Goal: Task Accomplishment & Management: Complete application form

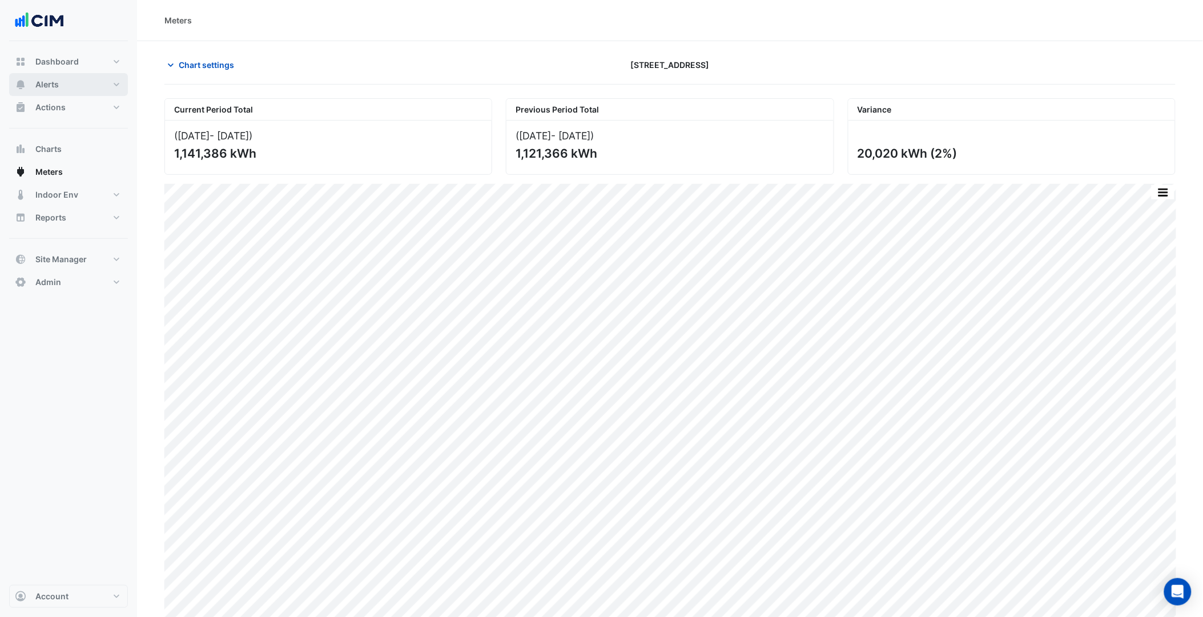
click at [66, 86] on button "Alerts" at bounding box center [68, 84] width 119 height 23
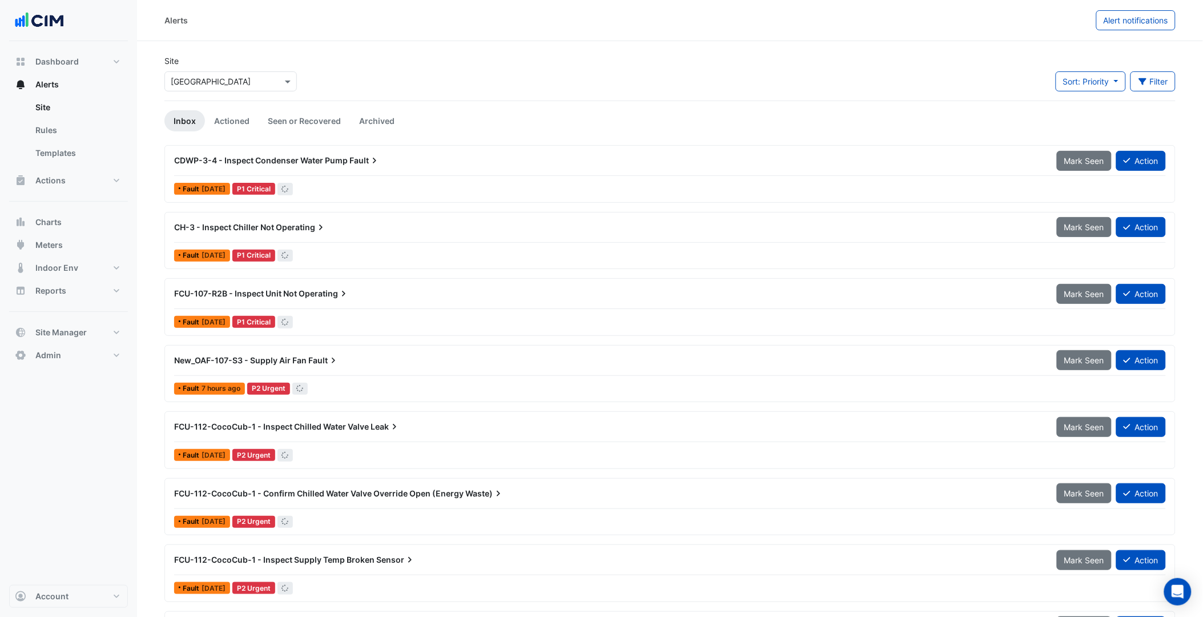
click at [204, 83] on input "text" at bounding box center [219, 82] width 97 height 12
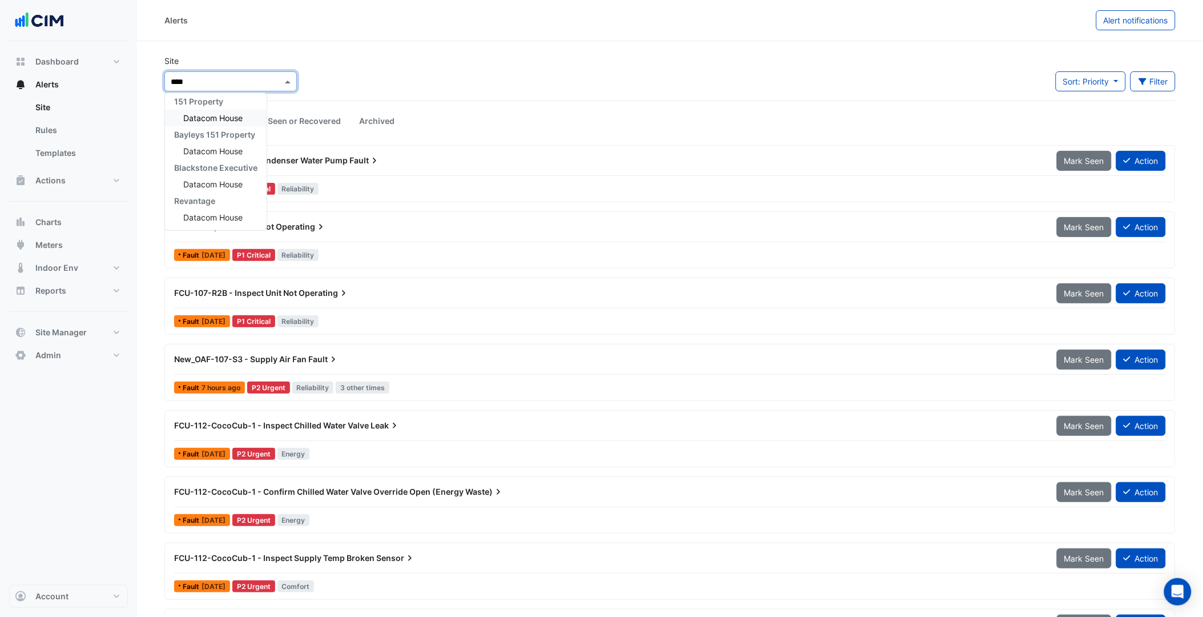
scroll to position [4, 0]
type input "*******"
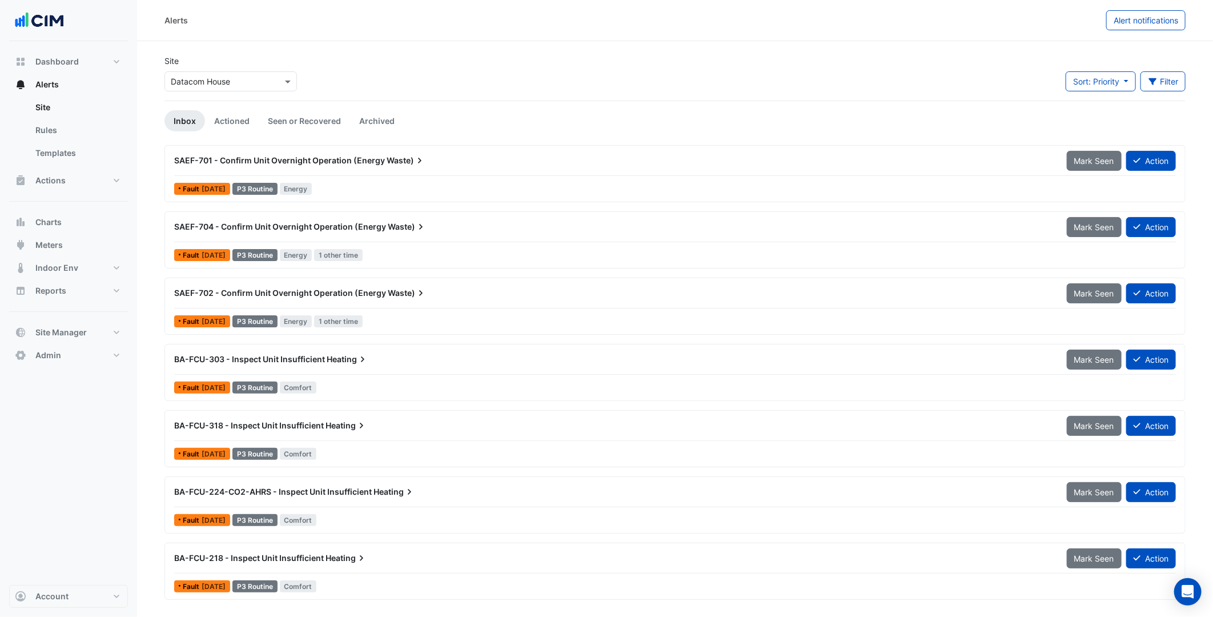
click at [389, 81] on div "Site Select a Site × Datacom House Sort: Priority Priority Updated Filter Title…" at bounding box center [675, 78] width 1035 height 46
click at [241, 115] on link "Actioned" at bounding box center [232, 120] width 54 height 21
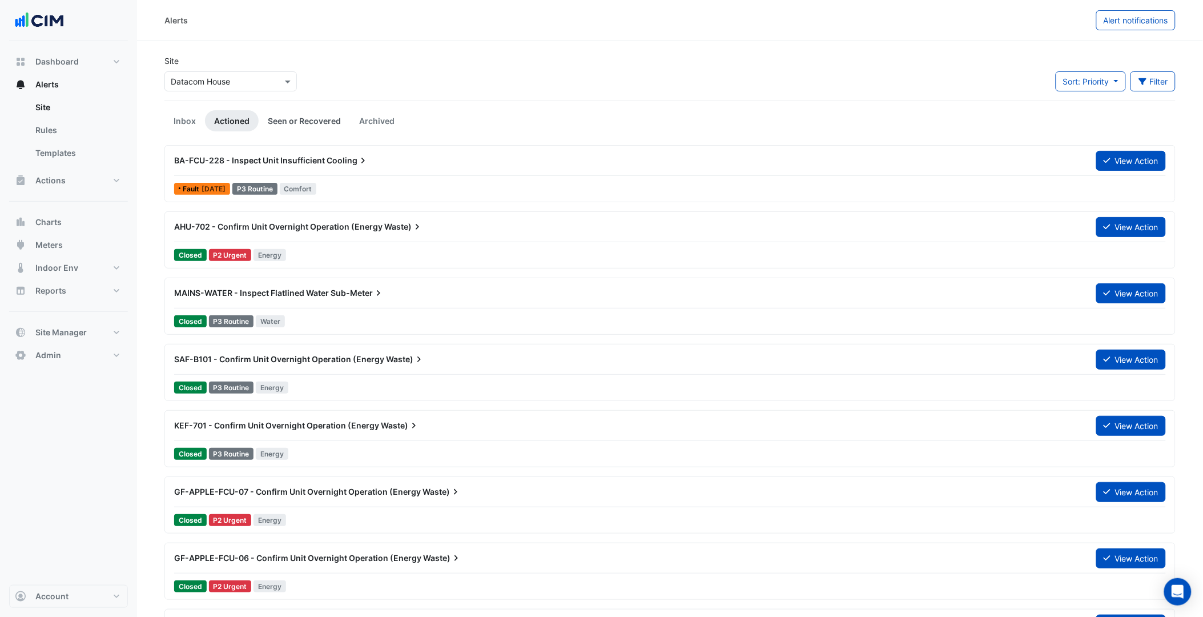
click at [309, 115] on link "Seen or Recovered" at bounding box center [304, 120] width 91 height 21
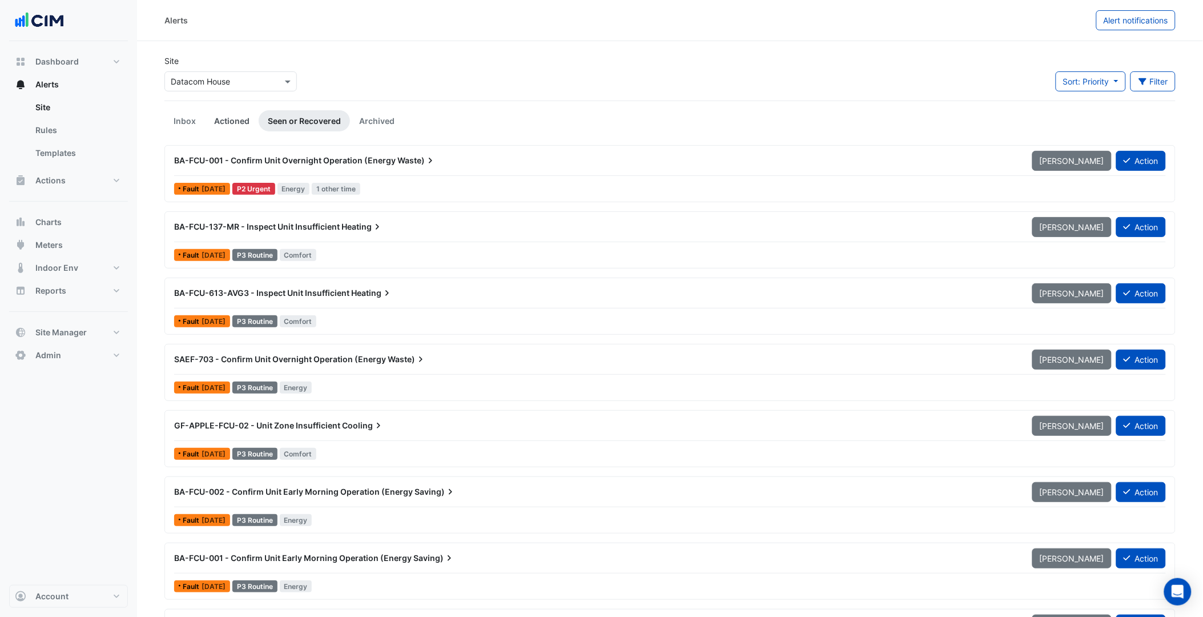
click at [215, 116] on link "Actioned" at bounding box center [232, 120] width 54 height 21
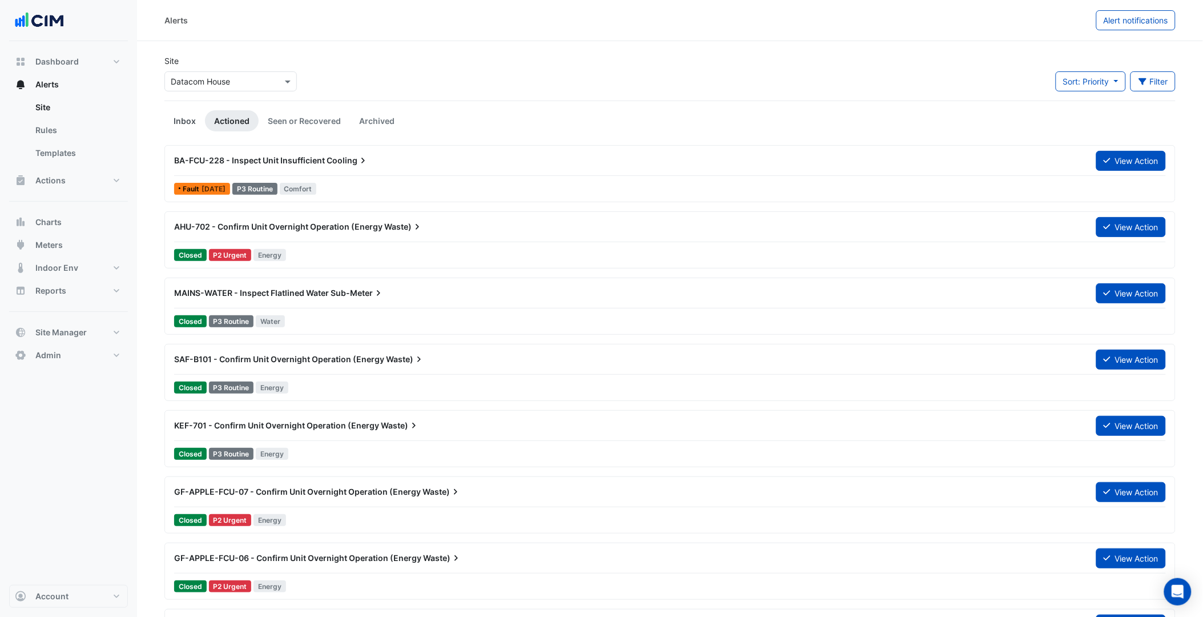
click at [186, 115] on link "Inbox" at bounding box center [184, 120] width 41 height 21
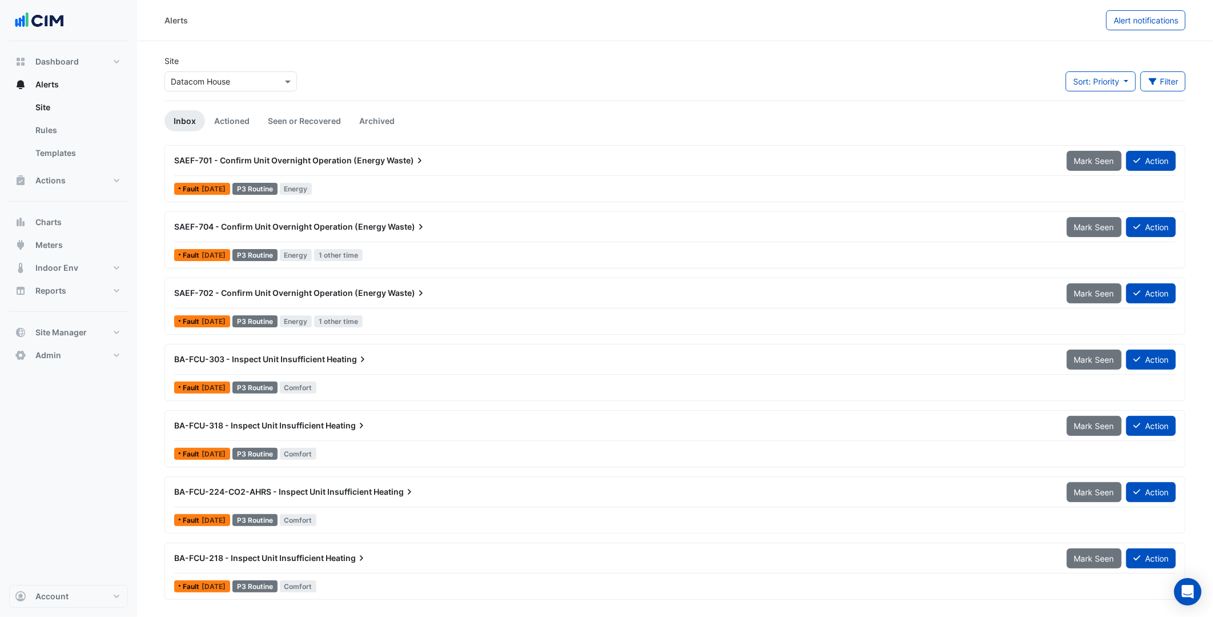
click at [399, 86] on div "Site Select a Site × Datacom House Sort: Priority Priority Updated Filter Title…" at bounding box center [675, 78] width 1035 height 46
click at [100, 174] on button "Actions" at bounding box center [68, 180] width 119 height 23
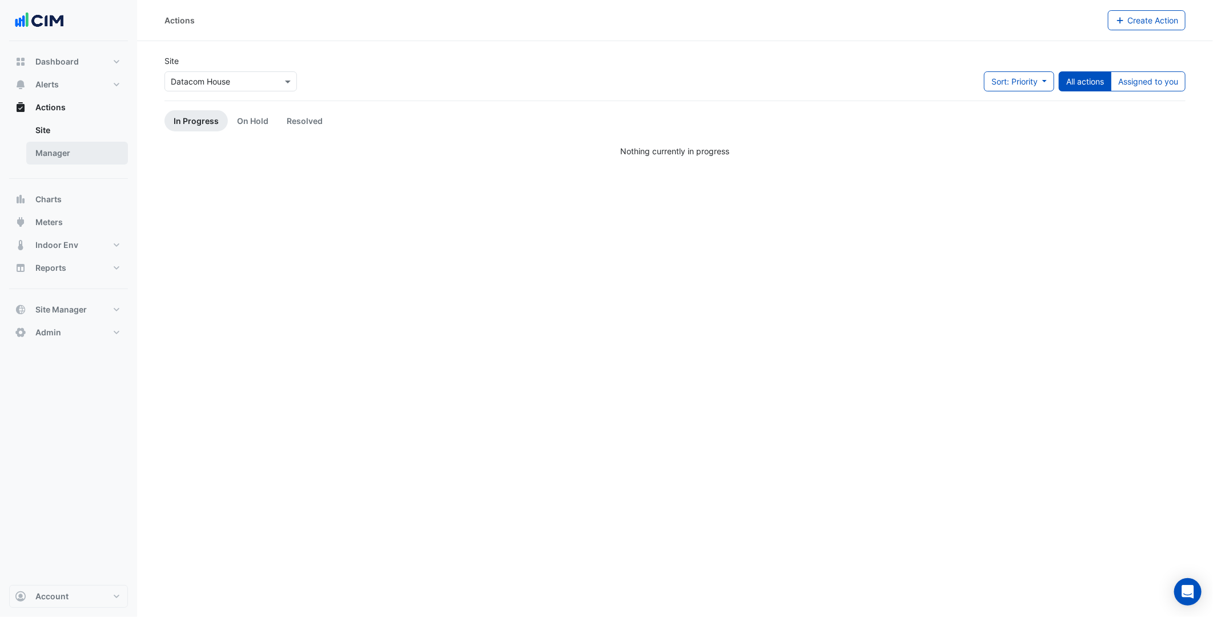
click at [111, 154] on link "Manager" at bounding box center [77, 153] width 102 height 23
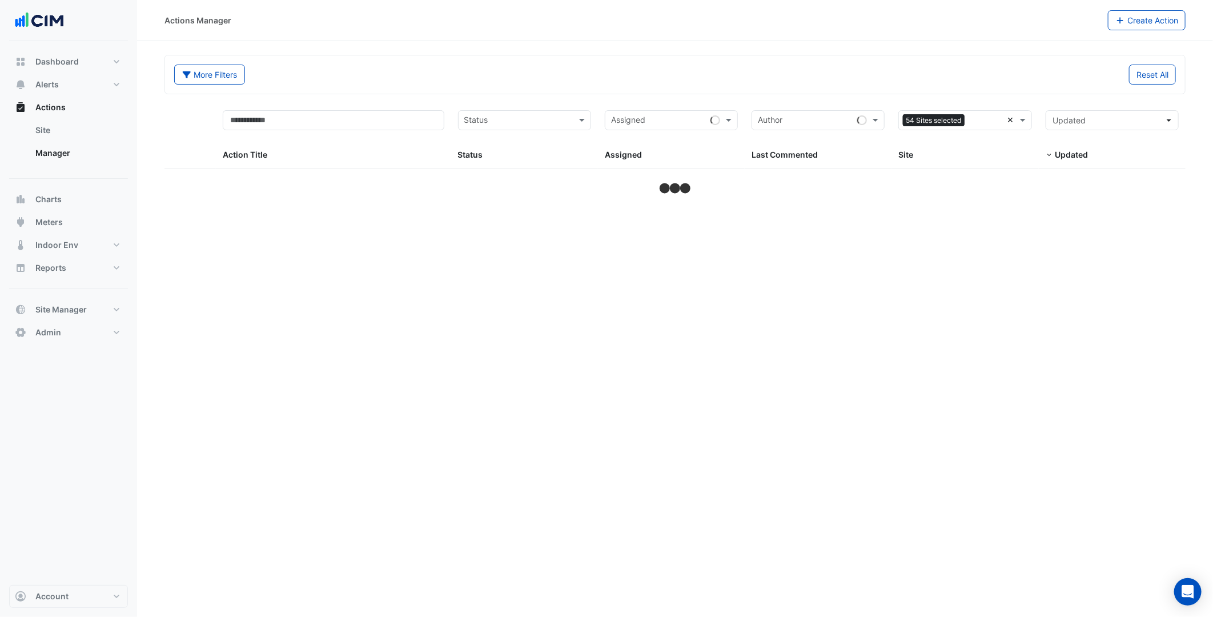
select select "***"
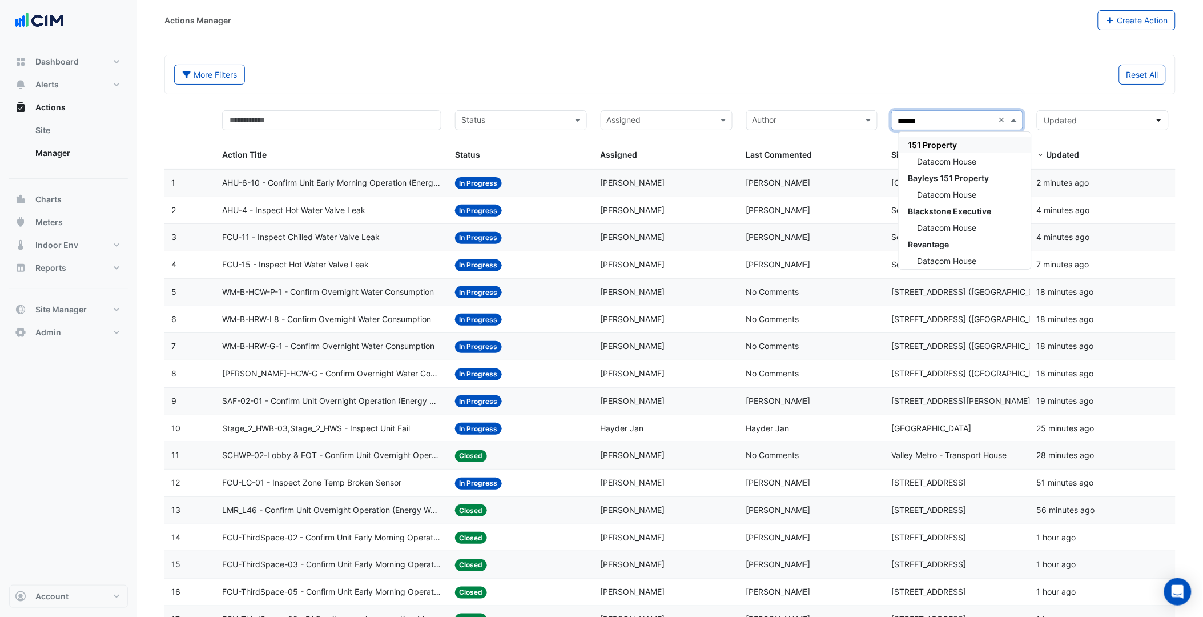
type input "*******"
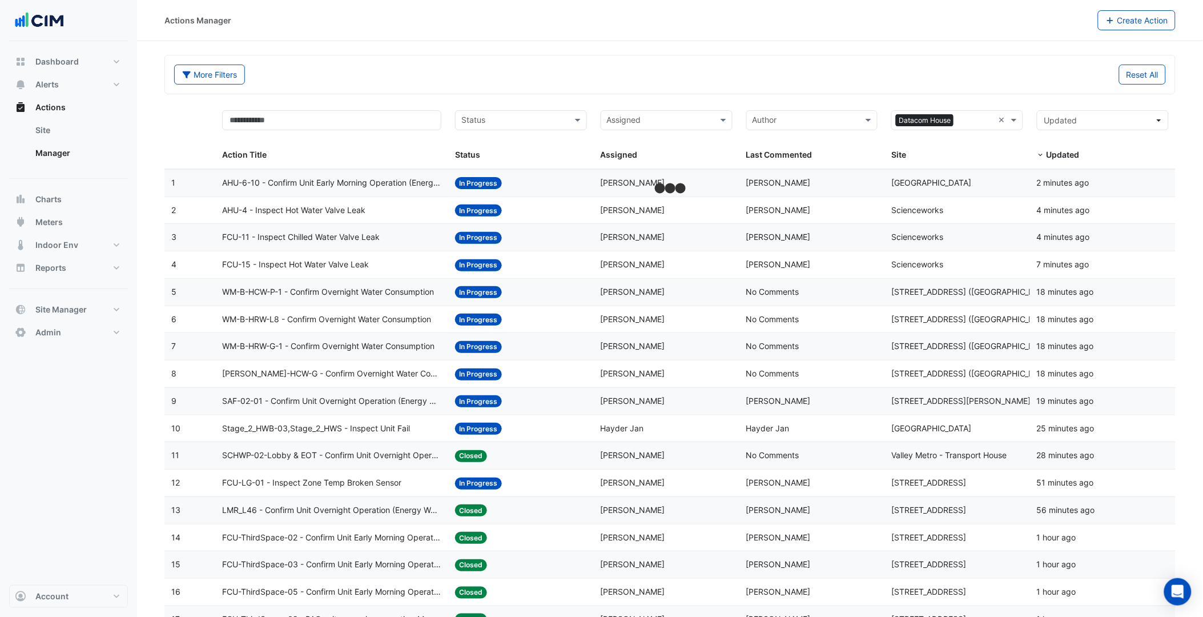
click at [763, 75] on div "Reset All" at bounding box center [921, 75] width 503 height 20
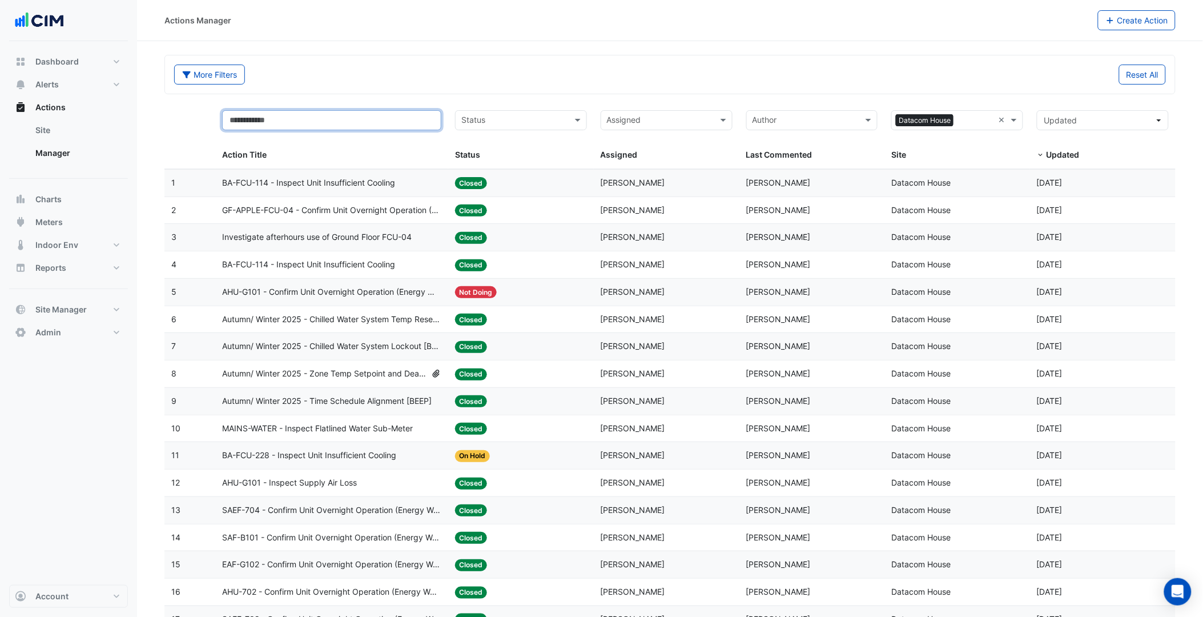
click at [345, 112] on input "text" at bounding box center [331, 120] width 219 height 20
type input "*********"
click at [438, 79] on div "More Filters" at bounding box center [418, 75] width 503 height 20
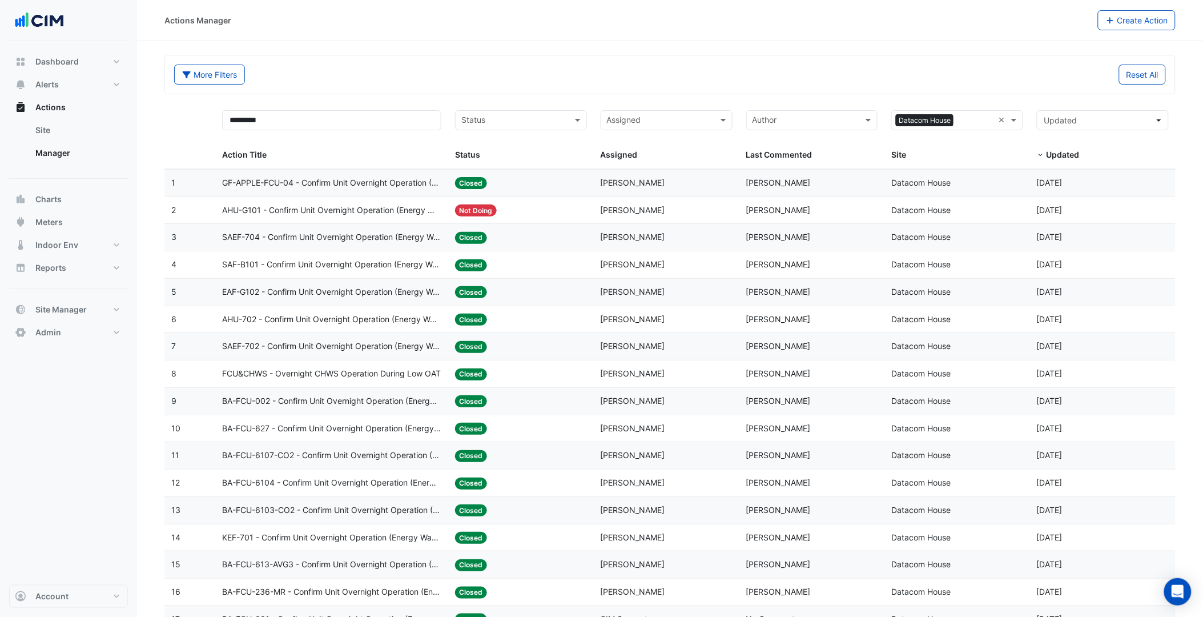
click at [481, 71] on div "More Filters" at bounding box center [418, 75] width 503 height 20
click at [377, 183] on span "GF-APPLE-FCU-04 - Confirm Unit Overnight Operation (Energy Waste)" at bounding box center [331, 182] width 219 height 13
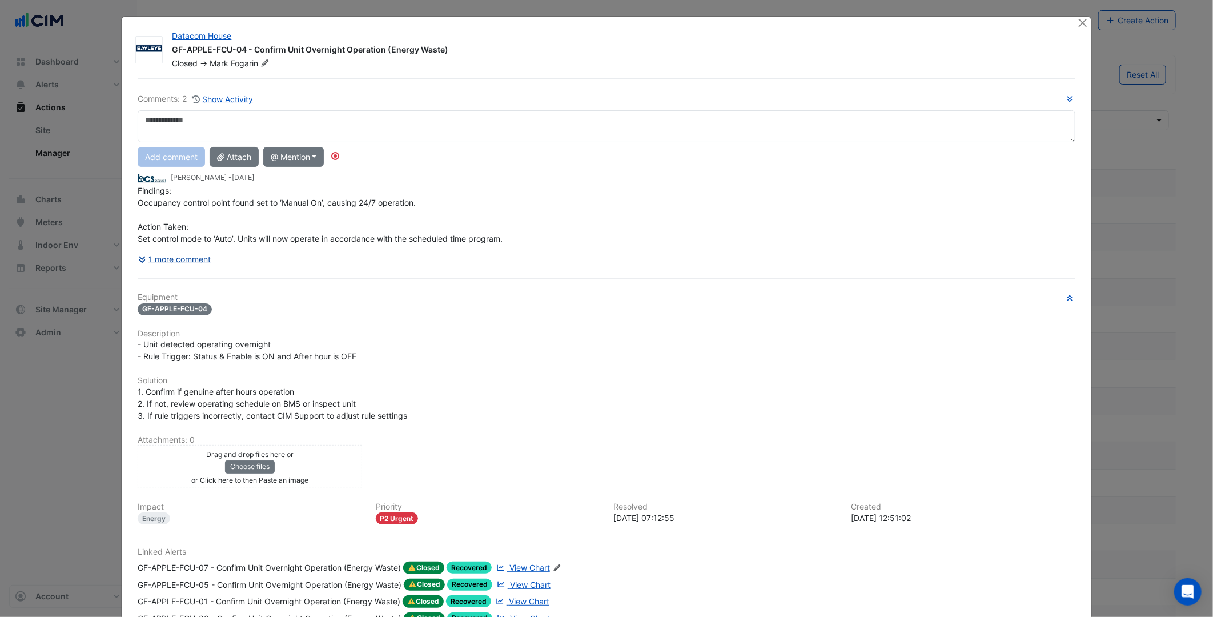
click at [182, 254] on div "Comments: 2 Show Activity Add comment Attach @ Mention 151 Property Michael Gil…" at bounding box center [606, 402] width 951 height 649
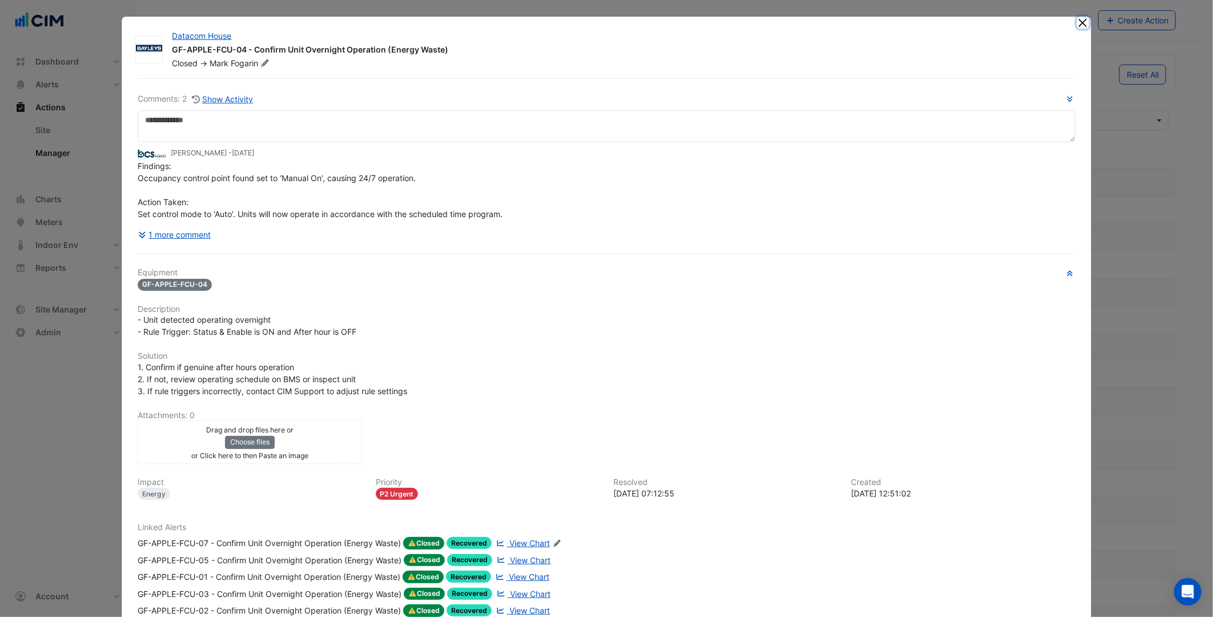
click at [1078, 19] on button "Close" at bounding box center [1083, 23] width 12 height 12
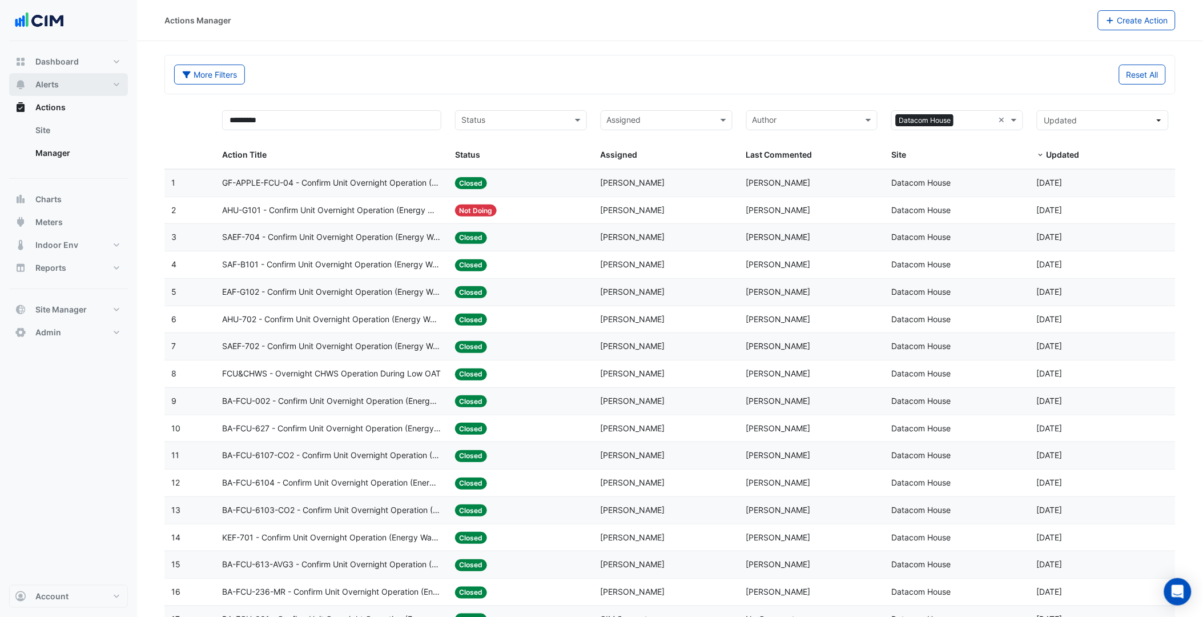
click at [95, 87] on button "Alerts" at bounding box center [68, 84] width 119 height 23
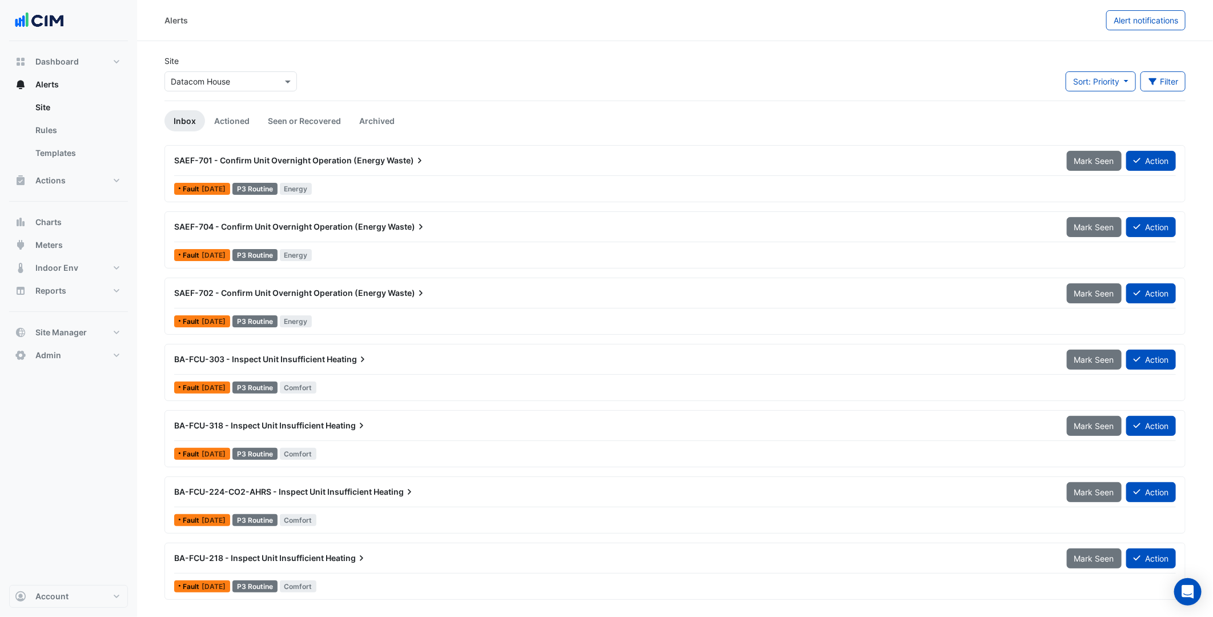
click at [280, 86] on div "Select a Site × Datacom House" at bounding box center [223, 81] width 117 height 12
type input "*****"
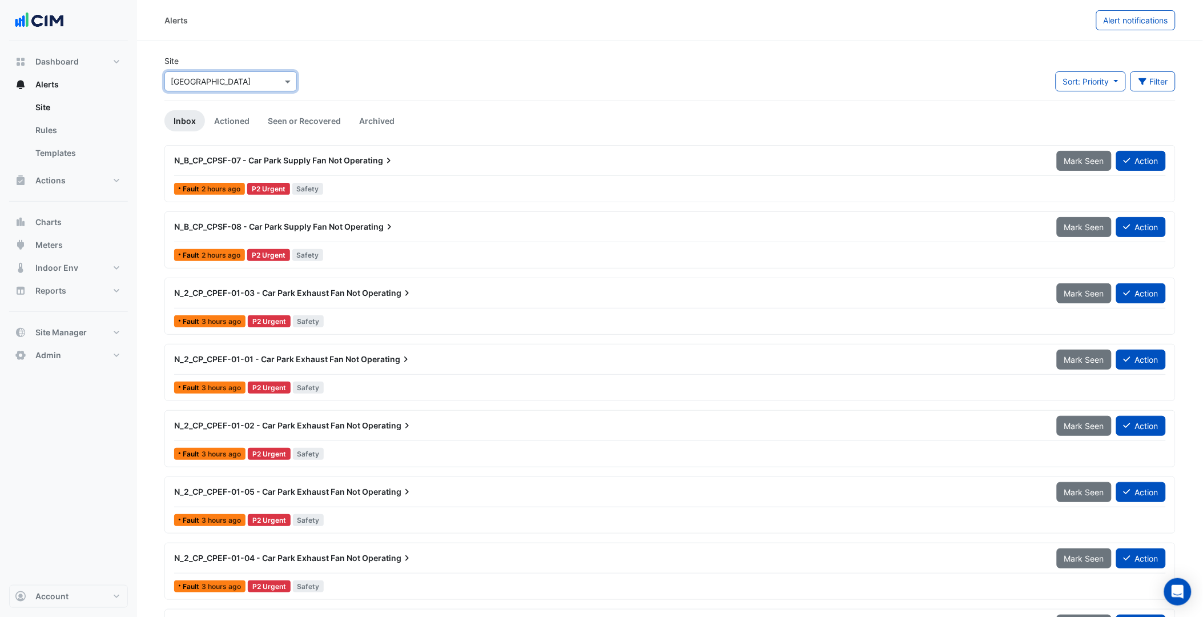
click at [262, 87] on div "Select a Site × Karrinyup Shopping Centre" at bounding box center [230, 81] width 132 height 20
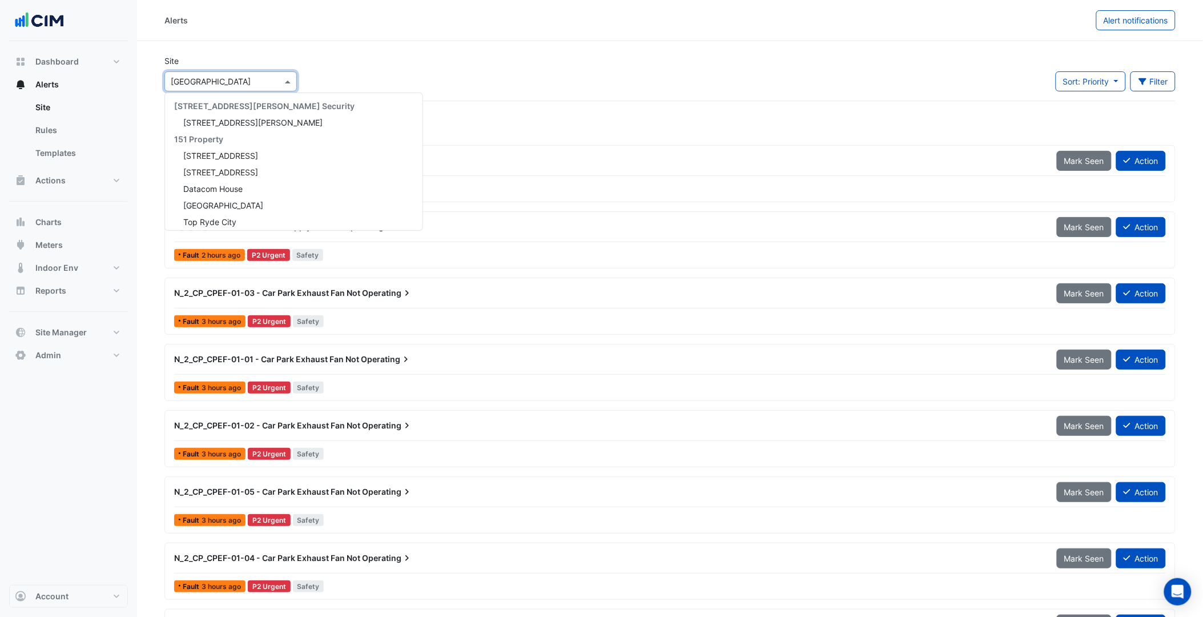
scroll to position [8327, 0]
type input "****"
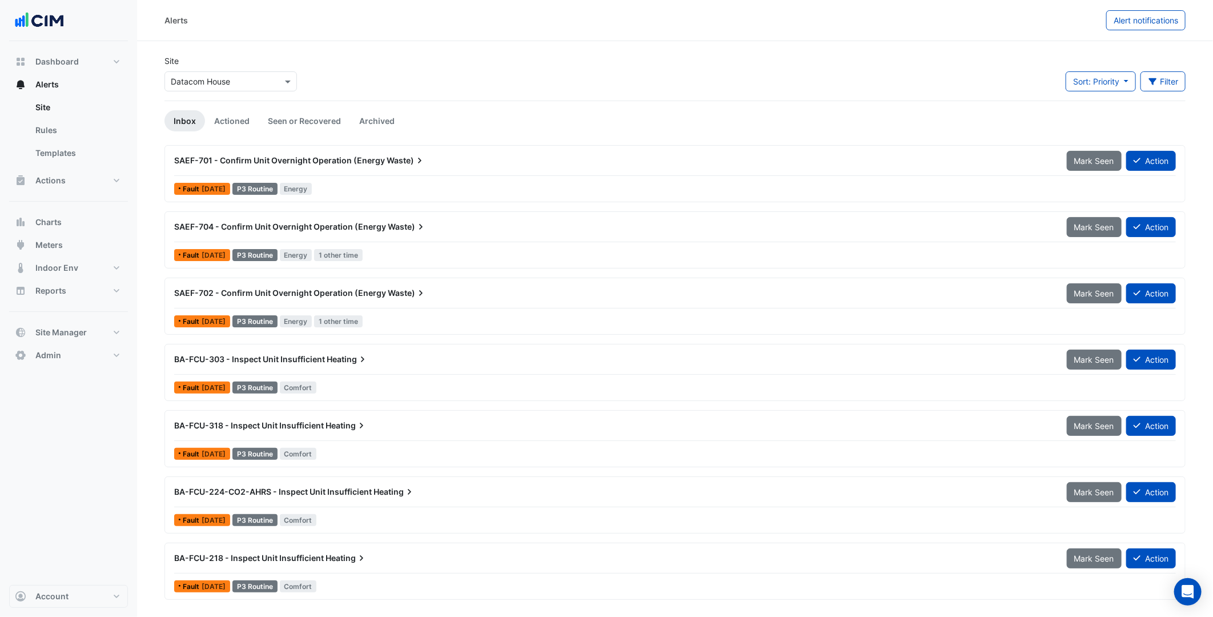
click at [297, 167] on div "SAEF-701 - Confirm Unit Overnight Operation (Energy Waste)" at bounding box center [613, 160] width 892 height 21
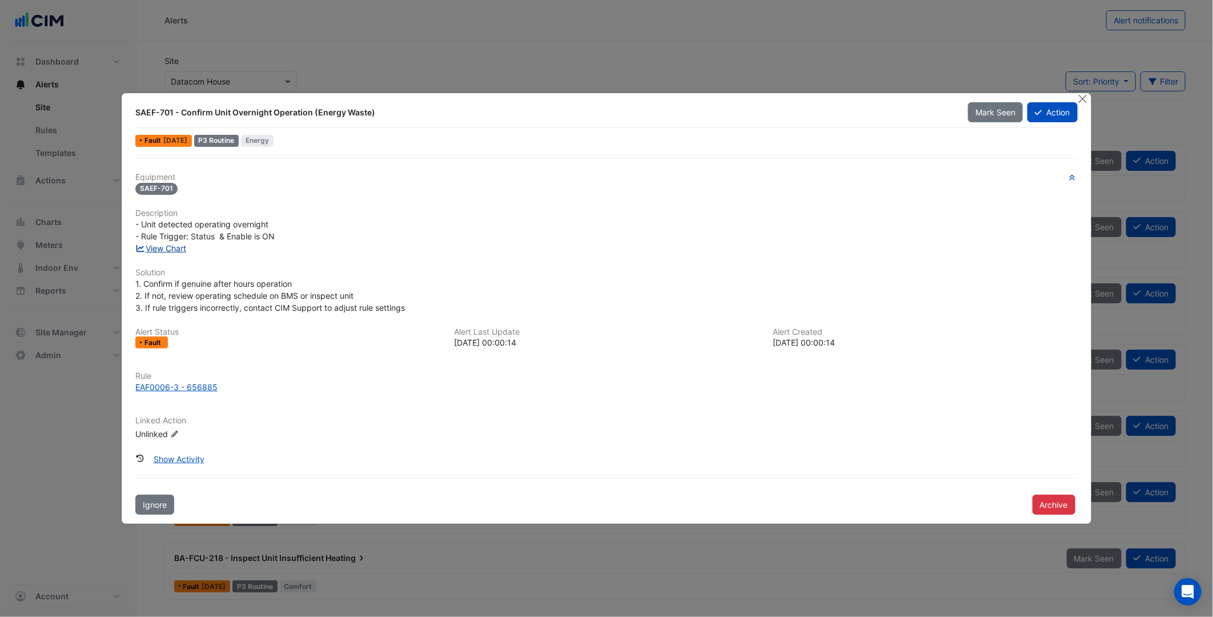
click at [174, 248] on link "View Chart" at bounding box center [160, 248] width 51 height 10
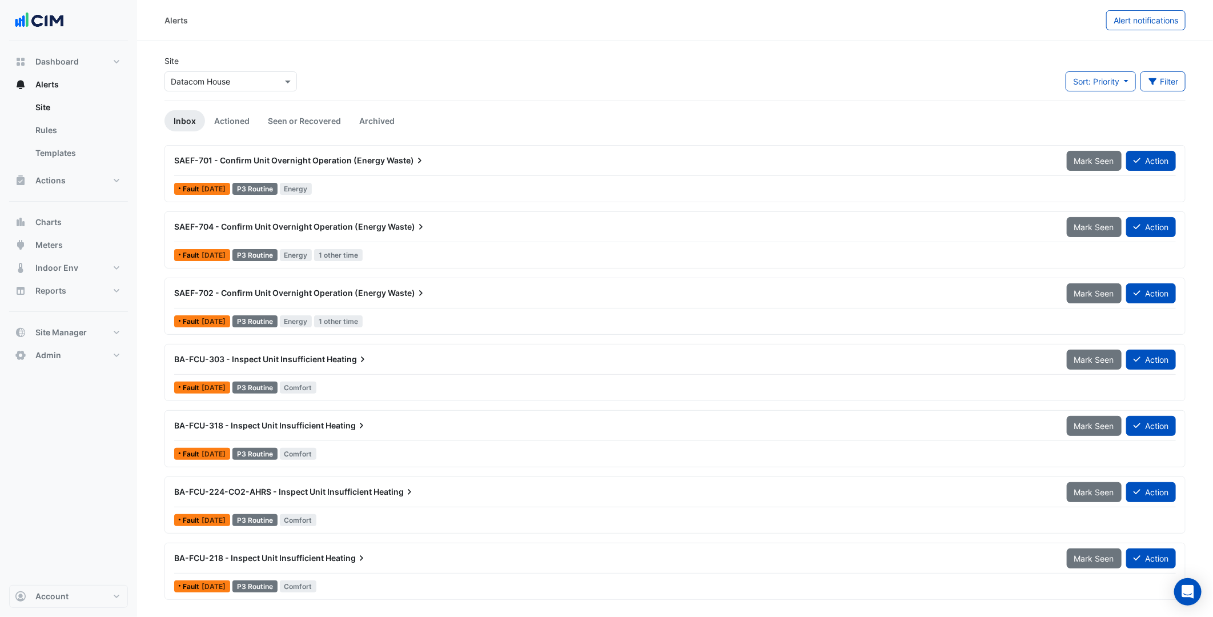
click at [196, 78] on input "text" at bounding box center [219, 82] width 97 height 12
type input "******"
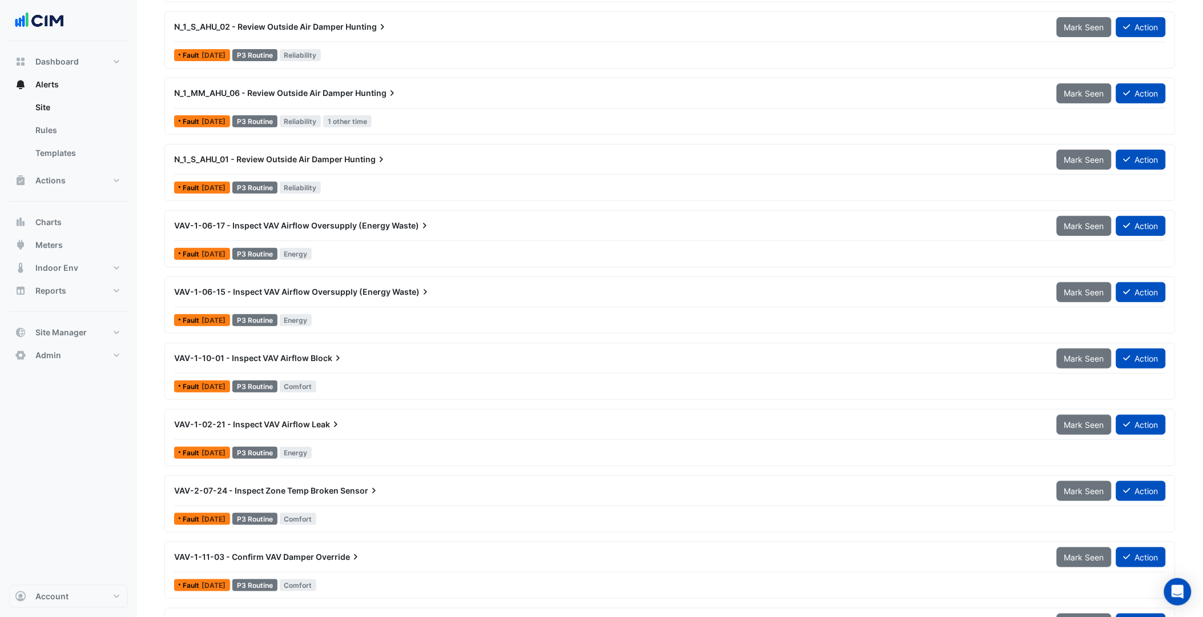
scroll to position [1649, 0]
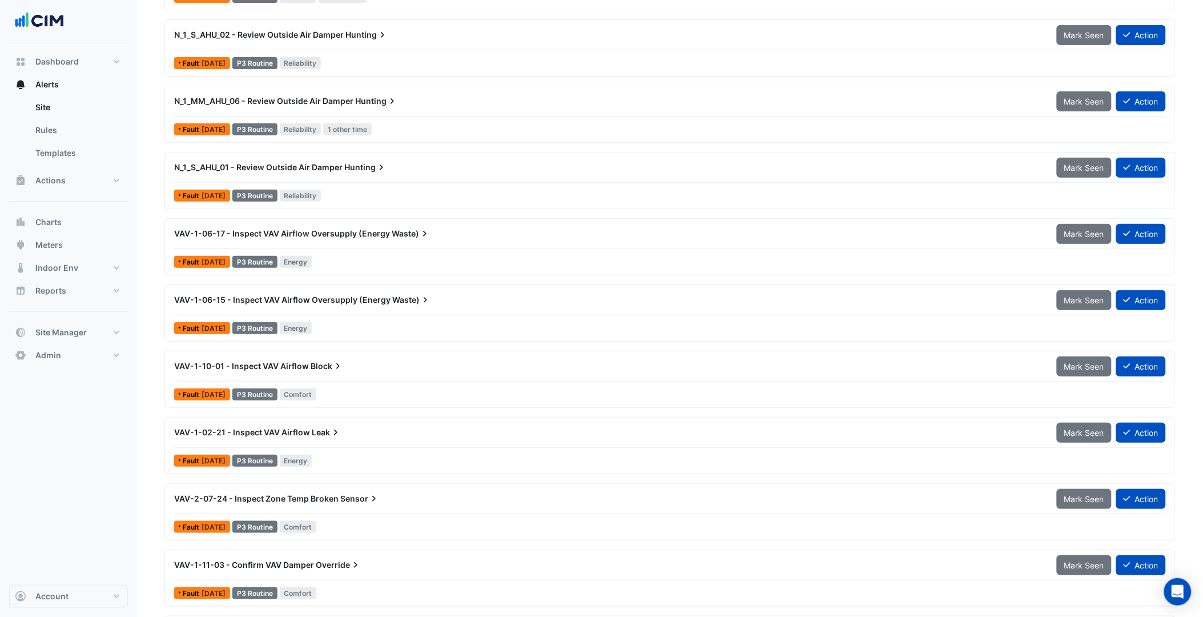
click at [480, 103] on div "N_1_MM_AHU_06 - Review Outside Air Damper Hunting" at bounding box center [608, 100] width 869 height 11
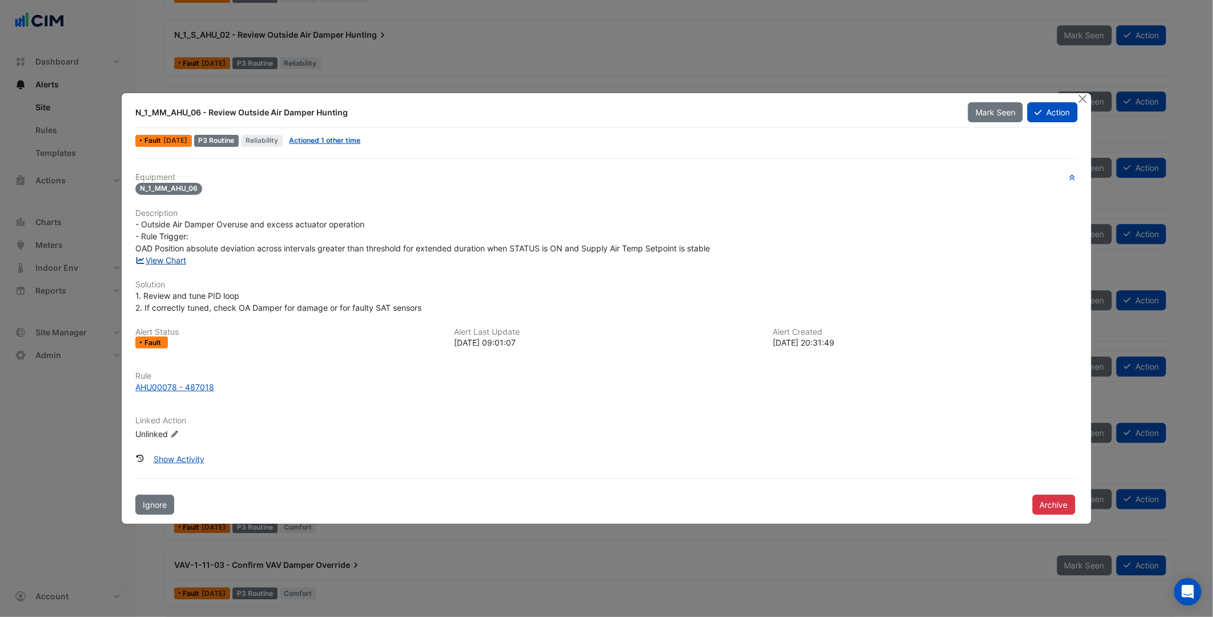
click at [164, 258] on link "View Chart" at bounding box center [160, 260] width 51 height 10
click at [1083, 103] on button "Close" at bounding box center [1083, 99] width 12 height 12
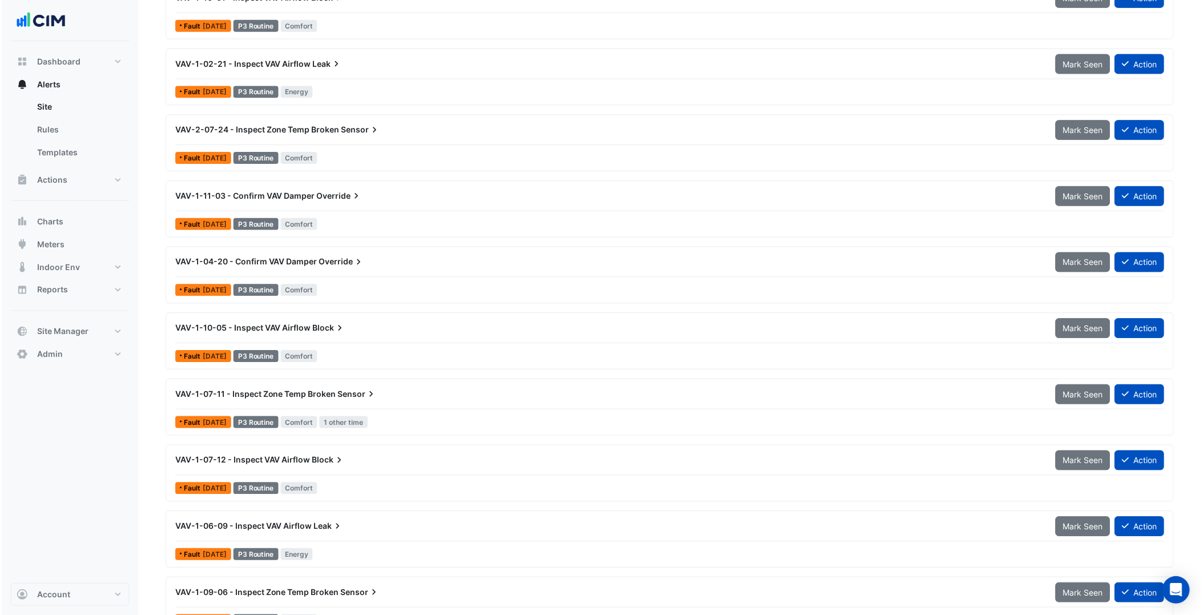
scroll to position [2023, 0]
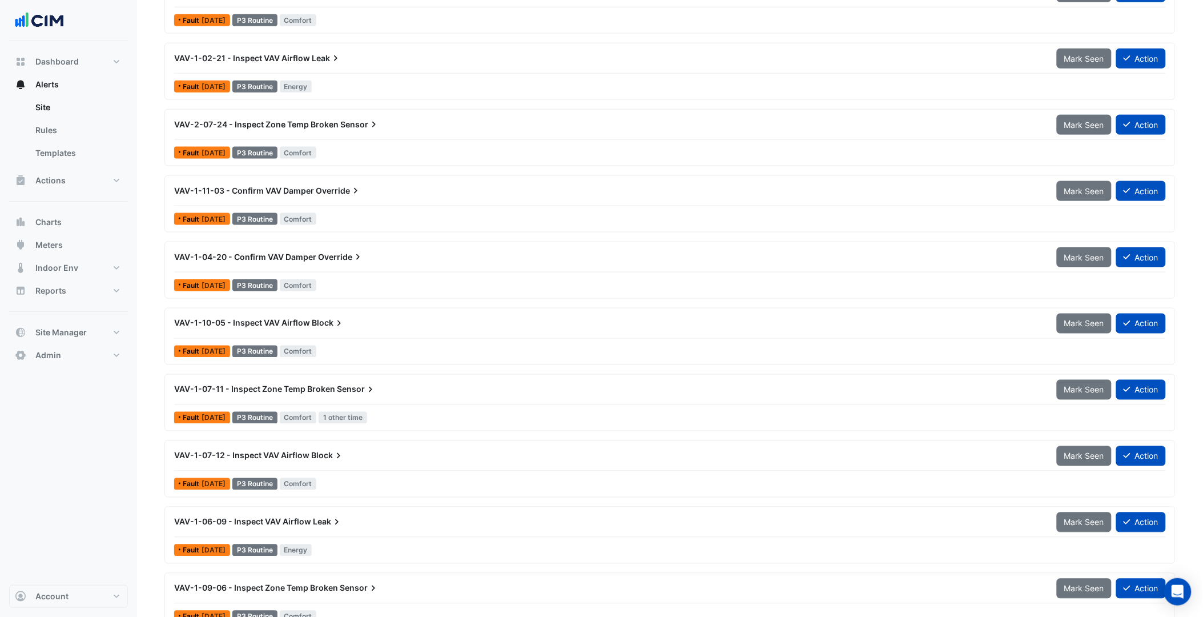
click at [698, 145] on div "Fault 1 week ago P3 Routine Comfort" at bounding box center [670, 152] width 994 height 17
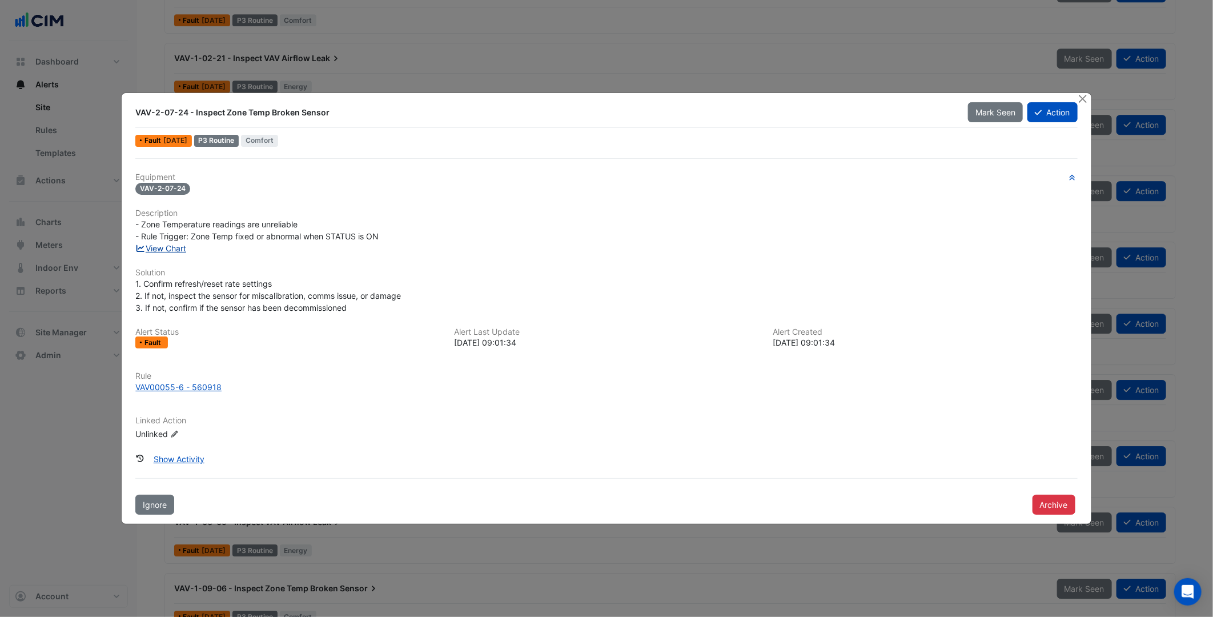
click at [167, 248] on link "View Chart" at bounding box center [160, 248] width 51 height 10
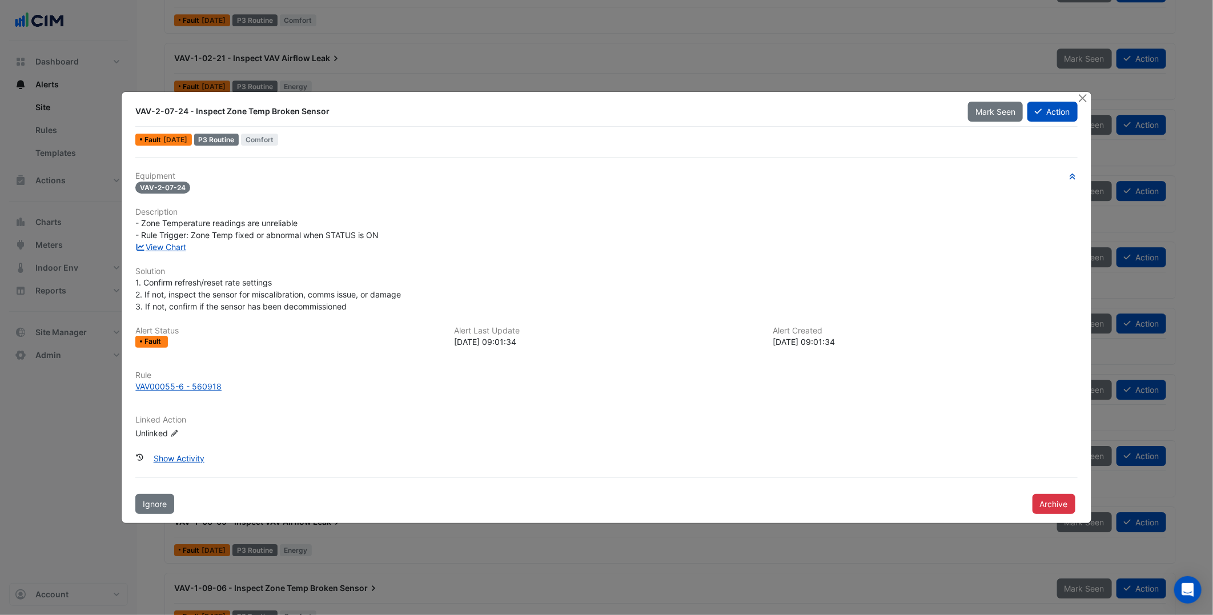
click at [758, 164] on div "Equipment VAV-2-07-24 Description - Zone Temperature readings are unreliable - …" at bounding box center [606, 335] width 951 height 357
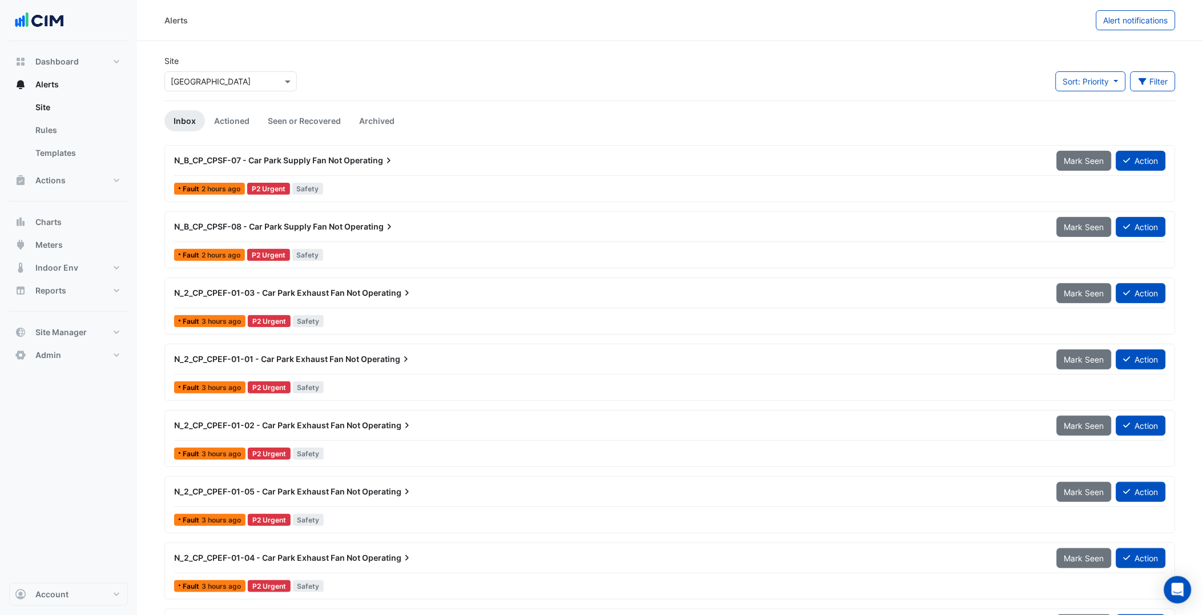
click at [498, 252] on div "Fault 2 hours ago P2 Urgent Safety" at bounding box center [670, 255] width 994 height 17
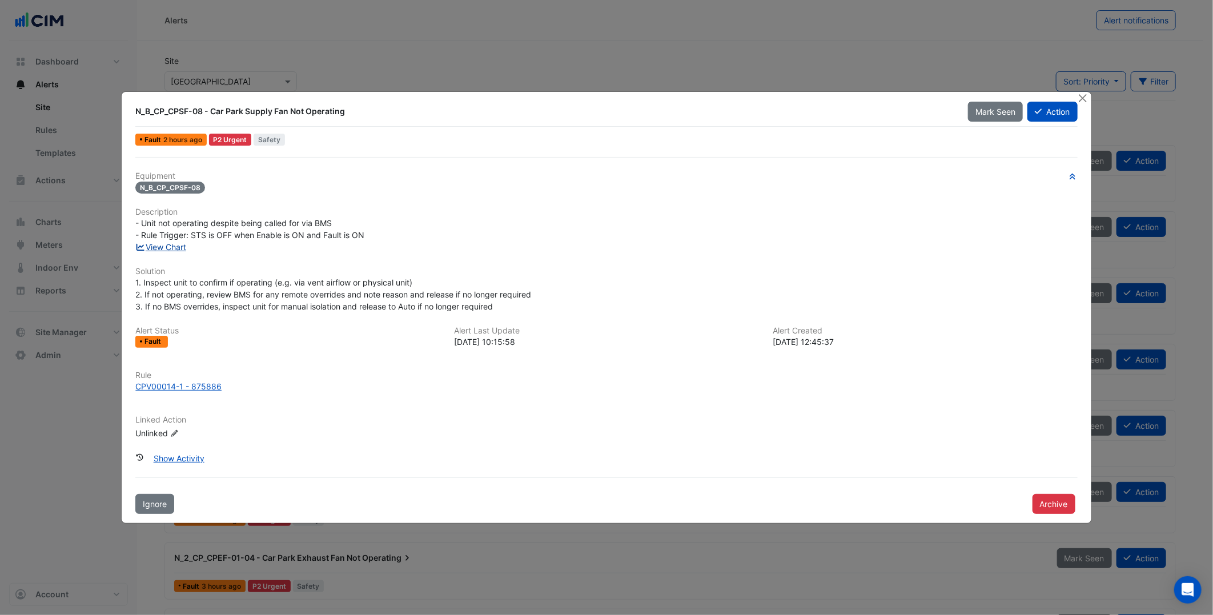
click at [170, 244] on link "View Chart" at bounding box center [160, 247] width 51 height 10
click at [1081, 102] on button "Close" at bounding box center [1083, 98] width 12 height 12
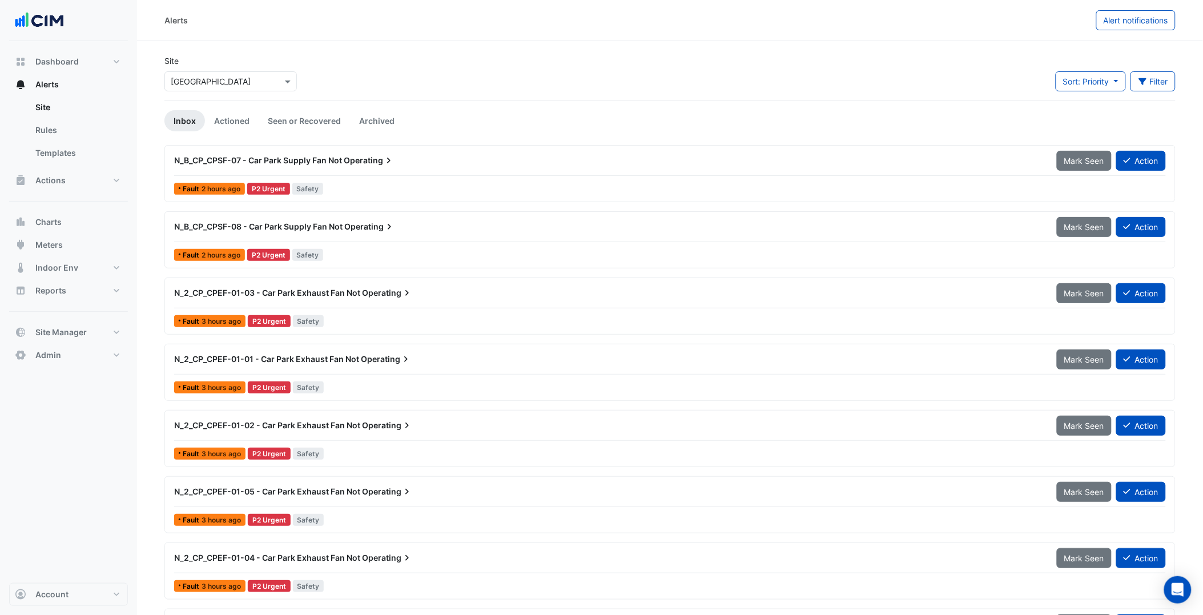
click at [424, 215] on div "N_B_CP_CPSF-08 - Car Park Supply Fan Not Operating Mark Seen Action Fault 2 hou…" at bounding box center [669, 239] width 1011 height 57
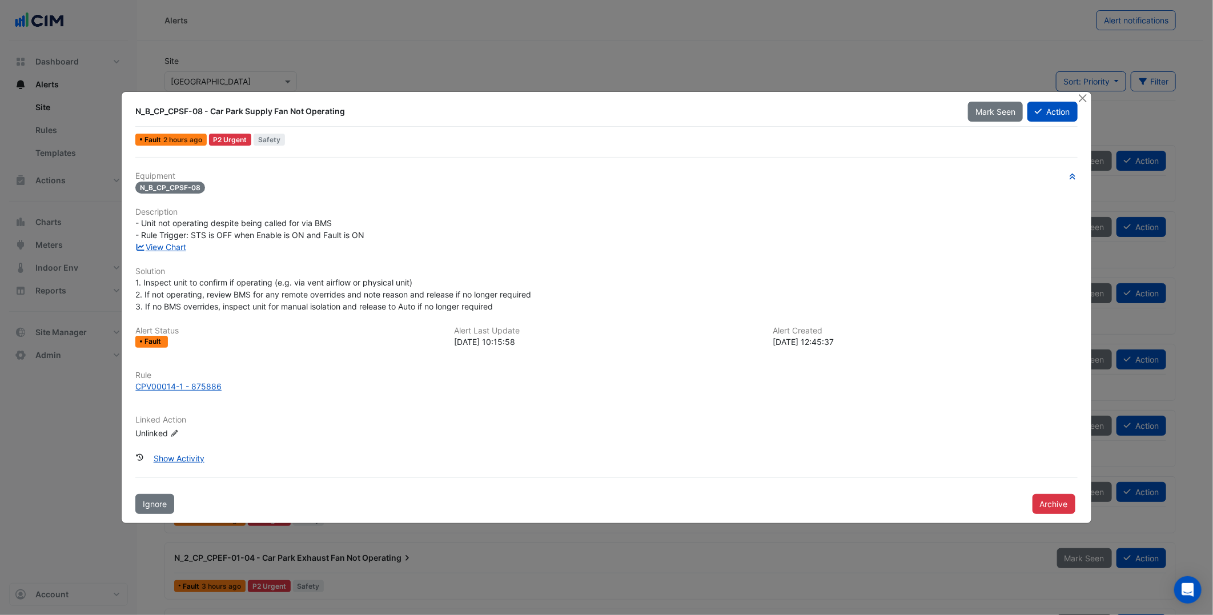
click at [520, 286] on div "1. Inspect unit to confirm if operating (e.g. via vent airflow or physical unit…" at bounding box center [606, 294] width 942 height 36
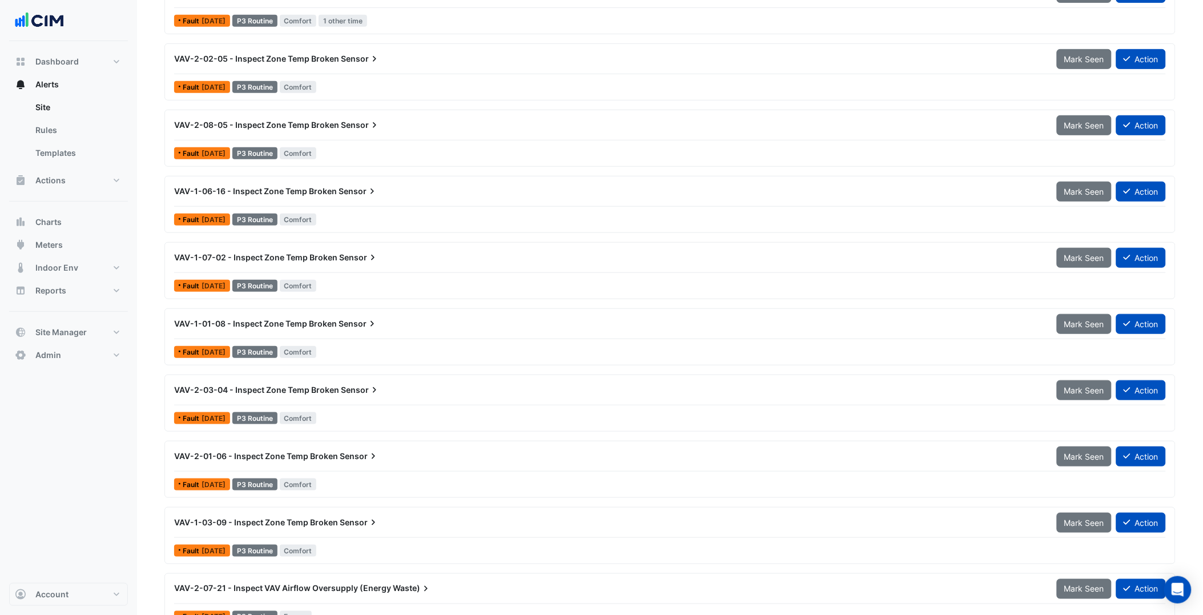
scroll to position [3289, 0]
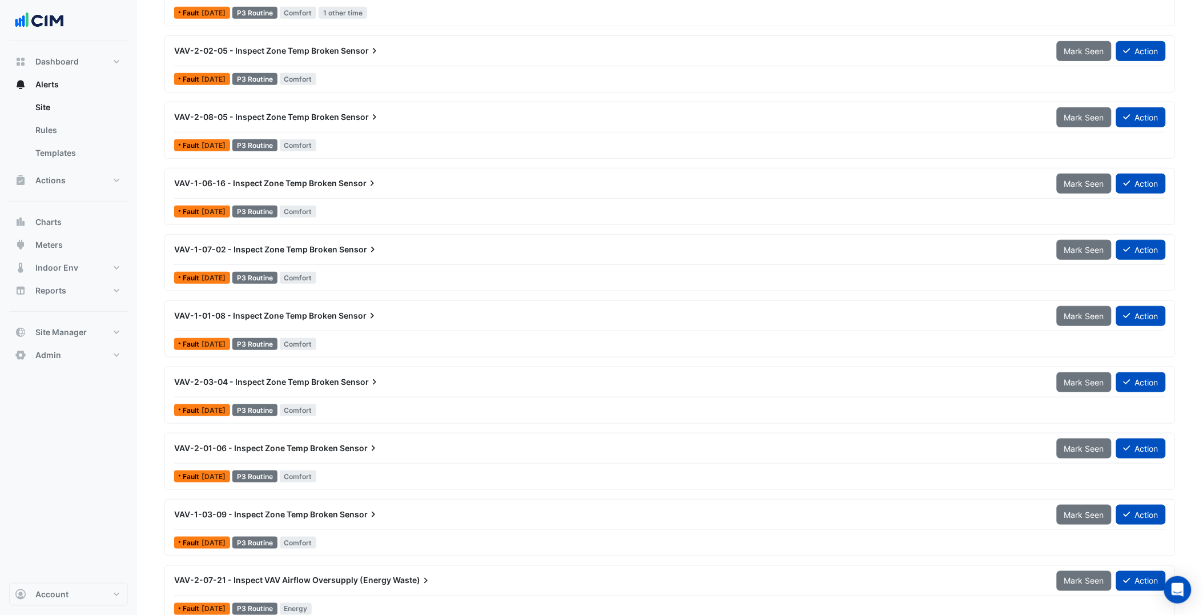
click at [410, 183] on div "VAV-1-06-16 - Inspect Zone Temp Broken Sensor" at bounding box center [608, 183] width 869 height 11
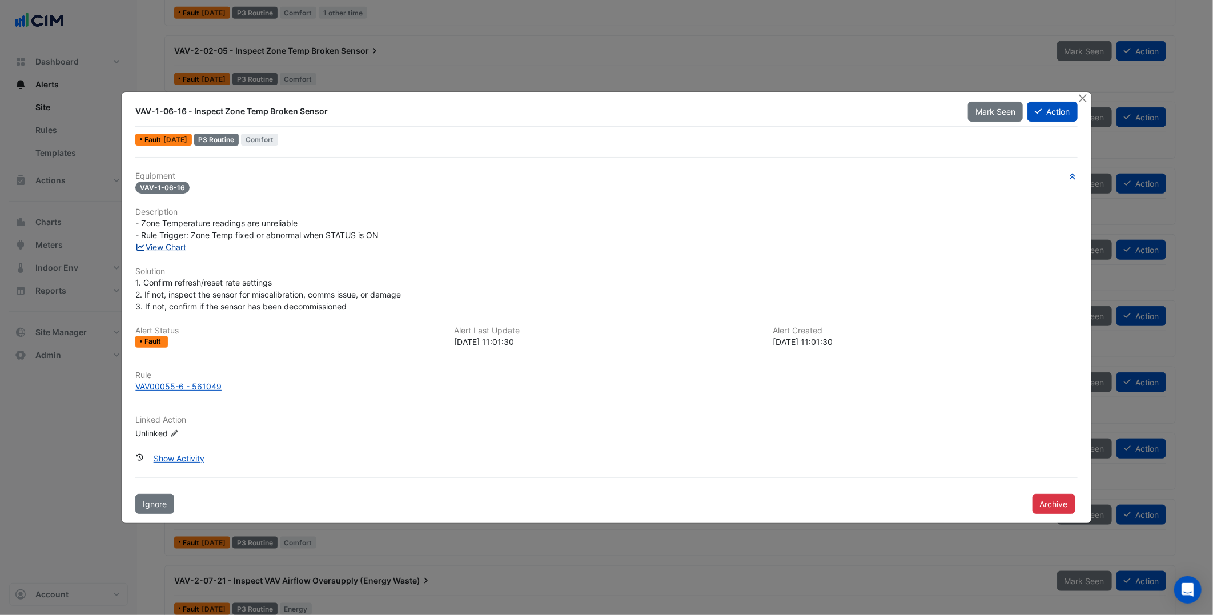
click at [176, 244] on link "View Chart" at bounding box center [160, 247] width 51 height 10
click at [1085, 100] on button "Close" at bounding box center [1083, 98] width 12 height 12
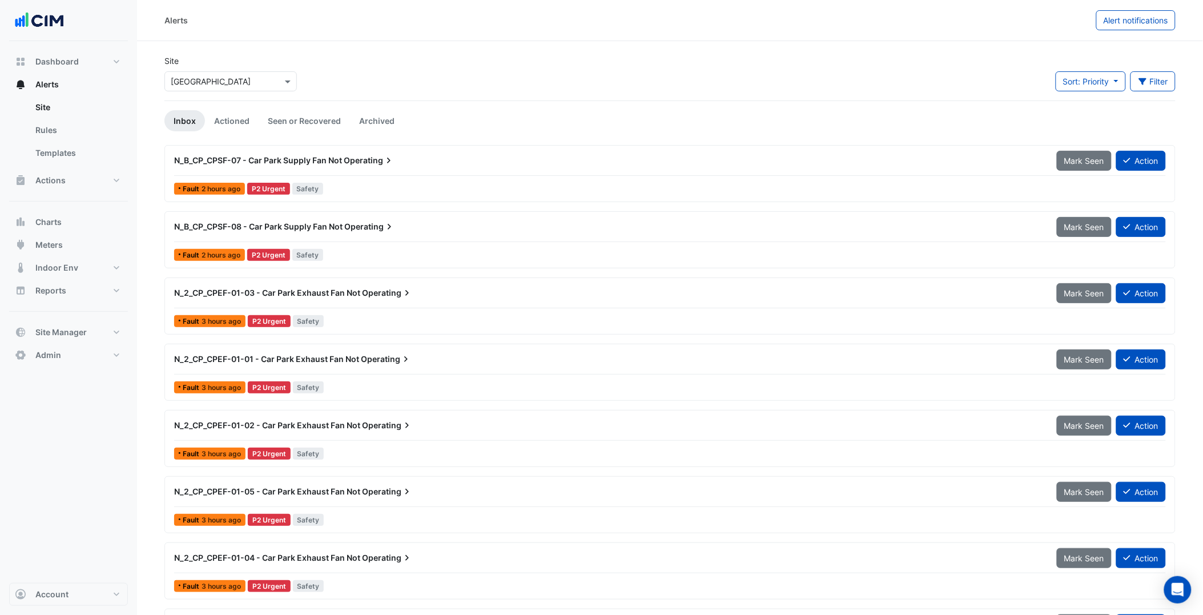
click at [243, 83] on input "text" at bounding box center [219, 82] width 97 height 12
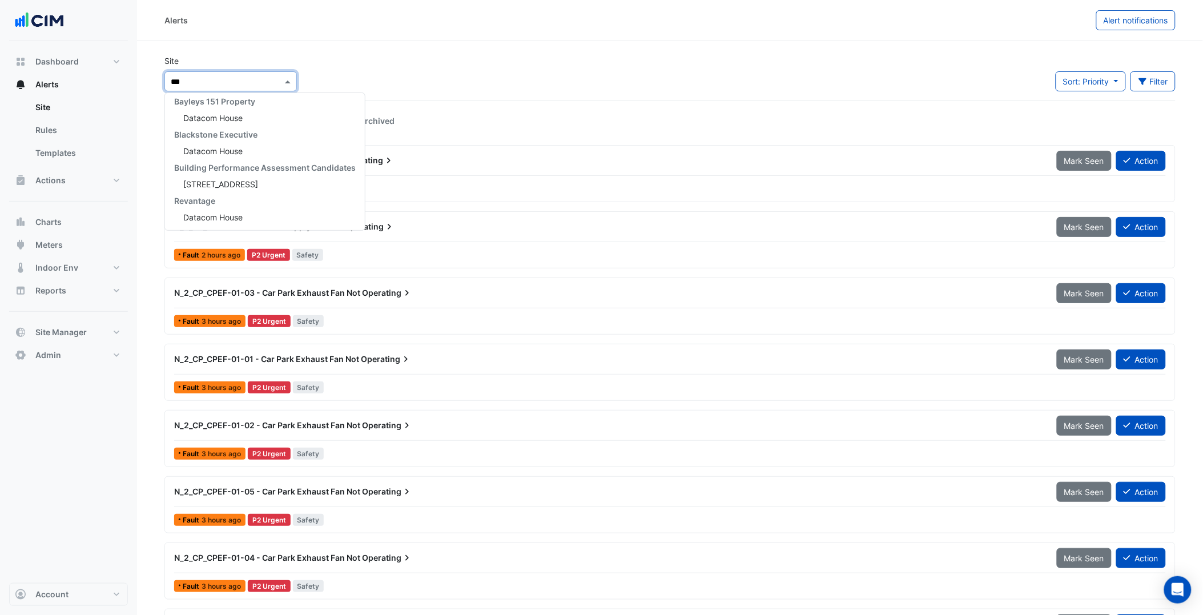
scroll to position [4, 0]
type input "*******"
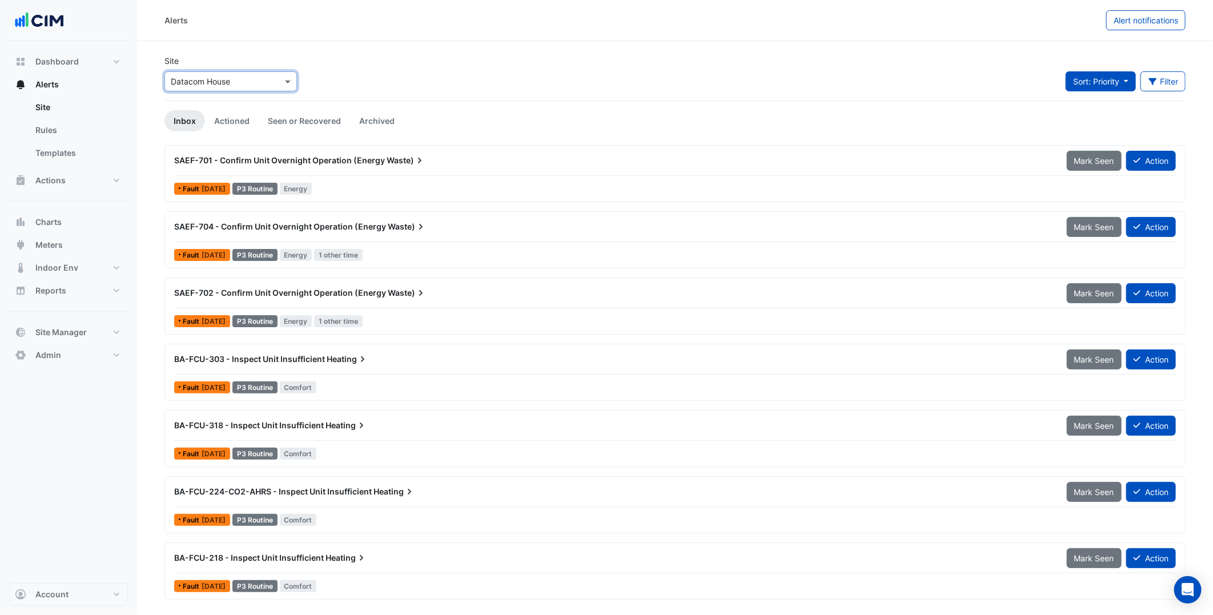
click at [1116, 86] on button "Sort: Priority" at bounding box center [1100, 81] width 70 height 20
click at [1149, 78] on icon "button" at bounding box center [1153, 82] width 10 height 8
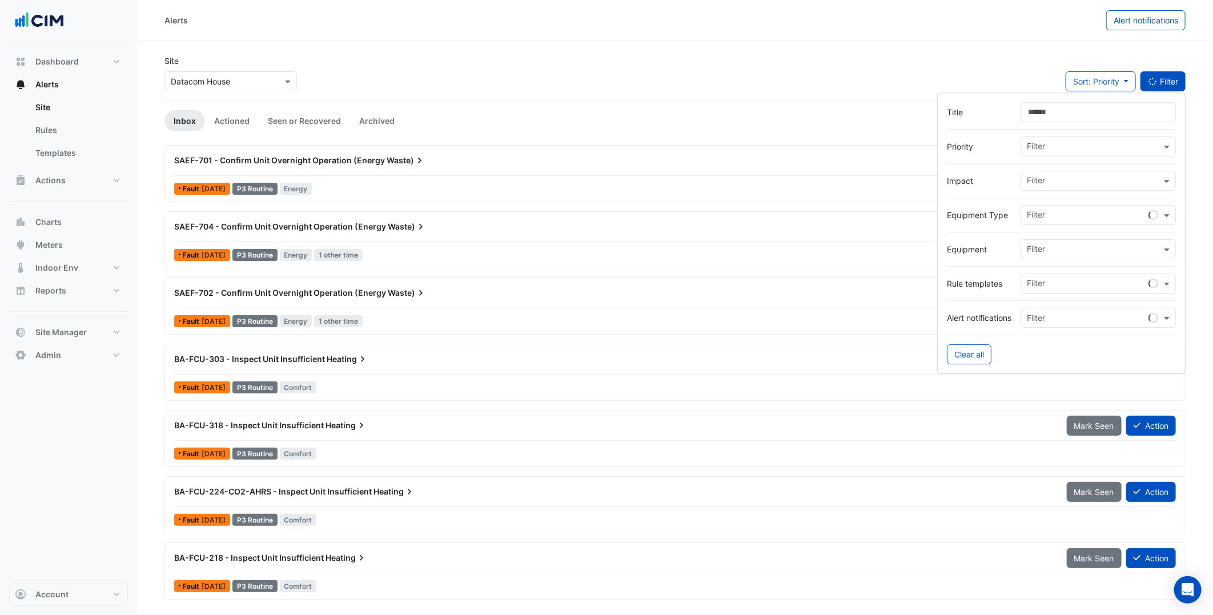
click at [1068, 116] on input "Title" at bounding box center [1097, 112] width 155 height 20
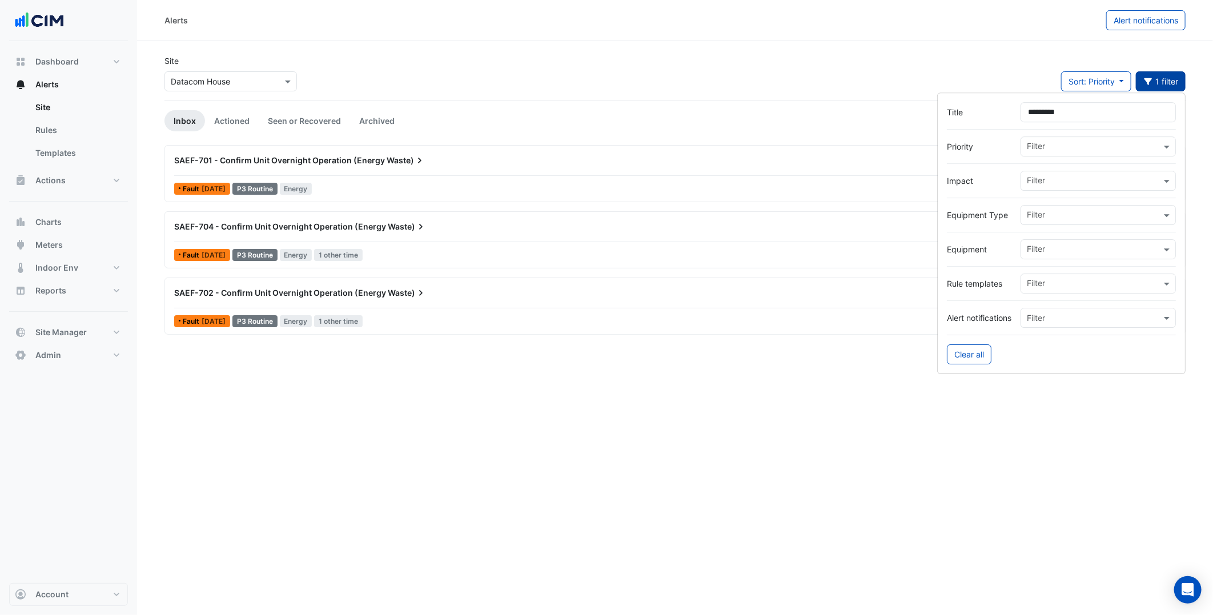
type input "*********"
click at [801, 48] on section "Site Select a Site × Datacom House Sort: Priority Priority Updated 1 filter Inb…" at bounding box center [675, 187] width 1076 height 293
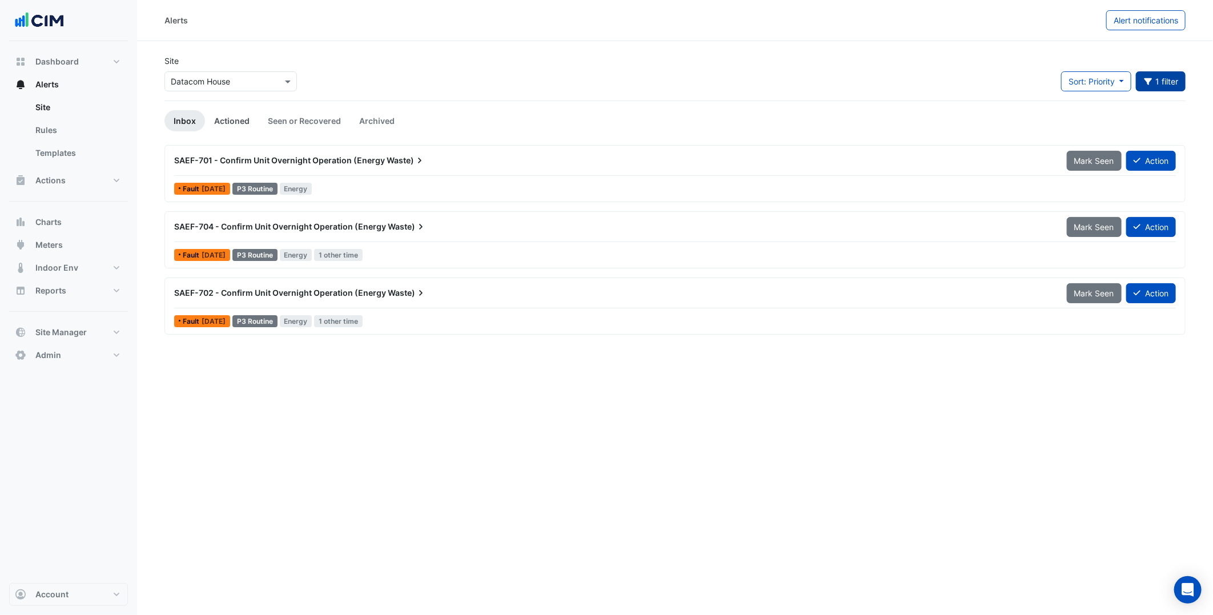
click at [231, 120] on link "Actioned" at bounding box center [232, 120] width 54 height 21
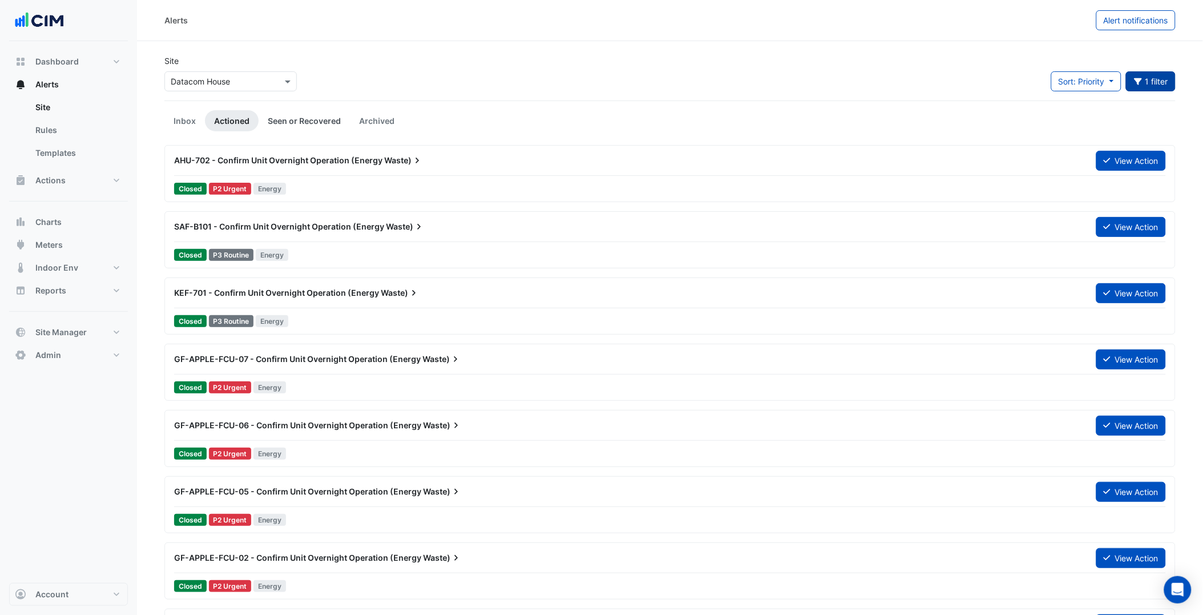
click at [326, 119] on link "Seen or Recovered" at bounding box center [304, 120] width 91 height 21
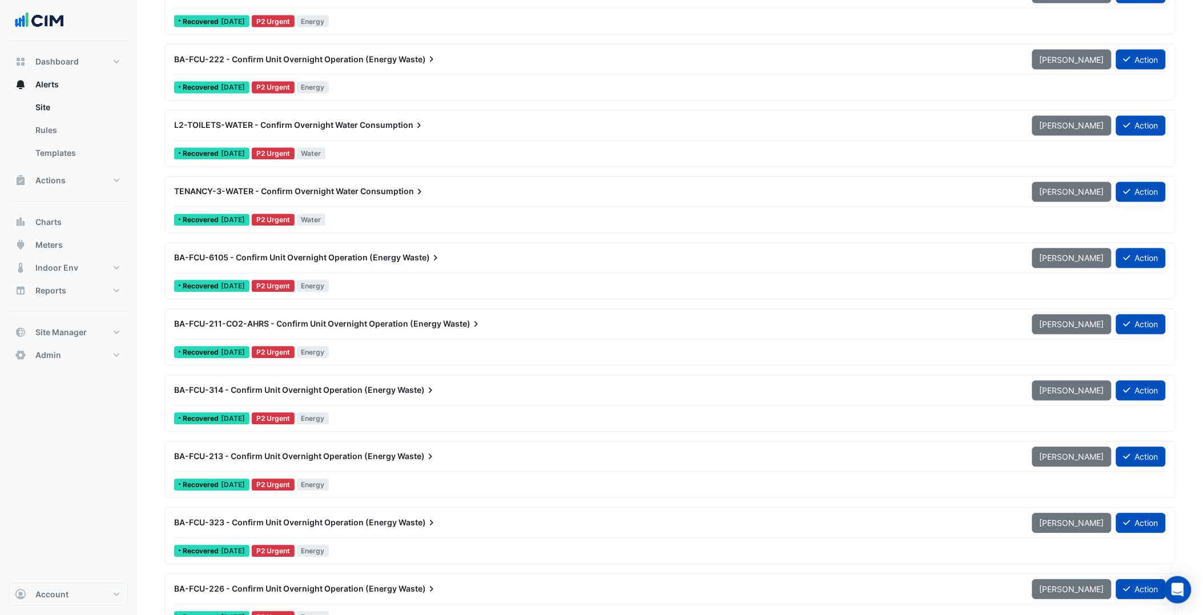
scroll to position [698, 0]
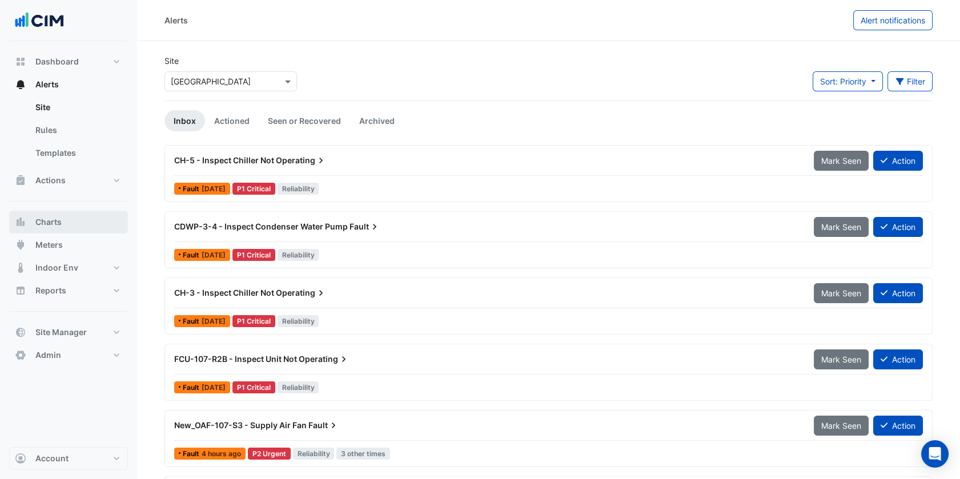
click at [90, 215] on button "Charts" at bounding box center [68, 222] width 119 height 23
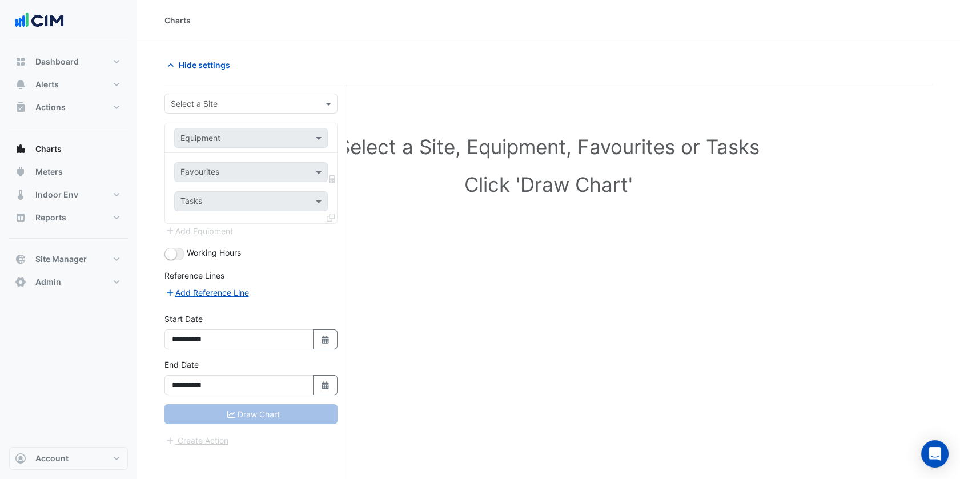
click at [266, 102] on input "text" at bounding box center [240, 104] width 138 height 12
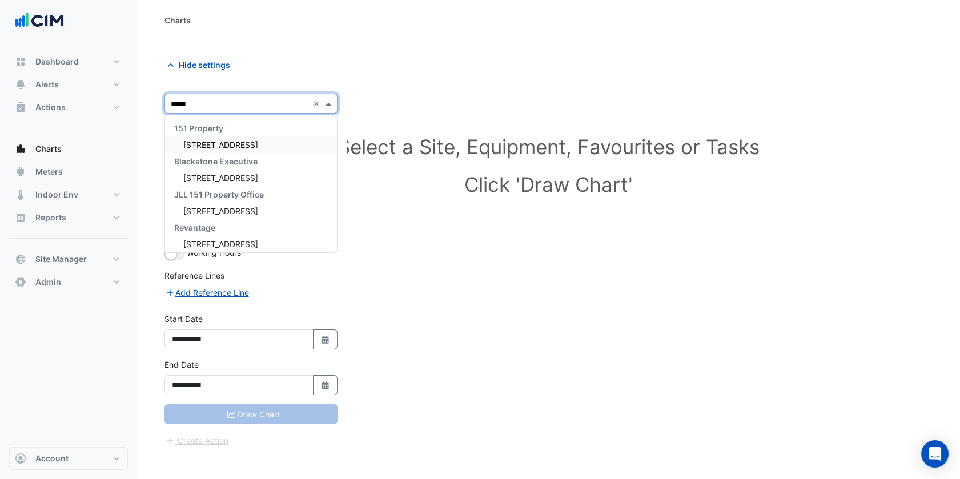
type input "******"
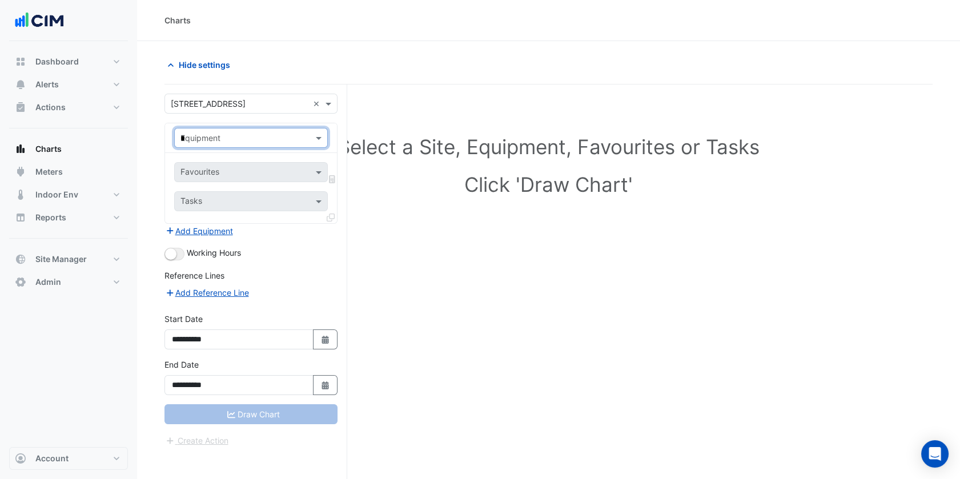
type input "**"
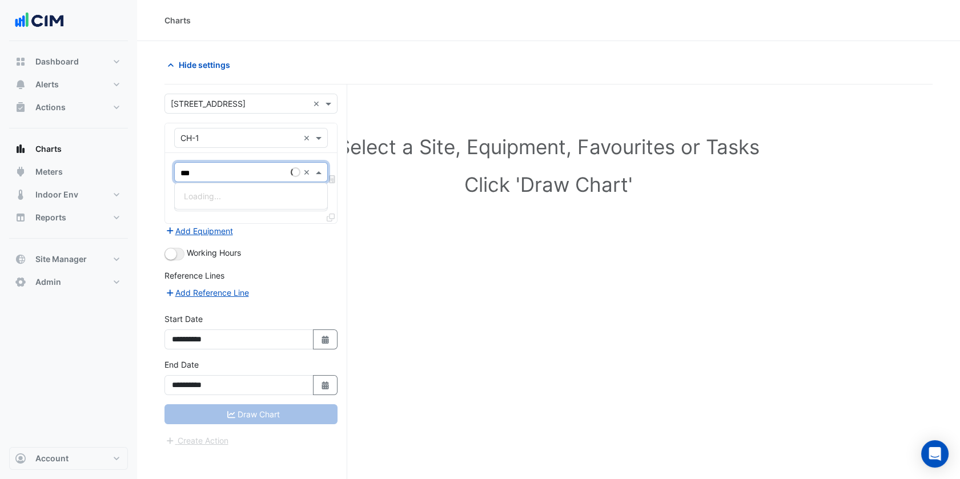
type input "****"
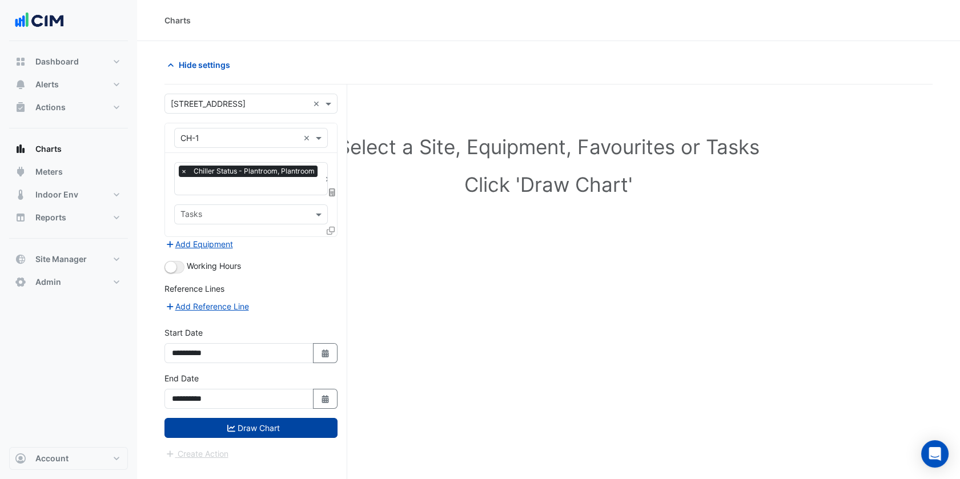
click at [270, 420] on button "Draw Chart" at bounding box center [250, 428] width 173 height 20
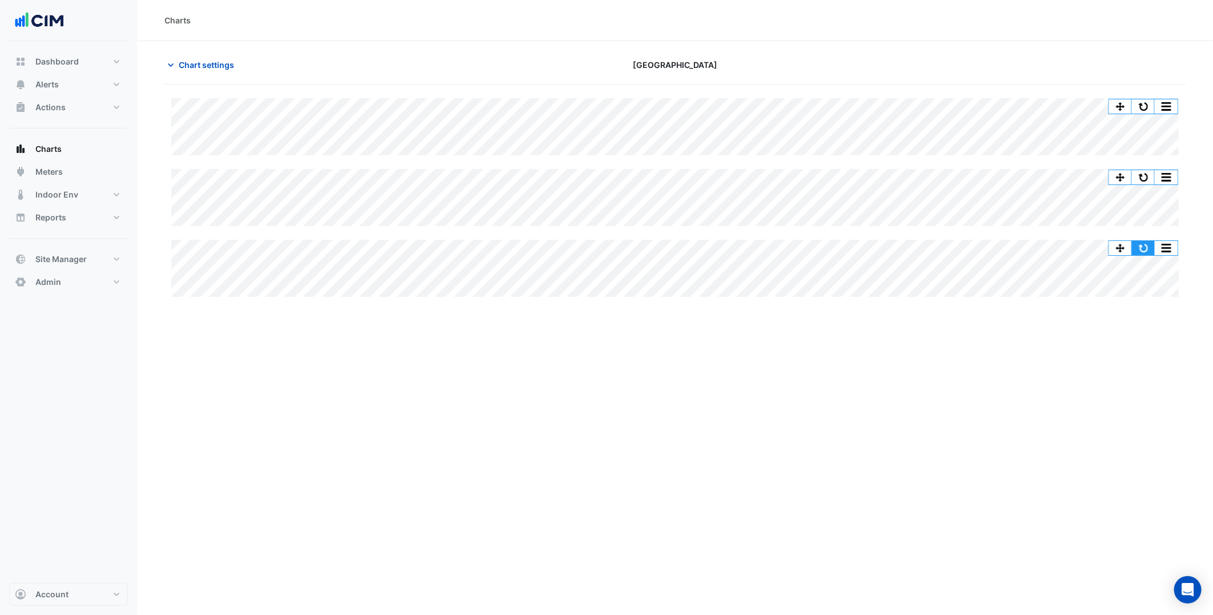
click at [1145, 244] on button "button" at bounding box center [1143, 248] width 23 height 14
click at [935, 469] on div "Charts Chart settings [GEOGRAPHIC_DATA] Split All Split None Print Save as JPEG…" at bounding box center [675, 307] width 1076 height 615
click at [237, 60] on button "Chart settings" at bounding box center [202, 65] width 77 height 20
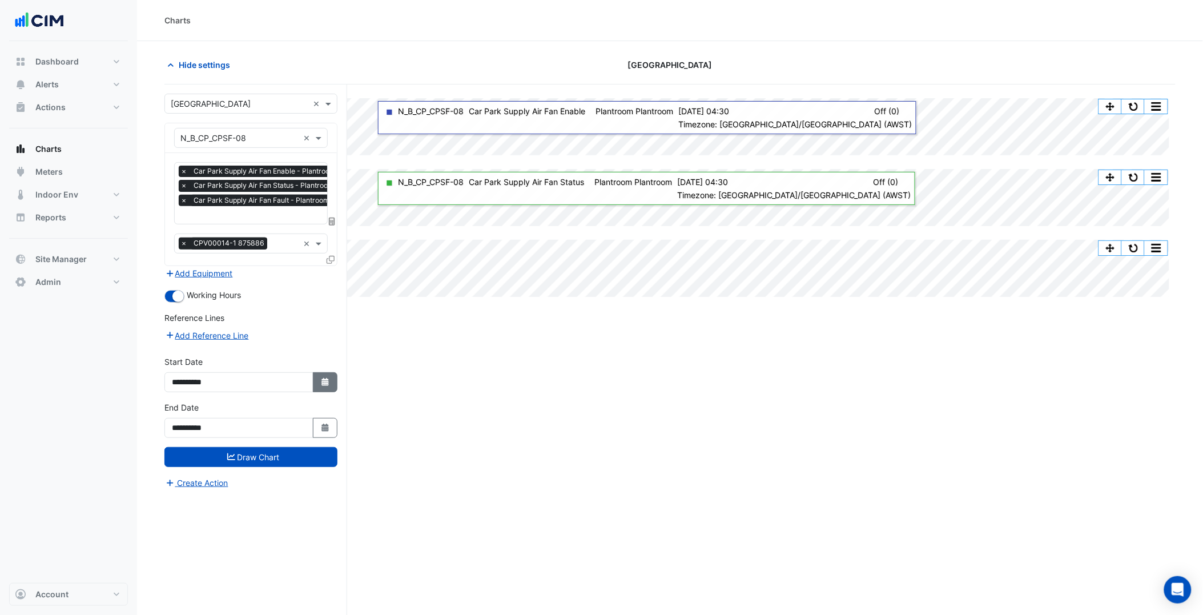
click at [332, 377] on button "Select Date" at bounding box center [325, 382] width 25 height 20
select select "*"
select select "****"
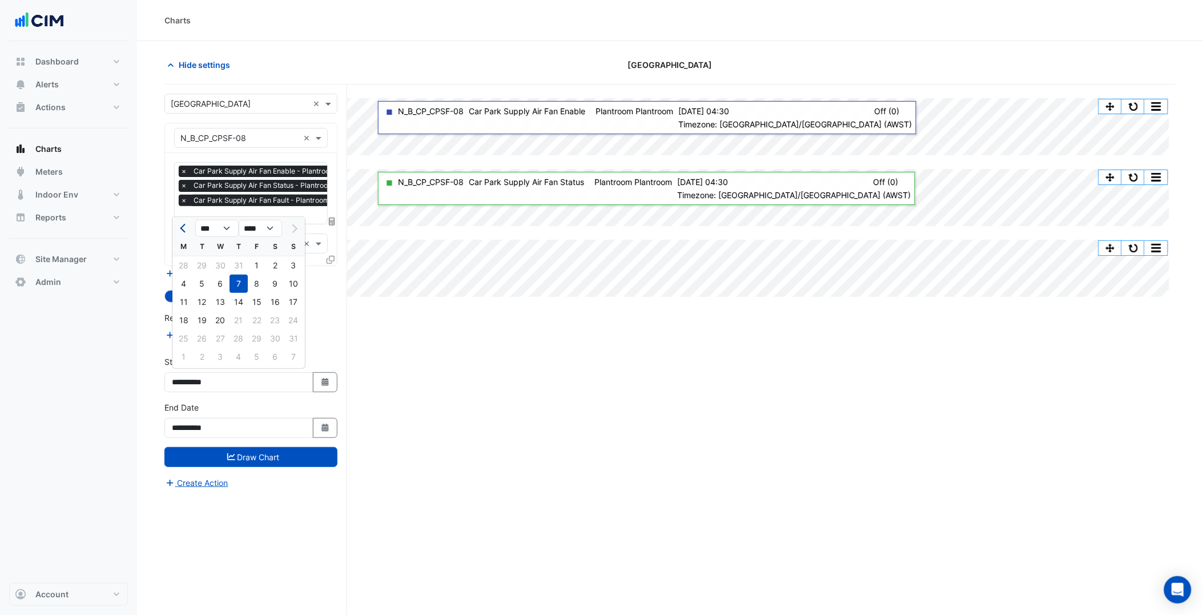
click at [184, 229] on span "Previous month" at bounding box center [184, 228] width 9 height 9
select select "*"
click at [240, 271] on div "1" at bounding box center [239, 265] width 18 height 18
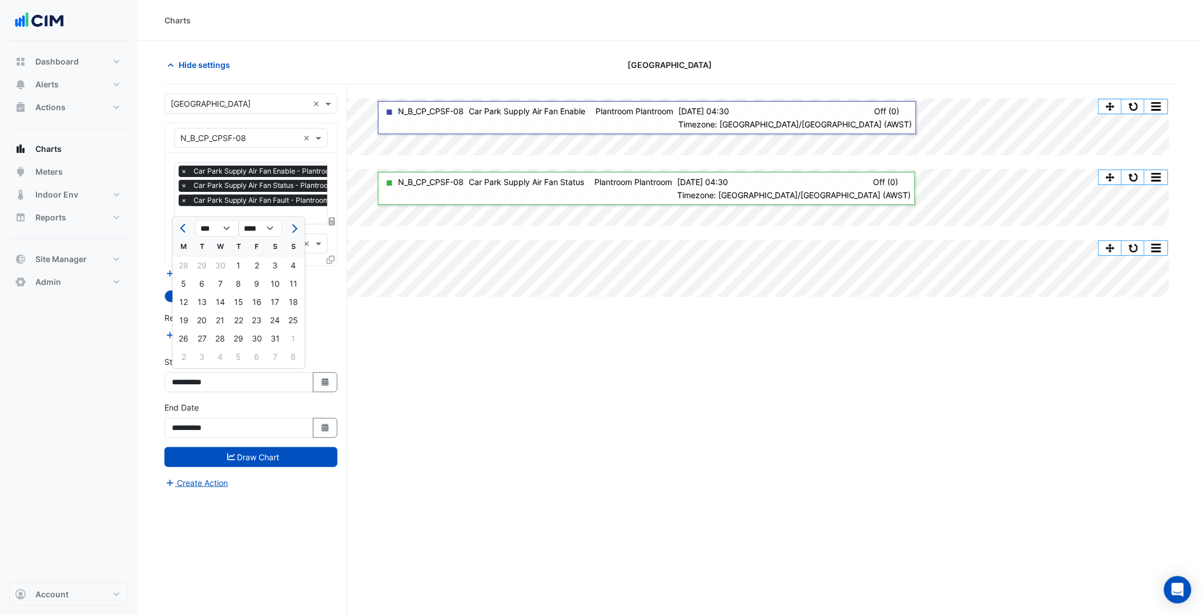
type input "**********"
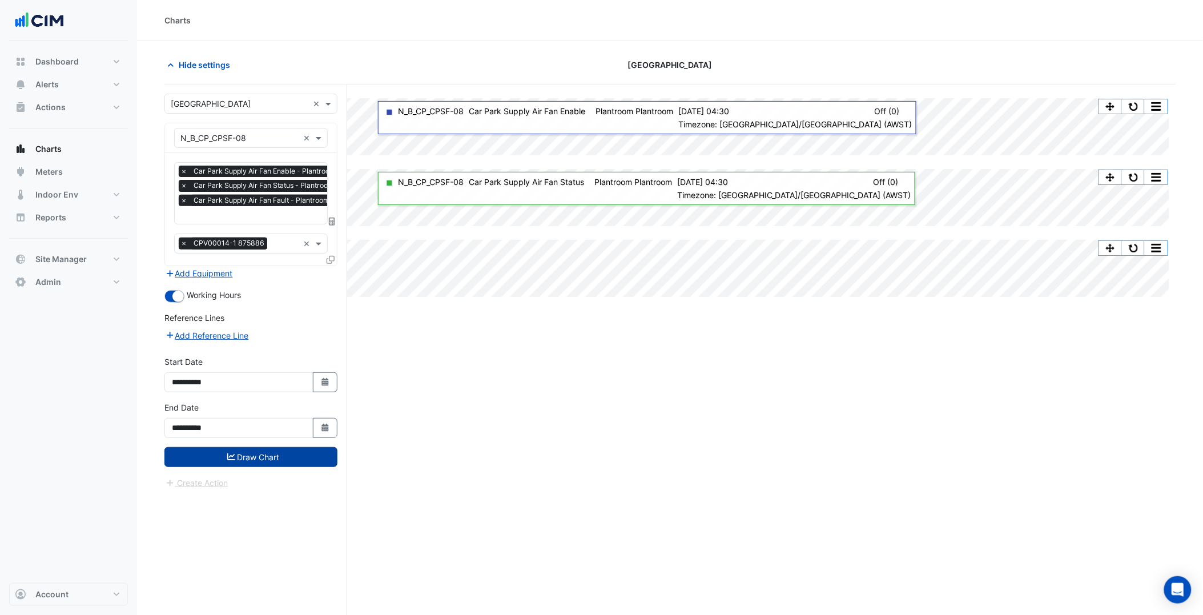
click at [280, 448] on button "Draw Chart" at bounding box center [250, 457] width 173 height 20
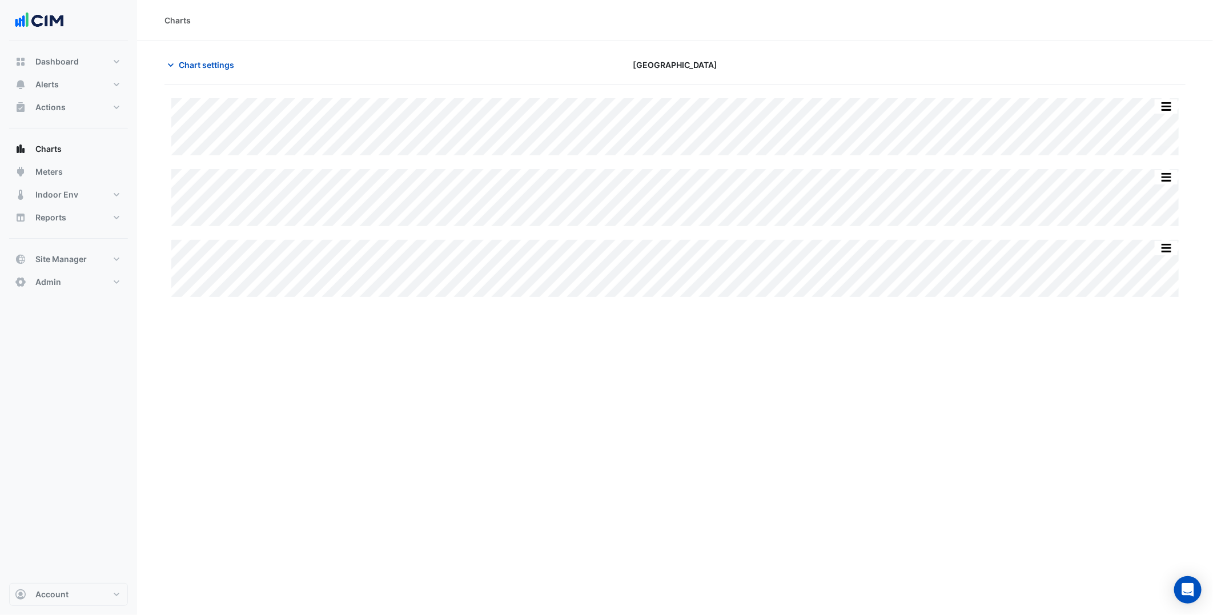
click at [951, 441] on div "Charts Chart settings Karrinyup Shopping Centre Split All Split None Print Save…" at bounding box center [675, 307] width 1076 height 615
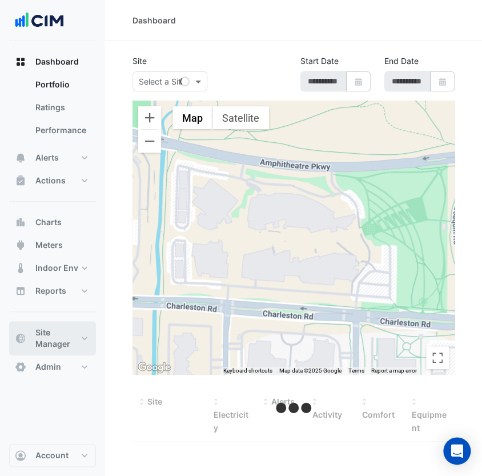
click at [67, 338] on span "Site Manager" at bounding box center [56, 338] width 43 height 23
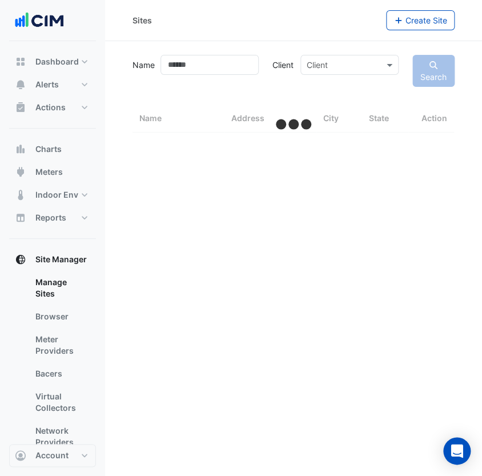
click at [50, 379] on link "Bacers" at bounding box center [61, 373] width 70 height 23
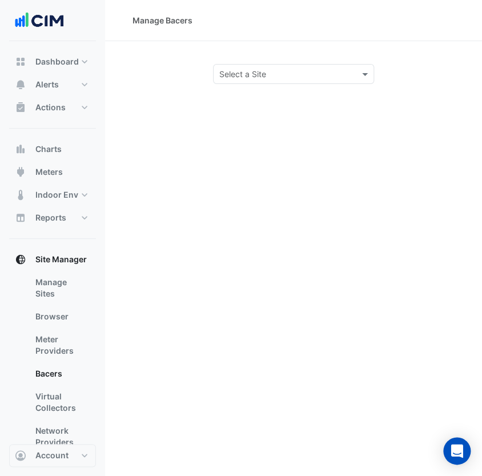
click at [301, 74] on input "text" at bounding box center [282, 75] width 126 height 12
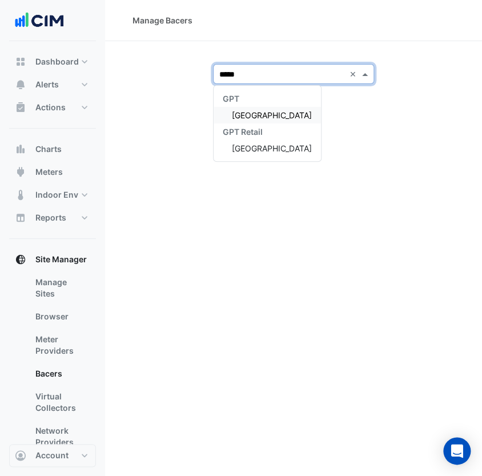
type input "******"
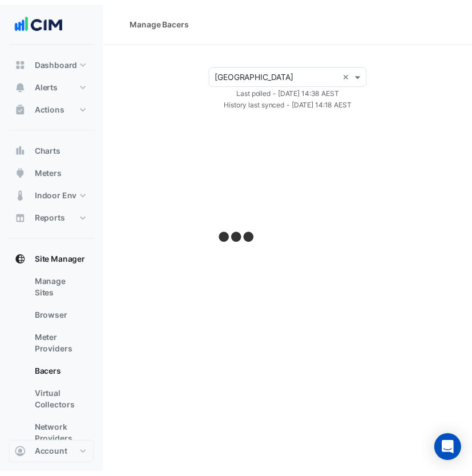
select select "***"
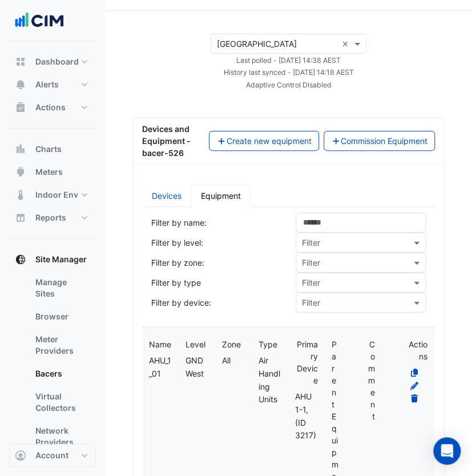
scroll to position [32, 0]
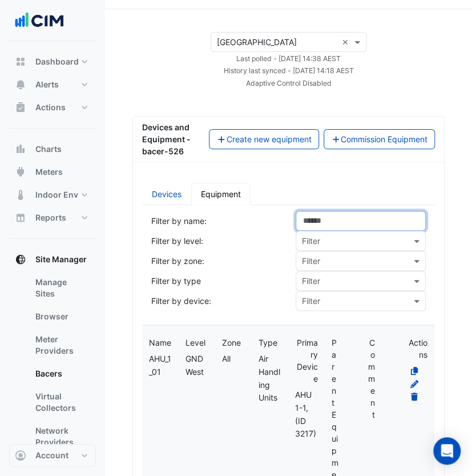
click at [343, 231] on input at bounding box center [361, 221] width 131 height 20
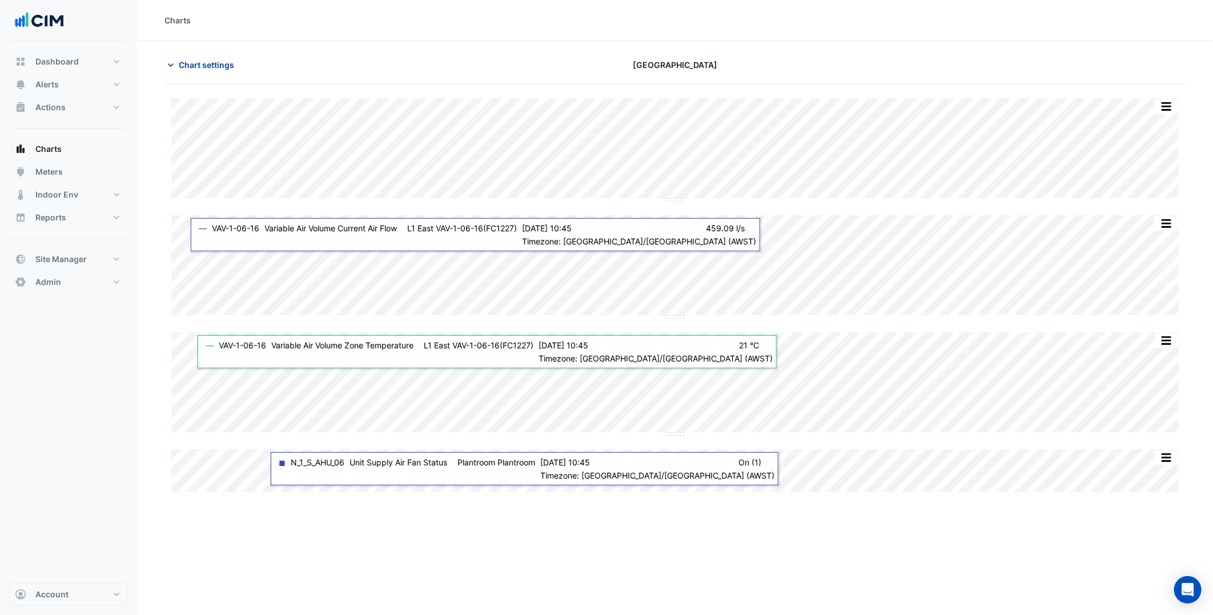
click at [187, 59] on span "Chart settings" at bounding box center [206, 65] width 55 height 12
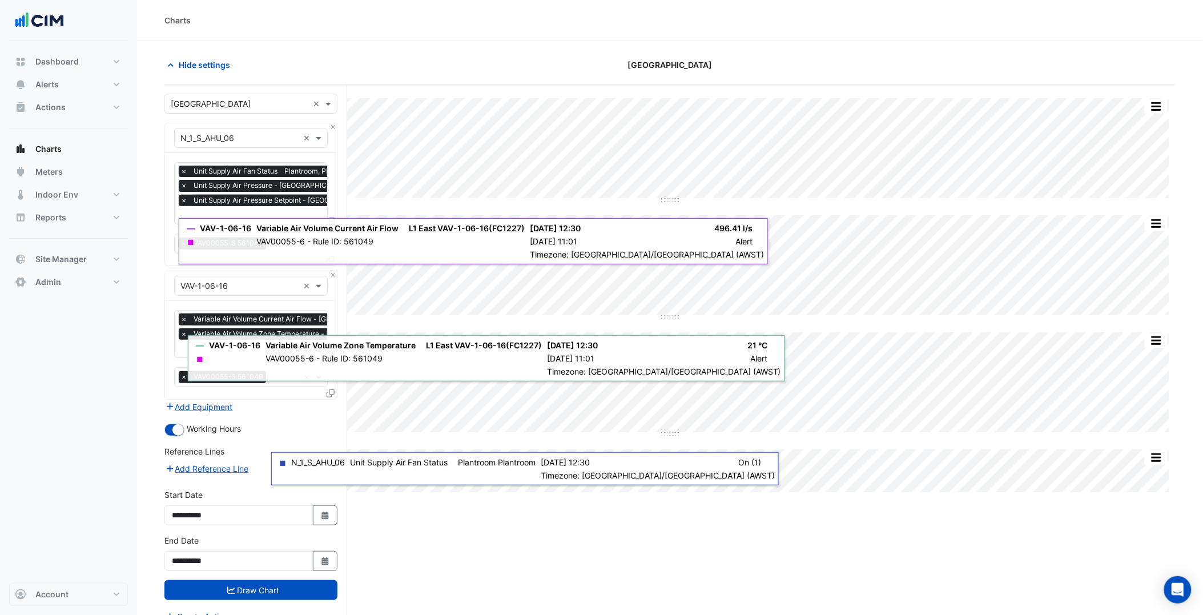
scroll to position [43, 0]
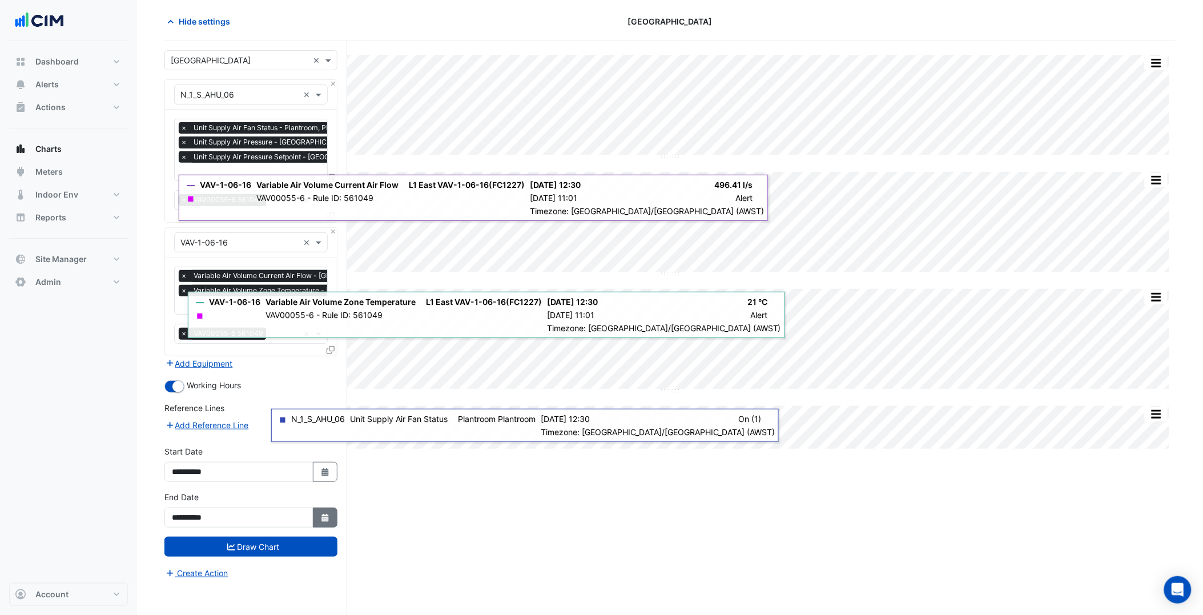
click at [321, 518] on button "Select Date" at bounding box center [325, 518] width 25 height 20
click at [292, 360] on span "Next month" at bounding box center [293, 364] width 9 height 9
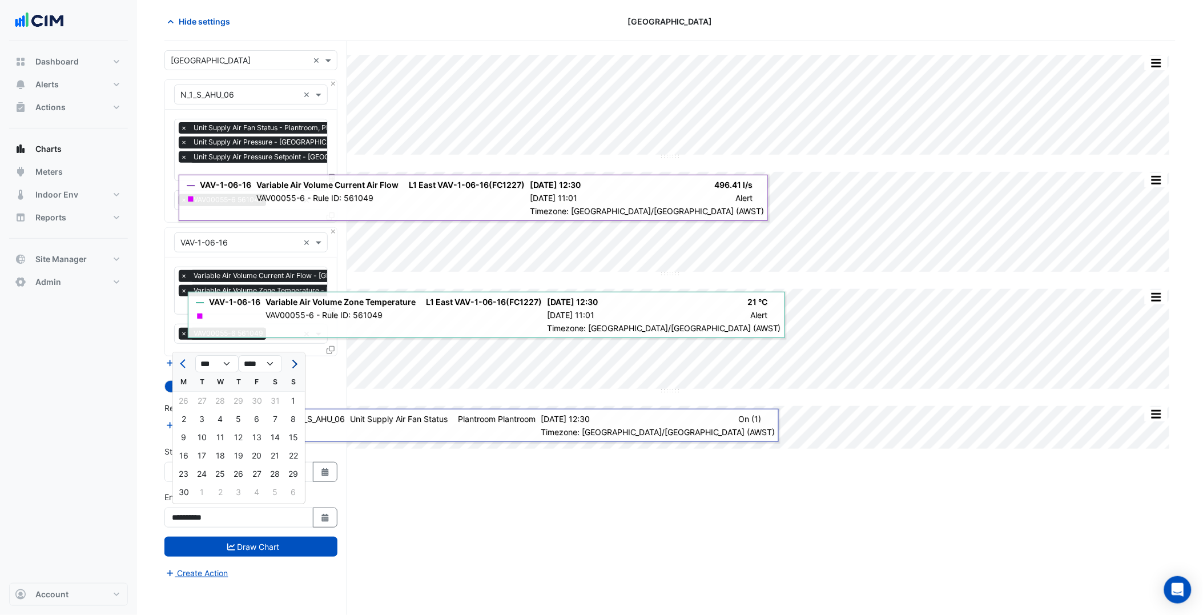
click at [292, 360] on span "Next month" at bounding box center [293, 364] width 9 height 9
select select "*"
click at [293, 440] on div "17" at bounding box center [293, 437] width 18 height 18
type input "**********"
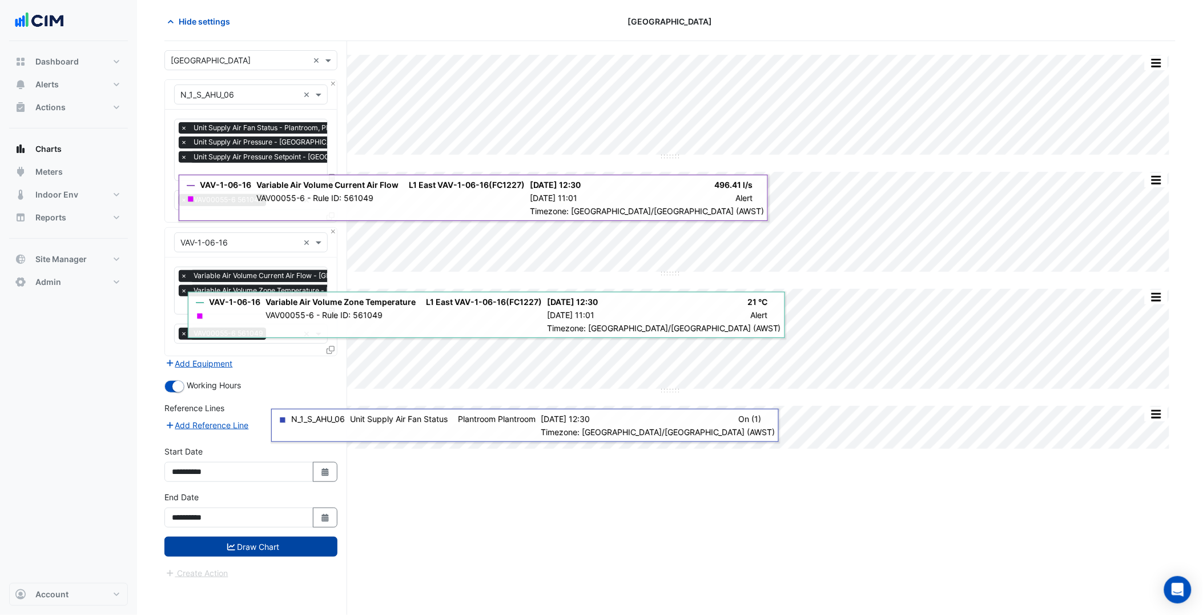
click at [308, 538] on button "Draw Chart" at bounding box center [250, 547] width 173 height 20
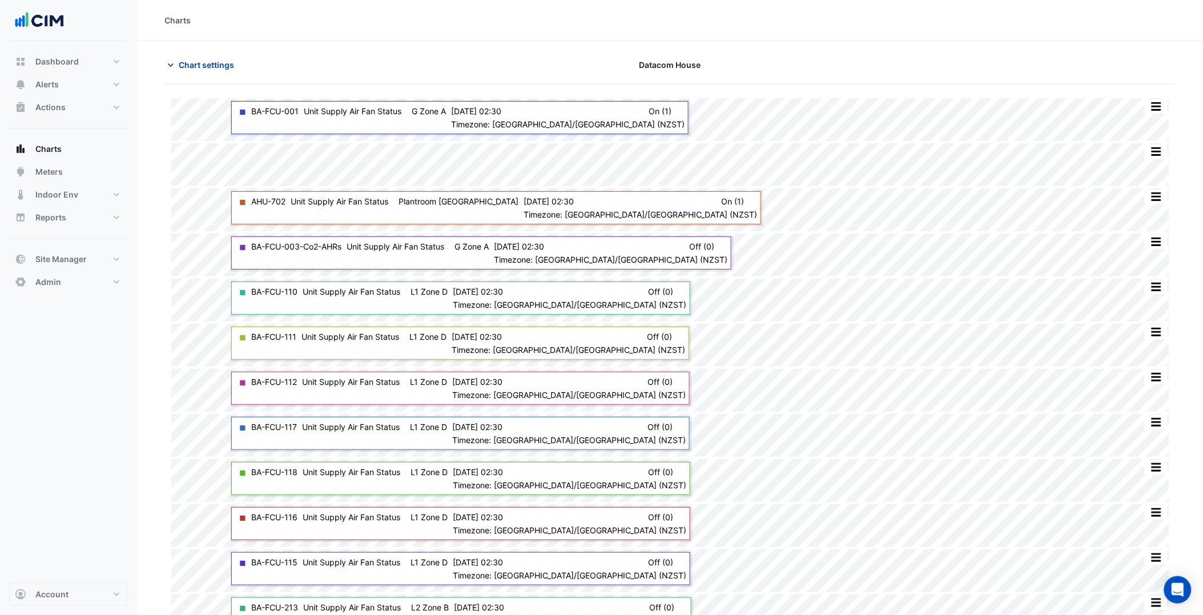
click at [224, 61] on span "Chart settings" at bounding box center [206, 65] width 55 height 12
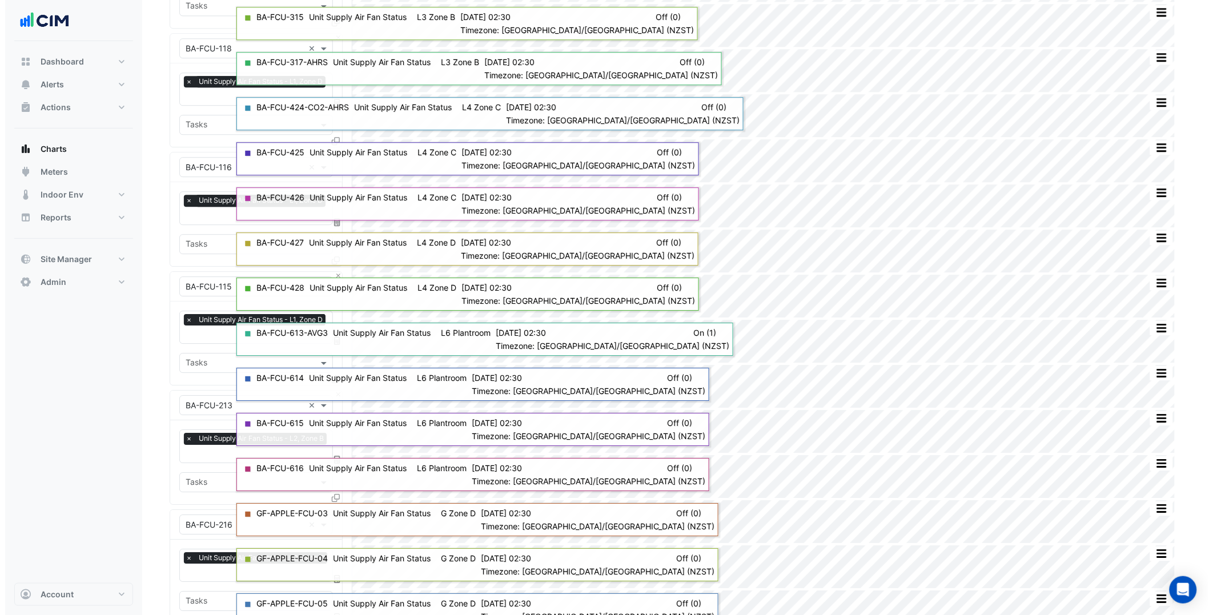
scroll to position [1043, 0]
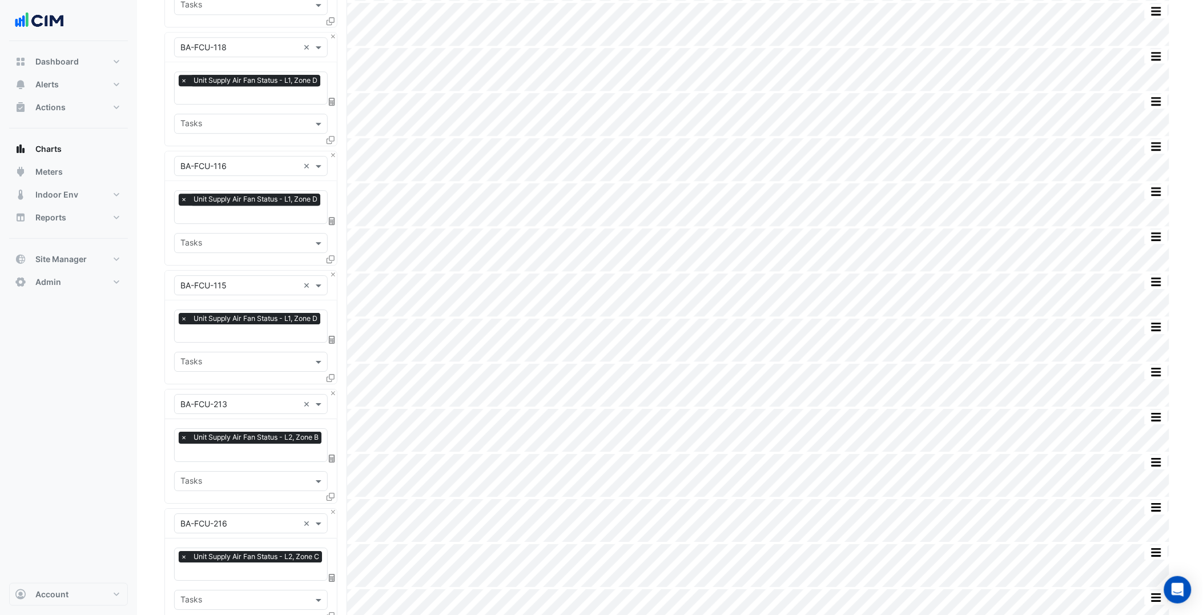
click at [330, 374] on icon at bounding box center [331, 378] width 8 height 8
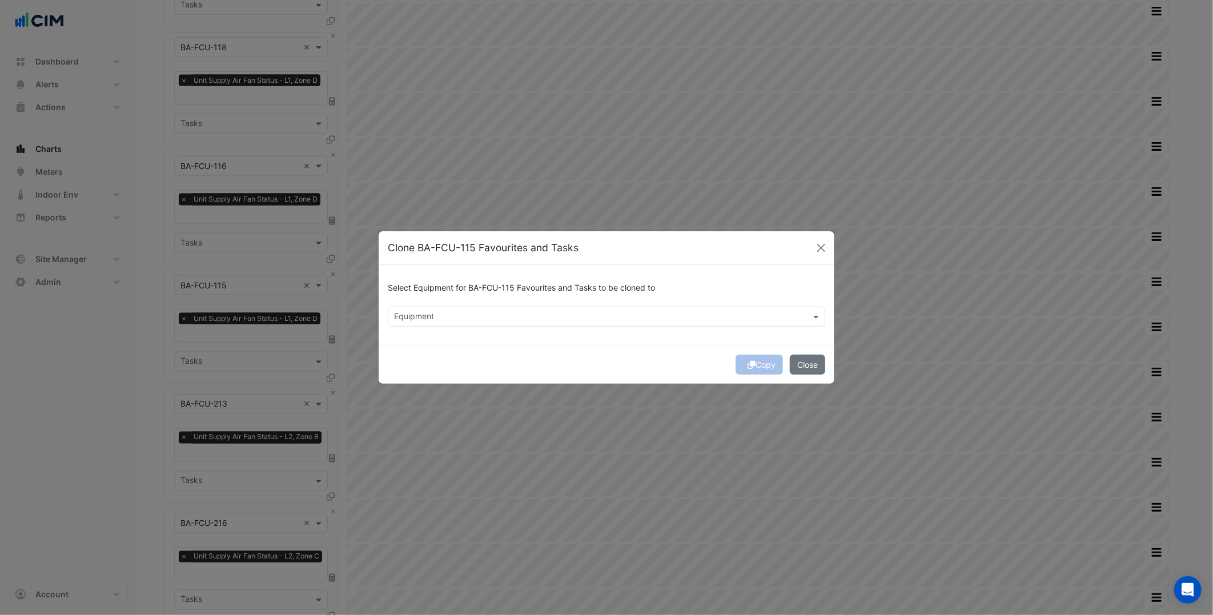
drag, startPoint x: 411, startPoint y: 341, endPoint x: 432, endPoint y: 321, distance: 28.7
click at [412, 340] on div "Select Equipment for BA-FCU-115 Favourites and Tasks to be cloned to Equipment" at bounding box center [607, 305] width 456 height 80
click at [434, 319] on input "text" at bounding box center [600, 318] width 412 height 12
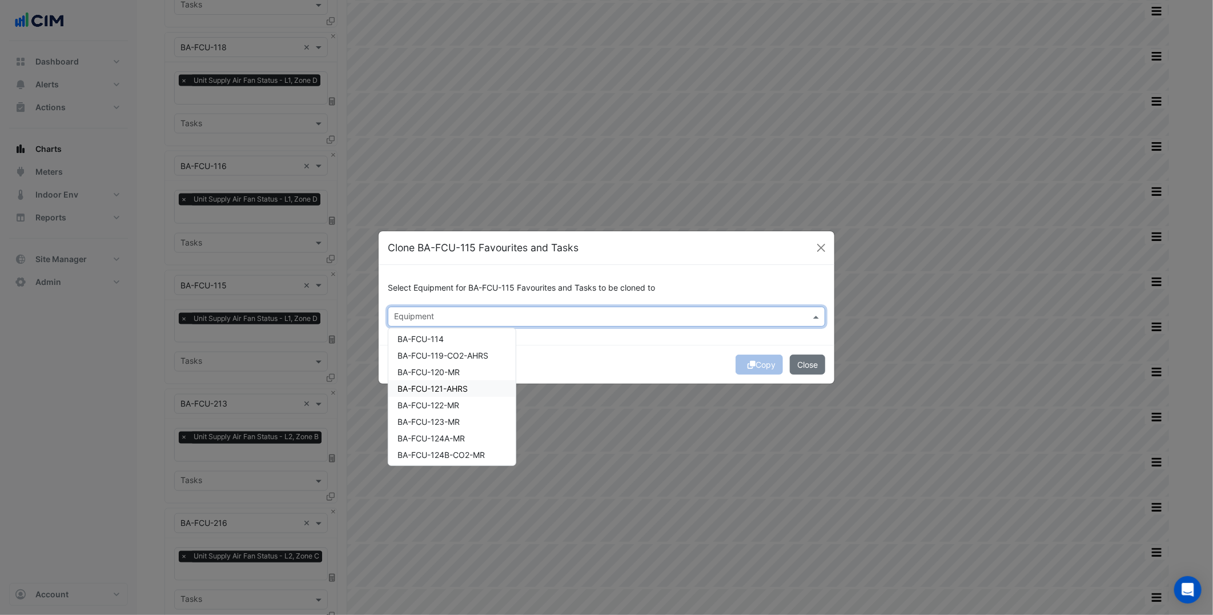
scroll to position [0, 0]
click at [457, 367] on div "BA-FCU-101-CO2" at bounding box center [451, 374] width 127 height 17
click at [457, 386] on span "BA-FCU-102-MR" at bounding box center [428, 391] width 62 height 10
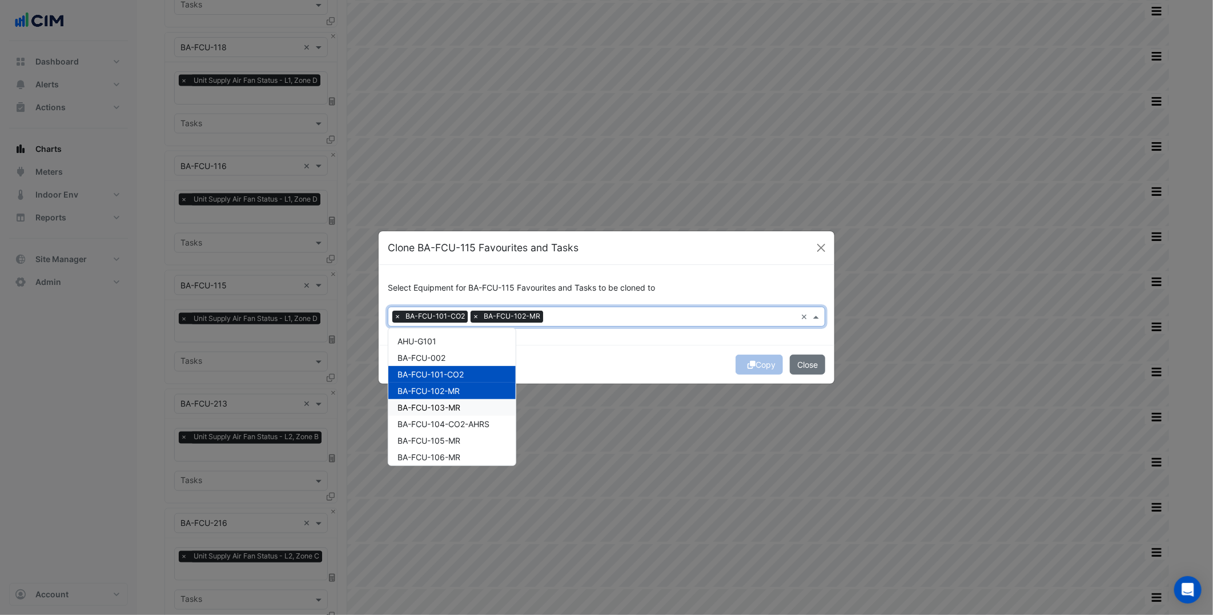
click at [457, 413] on div "BA-FCU-103-MR" at bounding box center [451, 407] width 127 height 17
click at [458, 437] on span "BA-FCU-105-MR" at bounding box center [428, 441] width 63 height 10
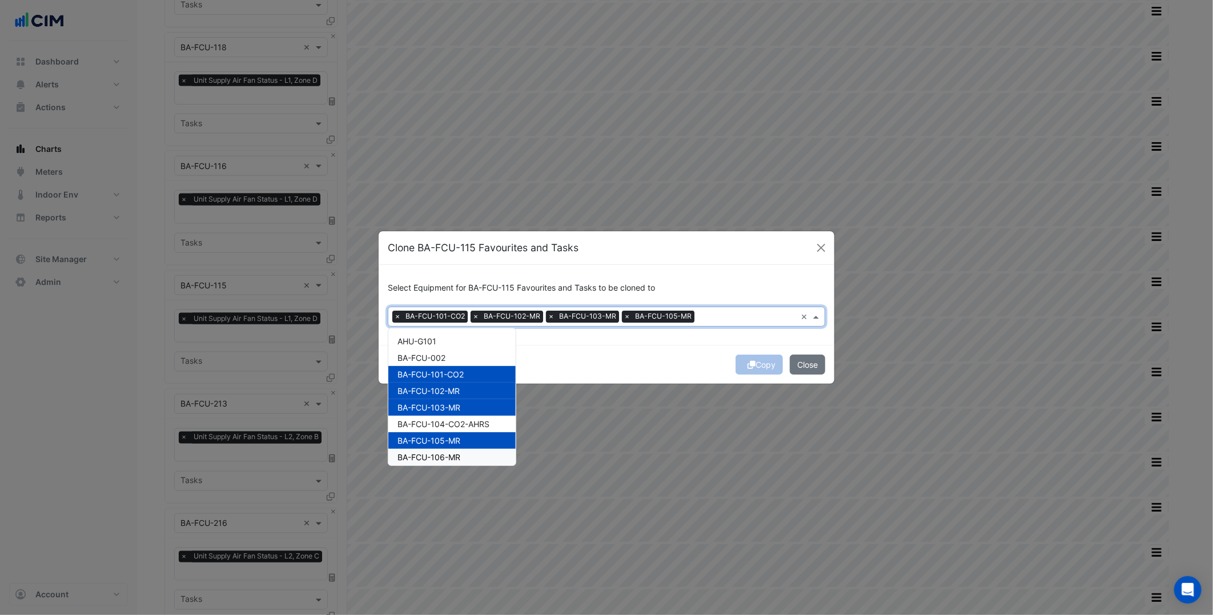
click at [458, 453] on span "BA-FCU-106-MR" at bounding box center [428, 457] width 63 height 10
click at [474, 419] on span "BA-FCU-104-CO2-AHRS" at bounding box center [443, 424] width 92 height 10
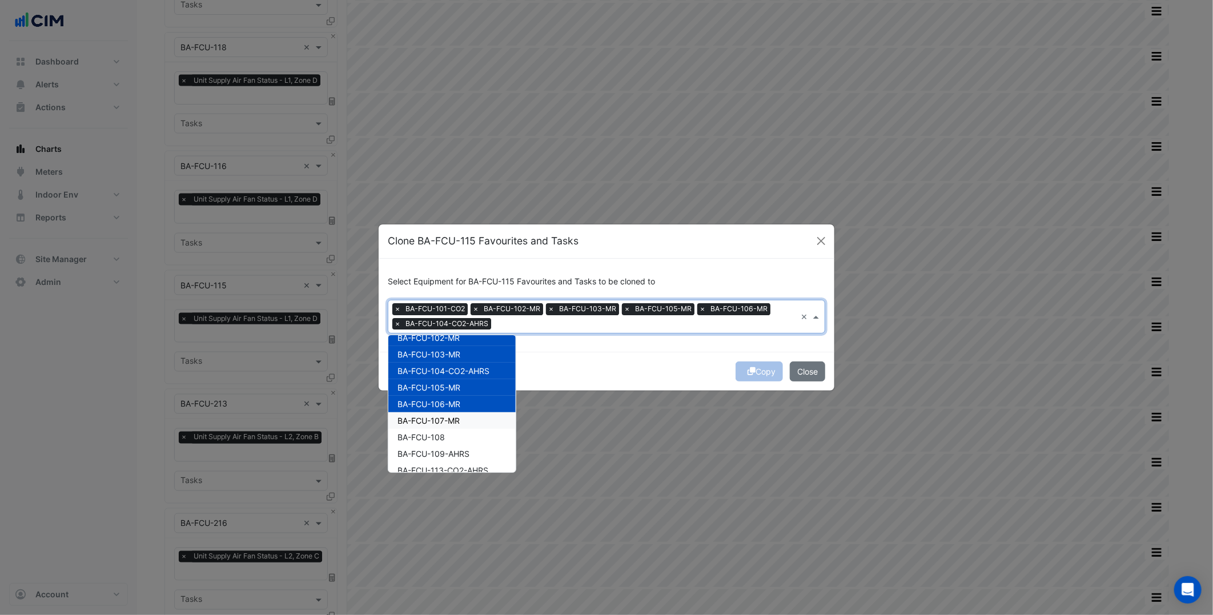
click at [474, 419] on div "BA-FCU-107-MR" at bounding box center [451, 420] width 127 height 17
click at [474, 419] on div "BA-FCU-108" at bounding box center [451, 426] width 127 height 17
click at [474, 419] on div "BA-FCU-109-AHRS" at bounding box center [451, 424] width 127 height 17
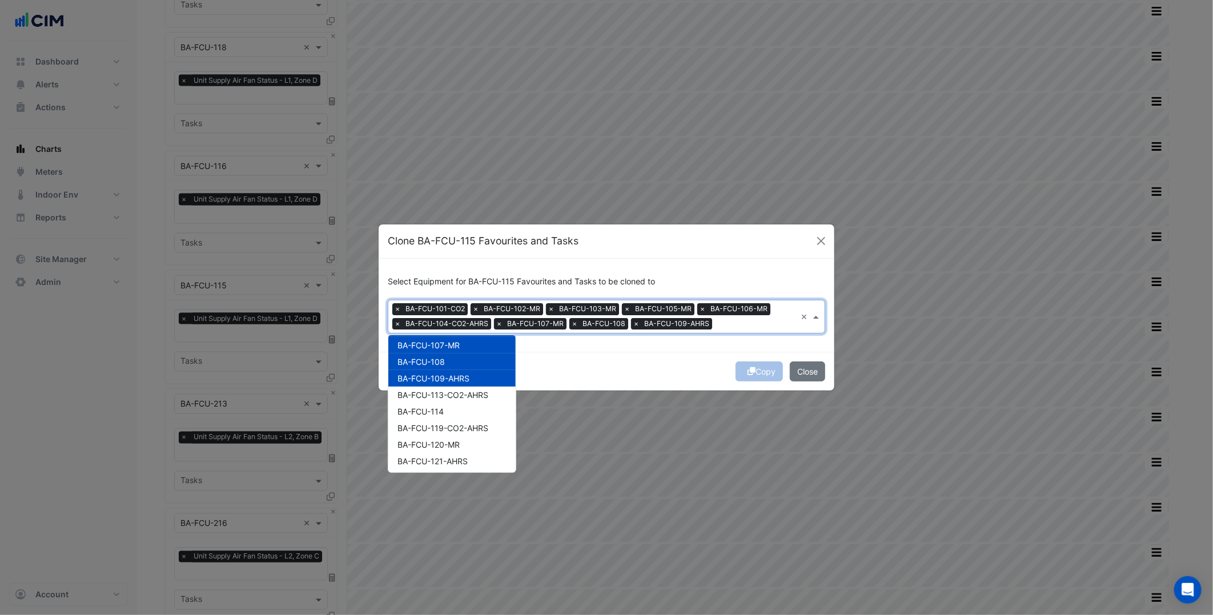
click at [474, 420] on div "BA-FCU-119-CO2-AHRS" at bounding box center [451, 428] width 127 height 17
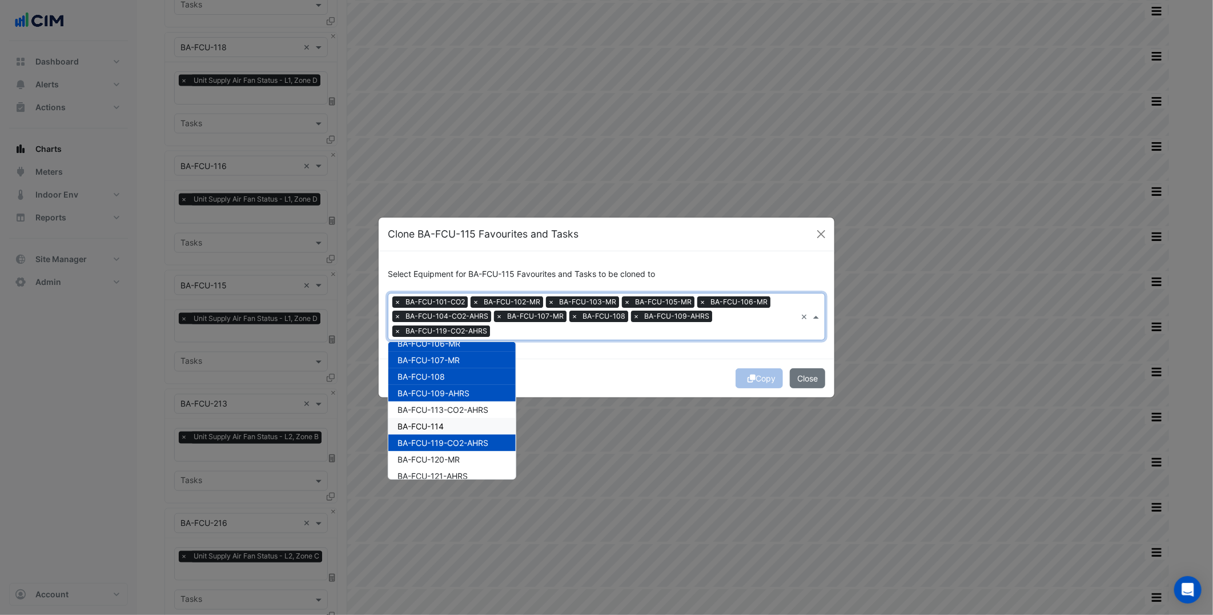
click at [474, 419] on div "BA-FCU-114" at bounding box center [451, 426] width 127 height 17
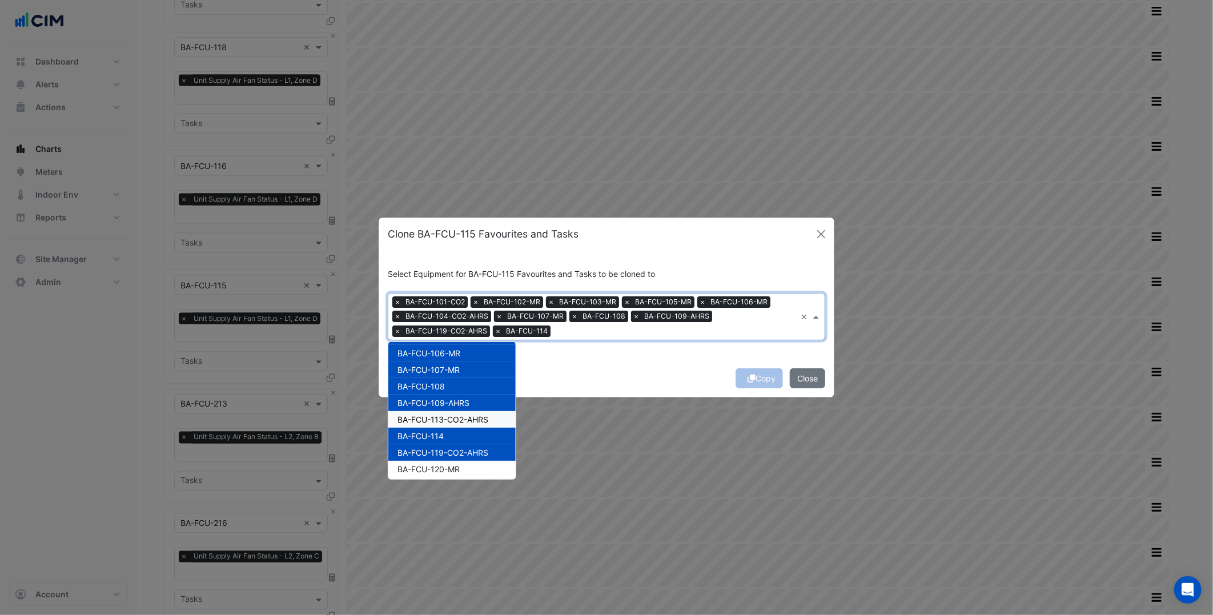
click at [474, 419] on span "BA-FCU-113-CO2-AHRS" at bounding box center [442, 420] width 91 height 10
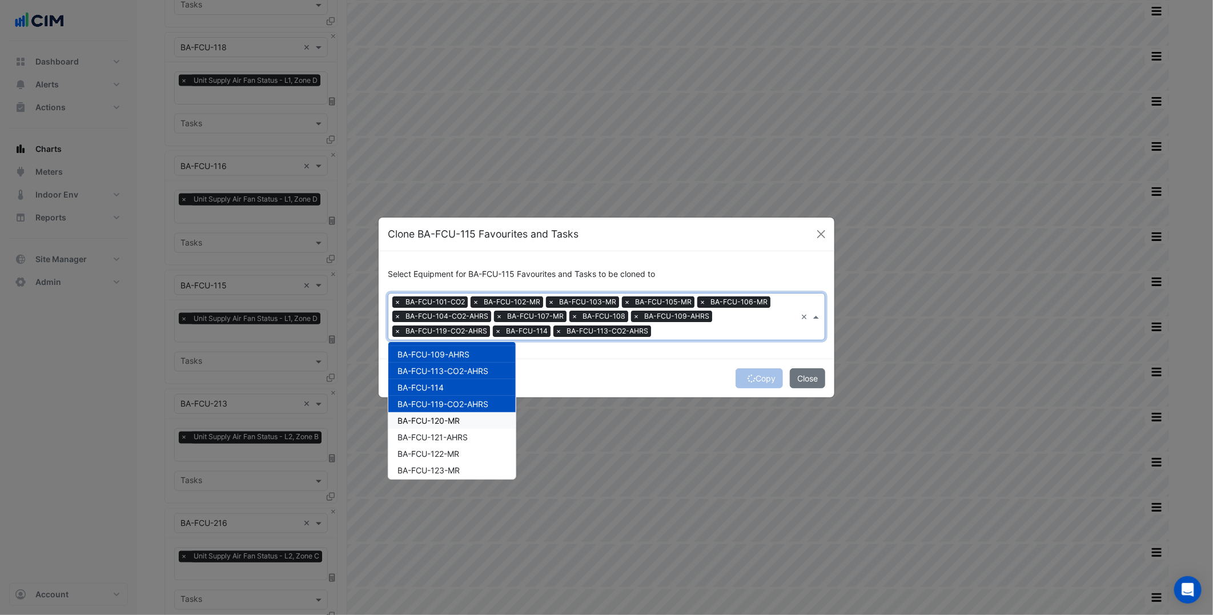
click at [474, 419] on div "BA-FCU-120-MR" at bounding box center [451, 420] width 127 height 17
click at [474, 419] on div "BA-FCU-121-AHRS" at bounding box center [451, 419] width 127 height 17
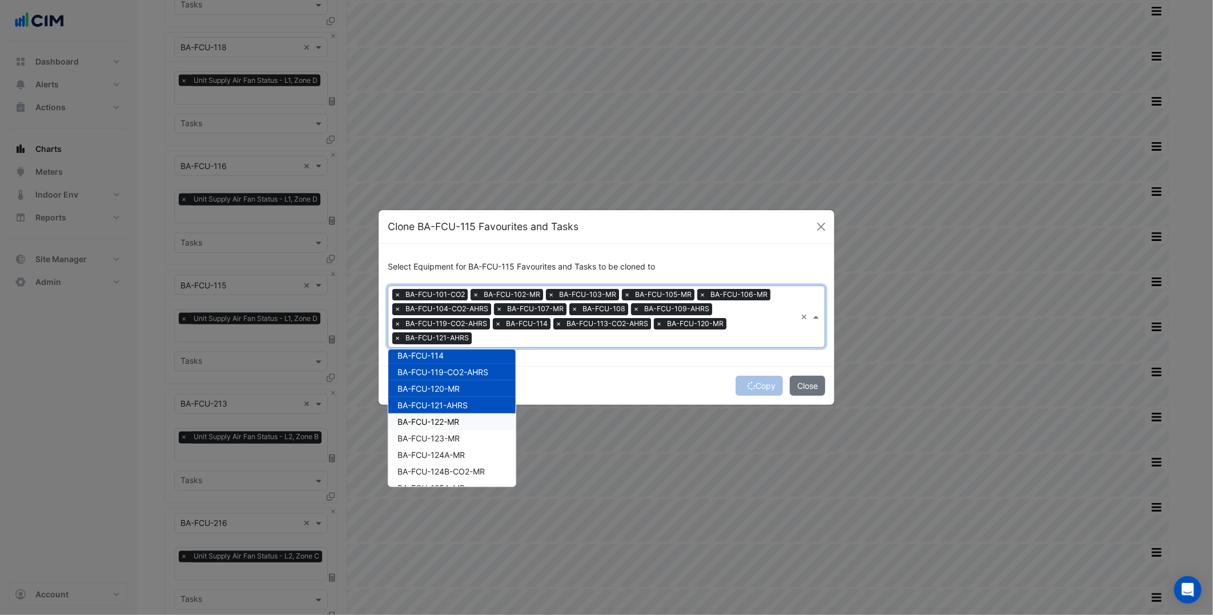
click at [474, 419] on div "BA-FCU-122-MR" at bounding box center [451, 421] width 127 height 17
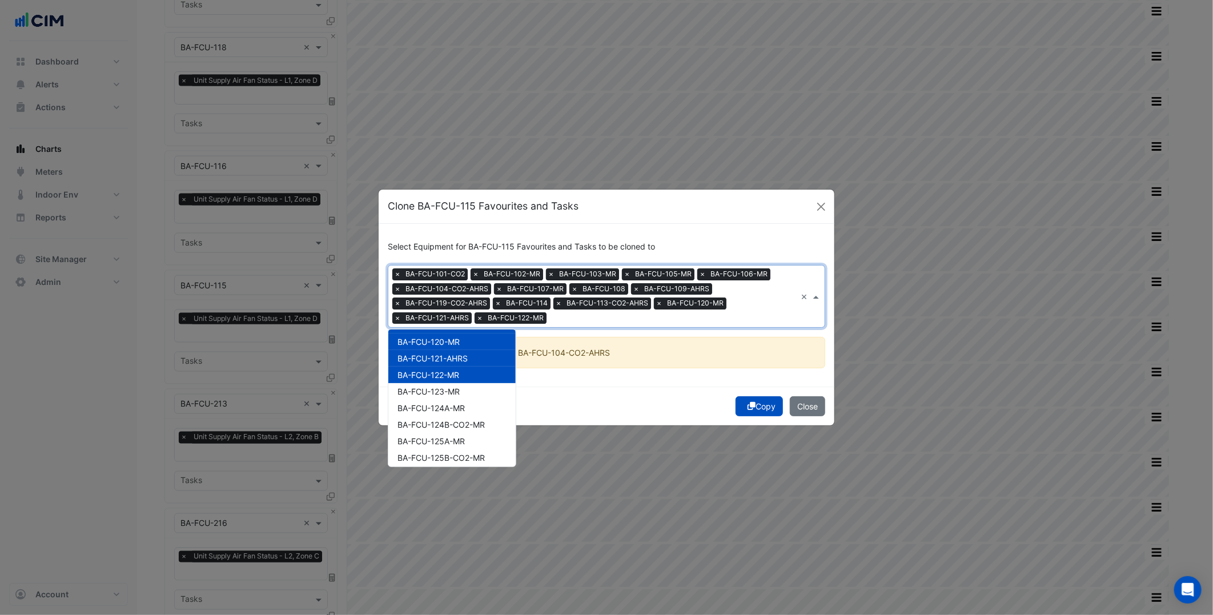
click at [474, 419] on div "BA-FCU-124B-CO2-MR" at bounding box center [451, 424] width 127 height 17
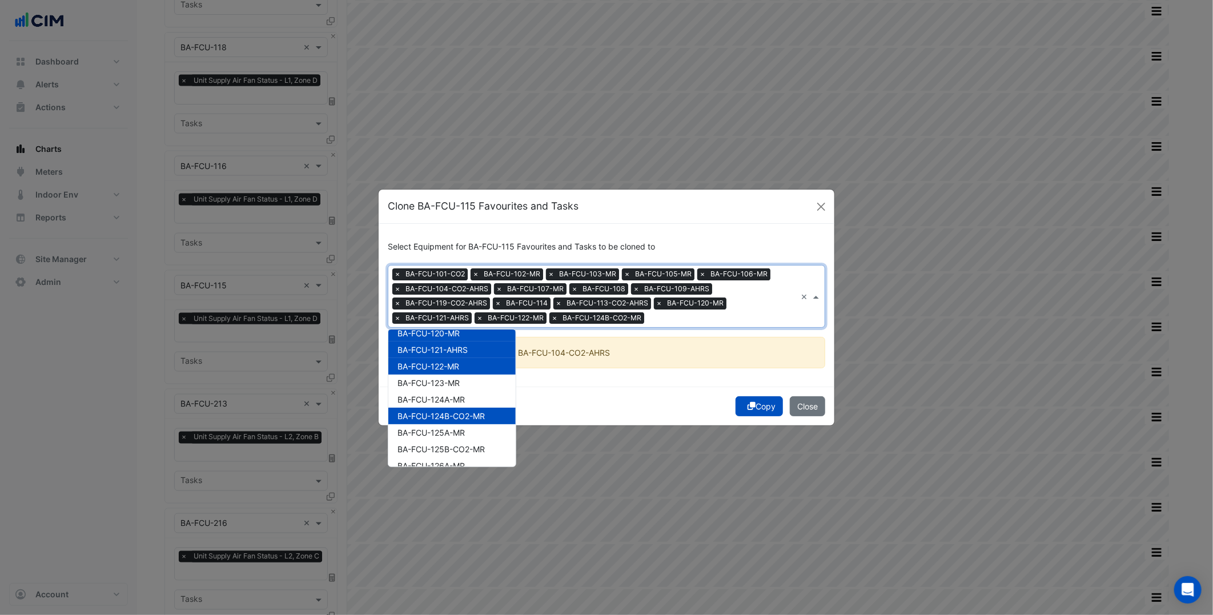
scroll to position [243, 0]
click at [480, 400] on div "BA-FCU-124A-MR" at bounding box center [451, 397] width 127 height 17
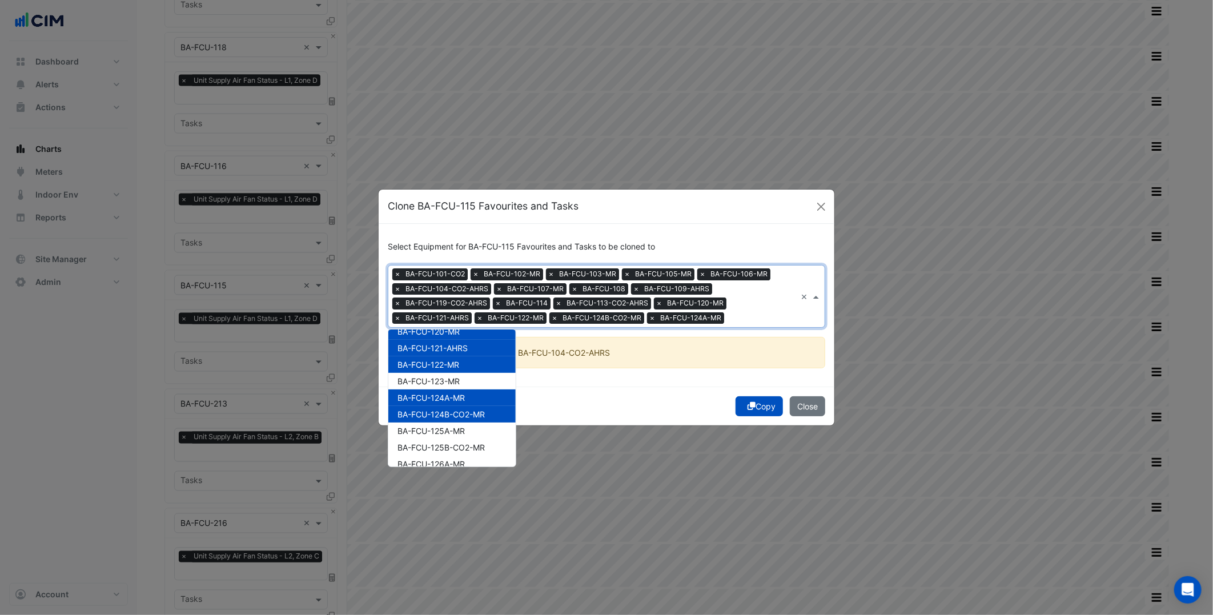
click at [487, 379] on div "BA-FCU-123-MR" at bounding box center [451, 381] width 127 height 17
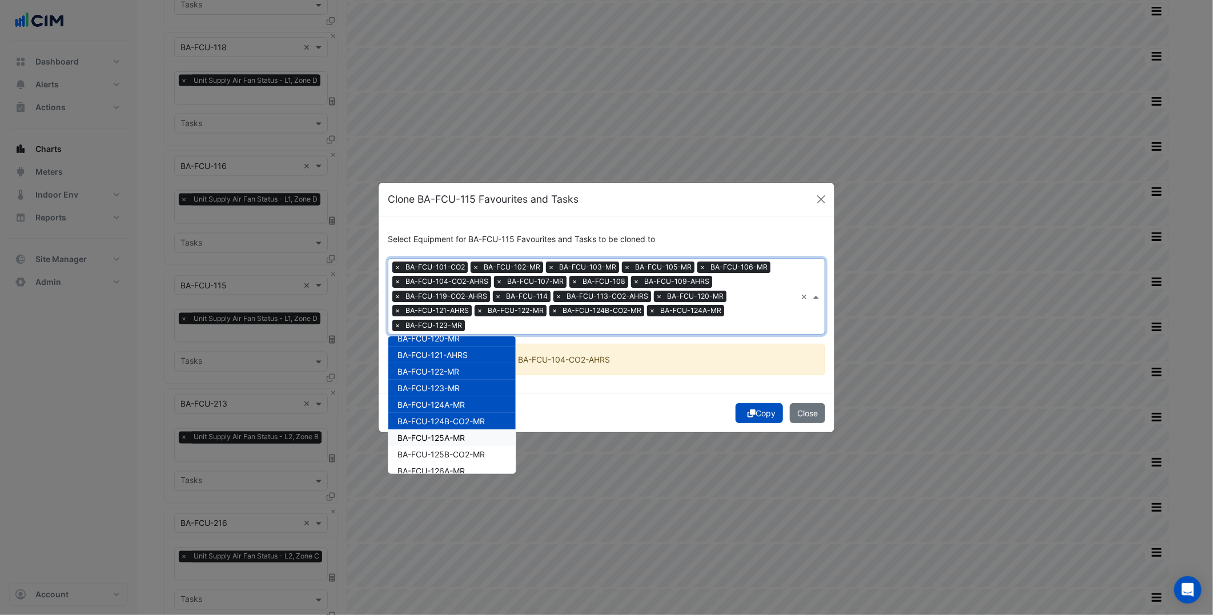
click at [468, 441] on div "BA-FCU-125A-MR" at bounding box center [451, 437] width 127 height 17
click at [466, 464] on div "BA-FCU-126A-MR" at bounding box center [451, 470] width 127 height 17
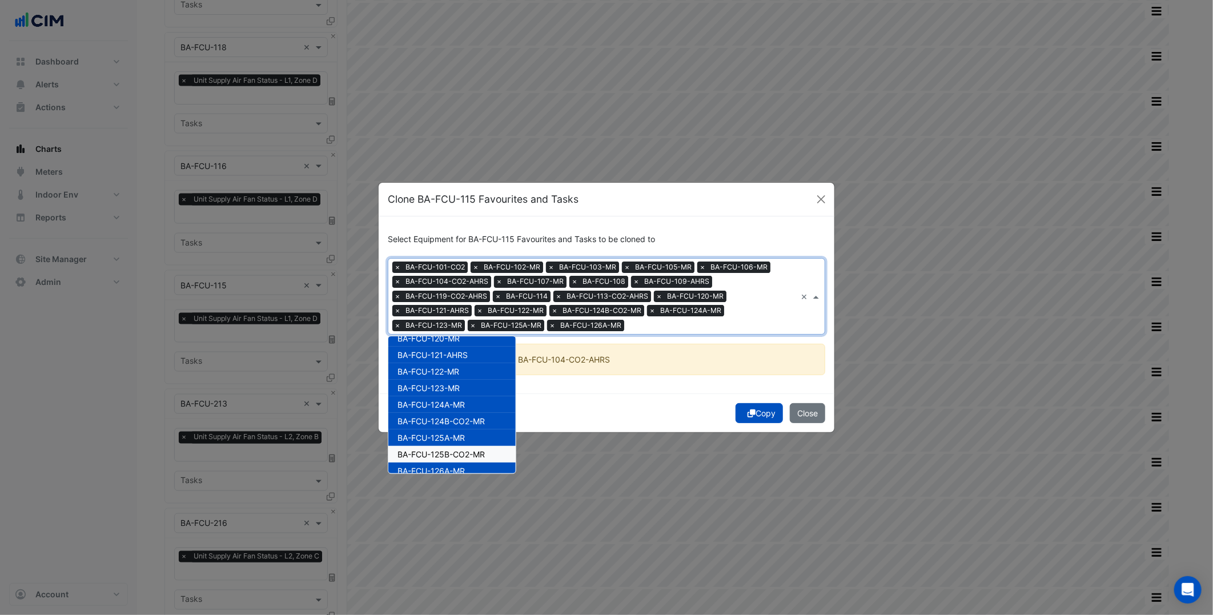
click at [476, 450] on span "BA-FCU-125B-CO2-MR" at bounding box center [440, 454] width 87 height 10
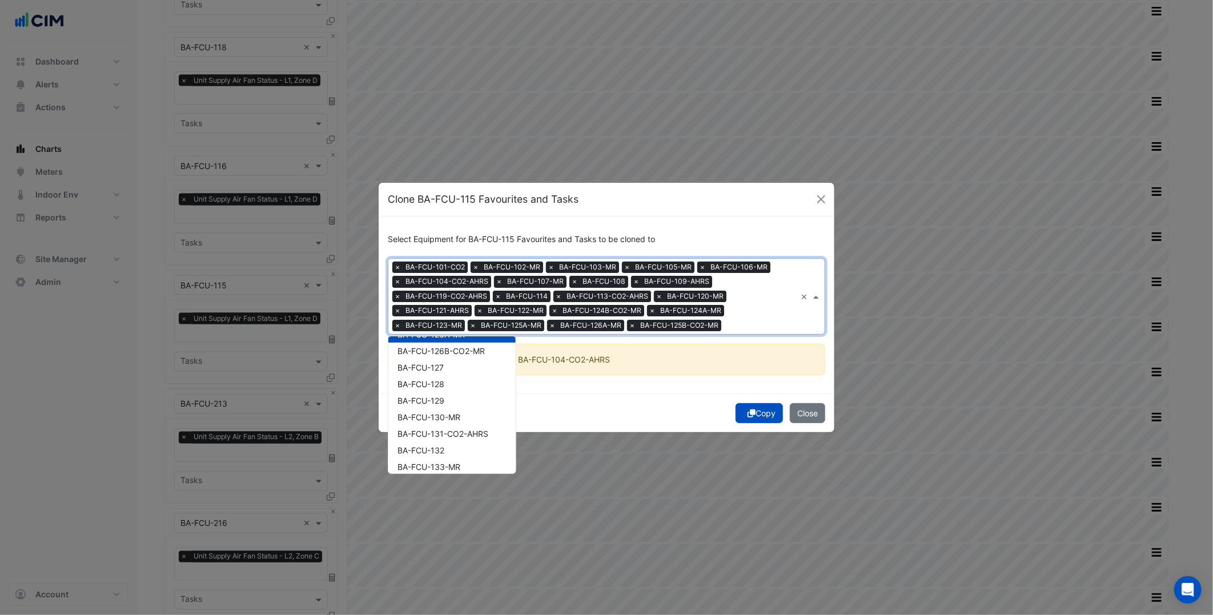
scroll to position [383, 0]
click at [457, 346] on span "BA-FCU-126B-CO2-MR" at bounding box center [440, 347] width 87 height 10
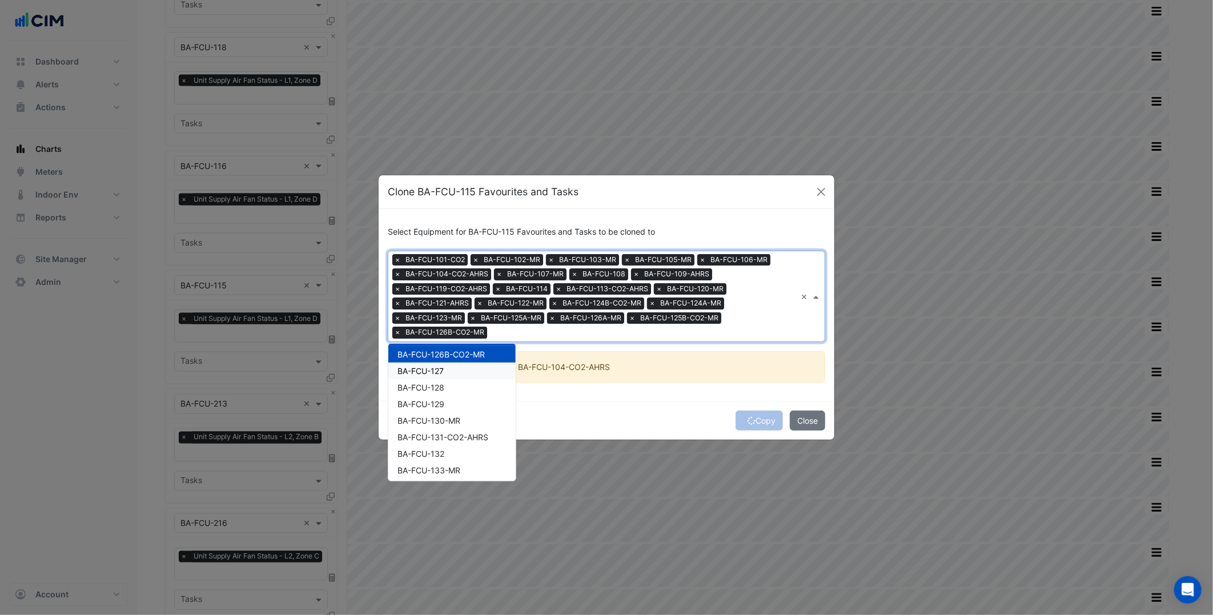
click at [442, 370] on span "BA-FCU-127" at bounding box center [420, 371] width 46 height 10
click at [441, 389] on span "BA-FCU-128" at bounding box center [420, 388] width 47 height 10
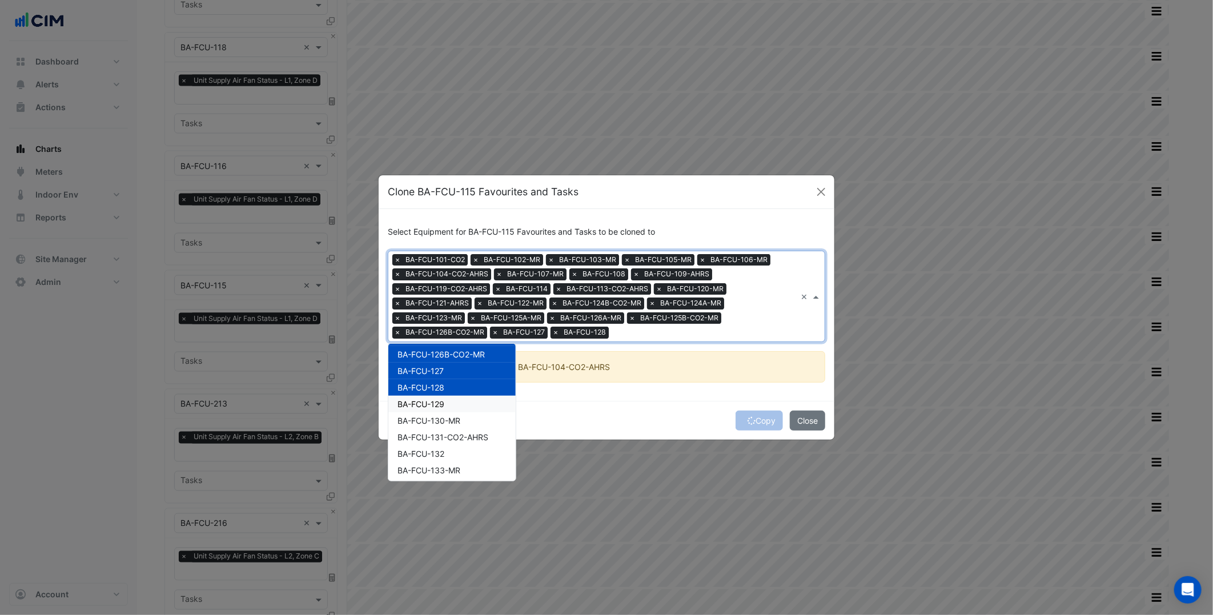
click at [442, 410] on div "BA-FCU-129" at bounding box center [451, 404] width 127 height 17
drag, startPoint x: 443, startPoint y: 429, endPoint x: 443, endPoint y: 436, distance: 6.3
click at [444, 448] on div "BA-FCU-132" at bounding box center [451, 453] width 127 height 17
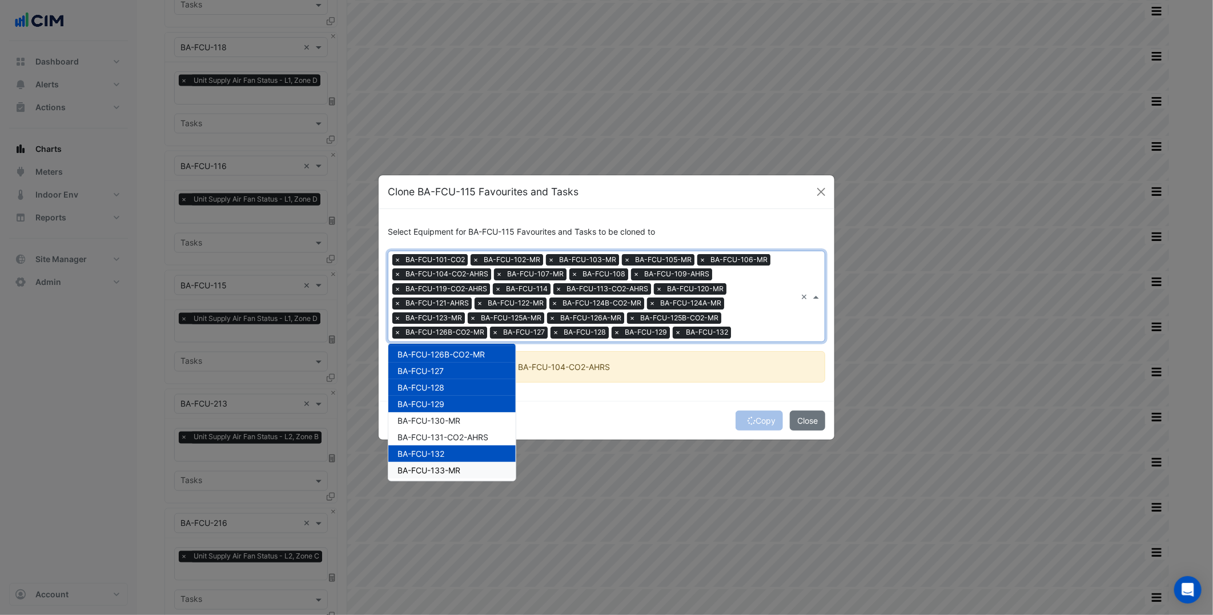
drag, startPoint x: 448, startPoint y: 466, endPoint x: 452, endPoint y: 448, distance: 19.3
click at [448, 466] on span "BA-FCU-133-MR" at bounding box center [428, 470] width 63 height 10
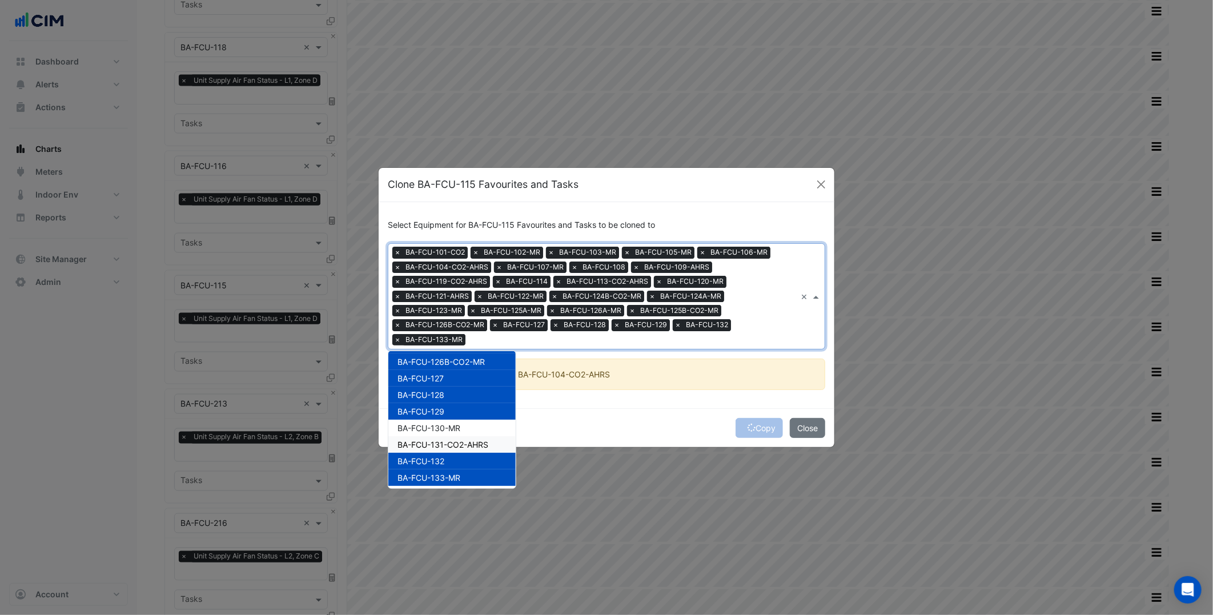
click at [454, 436] on div "BA-FCU-131-CO2-AHRS" at bounding box center [451, 444] width 127 height 17
click at [460, 424] on span "BA-FCU-130-MR" at bounding box center [428, 428] width 63 height 10
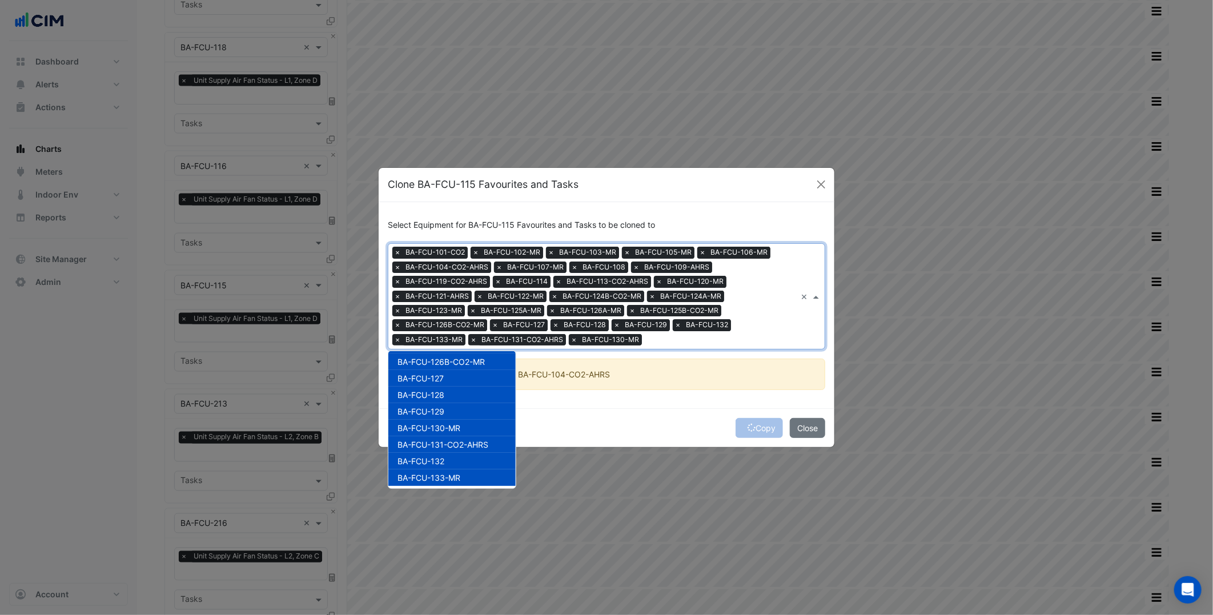
scroll to position [466, 0]
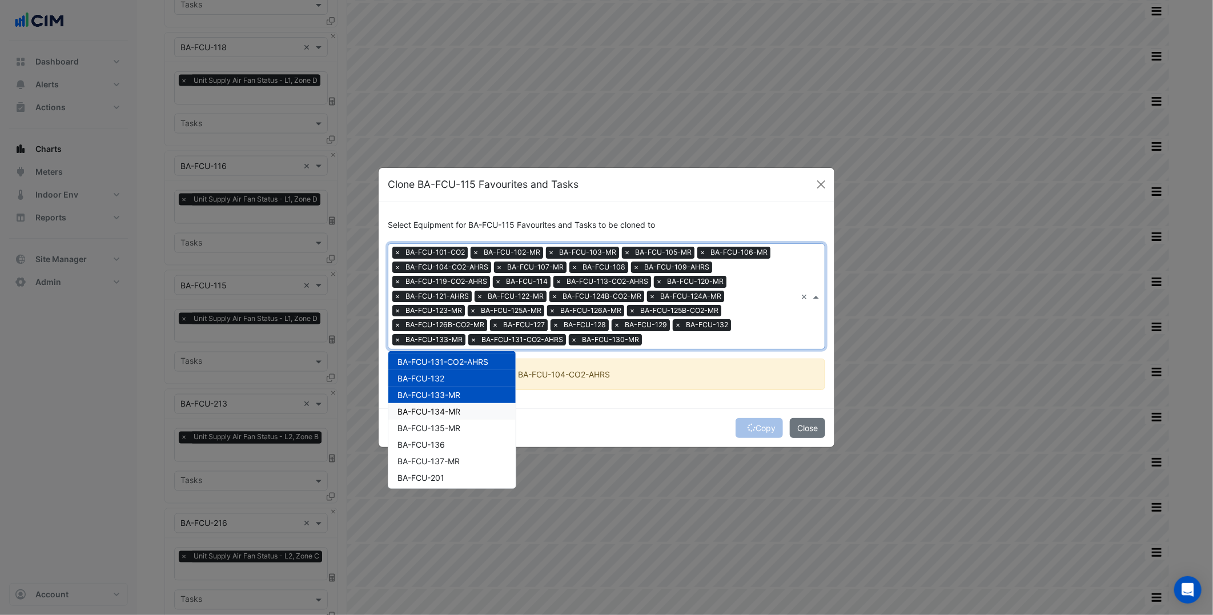
click at [469, 412] on div "BA-FCU-134-MR" at bounding box center [451, 411] width 127 height 17
click at [461, 429] on div "BA-FCU-135-MR" at bounding box center [451, 428] width 127 height 17
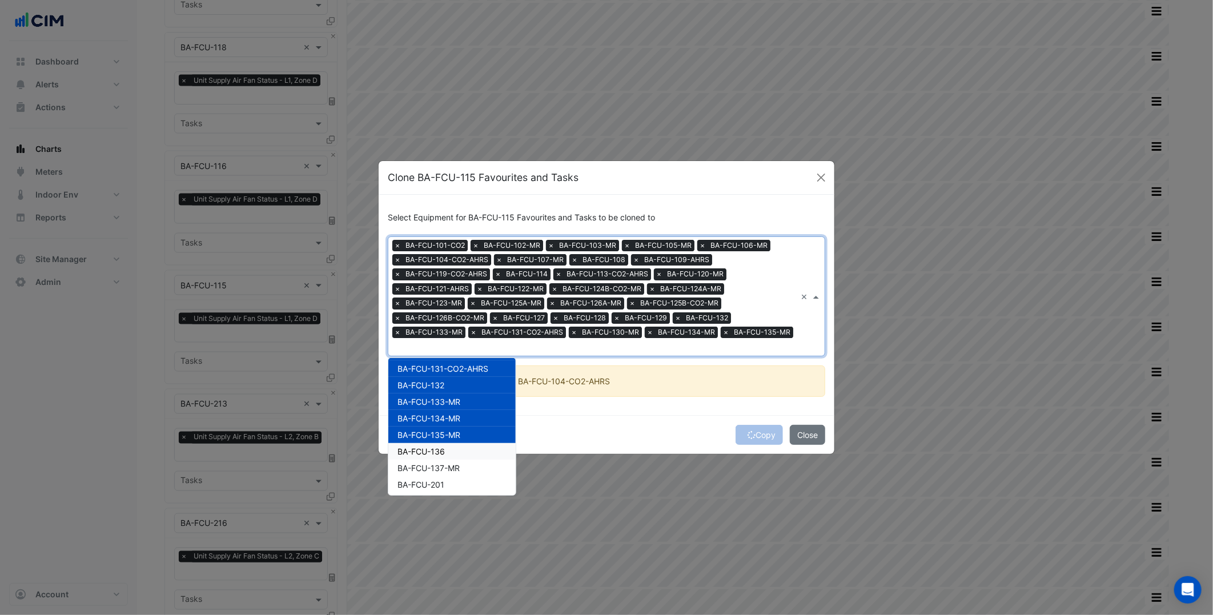
click at [455, 449] on div "BA-FCU-136" at bounding box center [451, 451] width 127 height 17
click at [453, 465] on span "BA-FCU-137-MR" at bounding box center [428, 468] width 62 height 10
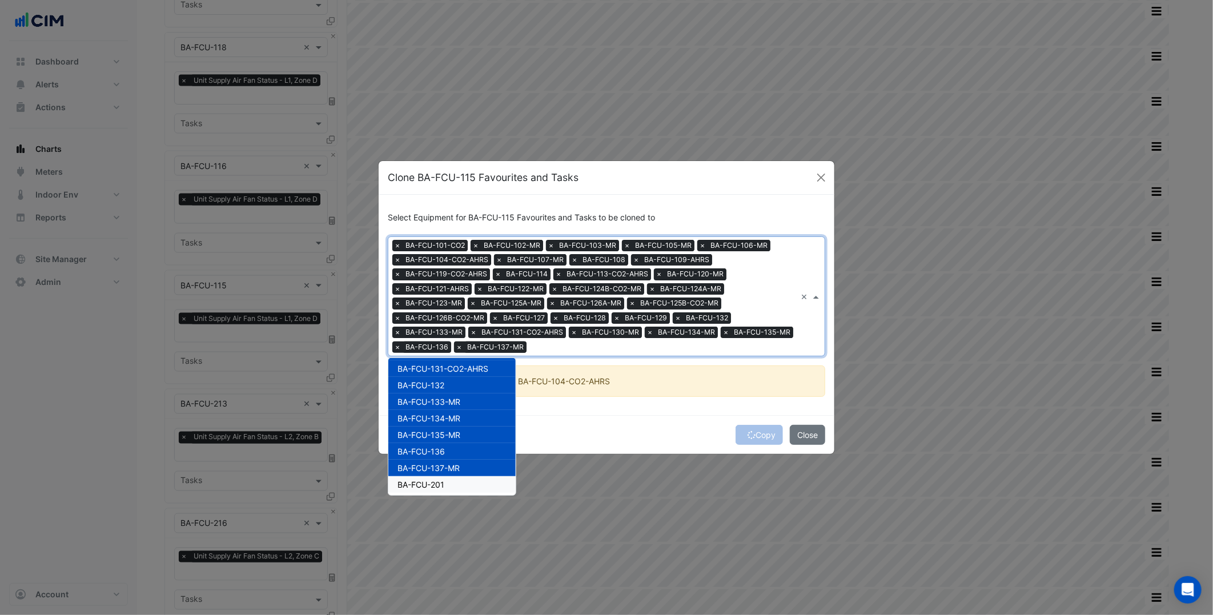
click at [452, 478] on div "BA-FCU-201" at bounding box center [451, 484] width 127 height 17
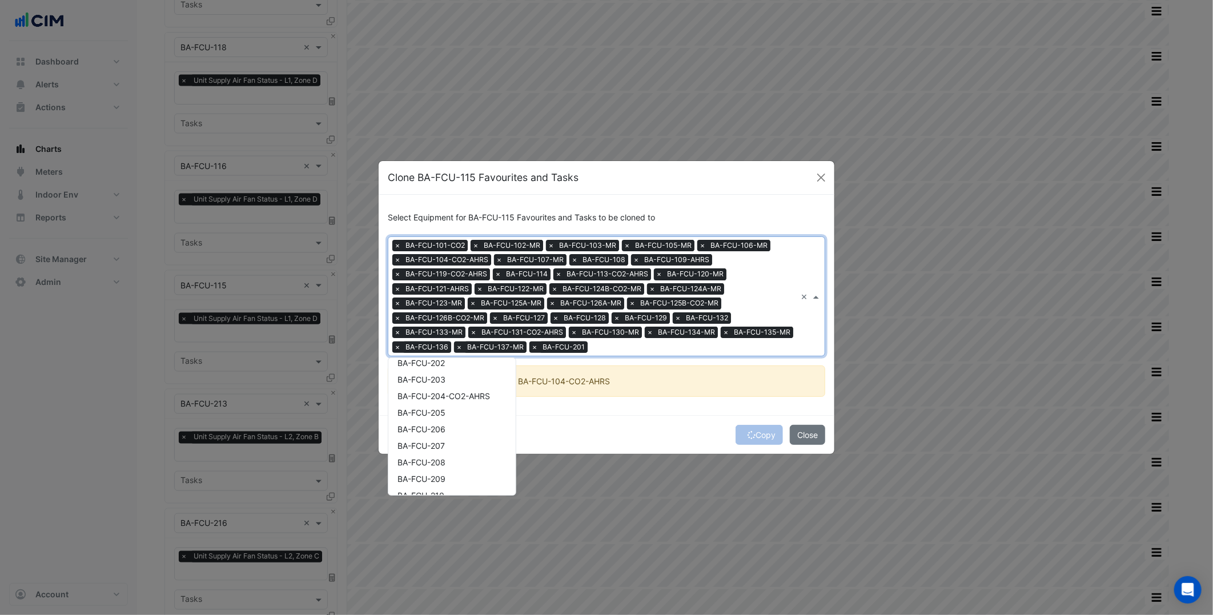
scroll to position [605, 0]
click at [458, 365] on div "BA-FCU-202" at bounding box center [451, 361] width 127 height 17
click at [452, 387] on div "BA-FCU-204-CO2-AHRS" at bounding box center [451, 395] width 127 height 17
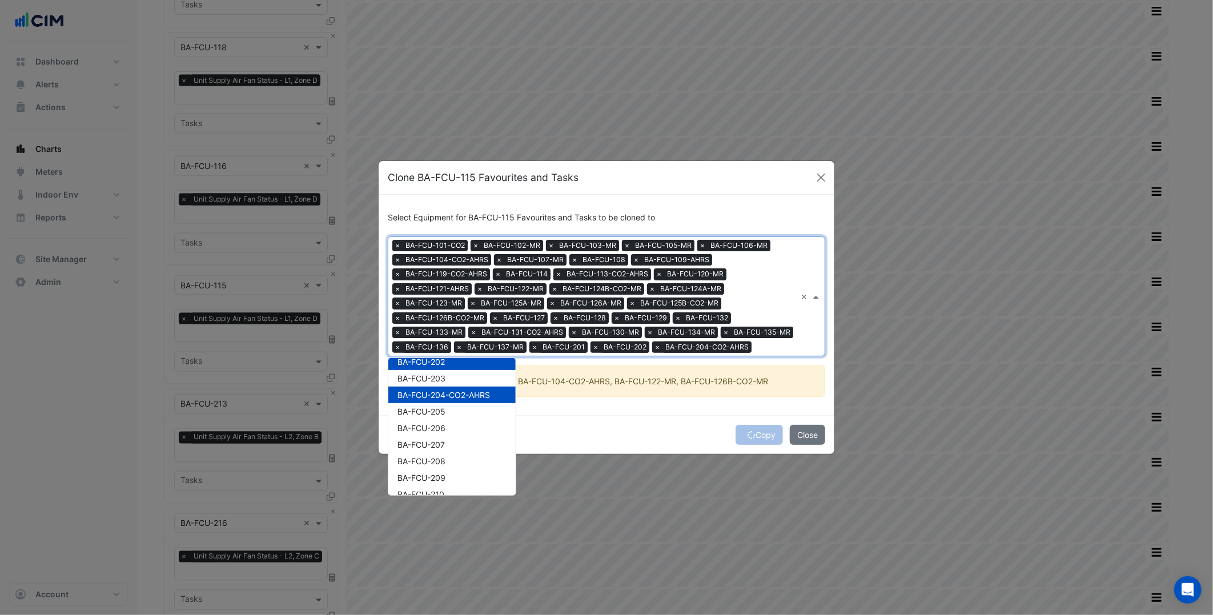
click at [449, 401] on div "BA-FCU-204-CO2-AHRS" at bounding box center [451, 395] width 127 height 17
click at [458, 373] on div "BA-FCU-203" at bounding box center [451, 378] width 127 height 17
click at [455, 397] on span "BA-FCU-204-CO2-AHRS" at bounding box center [443, 395] width 92 height 10
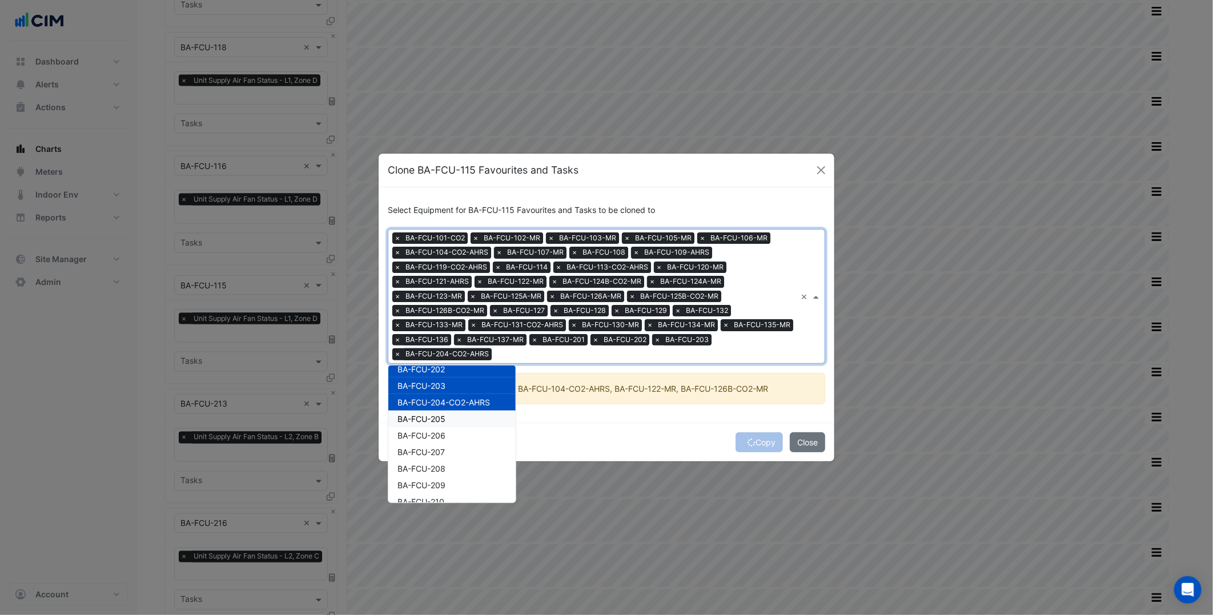
click at [452, 417] on div "BA-FCU-205" at bounding box center [451, 419] width 127 height 17
click at [451, 440] on div "BA-FCU-206" at bounding box center [451, 435] width 127 height 17
click at [451, 455] on div "BA-FCU-207" at bounding box center [451, 452] width 127 height 17
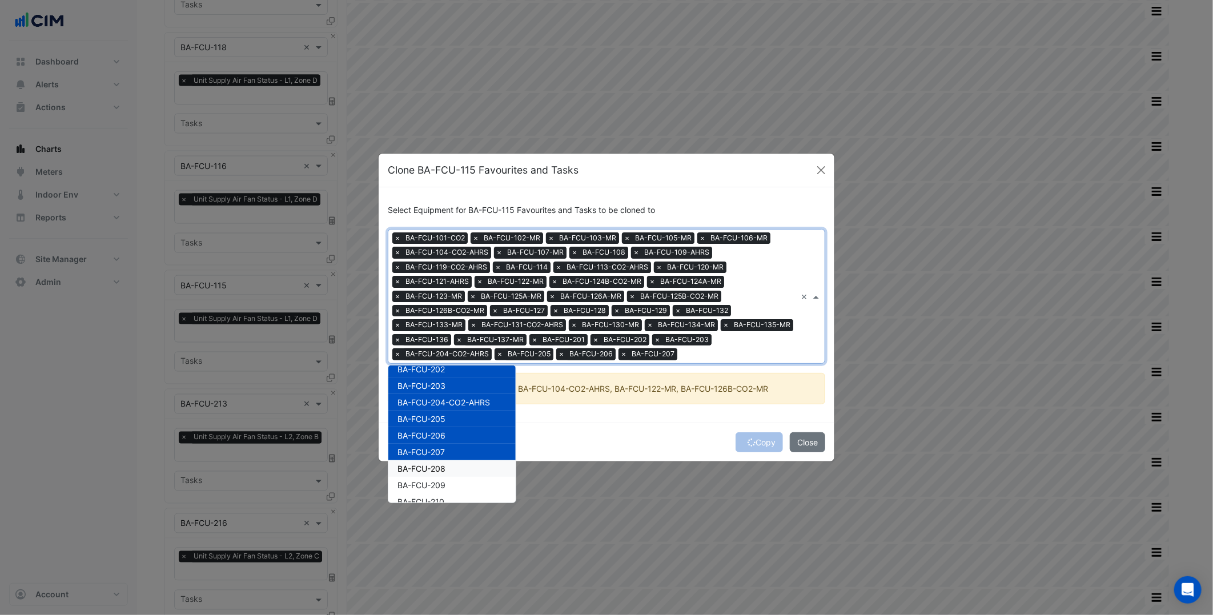
click at [451, 472] on div "BA-FCU-208" at bounding box center [451, 468] width 127 height 17
click at [452, 493] on div "BA-FCU-210" at bounding box center [451, 501] width 127 height 17
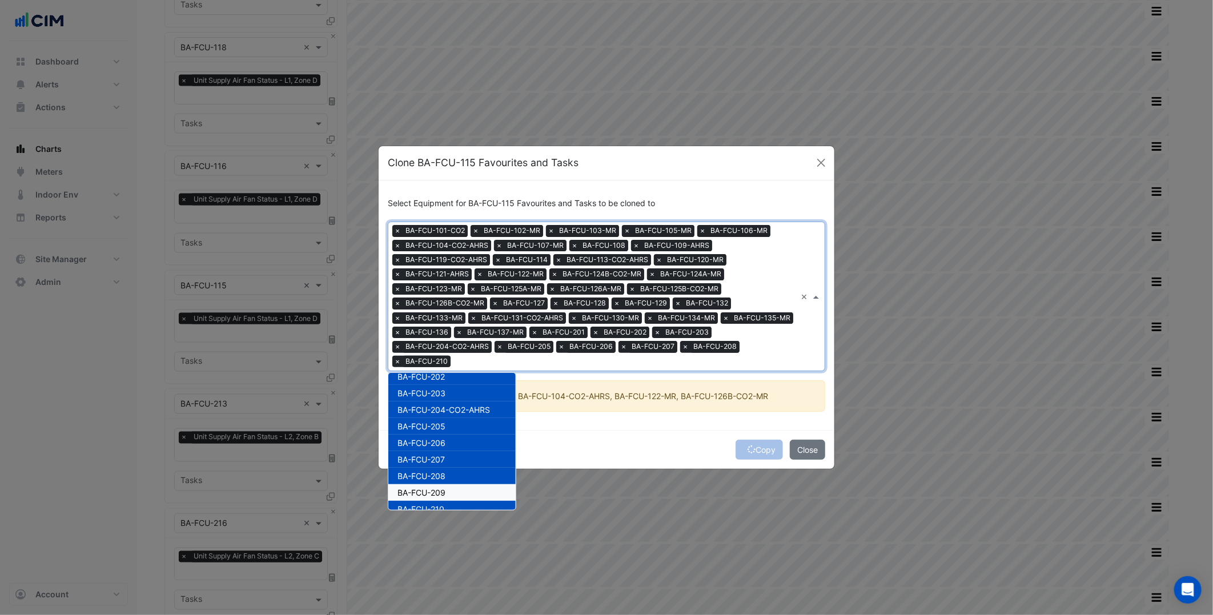
click at [458, 486] on div "BA-FCU-209" at bounding box center [451, 492] width 127 height 17
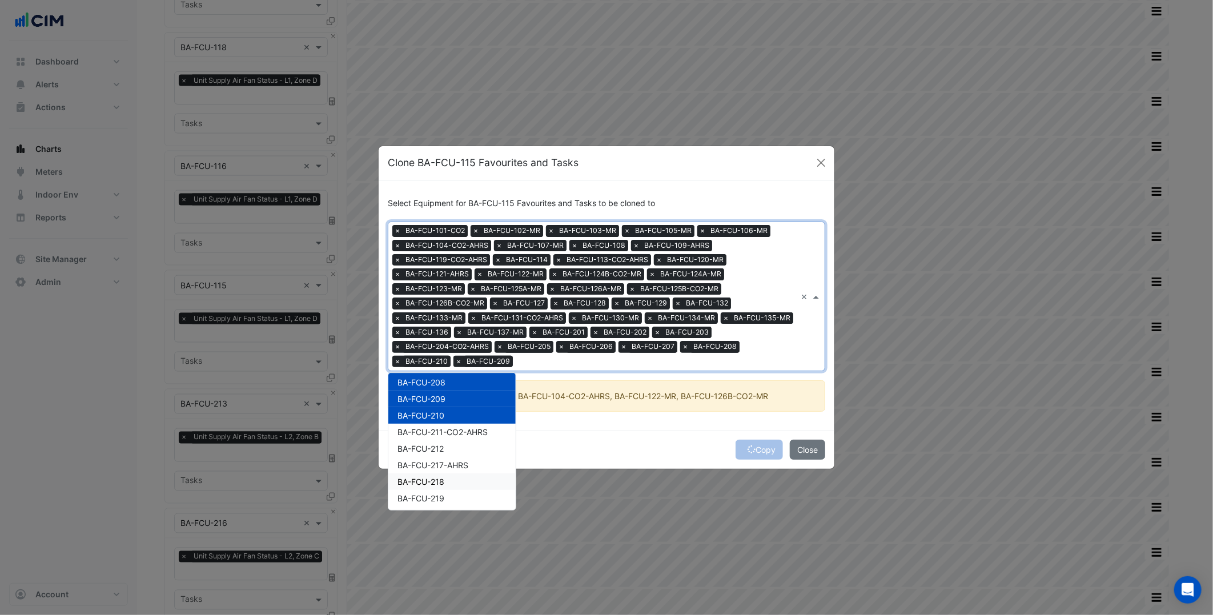
scroll to position [699, 0]
drag, startPoint x: 478, startPoint y: 426, endPoint x: 472, endPoint y: 450, distance: 24.9
click at [478, 430] on span "BA-FCU-211-CO2-AHRS" at bounding box center [442, 432] width 90 height 10
click at [470, 453] on div "BA-FCU-212" at bounding box center [451, 448] width 127 height 17
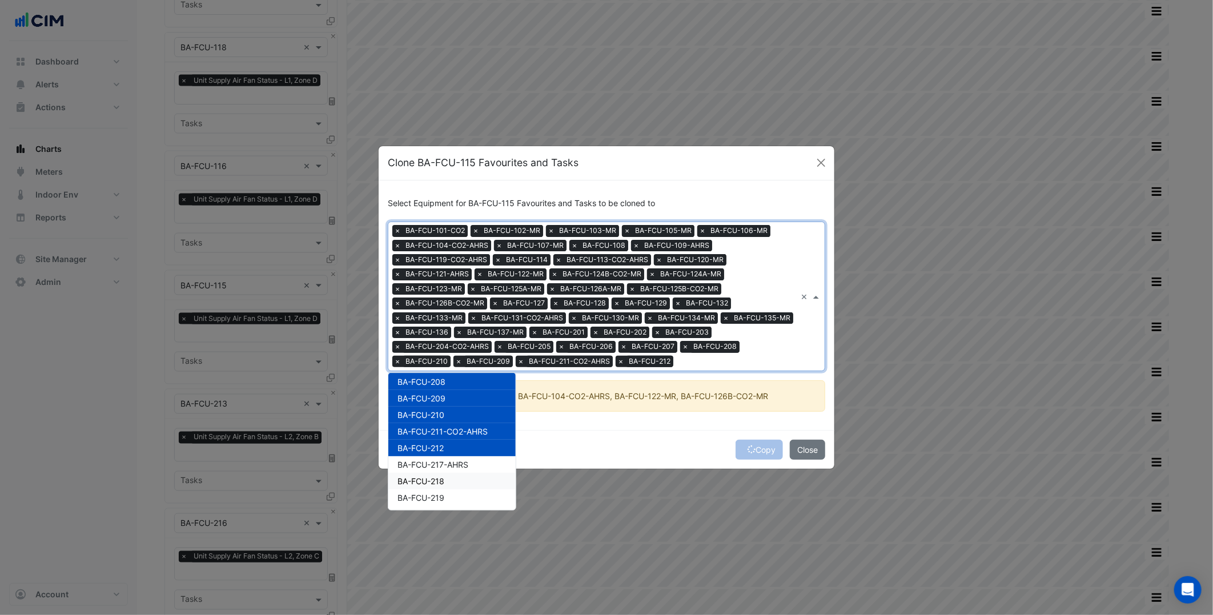
click at [466, 473] on div "BA-FCU-218" at bounding box center [451, 481] width 127 height 17
click at [465, 489] on div "BA-FCU-219" at bounding box center [451, 497] width 127 height 17
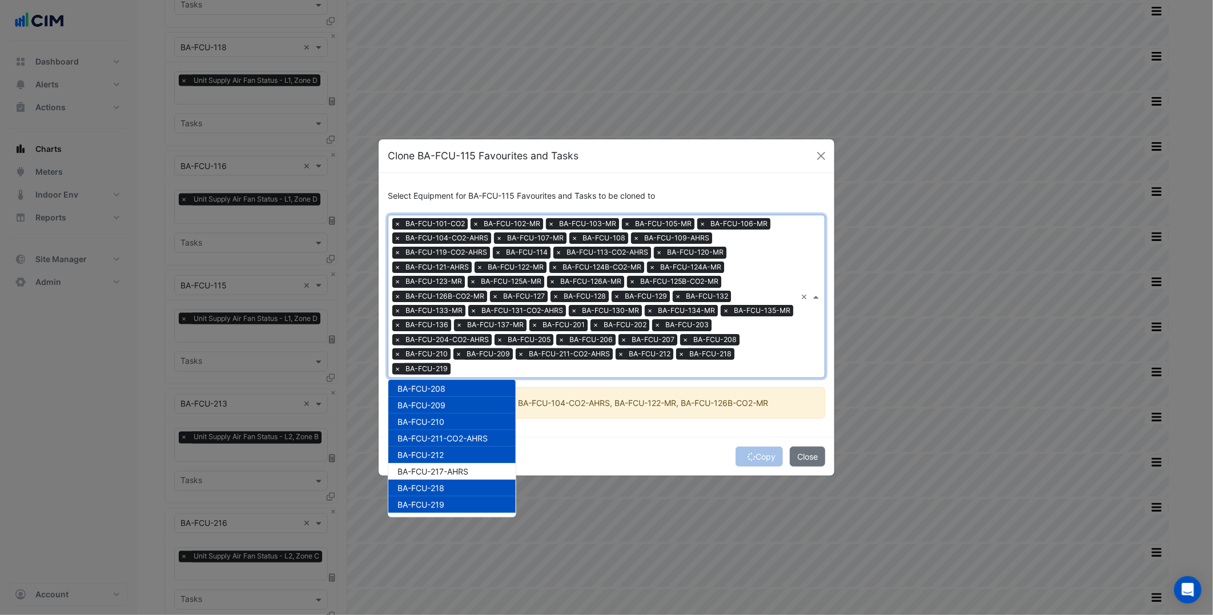
click at [465, 480] on div "BA-FCU-218" at bounding box center [451, 488] width 127 height 17
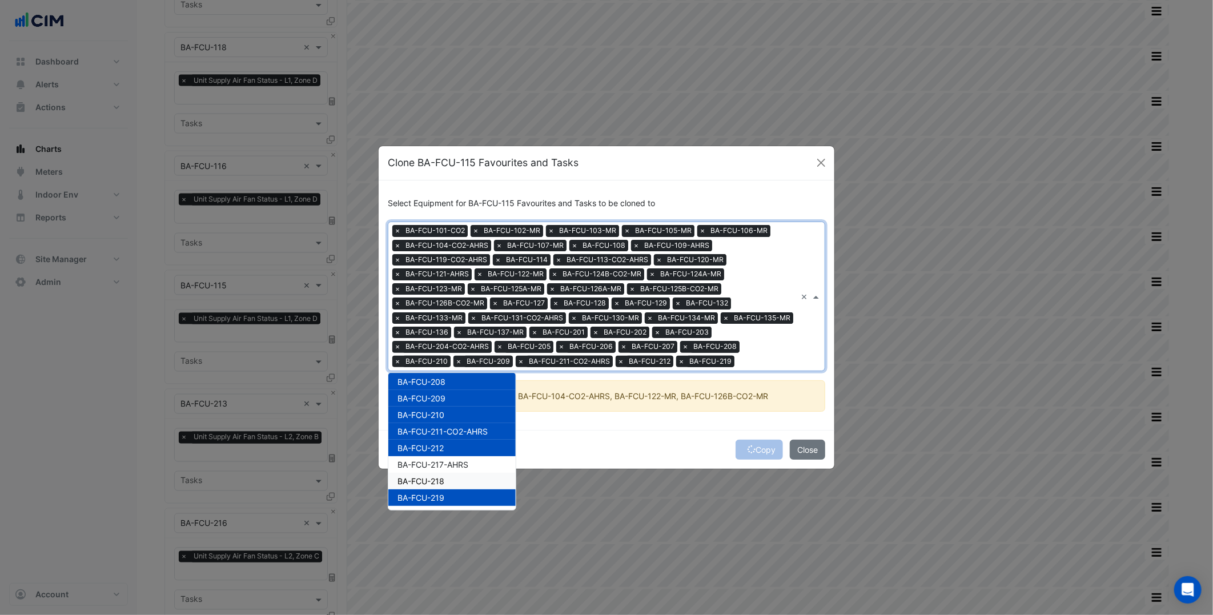
click at [465, 481] on div "BA-FCU-218" at bounding box center [451, 481] width 127 height 17
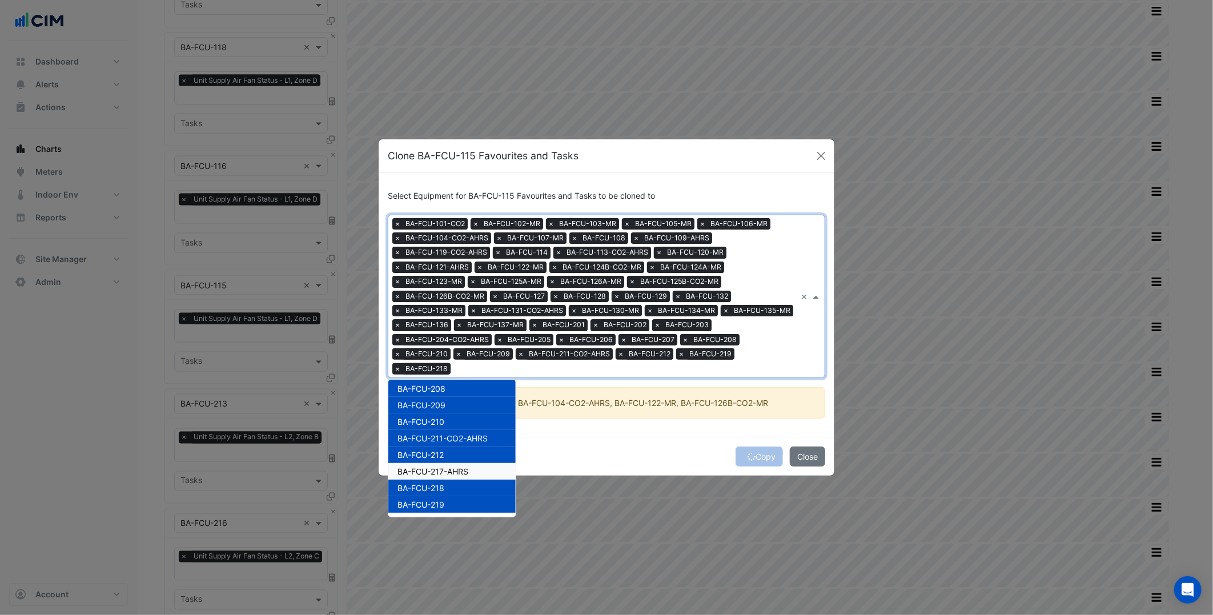
click at [471, 466] on div "BA-FCU-217-AHRS" at bounding box center [451, 471] width 127 height 17
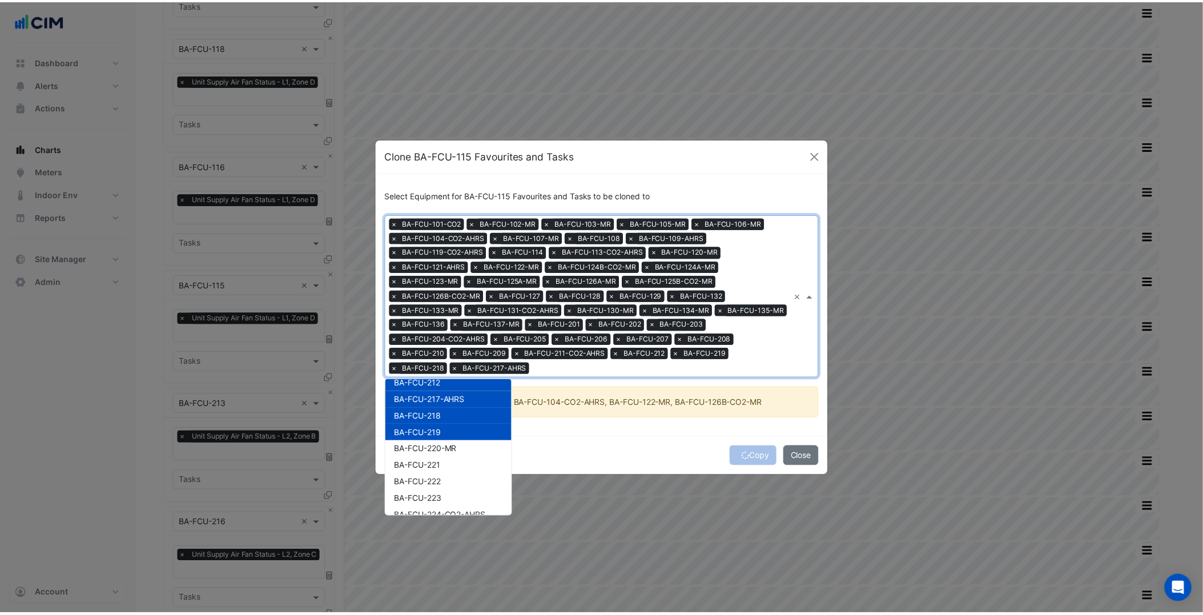
scroll to position [772, 0]
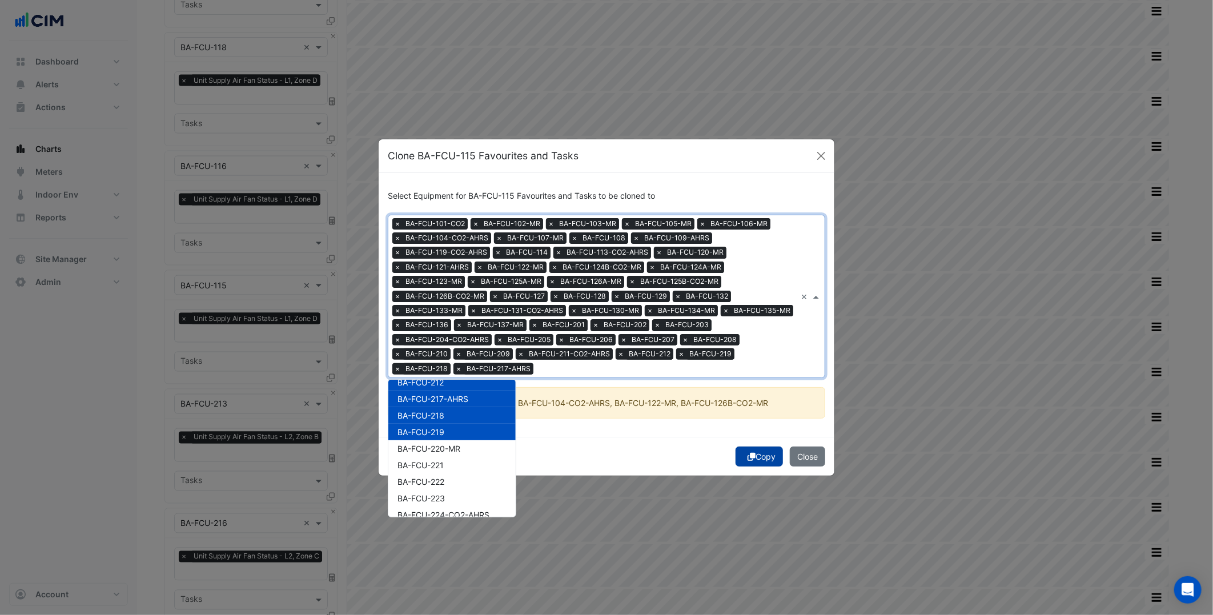
click at [747, 451] on button "Copy" at bounding box center [758, 457] width 47 height 20
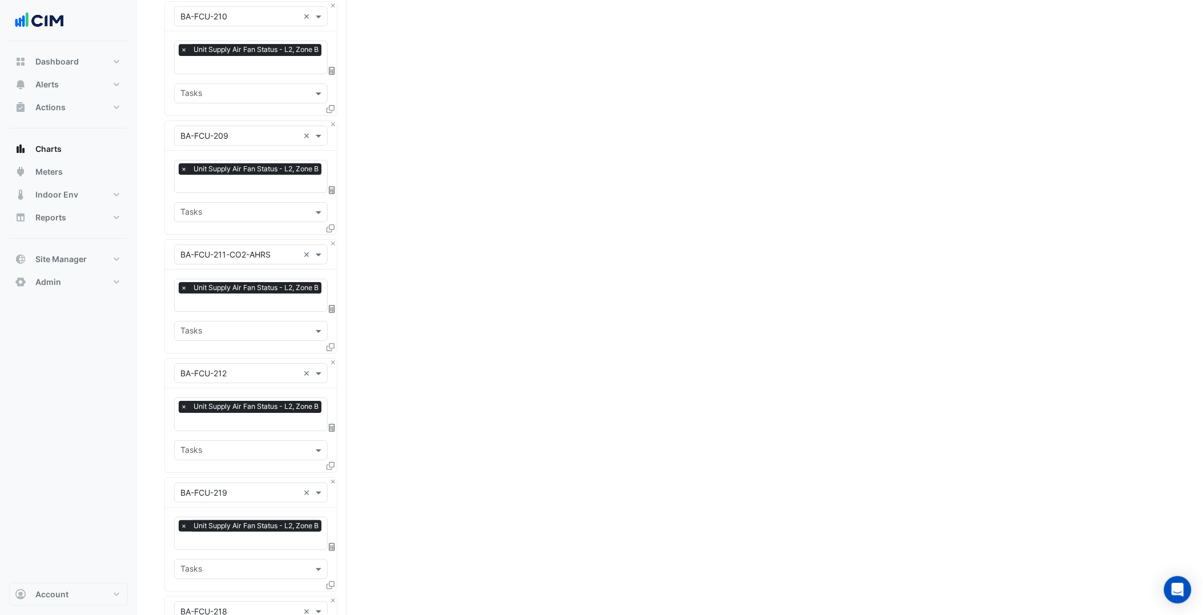
scroll to position [9416, 0]
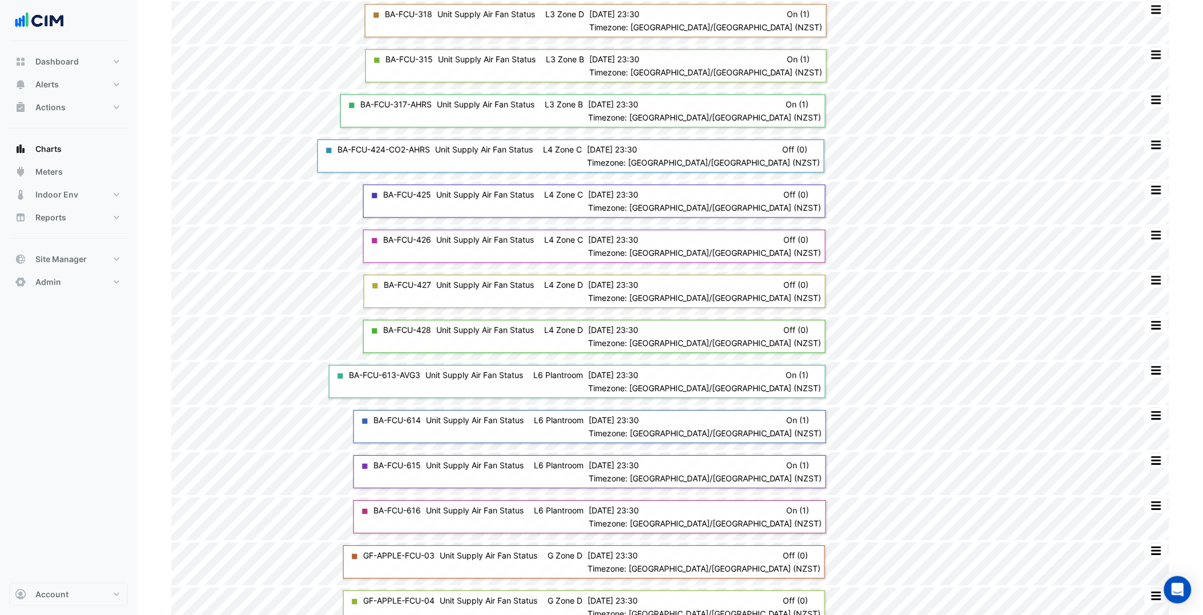
scroll to position [259, 0]
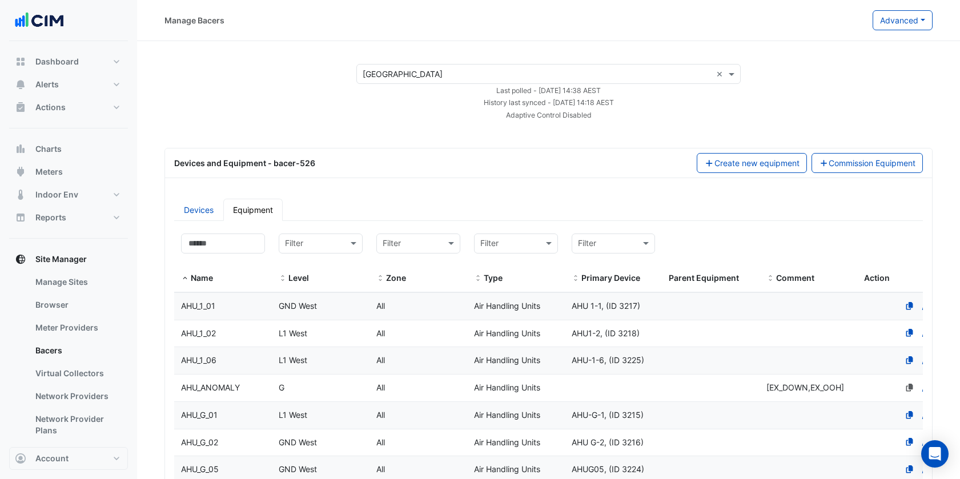
select select "***"
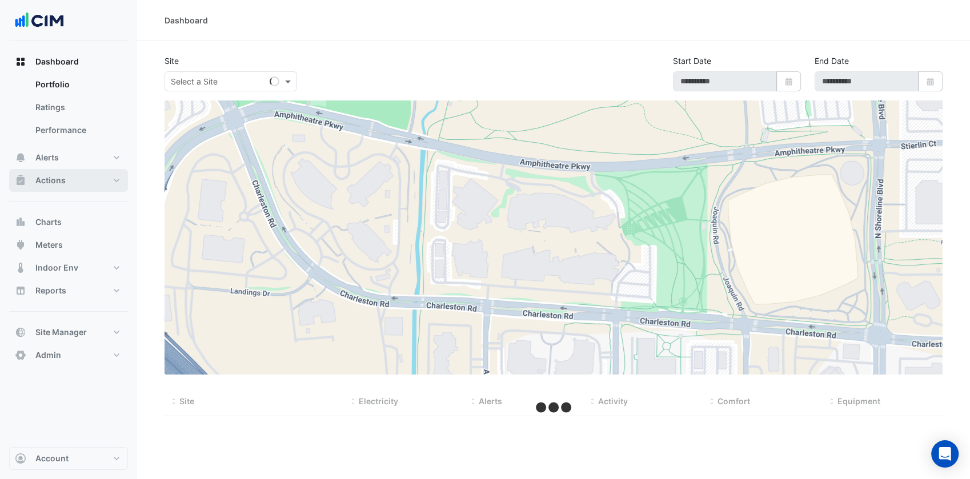
click at [105, 184] on button "Actions" at bounding box center [68, 180] width 119 height 23
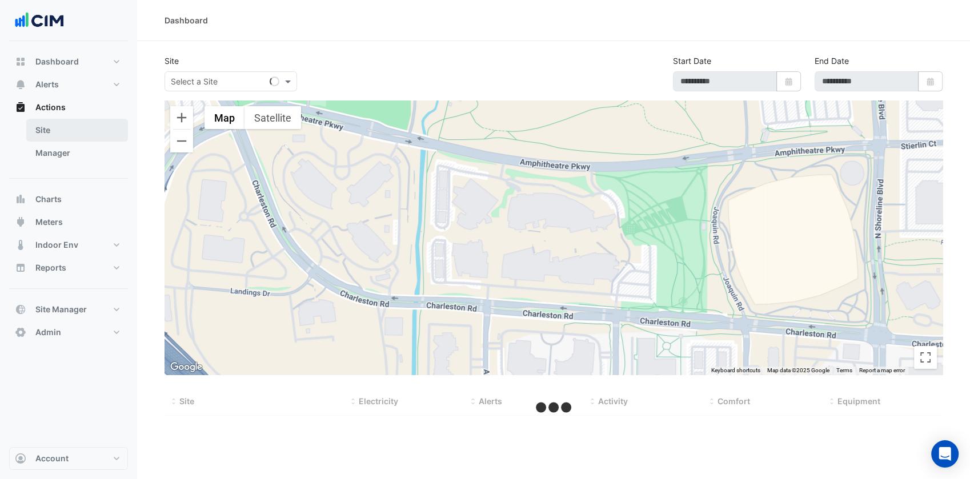
click at [89, 131] on link "Site" at bounding box center [77, 130] width 102 height 23
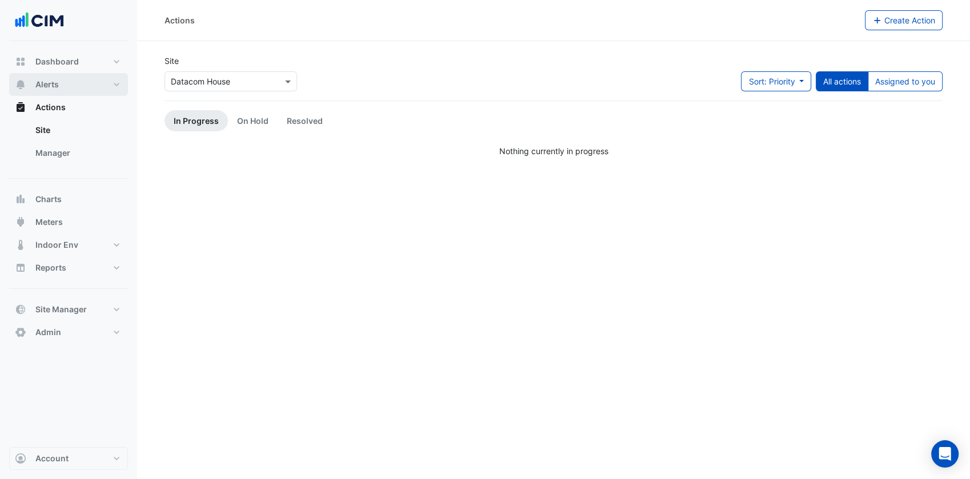
click at [98, 83] on button "Alerts" at bounding box center [68, 84] width 119 height 23
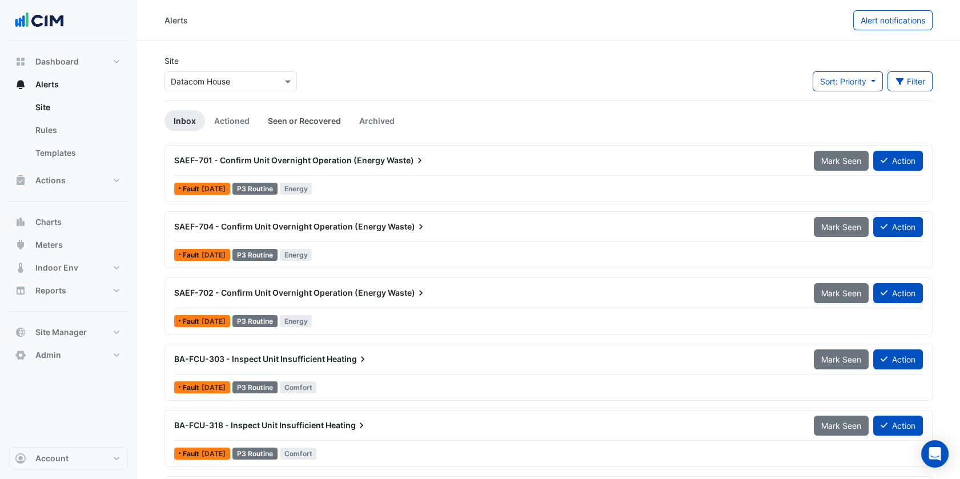
click at [323, 119] on link "Seen or Recovered" at bounding box center [304, 120] width 91 height 21
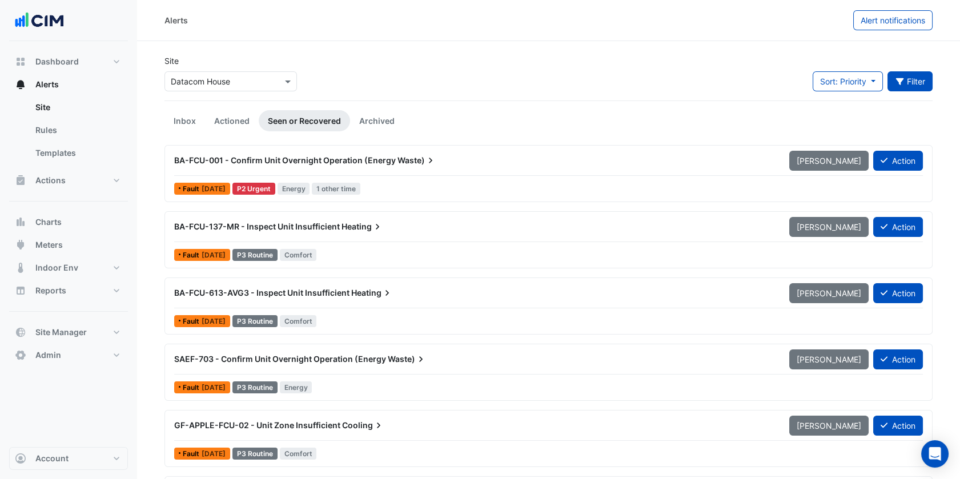
click at [902, 87] on button "Filter" at bounding box center [910, 81] width 46 height 20
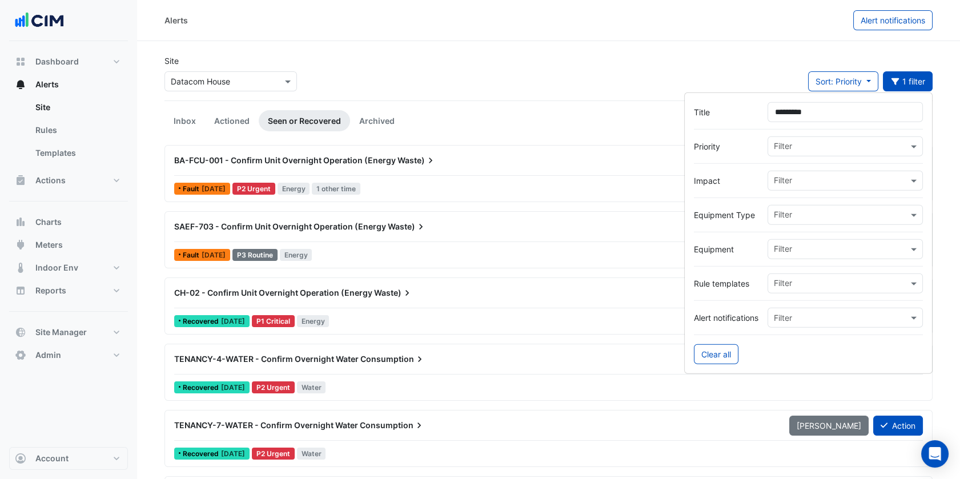
type input "*********"
click at [548, 67] on div "Site Select a Site × Datacom House Sort: Priority Priority Updated 1 filter" at bounding box center [549, 78] width 782 height 46
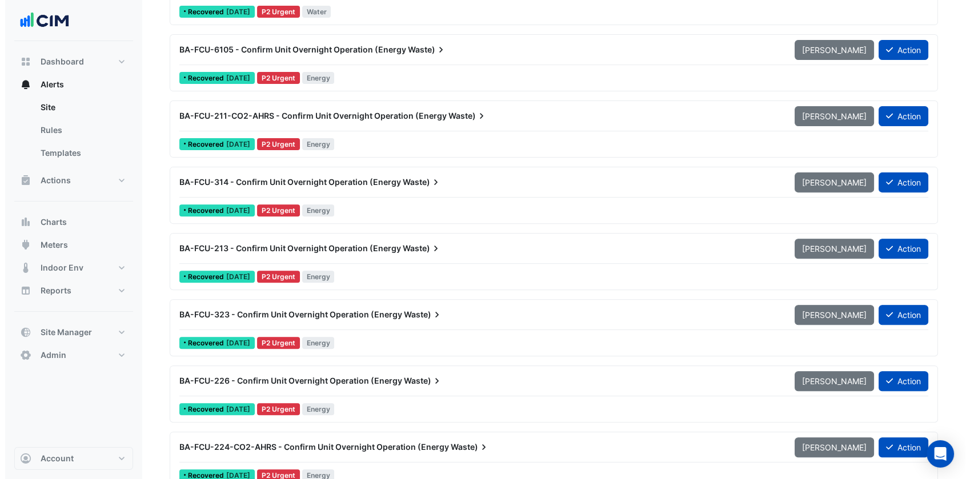
scroll to position [909, 0]
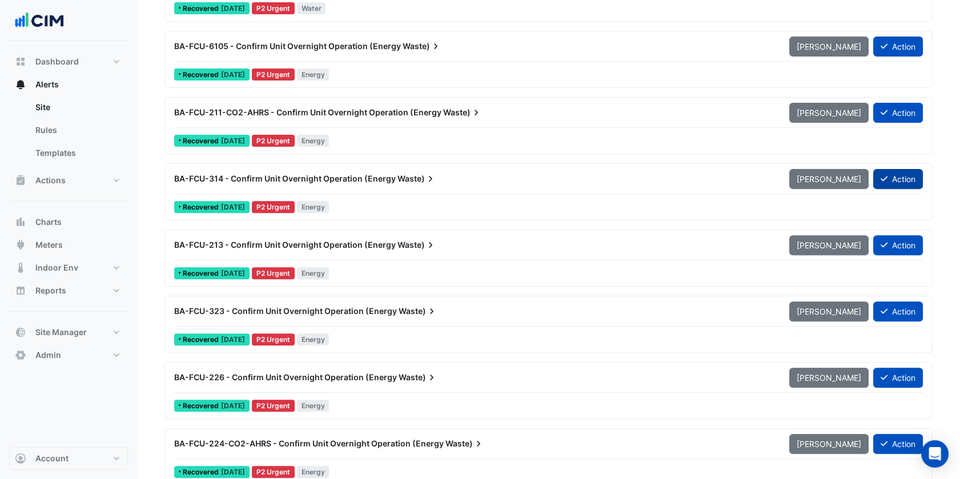
click at [883, 177] on icon at bounding box center [883, 179] width 7 height 8
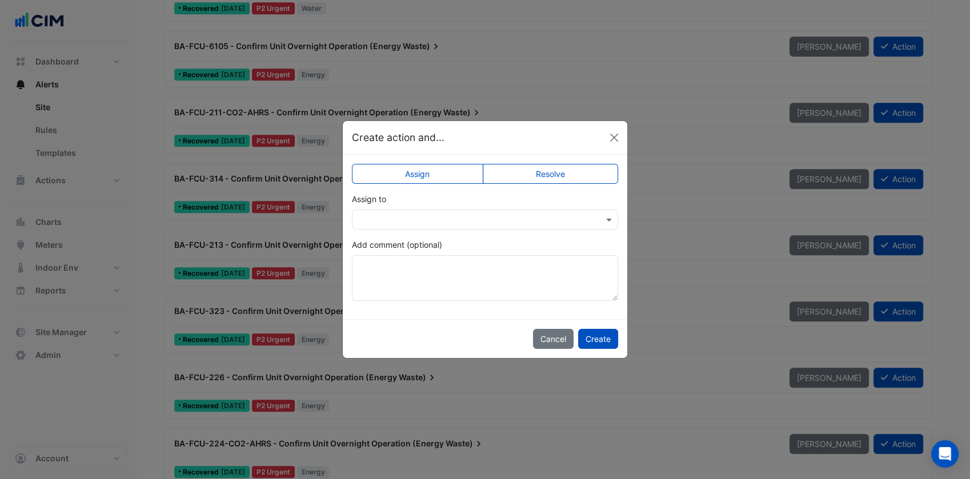
click at [525, 220] on input "text" at bounding box center [473, 220] width 231 height 12
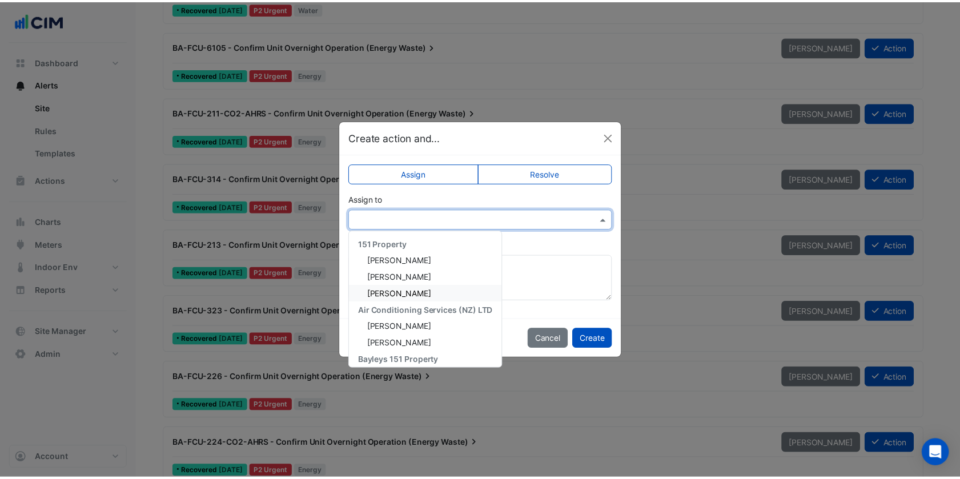
scroll to position [137, 0]
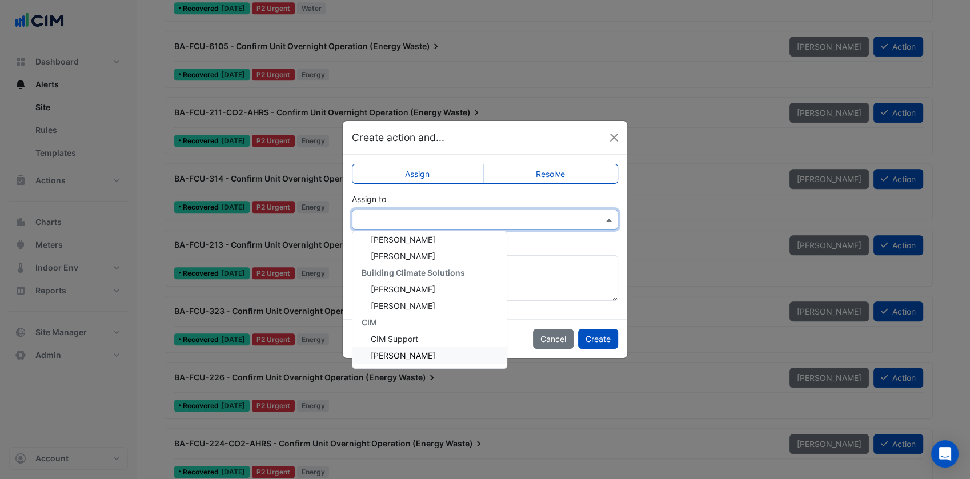
click at [423, 352] on span "[PERSON_NAME]" at bounding box center [403, 356] width 65 height 10
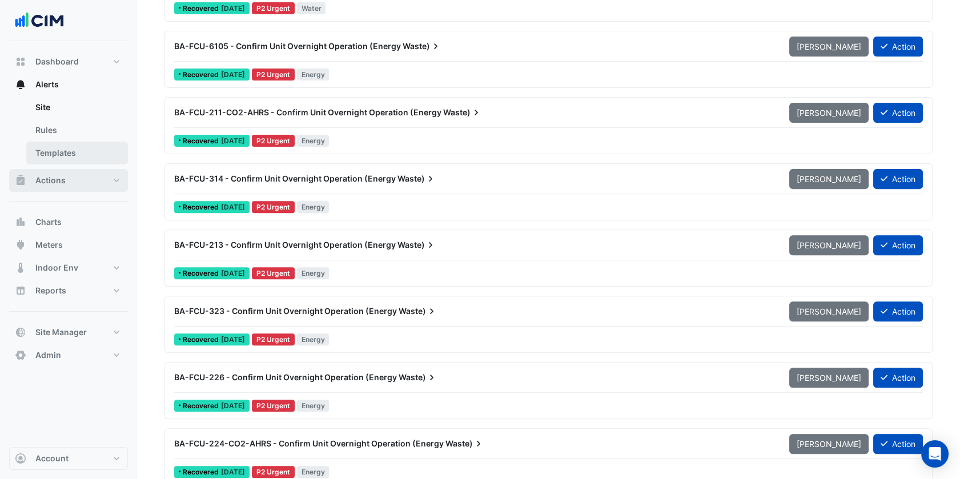
click at [106, 183] on button "Actions" at bounding box center [68, 180] width 119 height 23
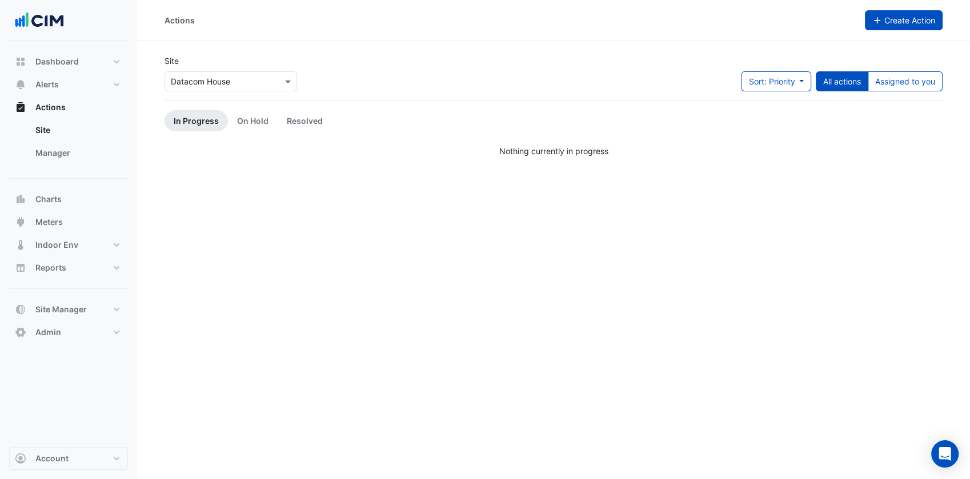
click at [895, 24] on span "Create Action" at bounding box center [909, 20] width 51 height 10
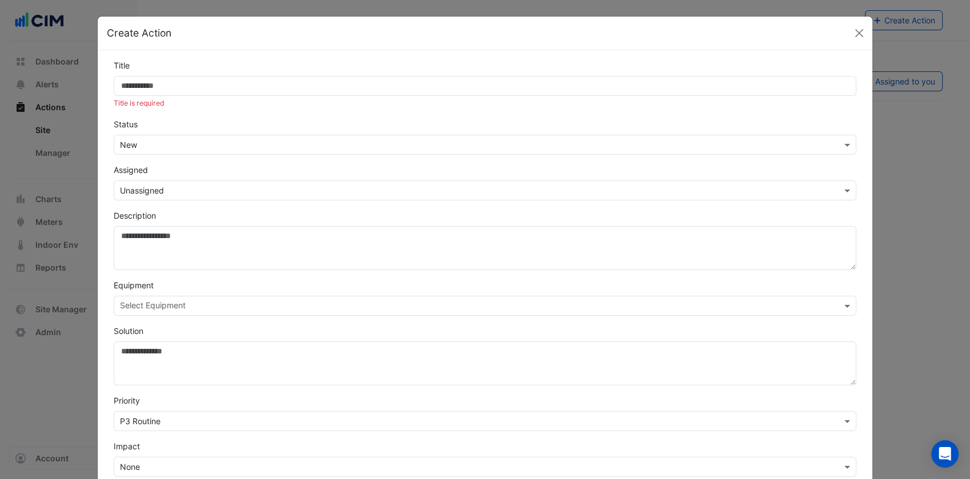
drag, startPoint x: 576, startPoint y: 104, endPoint x: 537, endPoint y: 86, distance: 42.9
click at [537, 86] on form "Title Title is required Status Select Status × New Assigned Select Assignee × U…" at bounding box center [485, 313] width 742 height 508
click at [537, 86] on input "Title" at bounding box center [485, 86] width 742 height 20
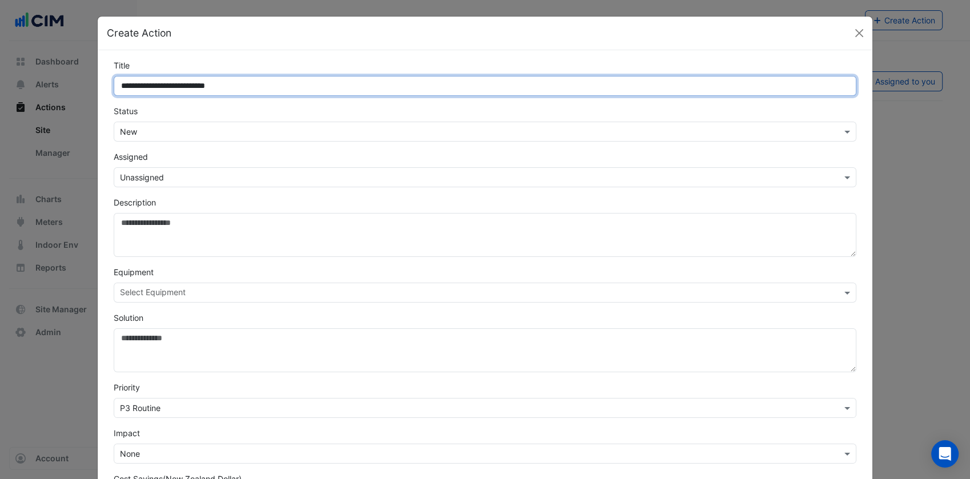
type input "**********"
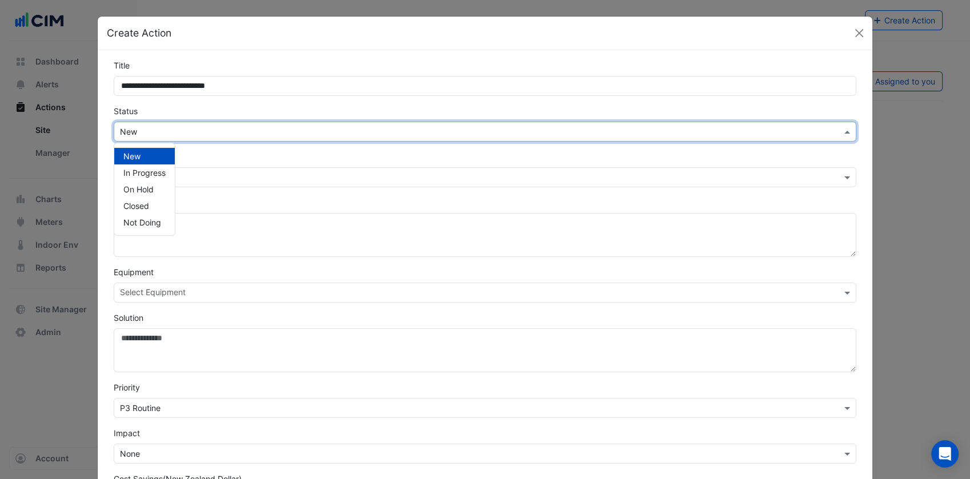
click at [479, 127] on input "text" at bounding box center [473, 132] width 707 height 12
click at [152, 207] on div "Closed" at bounding box center [144, 206] width 61 height 17
click at [206, 174] on input "text" at bounding box center [473, 178] width 707 height 12
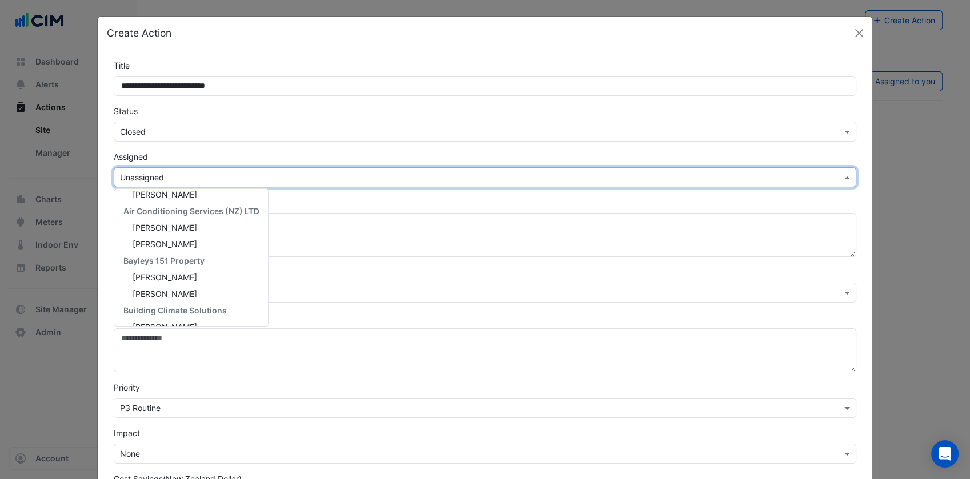
scroll to position [73, 0]
click at [183, 247] on div "[PERSON_NAME]" at bounding box center [191, 244] width 154 height 17
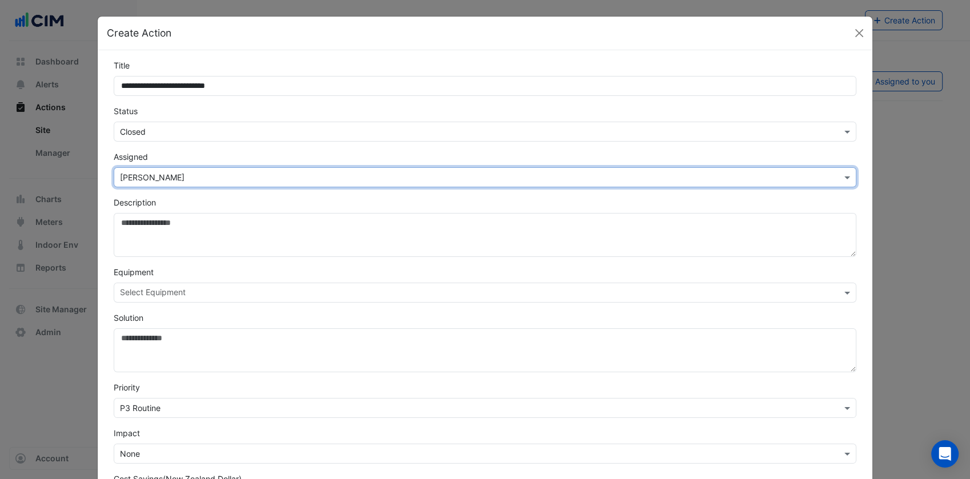
click at [210, 203] on div "Description" at bounding box center [485, 226] width 756 height 61
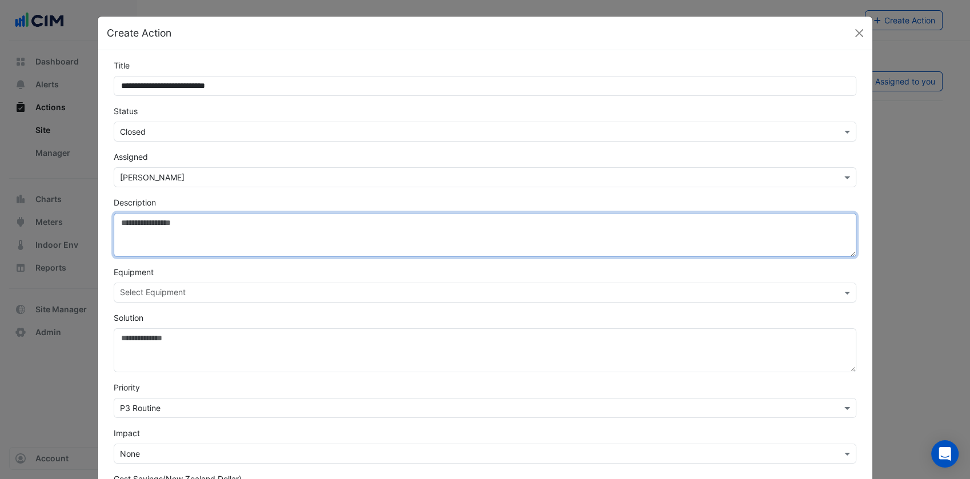
paste textarea "**********"
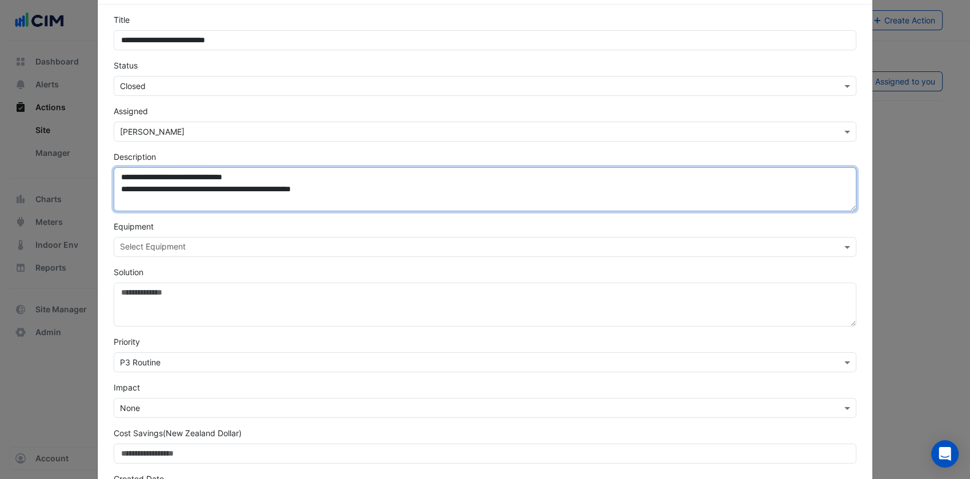
scroll to position [56, 0]
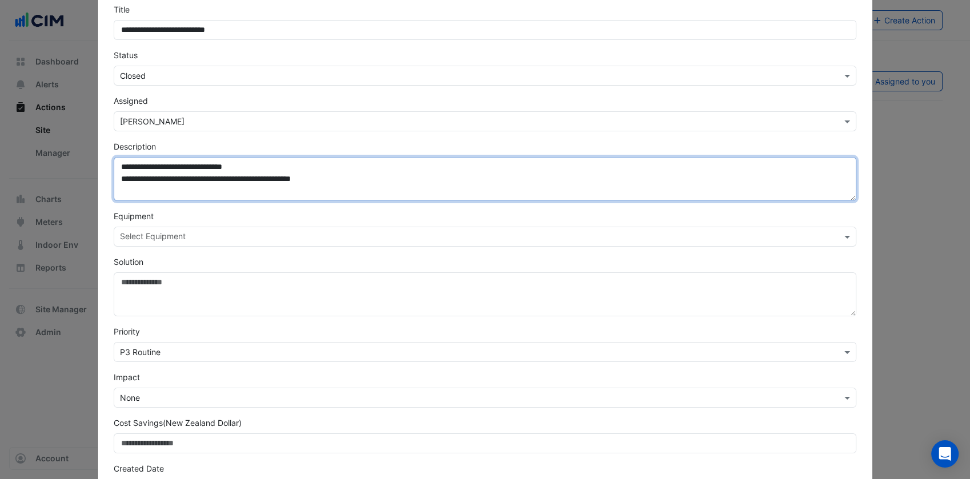
type textarea "**********"
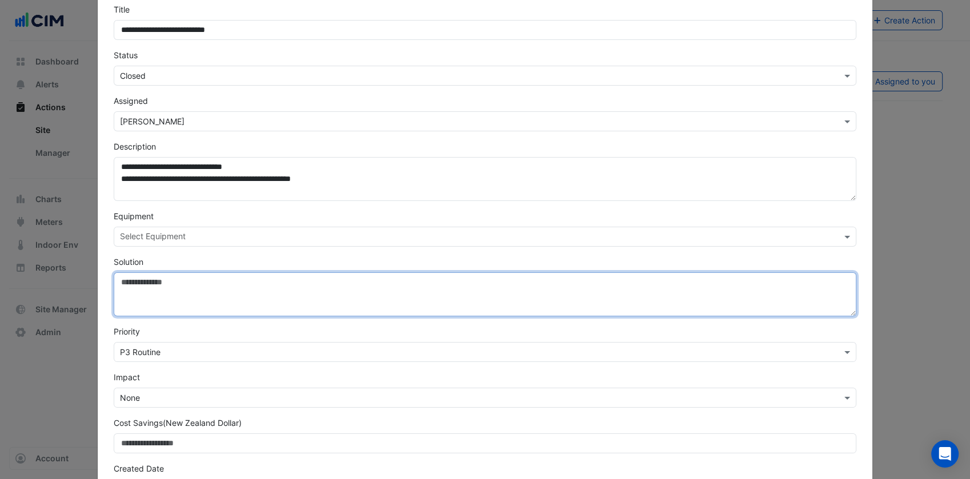
paste textarea "**********"
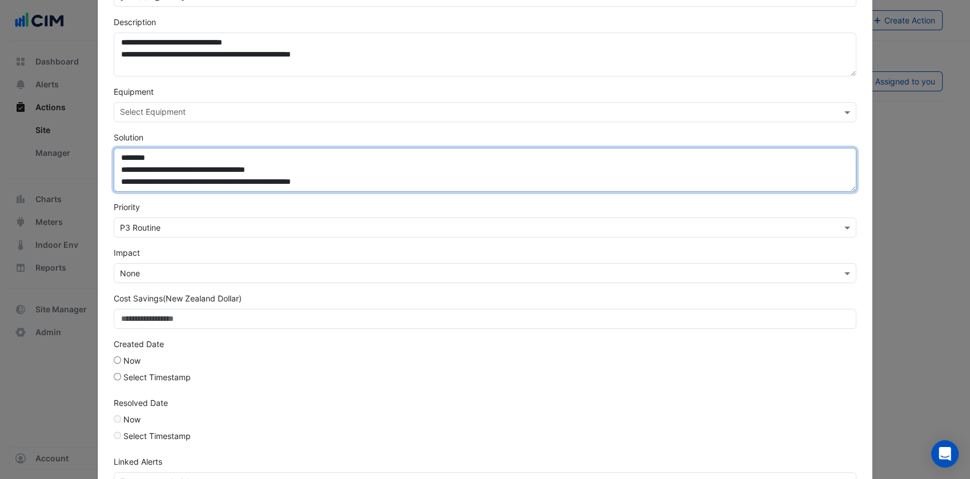
scroll to position [185, 0]
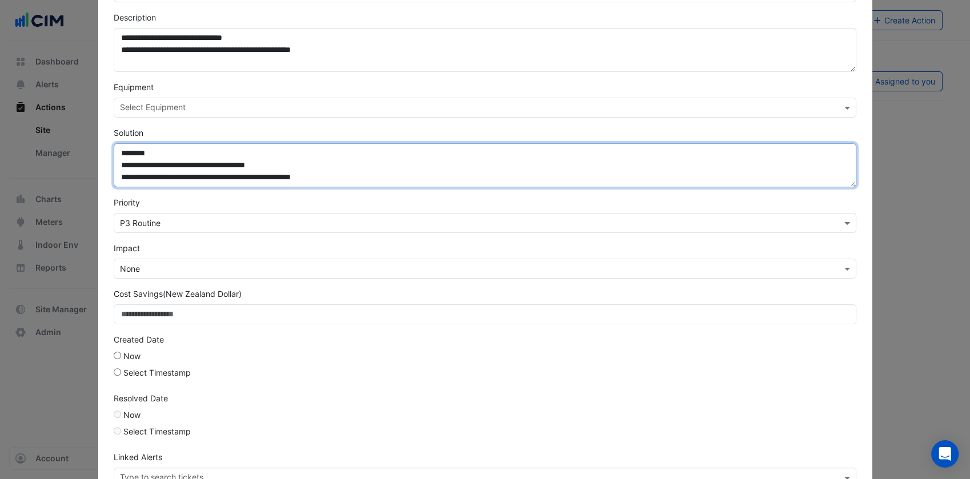
type textarea "**********"
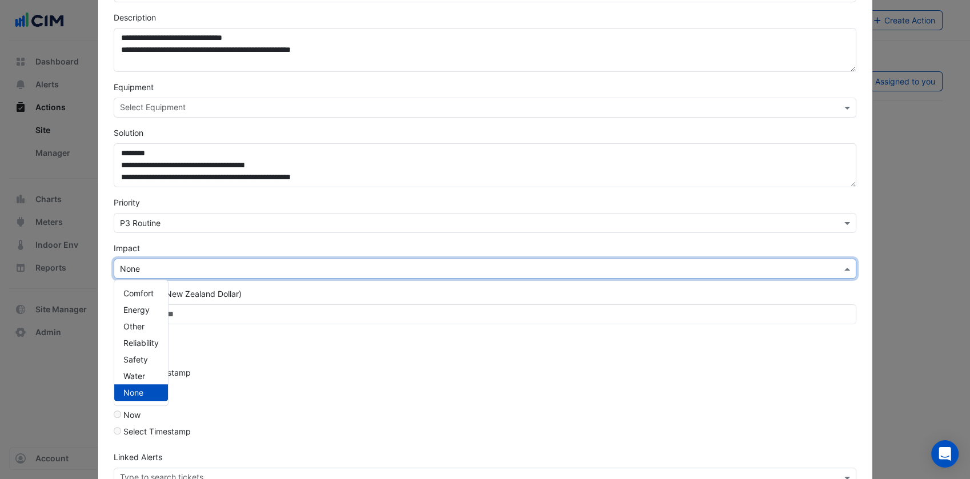
click at [238, 270] on input "text" at bounding box center [473, 269] width 707 height 12
click at [137, 306] on span "Energy" at bounding box center [136, 310] width 26 height 10
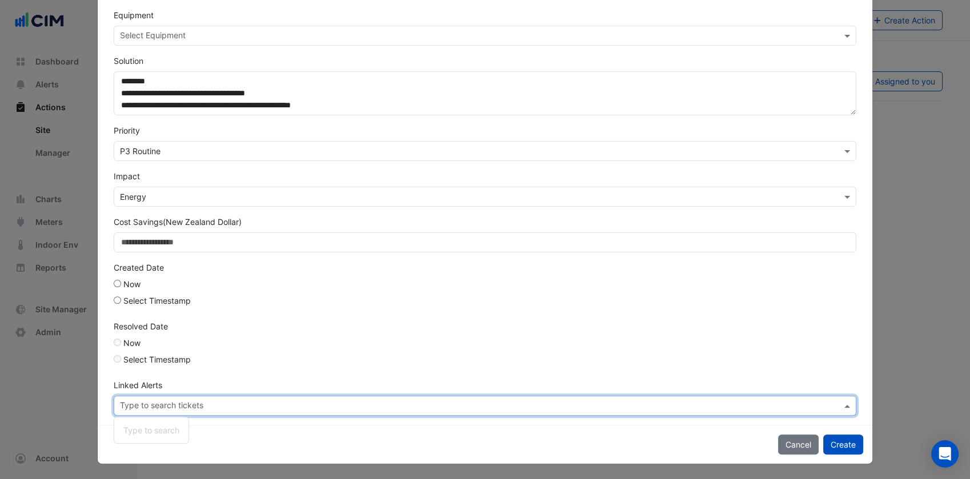
click at [172, 401] on input "text" at bounding box center [480, 407] width 721 height 12
click at [157, 300] on label "Select Timestamp" at bounding box center [156, 301] width 67 height 12
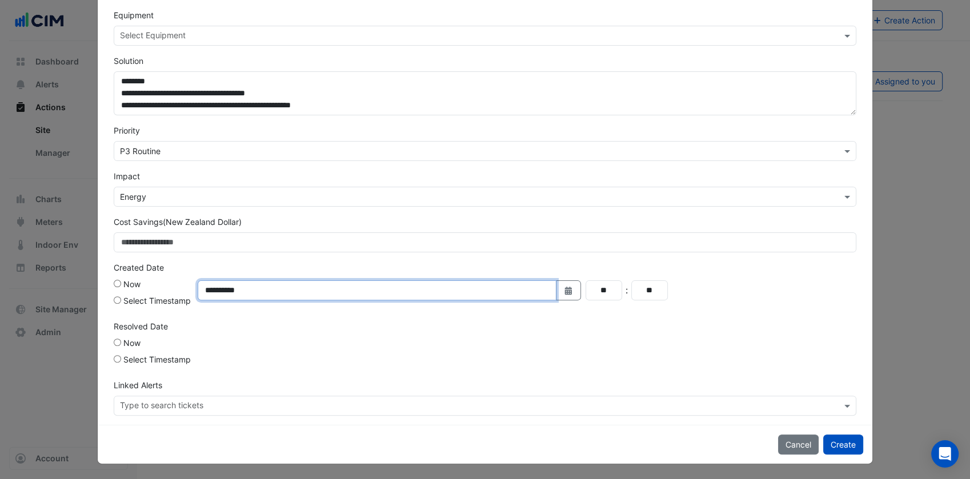
click at [256, 290] on input "**********" at bounding box center [377, 290] width 359 height 20
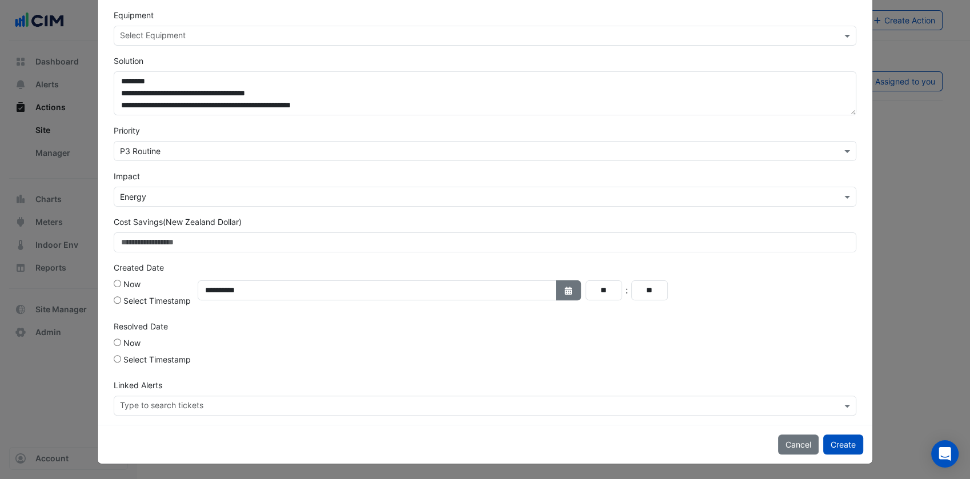
click at [557, 283] on button "Select Date" at bounding box center [568, 290] width 25 height 20
select select "*"
select select "****"
click at [311, 140] on button "Previous month" at bounding box center [318, 137] width 14 height 18
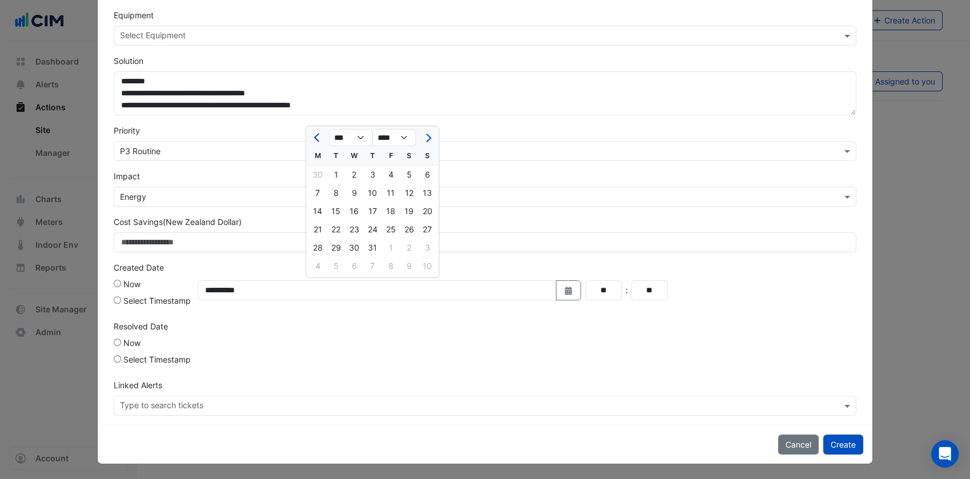
click at [311, 140] on button "Previous month" at bounding box center [318, 137] width 14 height 18
select select "*"
click at [396, 210] on div "18" at bounding box center [390, 211] width 18 height 18
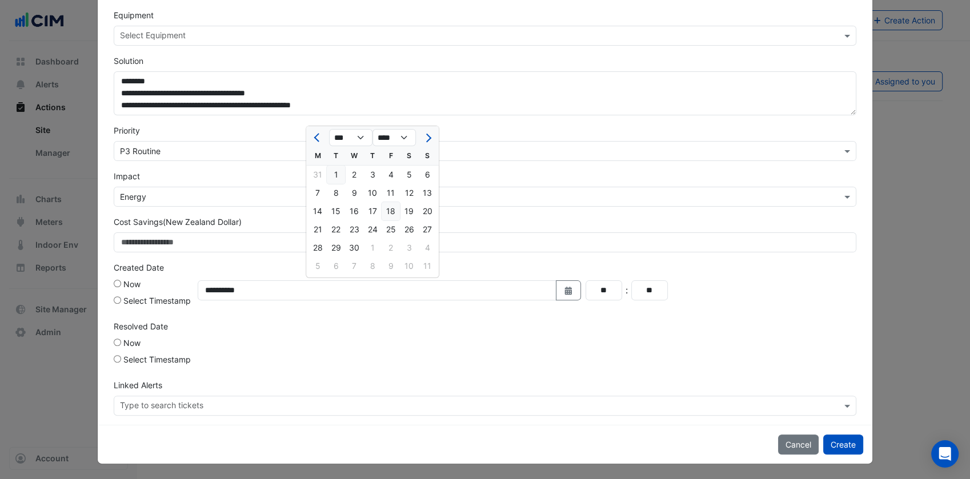
type input "**********"
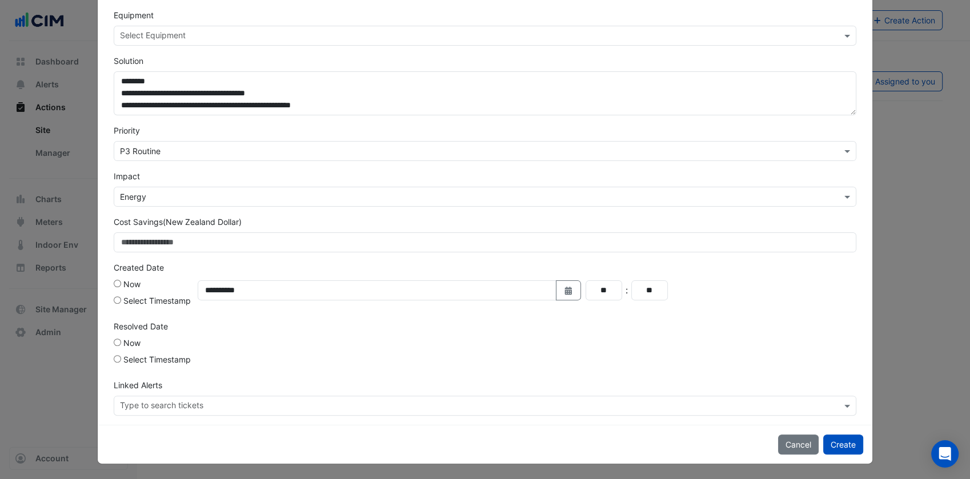
click at [177, 363] on label "Select Timestamp" at bounding box center [156, 359] width 67 height 12
click at [566, 352] on fa-icon "Select Date" at bounding box center [568, 349] width 10 height 10
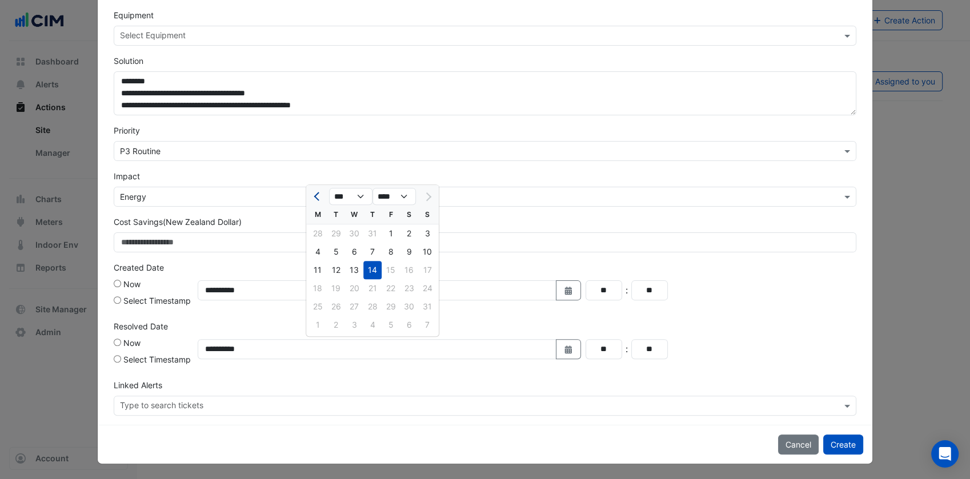
click at [316, 195] on span "Previous month" at bounding box center [317, 196] width 9 height 9
select select "*"
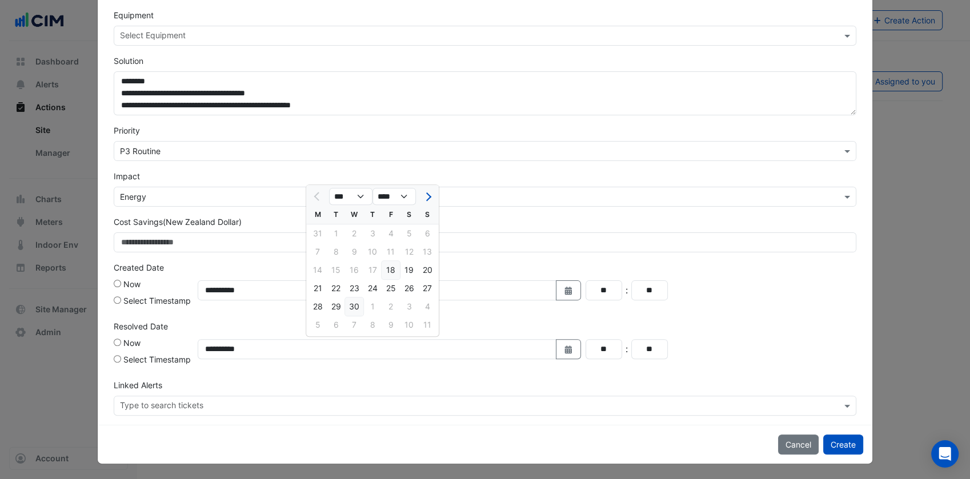
click at [356, 306] on div "30" at bounding box center [354, 306] width 18 height 18
type input "**********"
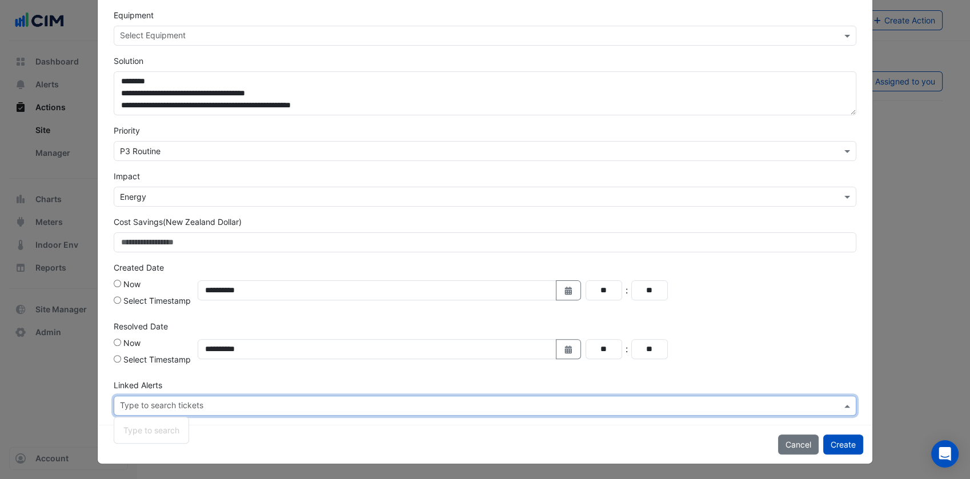
click at [397, 407] on input "text" at bounding box center [480, 407] width 721 height 12
type input "*********"
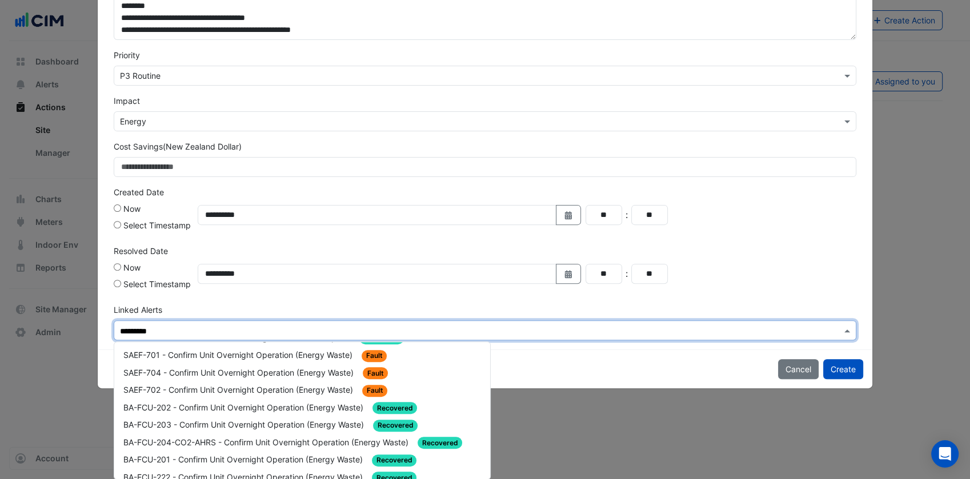
scroll to position [31, 0]
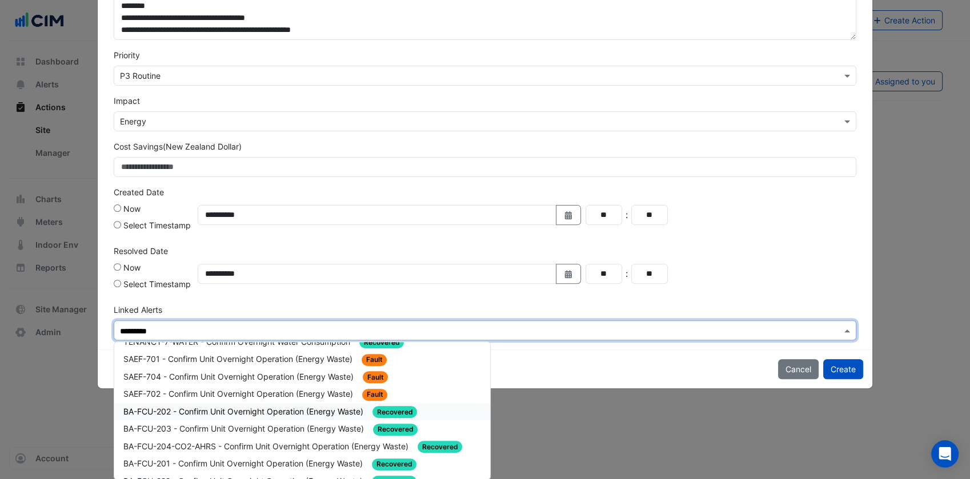
click at [293, 415] on div "BA-FCU-202 - Confirm Unit Overnight Operation (Energy Waste) Recovered" at bounding box center [302, 411] width 358 height 13
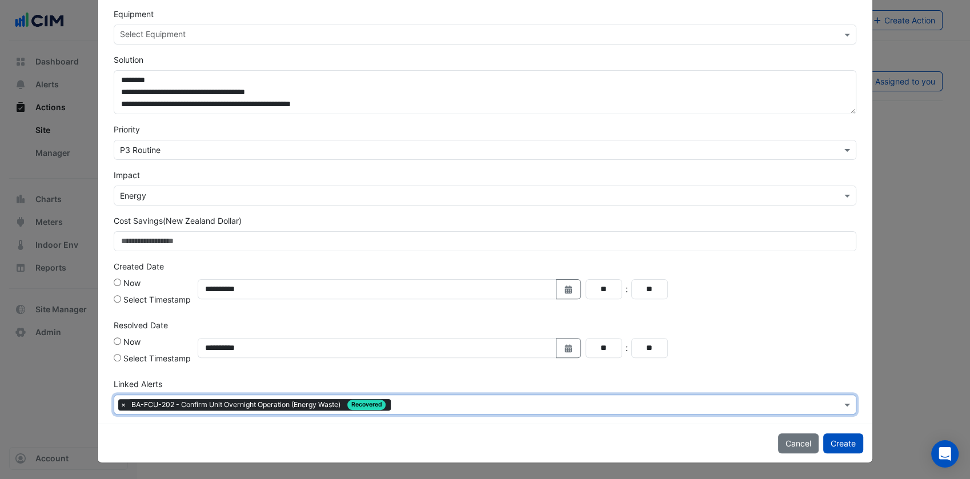
scroll to position [257, 0]
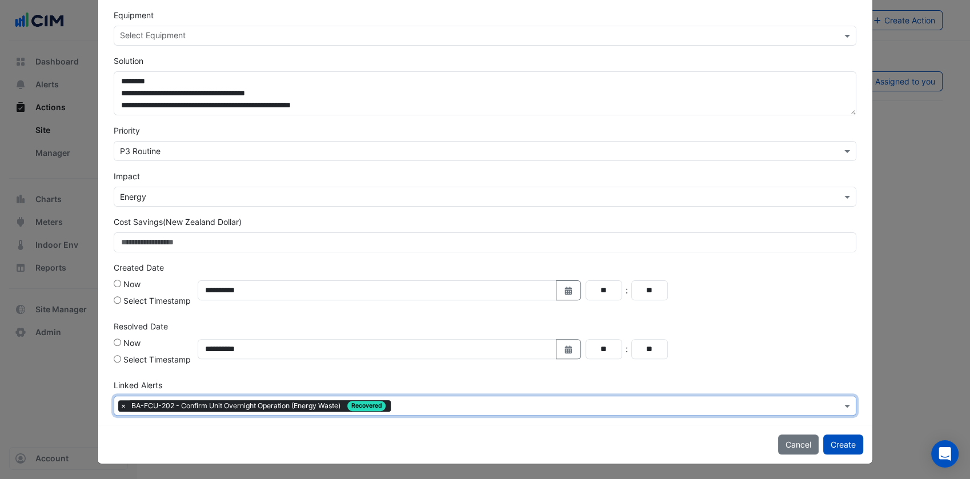
click at [403, 402] on input "text" at bounding box center [618, 407] width 446 height 12
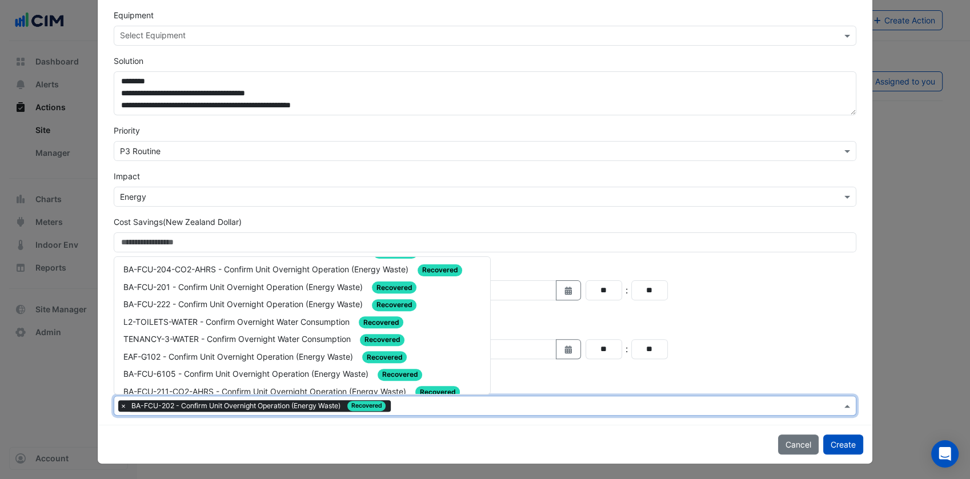
scroll to position [119, 0]
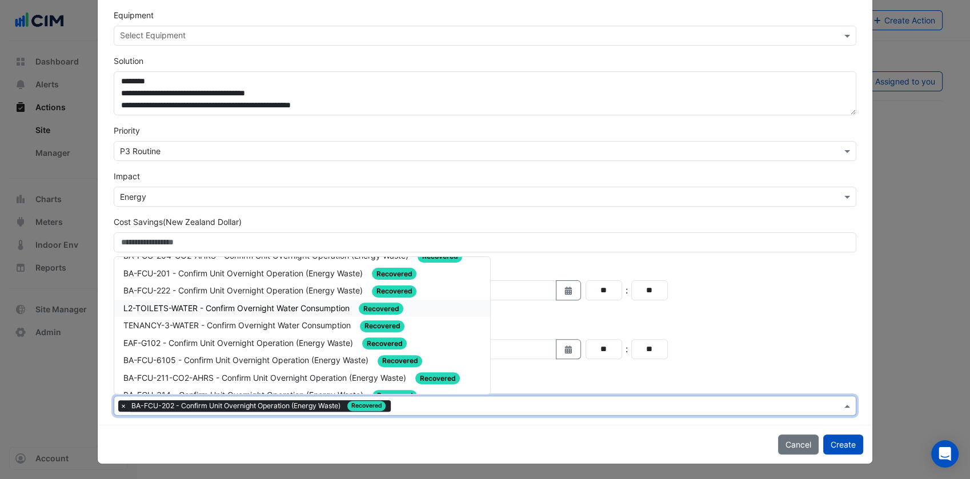
drag, startPoint x: 303, startPoint y: 299, endPoint x: 301, endPoint y: 305, distance: 6.4
click at [303, 303] on span "L2-TOILETS-WATER - Confirm Overnight Water Consumption" at bounding box center [237, 308] width 228 height 10
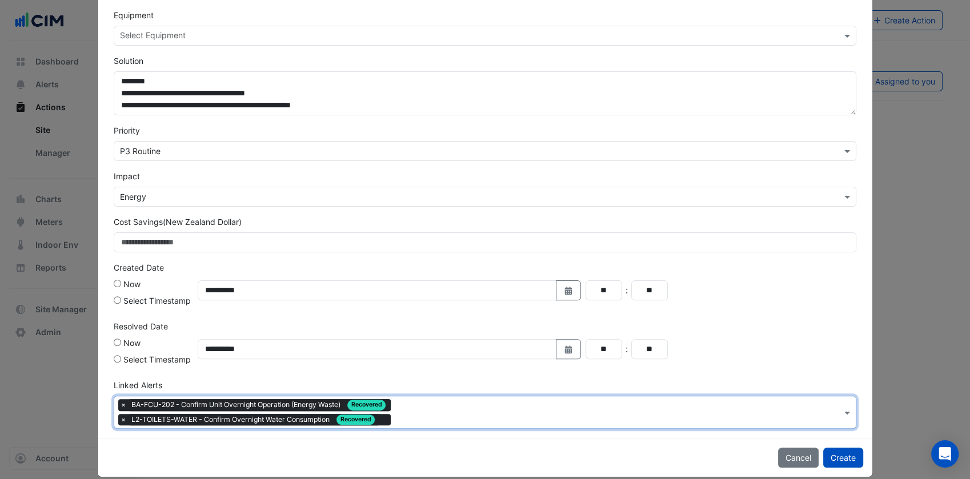
click at [416, 416] on input "text" at bounding box center [618, 414] width 446 height 12
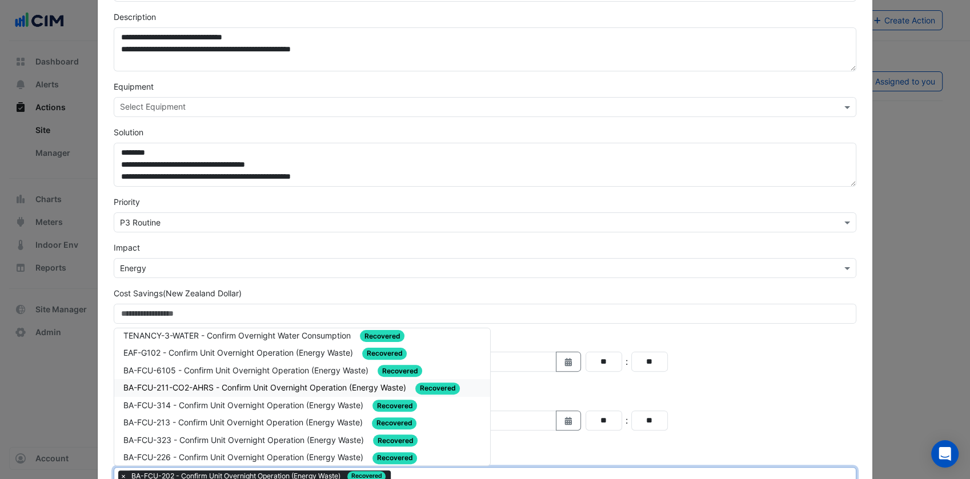
scroll to position [172, 0]
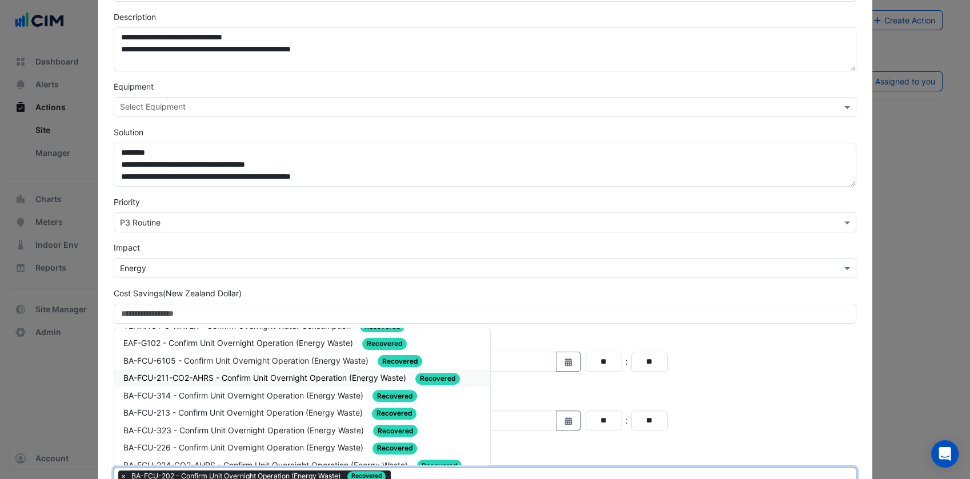
click at [304, 397] on div "BA-FCU-314 - Confirm Unit Overnight Operation (Energy Waste) Recovered" at bounding box center [302, 396] width 376 height 18
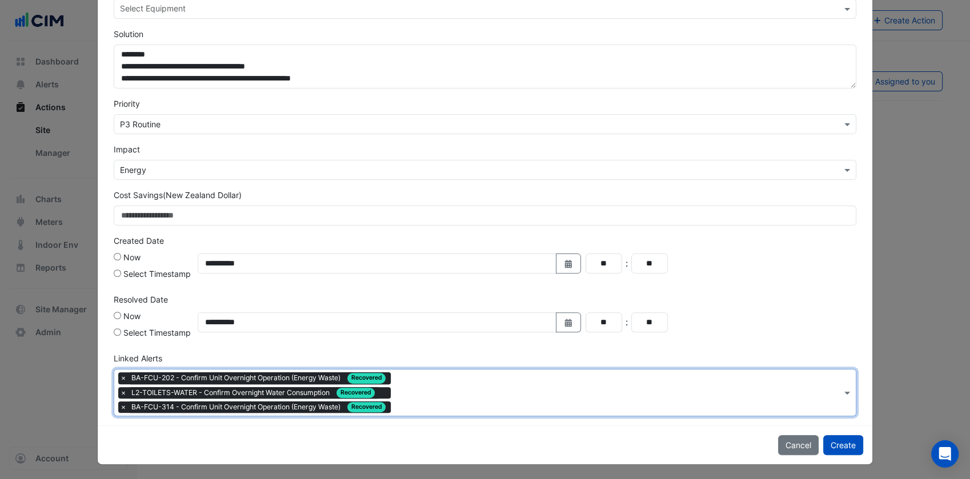
scroll to position [284, 0]
click at [421, 408] on div "Type to search tickets × BA-FCU-202 - Confirm Unit Overnight Operation (Energy …" at bounding box center [477, 392] width 727 height 46
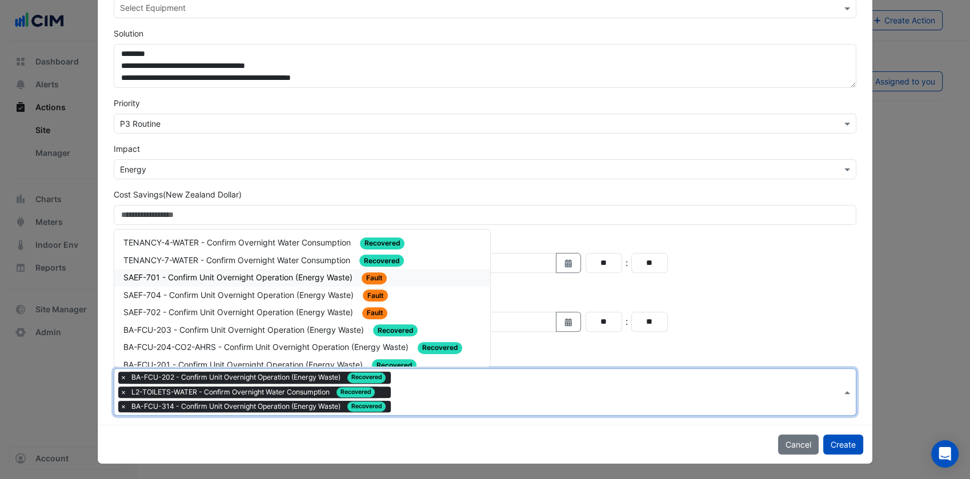
scroll to position [73, 0]
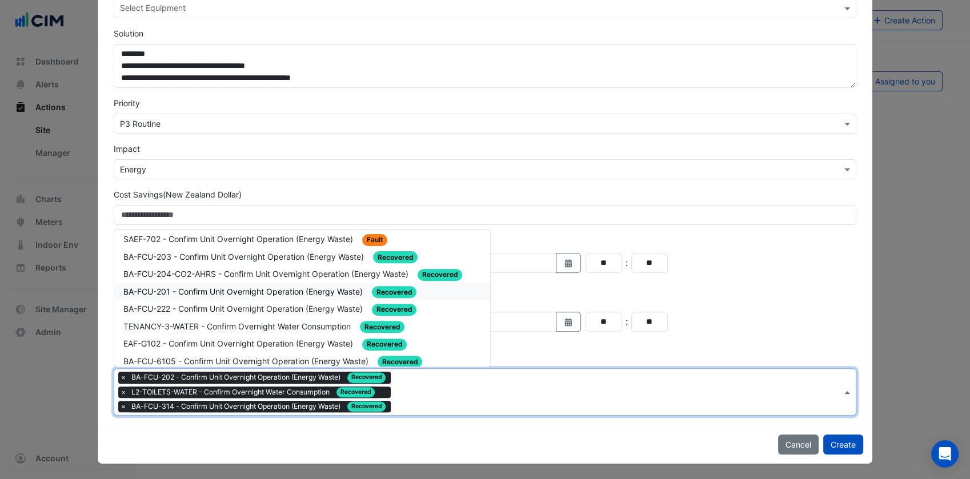
click at [296, 293] on div "BA-FCU-201 - Confirm Unit Overnight Operation (Energy Waste) Recovered" at bounding box center [302, 291] width 358 height 13
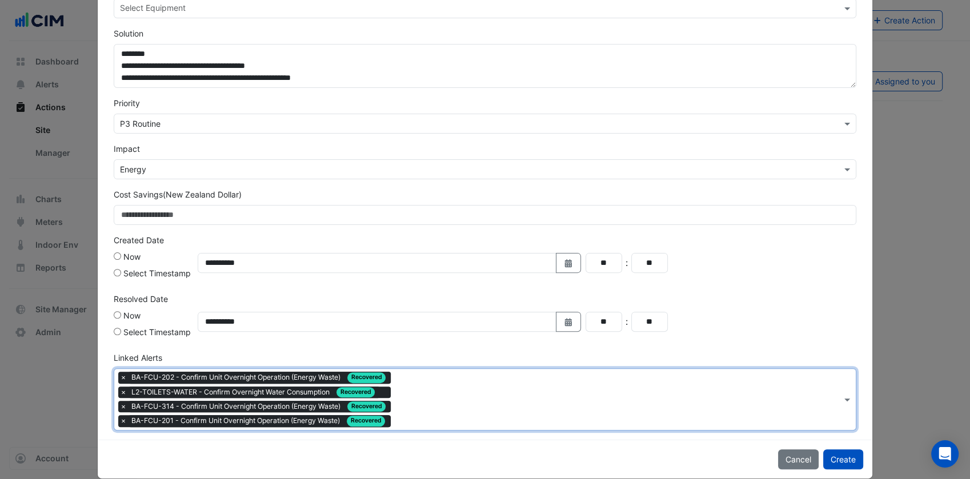
click at [433, 385] on div "Type to search tickets × BA-FCU-202 - Confirm Unit Overnight Operation (Energy …" at bounding box center [477, 399] width 727 height 61
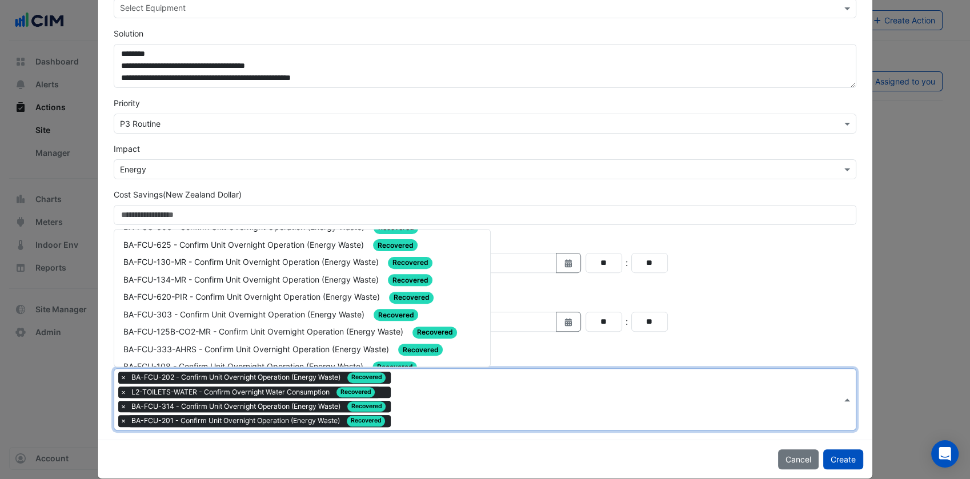
scroll to position [329, 0]
click at [296, 325] on div "BA-FCU-125B-CO2-MR - Confirm Unit Overnight Operation (Energy Waste) Recovered" at bounding box center [302, 331] width 358 height 13
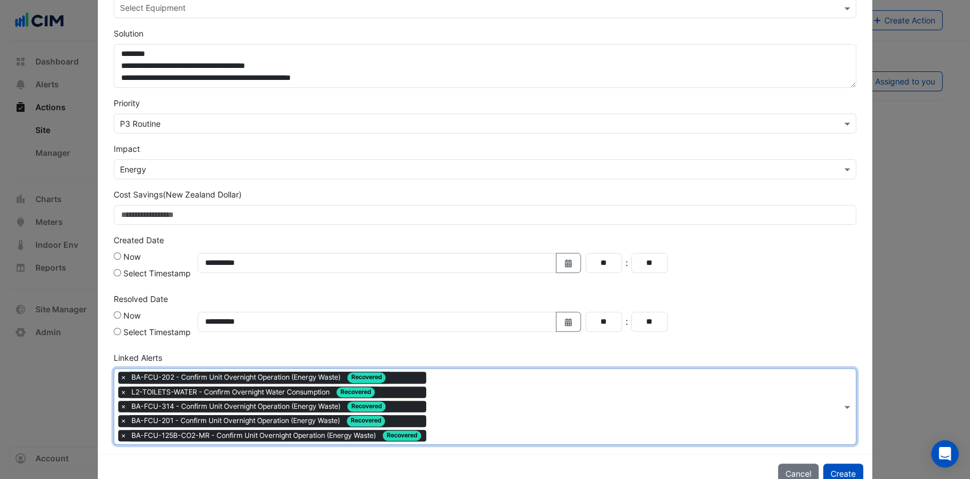
click at [443, 402] on input "text" at bounding box center [636, 408] width 411 height 12
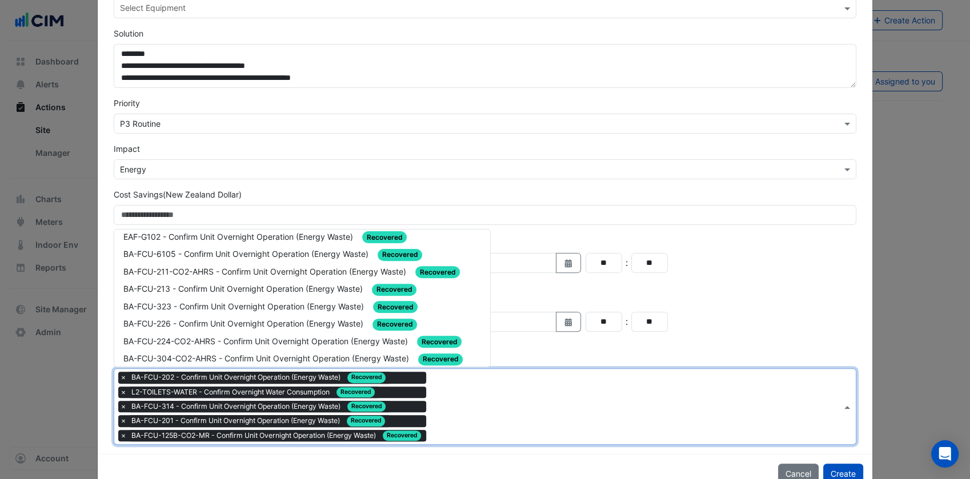
scroll to position [195, 0]
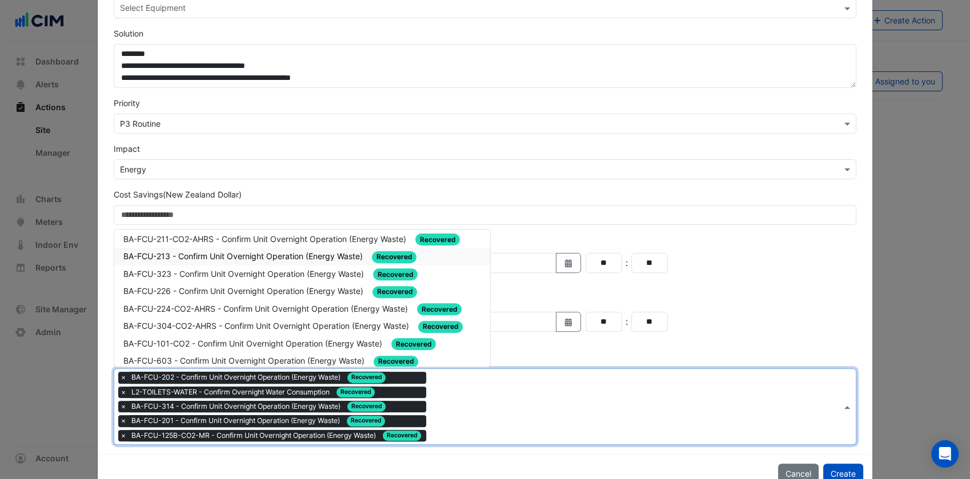
click at [301, 256] on div "BA-FCU-213 - Confirm Unit Overnight Operation (Energy Waste) Recovered" at bounding box center [302, 256] width 358 height 13
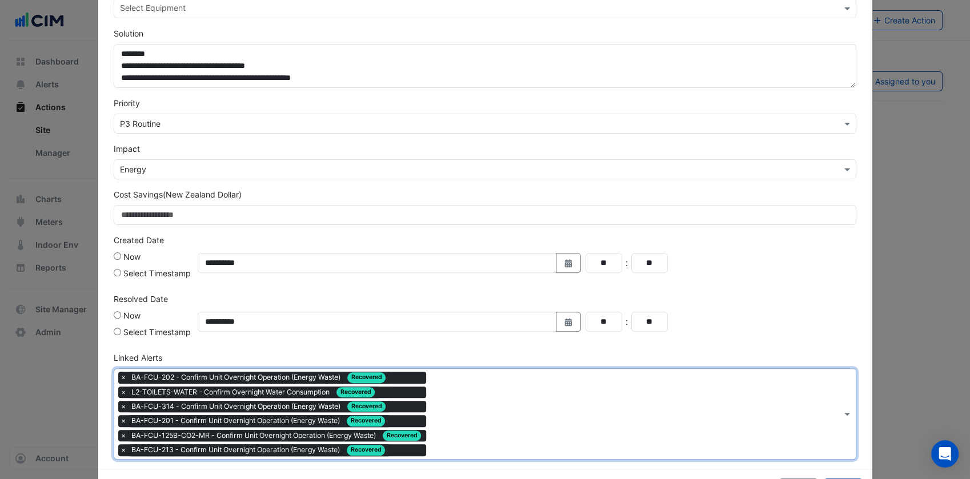
click at [474, 385] on div "Type to search tickets × BA-FCU-202 - Confirm Unit Overnight Operation (Energy …" at bounding box center [477, 414] width 727 height 90
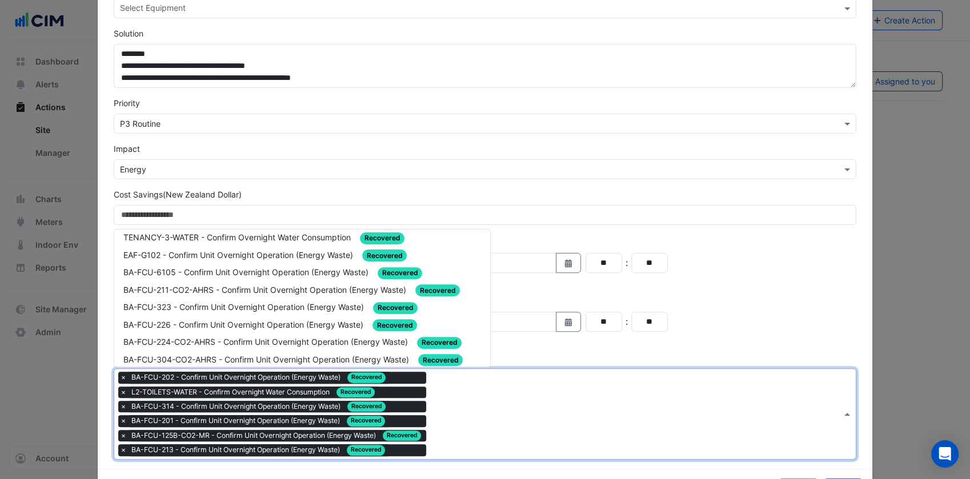
scroll to position [160, 0]
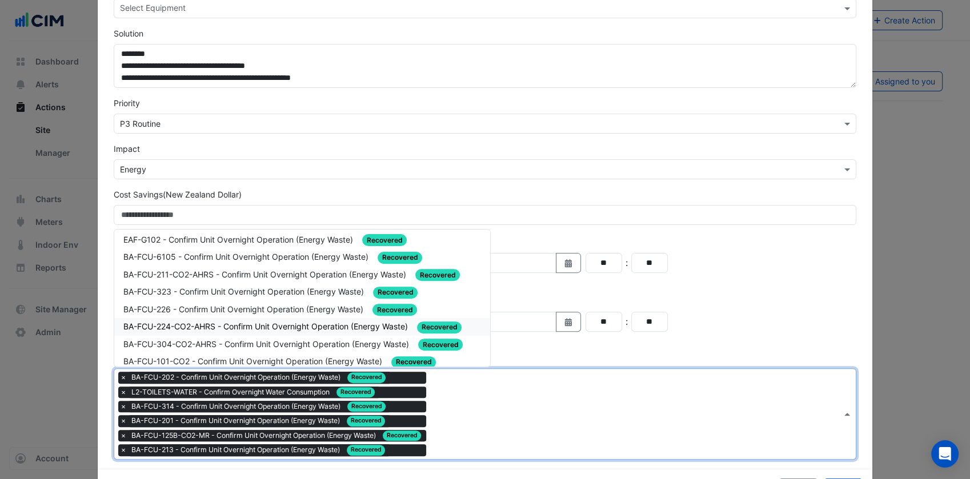
click at [306, 321] on span "BA-FCU-224-CO2-AHRS - Confirm Unit Overnight Operation (Energy Waste)" at bounding box center [266, 326] width 287 height 10
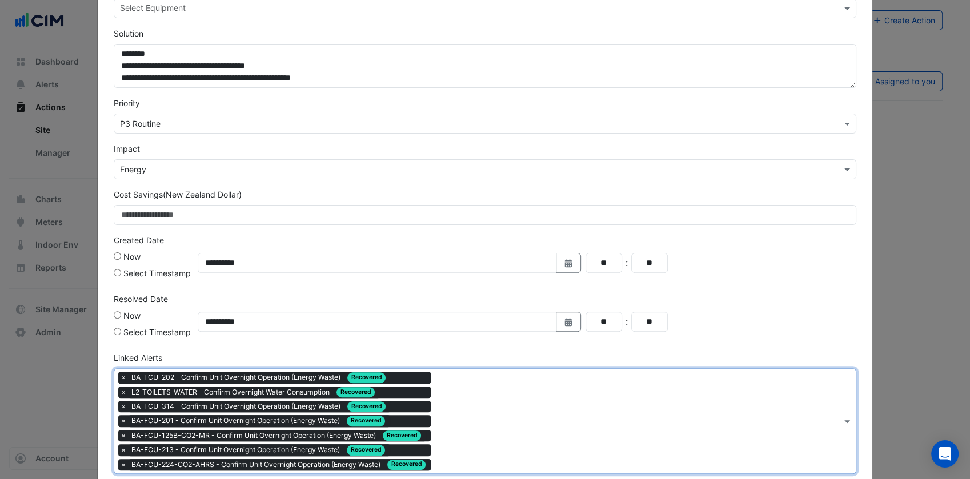
click at [503, 427] on div at bounding box center [637, 422] width 408 height 15
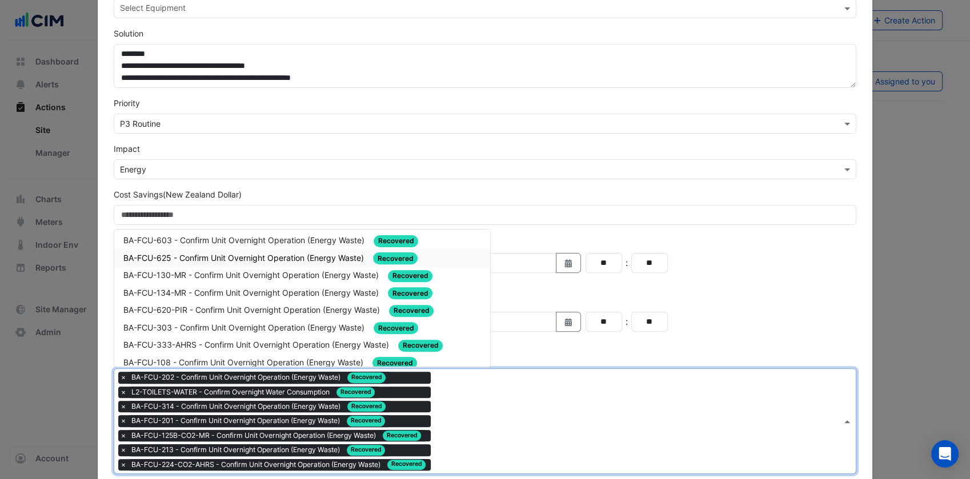
scroll to position [281, 0]
click at [292, 304] on span "BA-FCU-620-PIR - Confirm Unit Overnight Operation (Energy Waste)" at bounding box center [252, 309] width 259 height 10
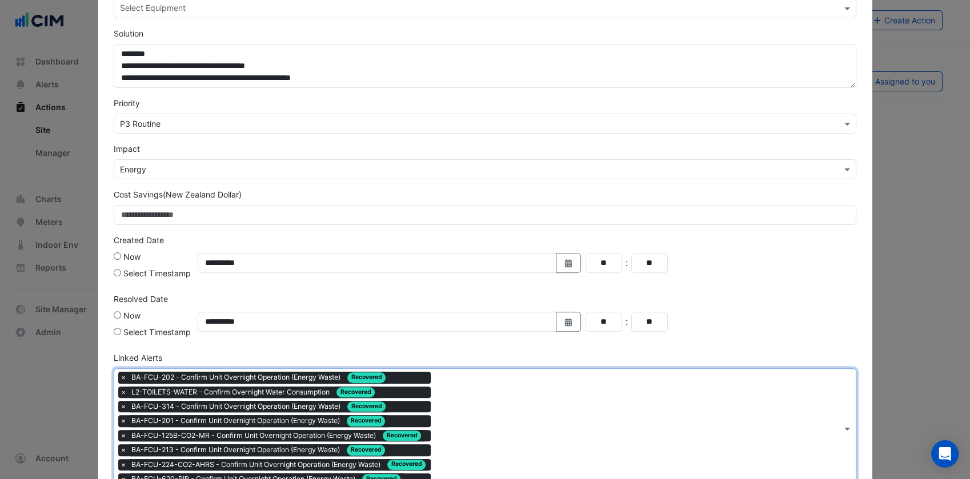
click at [434, 395] on div "Type to search tickets × BA-FCU-202 - Confirm Unit Overnight Operation (Energy …" at bounding box center [477, 428] width 727 height 119
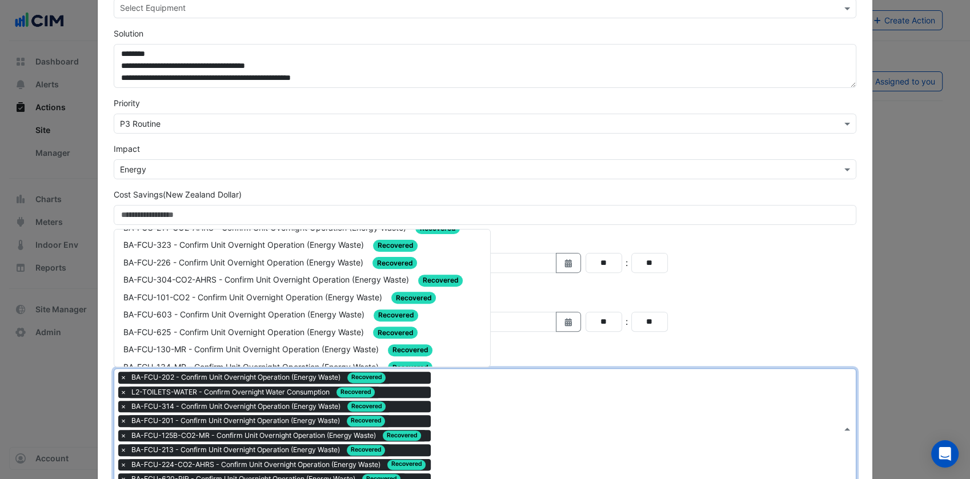
scroll to position [208, 0]
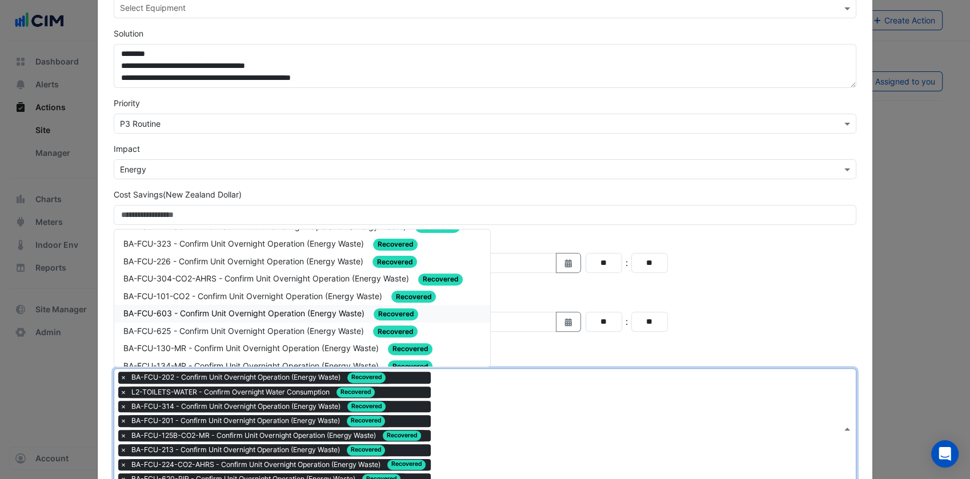
click at [295, 308] on span "BA-FCU-603 - Confirm Unit Overnight Operation (Energy Waste)" at bounding box center [244, 313] width 243 height 10
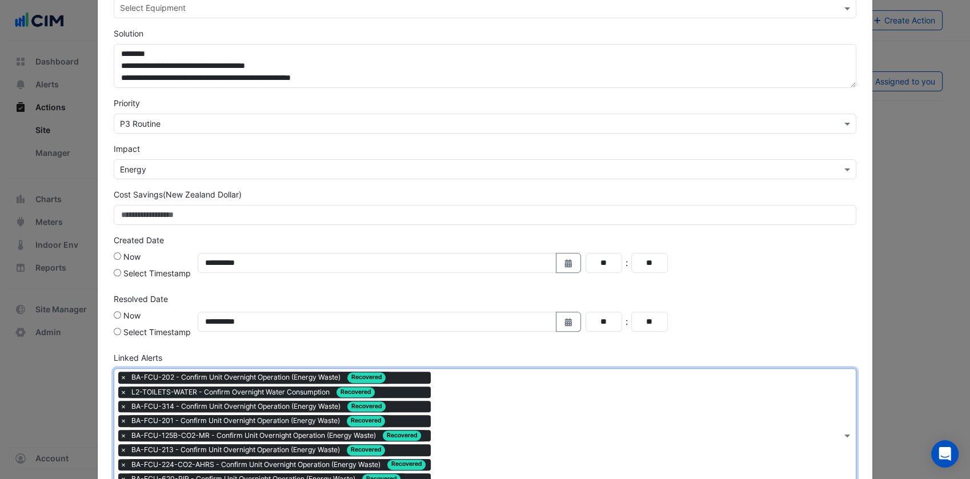
click at [588, 457] on div "Type to search tickets × BA-FCU-202 - Confirm Unit Overnight Operation (Energy …" at bounding box center [477, 435] width 727 height 133
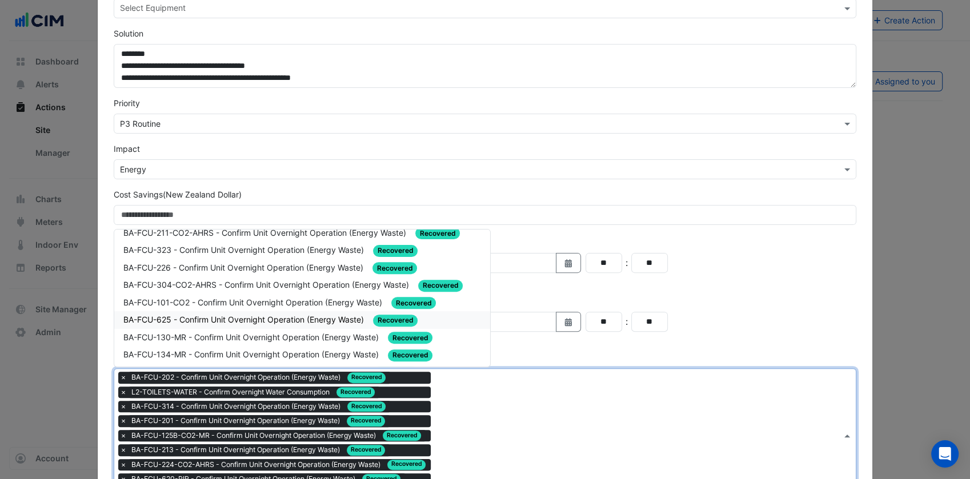
scroll to position [203, 0]
click at [280, 310] on div "BA-FCU-625 - Confirm Unit Overnight Operation (Energy Waste) Recovered" at bounding box center [302, 319] width 376 height 18
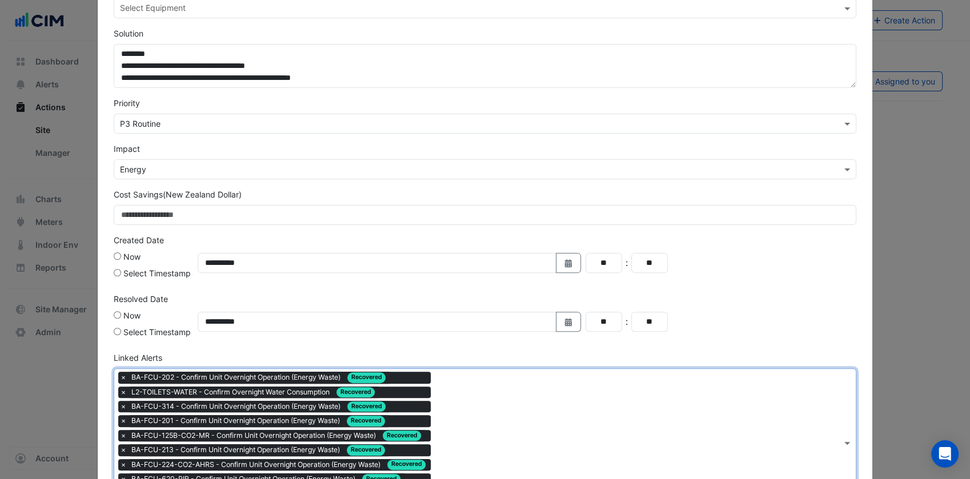
click at [532, 466] on div "Type to search tickets × BA-FCU-202 - Confirm Unit Overnight Operation (Energy …" at bounding box center [477, 443] width 727 height 148
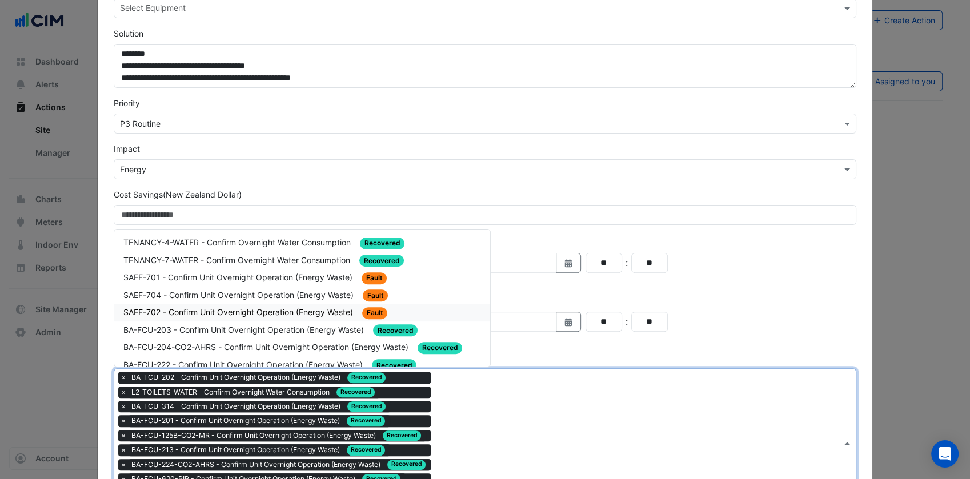
scroll to position [178, 0]
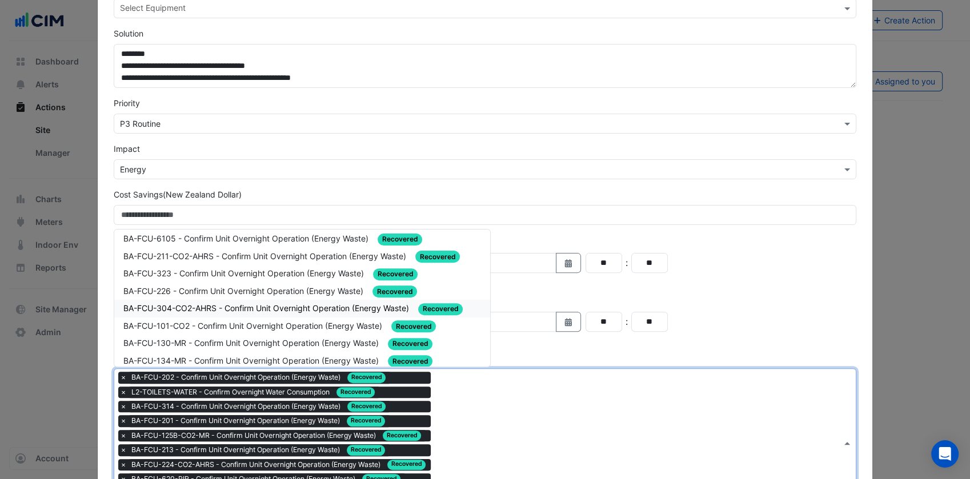
click at [275, 303] on span "BA-FCU-304-CO2-AHRS - Confirm Unit Overnight Operation (Energy Waste)" at bounding box center [267, 308] width 288 height 10
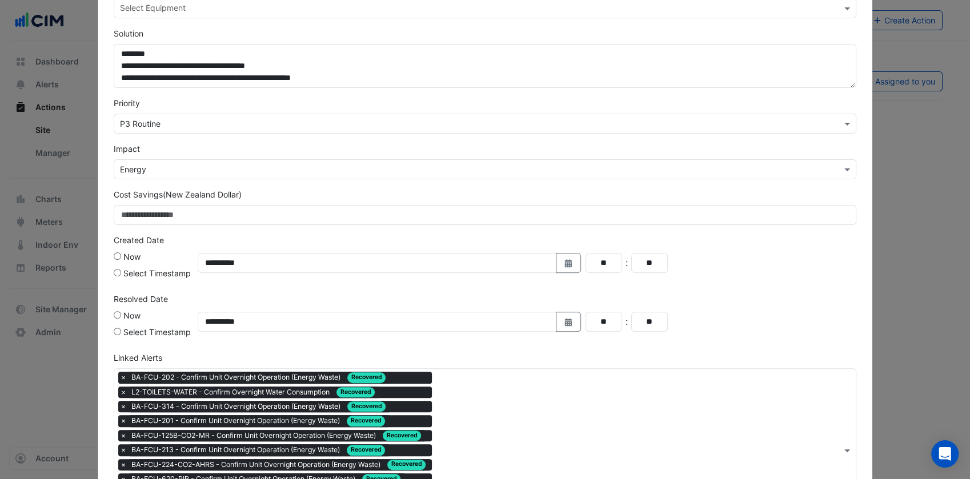
click at [512, 412] on div "Type to search tickets × BA-FCU-202 - Confirm Unit Overnight Operation (Energy …" at bounding box center [477, 450] width 727 height 162
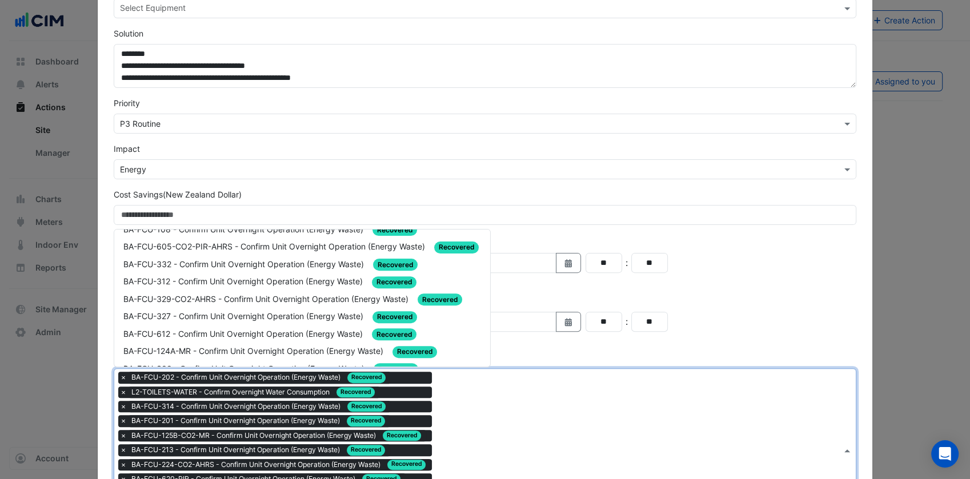
scroll to position [345, 0]
click at [329, 328] on span "BA-FCU-612 - Confirm Unit Overnight Operation (Energy Waste)" at bounding box center [244, 333] width 242 height 10
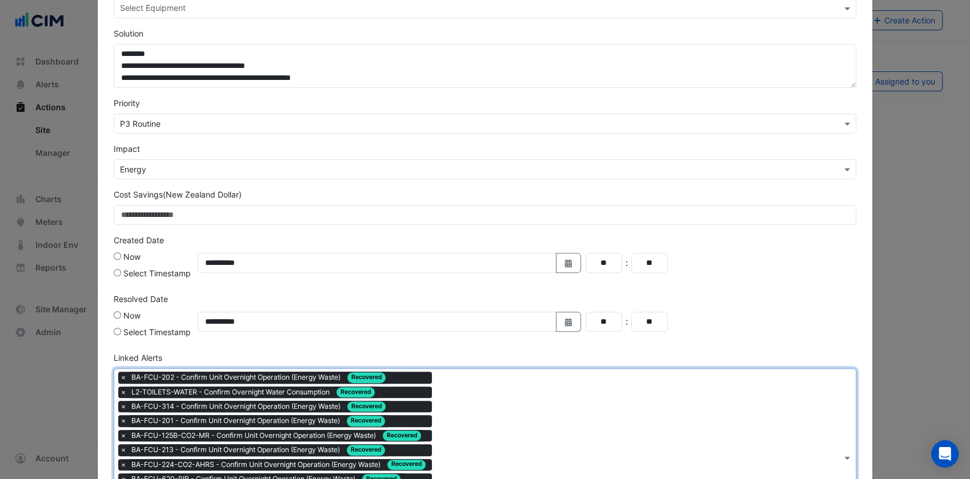
click at [562, 439] on div "Type to search tickets × BA-FCU-202 - Confirm Unit Overnight Operation (Energy …" at bounding box center [477, 457] width 727 height 177
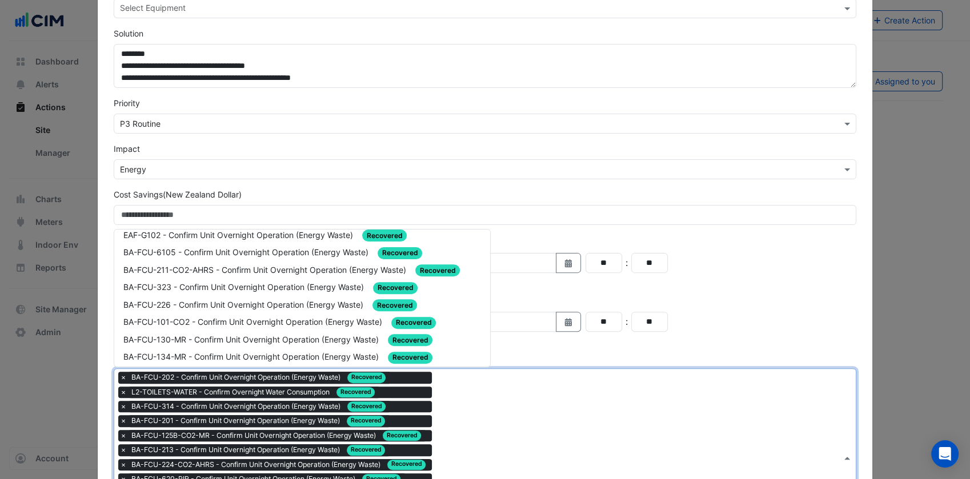
scroll to position [178, 0]
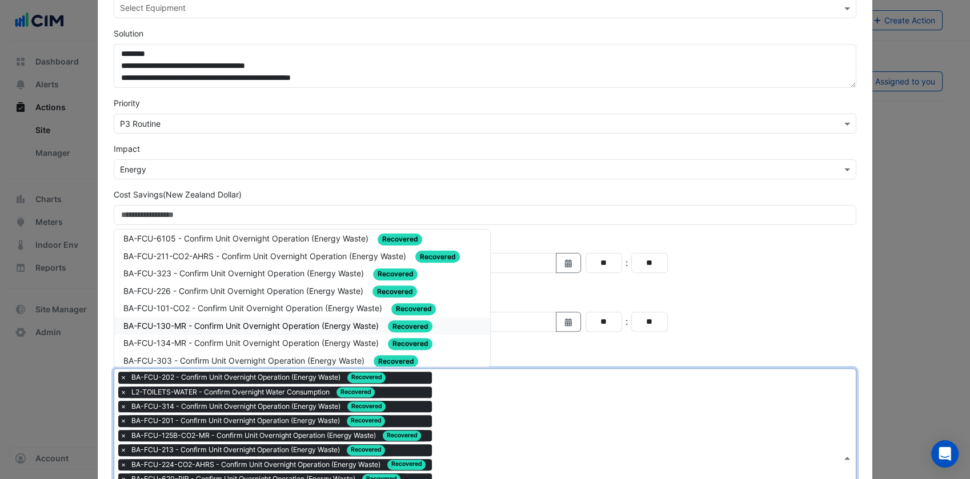
click at [243, 321] on span "BA-FCU-130-MR - Confirm Unit Overnight Operation (Energy Waste)" at bounding box center [252, 326] width 258 height 10
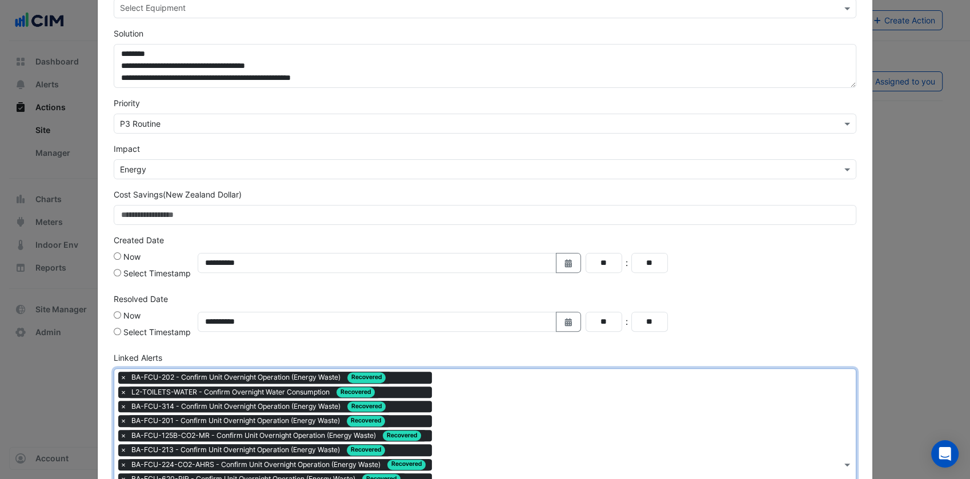
click at [481, 397] on div "Type to search tickets × BA-FCU-202 - Confirm Unit Overnight Operation (Energy …" at bounding box center [477, 464] width 727 height 191
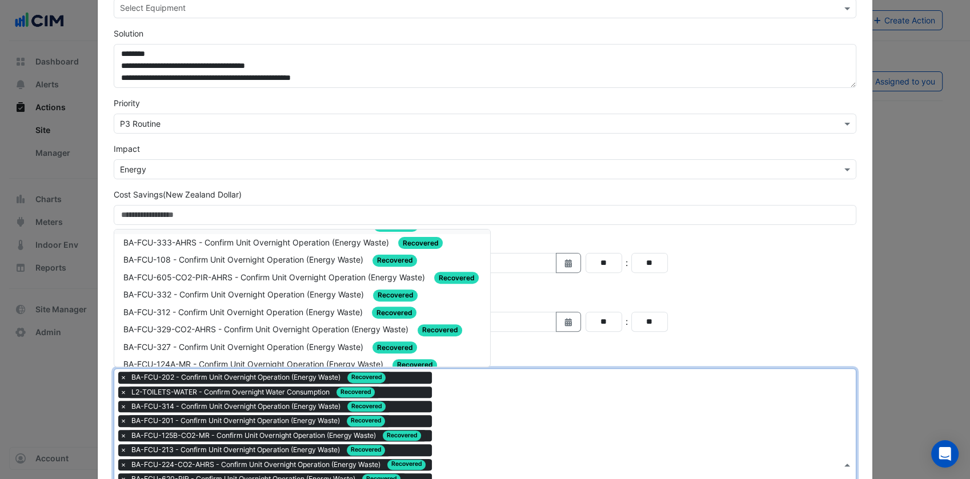
scroll to position [298, 0]
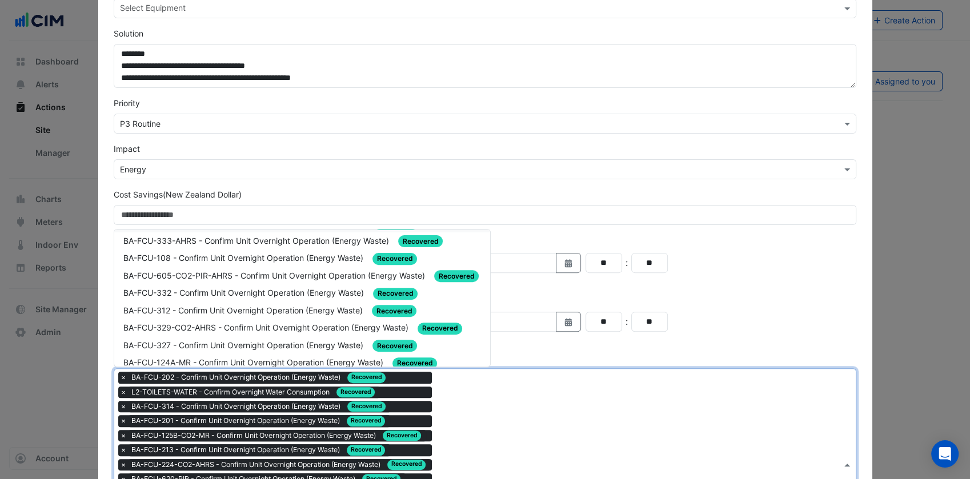
click at [258, 288] on span "BA-FCU-332 - Confirm Unit Overnight Operation (Energy Waste)" at bounding box center [244, 293] width 243 height 10
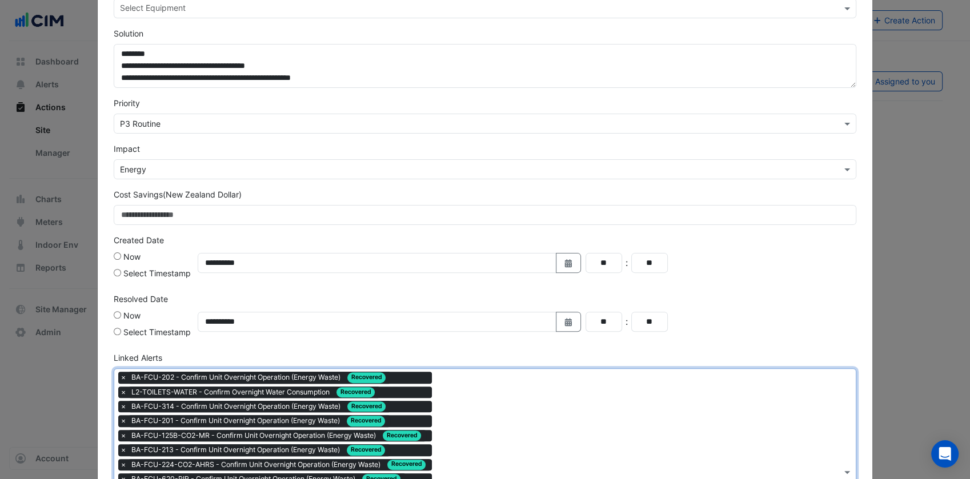
click at [497, 422] on div "Type to search tickets × BA-FCU-202 - Confirm Unit Overnight Operation (Energy …" at bounding box center [477, 472] width 727 height 206
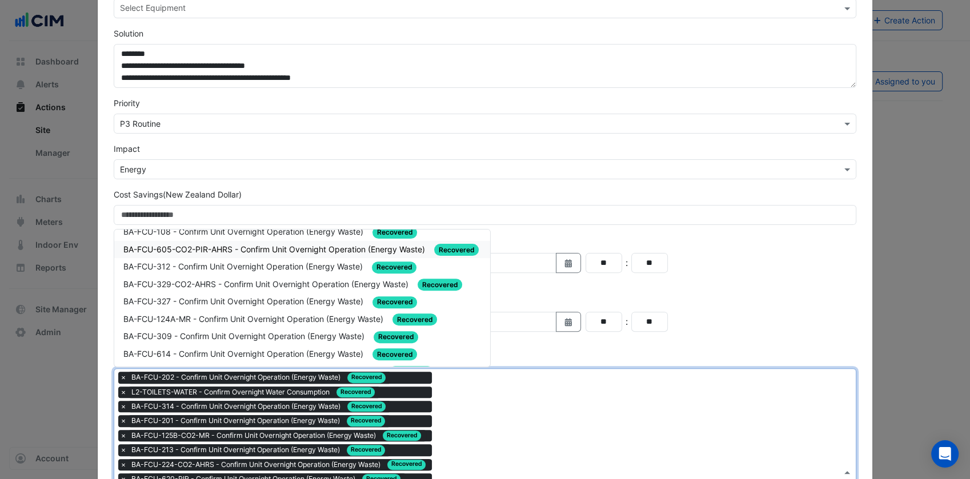
scroll to position [326, 0]
click at [327, 295] on div "BA-FCU-327 - Confirm Unit Overnight Operation (Energy Waste) Recovered" at bounding box center [302, 299] width 358 height 13
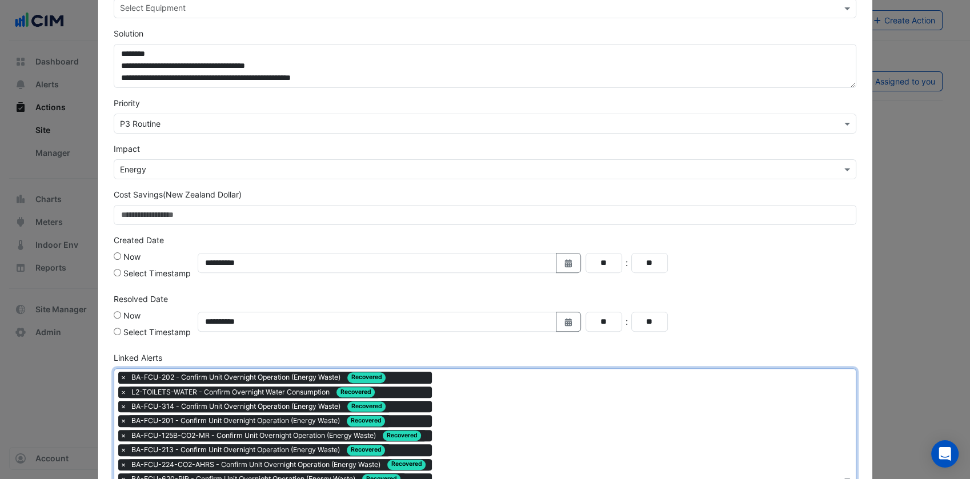
click at [496, 404] on div "Type to search tickets × BA-FCU-202 - Confirm Unit Overnight Operation (Energy …" at bounding box center [477, 479] width 727 height 220
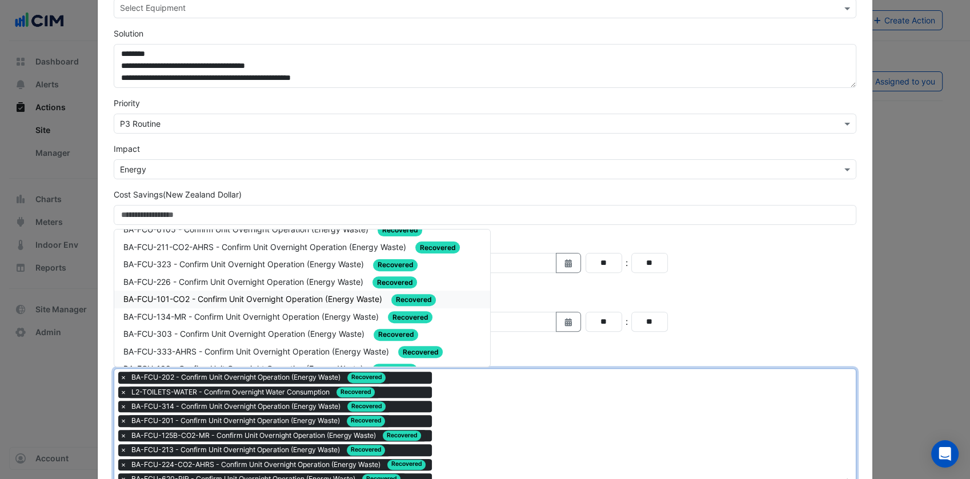
scroll to position [262, 0]
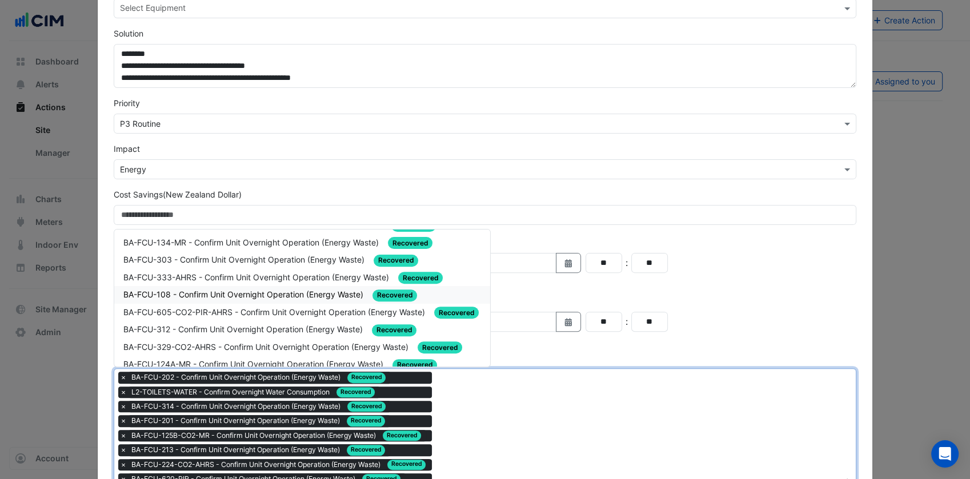
click at [226, 289] on span "BA-FCU-108 - Confirm Unit Overnight Operation (Energy Waste)" at bounding box center [244, 294] width 242 height 10
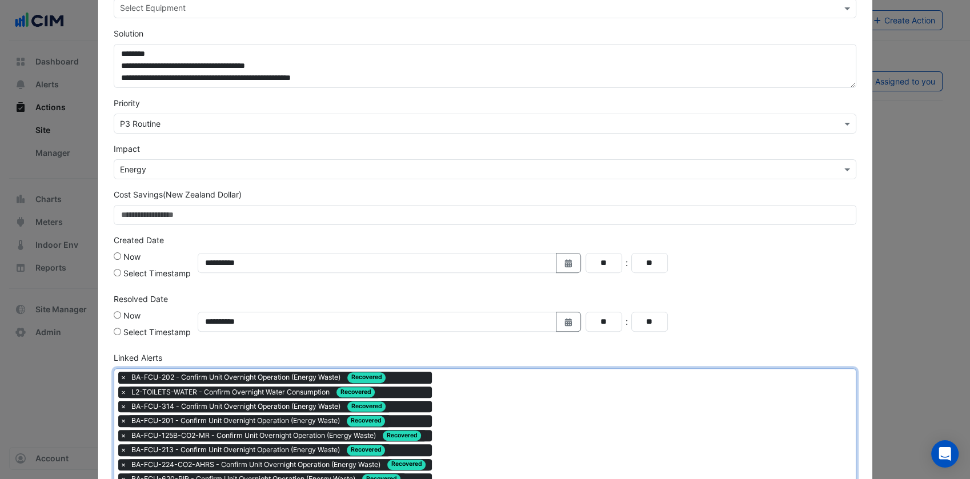
click at [423, 413] on div "× BA-FCU-202 - Confirm Unit Overnight Operation (Energy Waste) Recovered × L2-T…" at bounding box center [276, 488] width 317 height 232
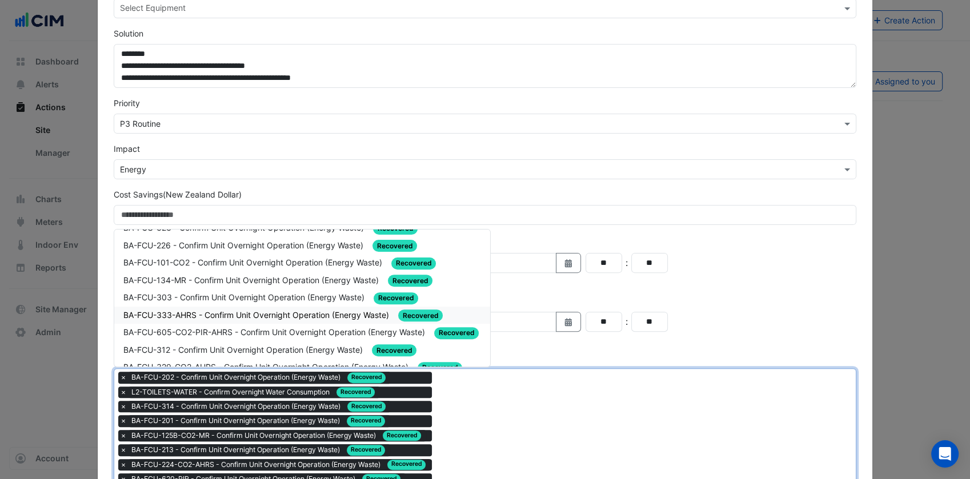
scroll to position [224, 0]
click at [259, 308] on div "BA-FCU-333-AHRS - Confirm Unit Overnight Operation (Energy Waste) Recovered" at bounding box center [302, 314] width 358 height 13
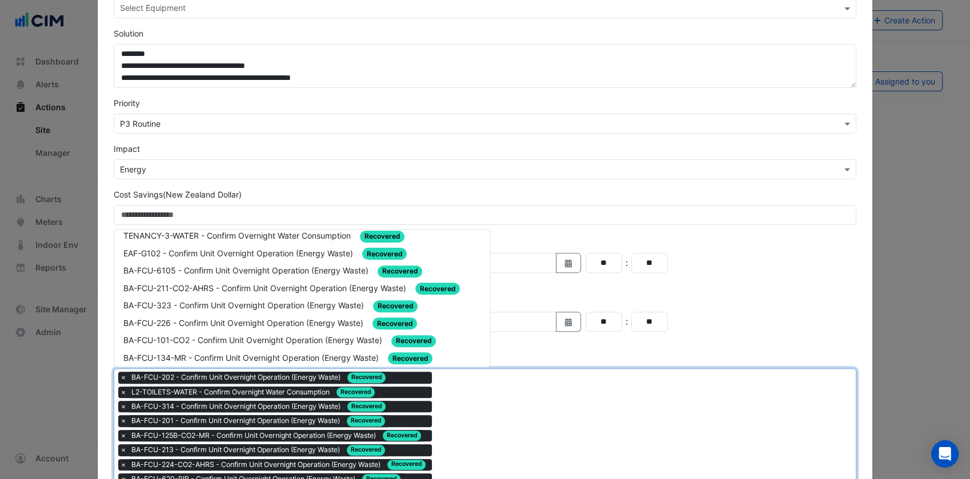
scroll to position [152, 0]
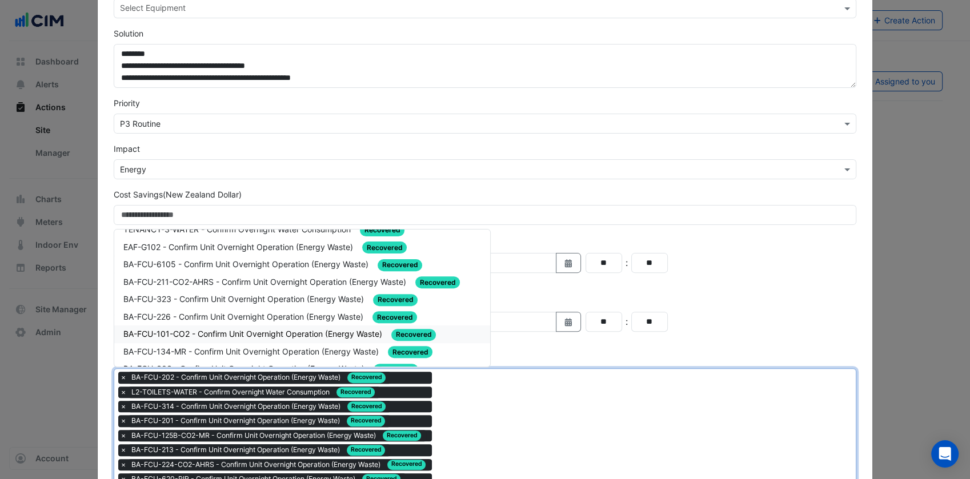
click at [239, 329] on span "BA-FCU-101-CO2 - Confirm Unit Overnight Operation (Energy Waste)" at bounding box center [253, 334] width 261 height 10
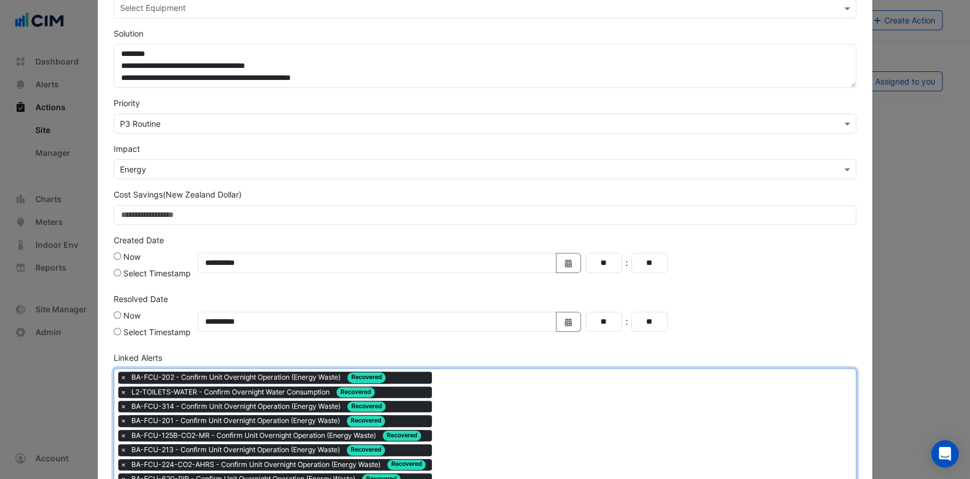
drag, startPoint x: 502, startPoint y: 435, endPoint x: 454, endPoint y: 416, distance: 51.5
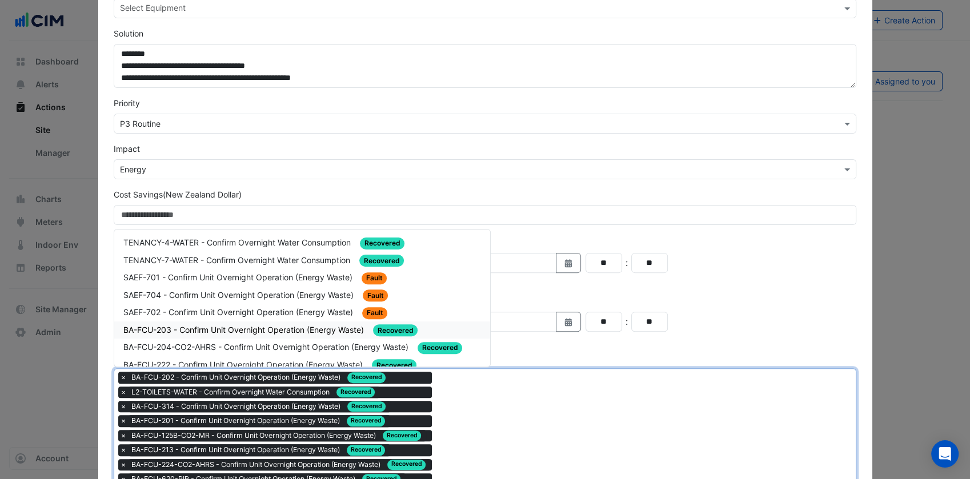
scroll to position [160, 0]
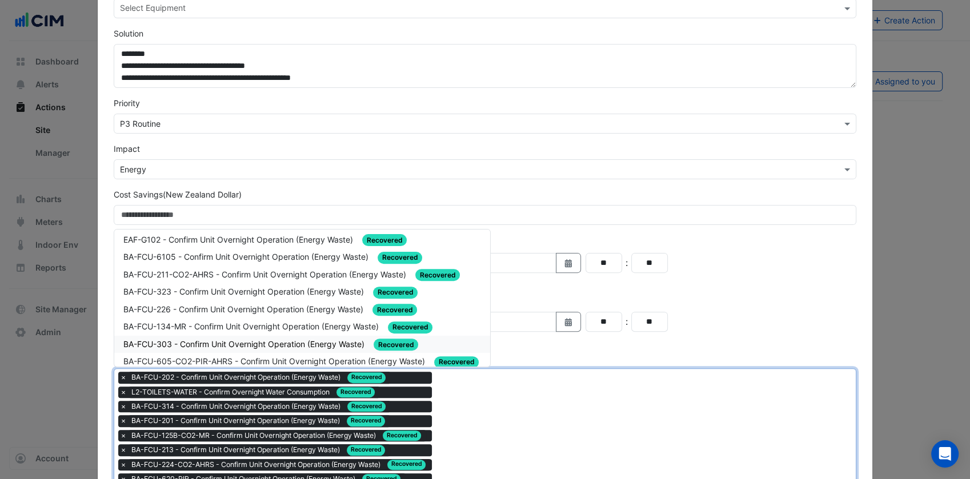
click at [246, 336] on div "BA-FCU-303 - Confirm Unit Overnight Operation (Energy Waste) Recovered" at bounding box center [302, 345] width 376 height 18
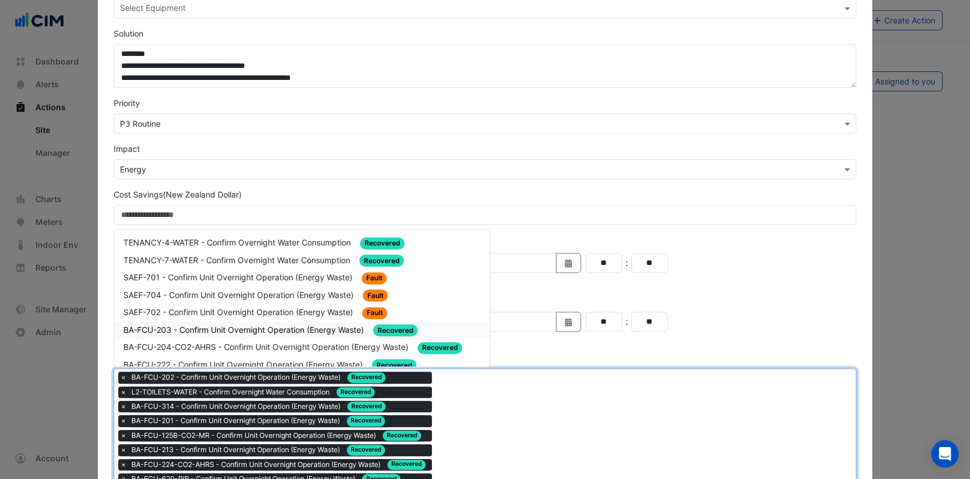
scroll to position [63, 0]
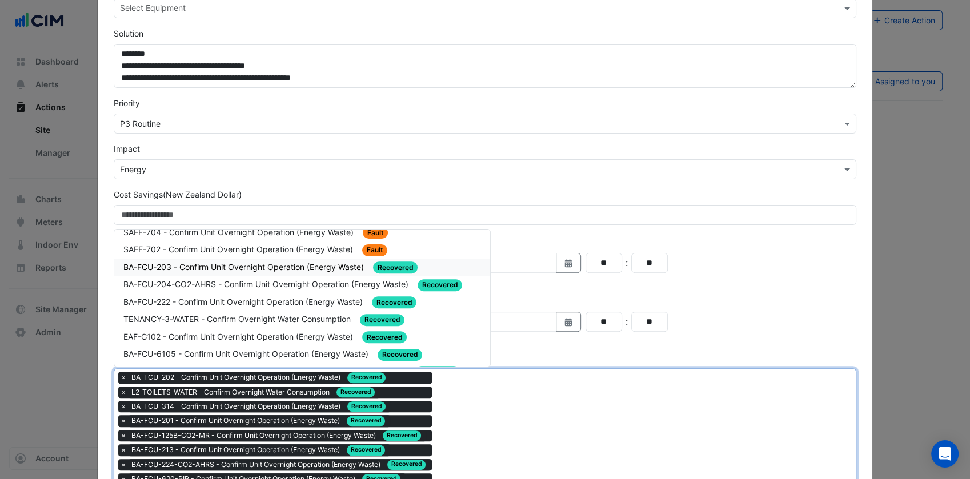
click at [216, 332] on span "EAF-G102 - Confirm Unit Overnight Operation (Energy Waste)" at bounding box center [239, 337] width 232 height 10
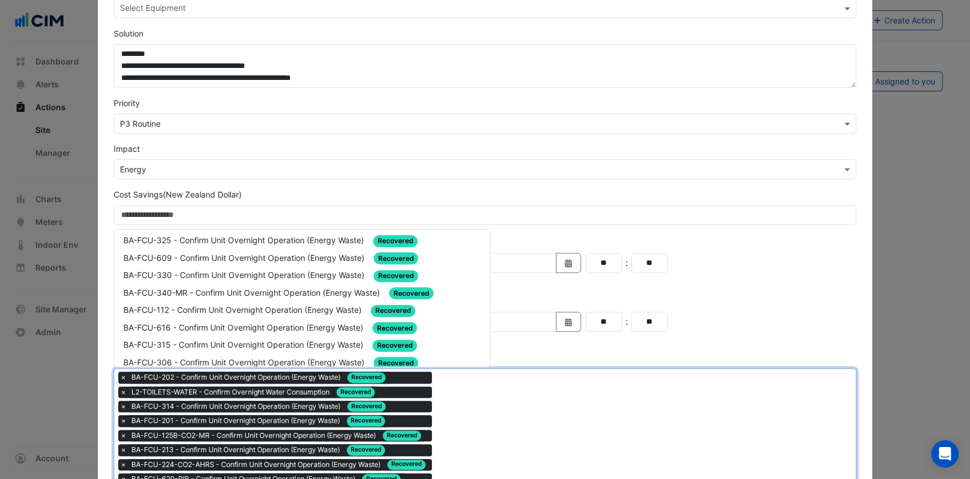
scroll to position [555, 0]
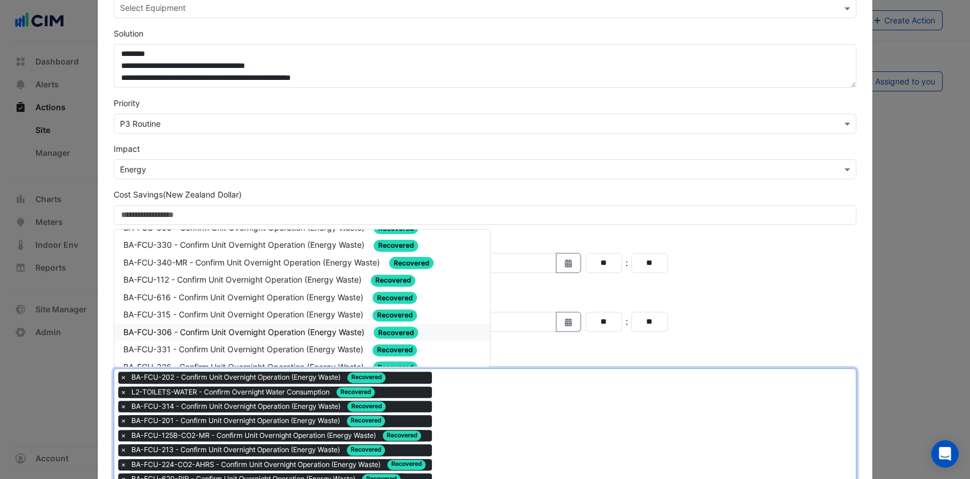
click at [301, 326] on div "BA-FCU-306 - Confirm Unit Overnight Operation (Energy Waste) Recovered" at bounding box center [302, 332] width 358 height 13
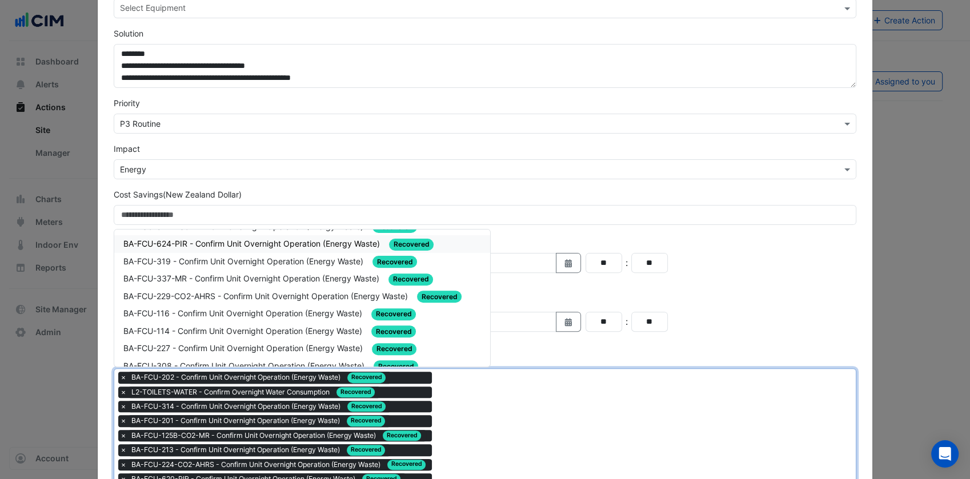
scroll to position [347, 0]
click at [268, 326] on span "BA-FCU-114 - Confirm Unit Overnight Operation (Energy Waste)" at bounding box center [243, 331] width 241 height 10
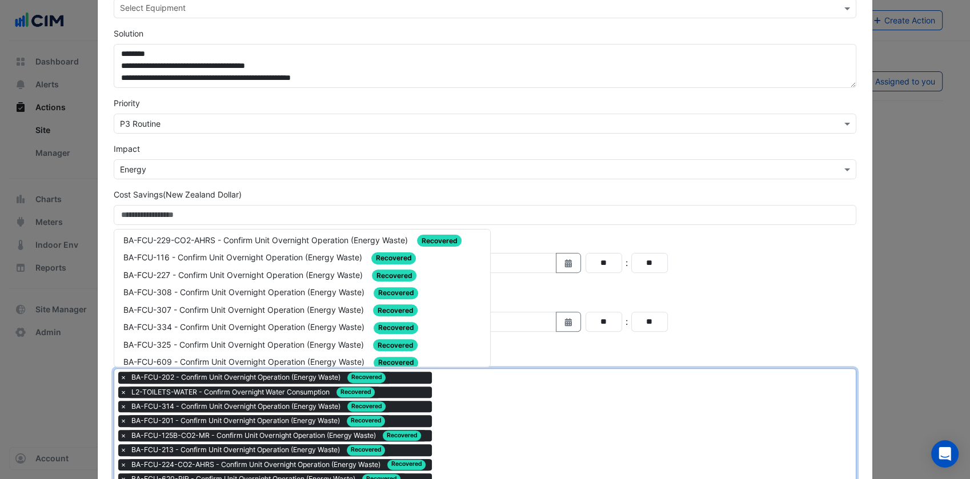
scroll to position [404, 0]
click at [245, 320] on div "BA-FCU-334 - Confirm Unit Overnight Operation (Energy Waste) Recovered" at bounding box center [302, 326] width 358 height 13
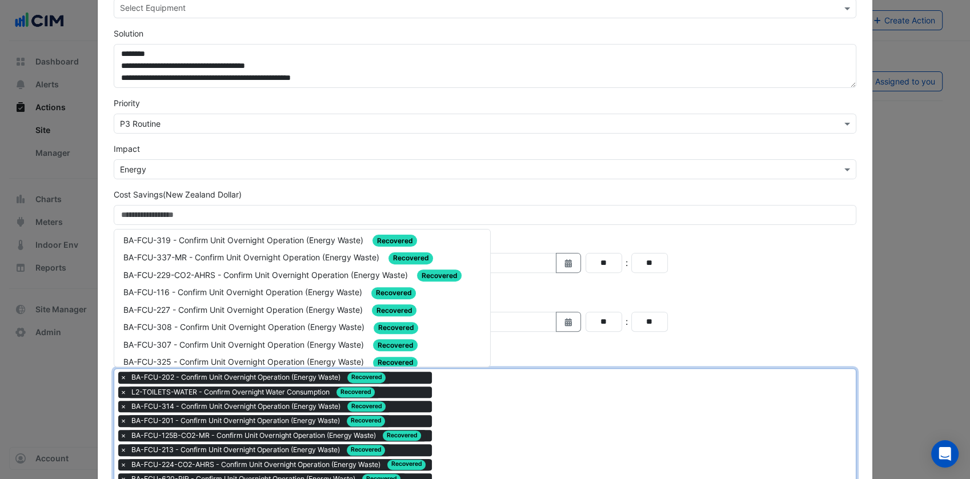
scroll to position [369, 0]
click at [246, 286] on span "BA-FCU-116 - Confirm Unit Overnight Operation (Energy Waste)" at bounding box center [243, 291] width 241 height 10
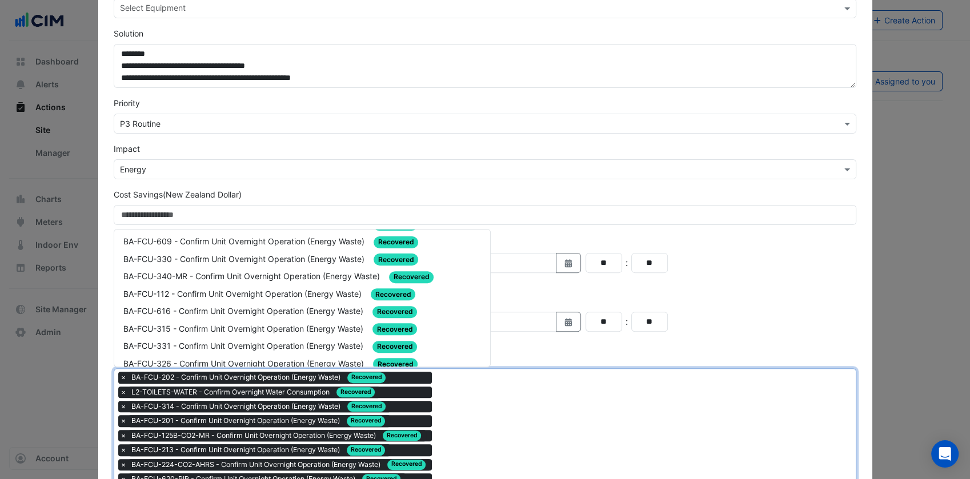
scroll to position [509, 0]
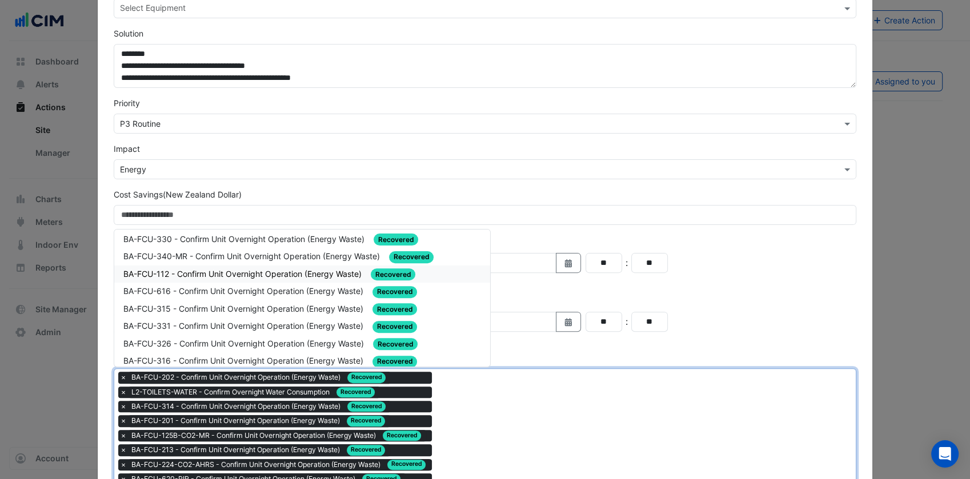
click at [214, 269] on span "BA-FCU-112 - Confirm Unit Overnight Operation (Energy Waste)" at bounding box center [243, 274] width 240 height 10
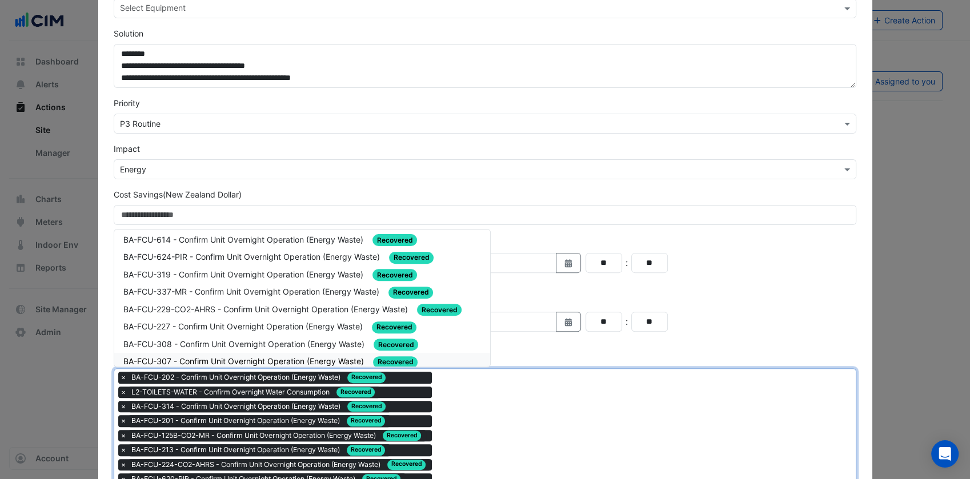
scroll to position [333, 0]
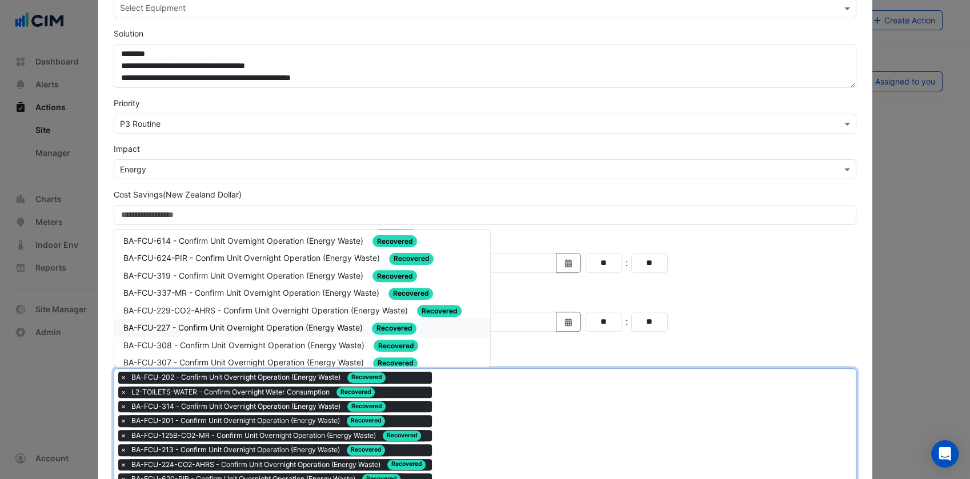
click at [247, 323] on span "BA-FCU-227 - Confirm Unit Overnight Operation (Energy Waste)" at bounding box center [244, 328] width 242 height 10
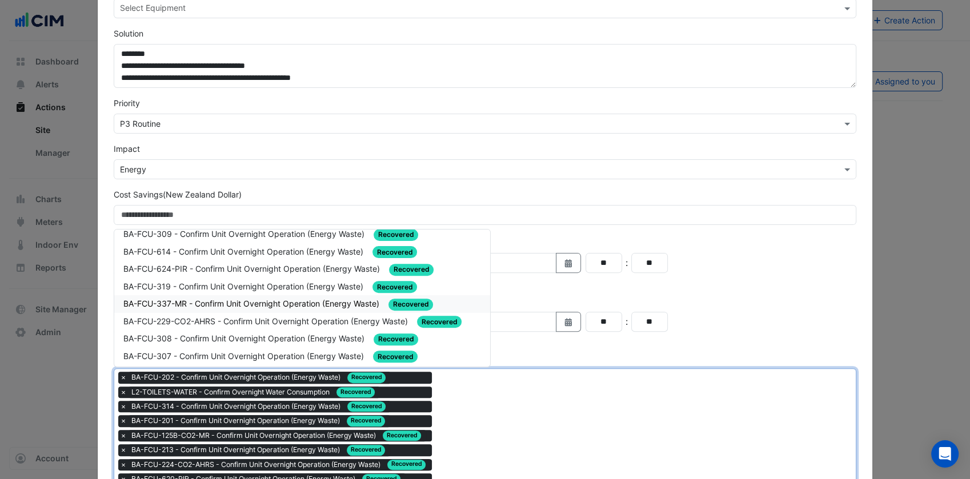
scroll to position [349, 0]
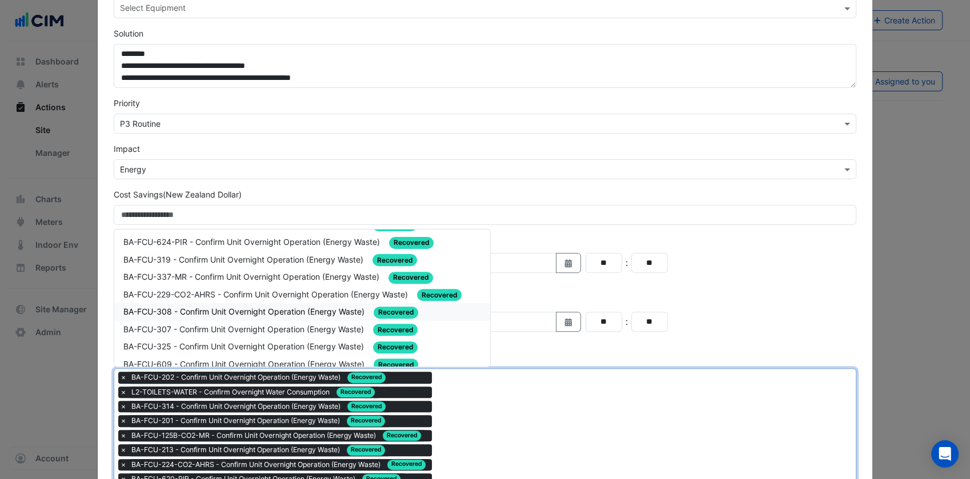
click at [255, 307] on span "BA-FCU-308 - Confirm Unit Overnight Operation (Energy Waste)" at bounding box center [244, 312] width 243 height 10
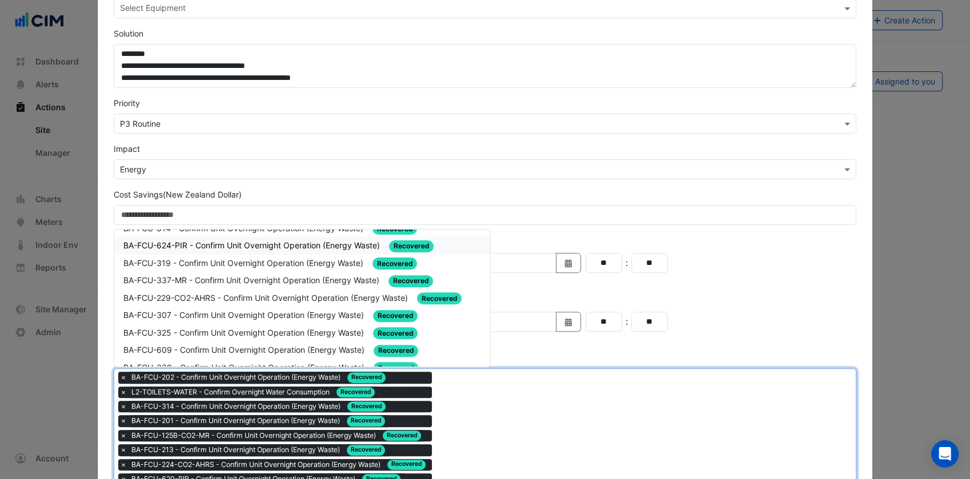
scroll to position [350, 0]
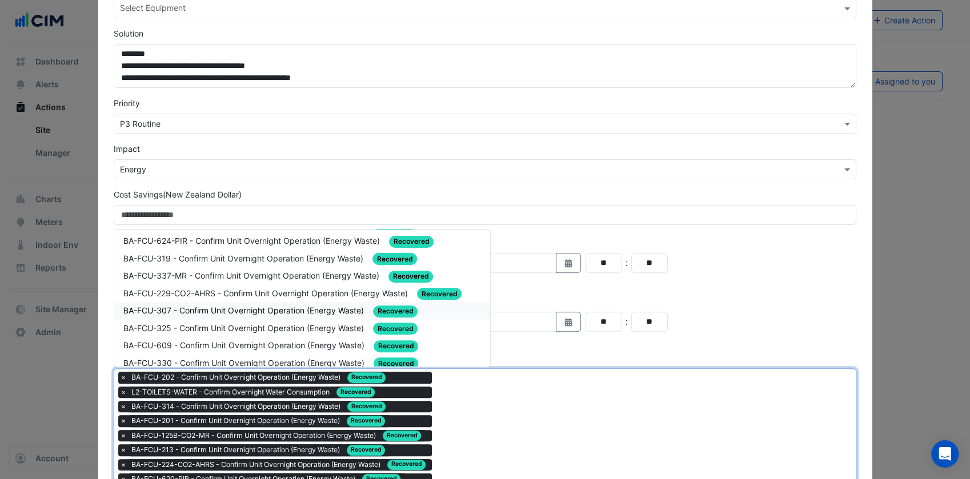
click at [249, 305] on div "BA-FCU-307 - Confirm Unit Overnight Operation (Energy Waste) Recovered" at bounding box center [302, 310] width 358 height 13
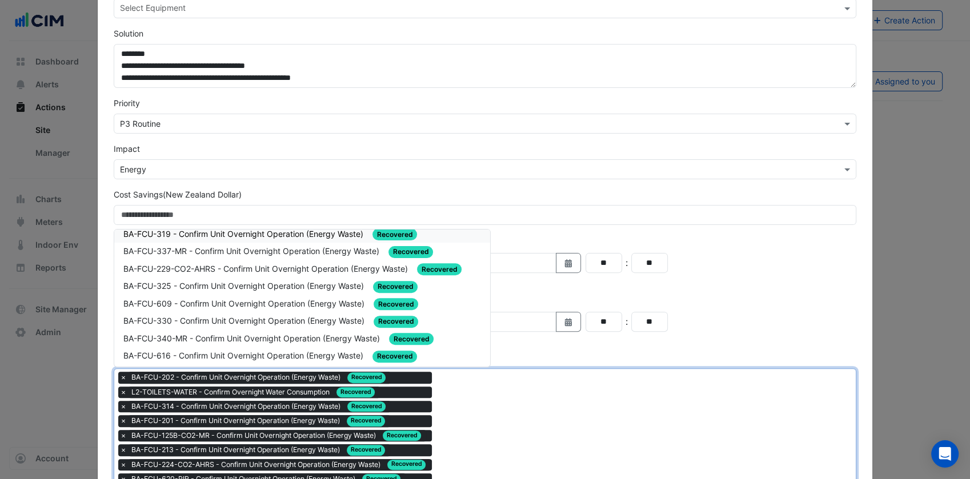
scroll to position [377, 0]
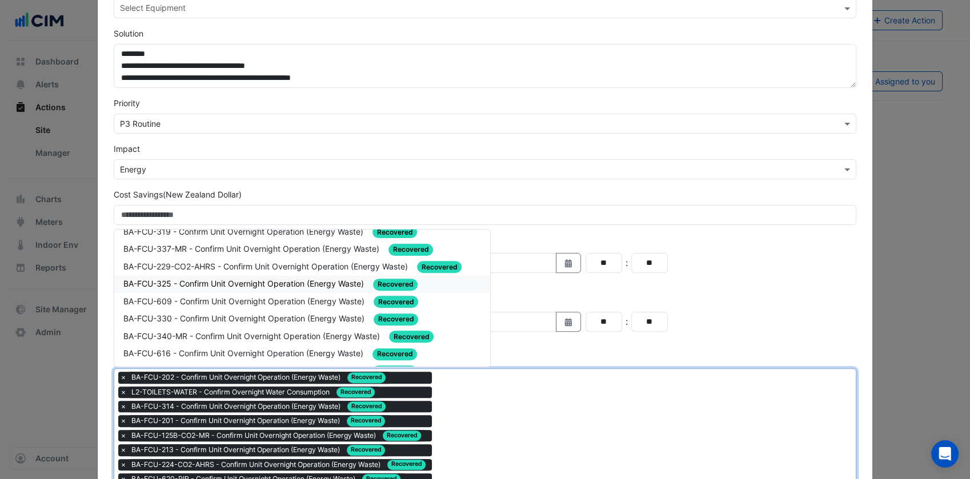
click at [248, 279] on span "BA-FCU-325 - Confirm Unit Overnight Operation (Energy Waste)" at bounding box center [244, 284] width 243 height 10
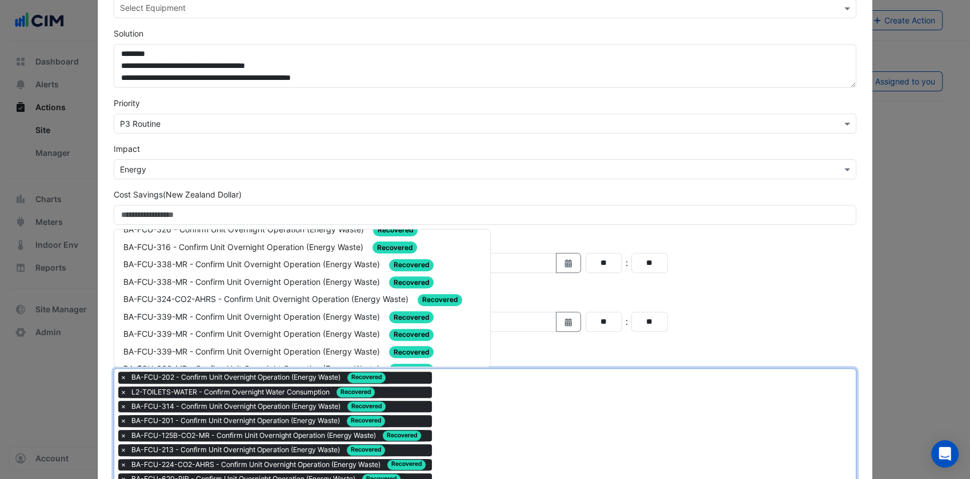
scroll to position [968, 0]
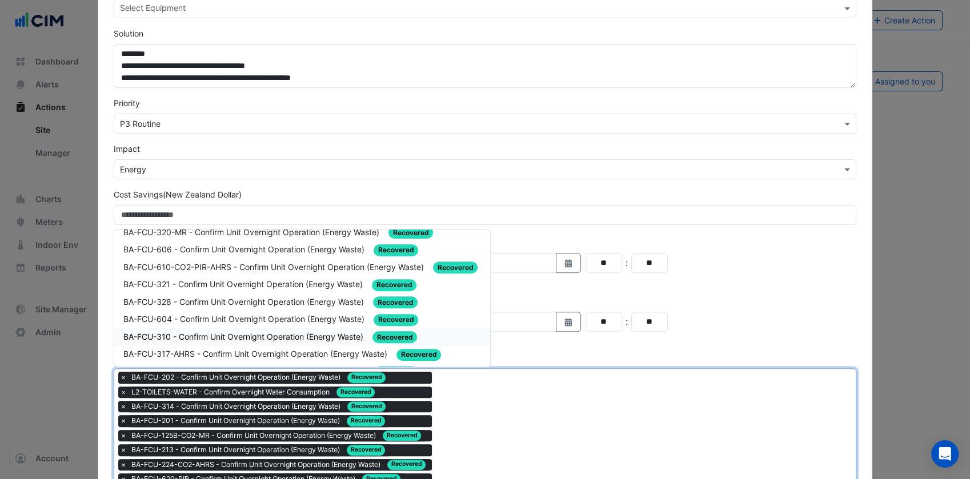
click at [284, 332] on span "BA-FCU-310 - Confirm Unit Overnight Operation (Energy Waste)" at bounding box center [244, 337] width 242 height 10
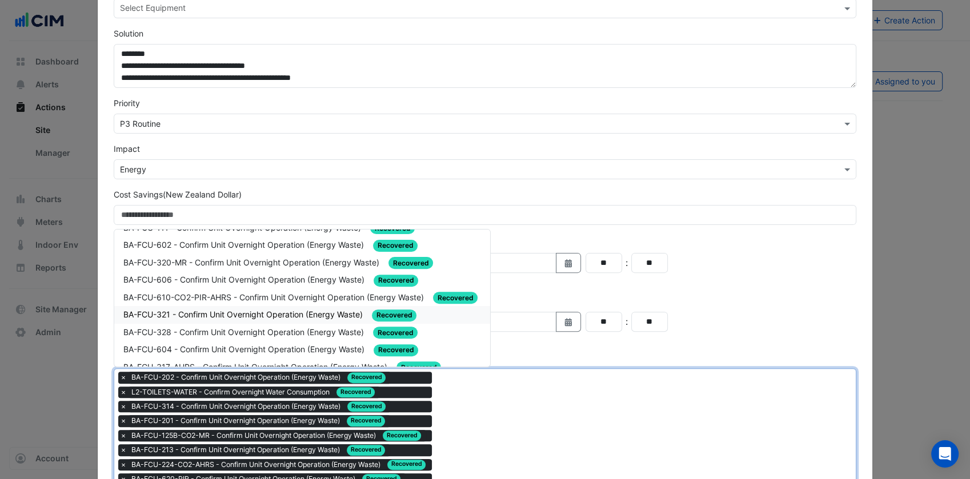
scroll to position [939, 0]
click at [286, 344] on span "BA-FCU-604 - Confirm Unit Overnight Operation (Energy Waste)" at bounding box center [244, 349] width 243 height 10
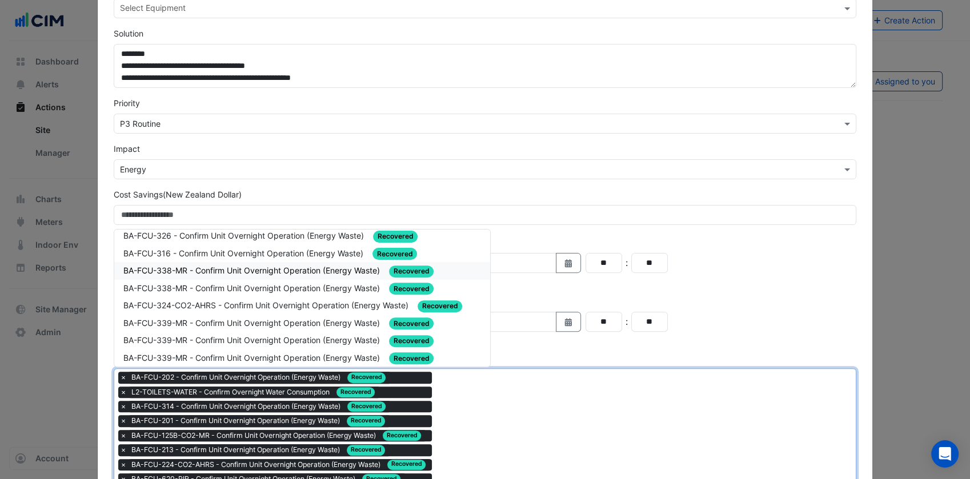
scroll to position [534, 0]
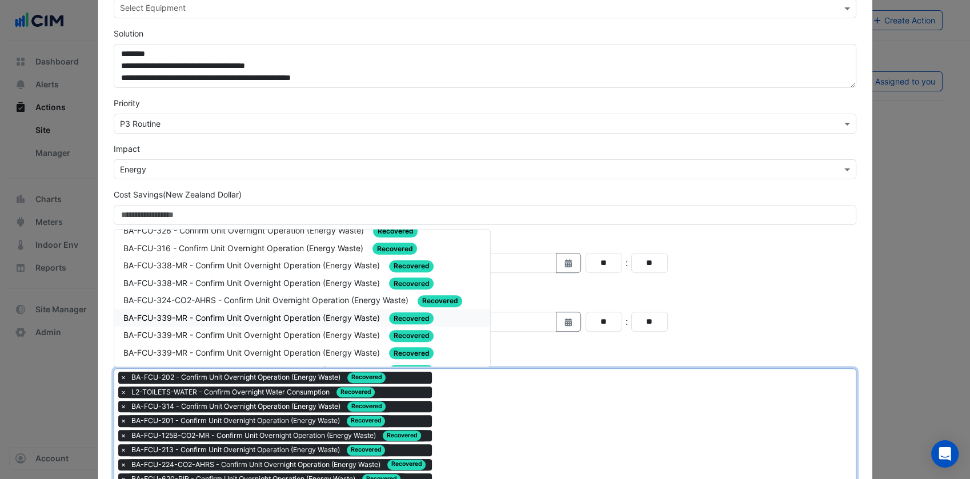
click at [283, 313] on span "BA-FCU-339-MR - Confirm Unit Overnight Operation (Energy Waste)" at bounding box center [252, 318] width 259 height 10
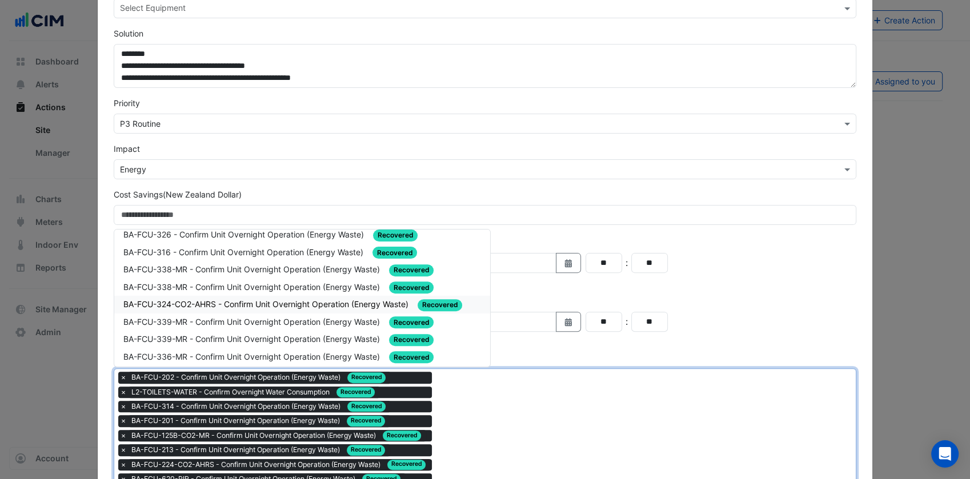
scroll to position [532, 0]
click at [247, 297] on div "BA-FCU-324-CO2-AHRS - Confirm Unit Overnight Operation (Energy Waste) Recovered" at bounding box center [302, 304] width 376 height 18
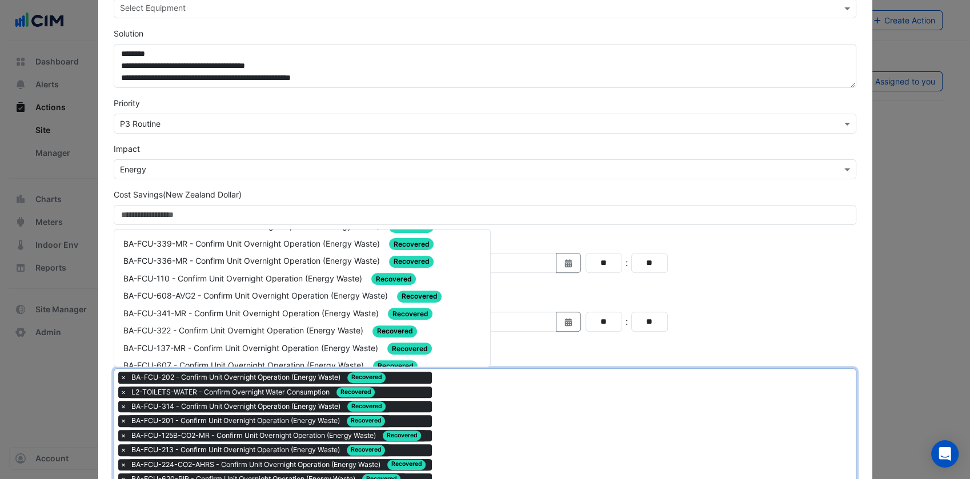
scroll to position [626, 0]
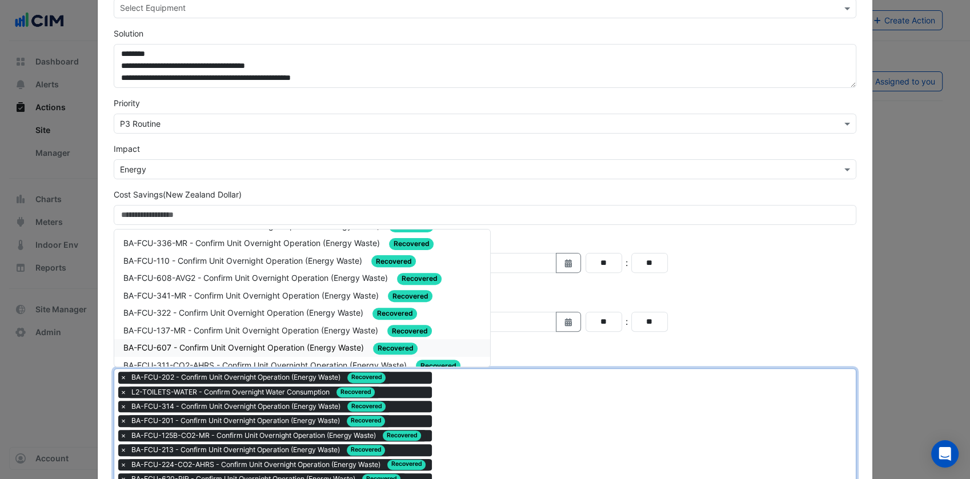
click at [283, 339] on div "BA-FCU-607 - Confirm Unit Overnight Operation (Energy Waste) Recovered" at bounding box center [302, 348] width 376 height 18
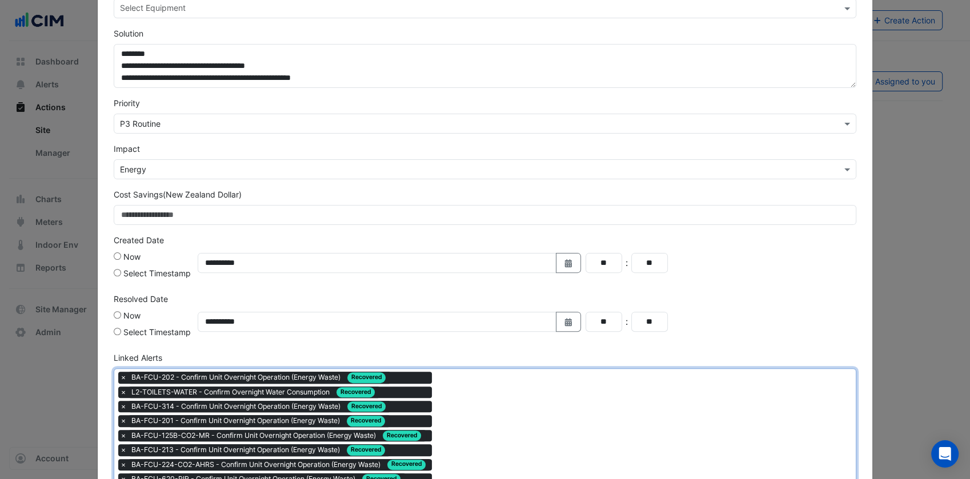
drag, startPoint x: 492, startPoint y: 401, endPoint x: 423, endPoint y: 370, distance: 75.7
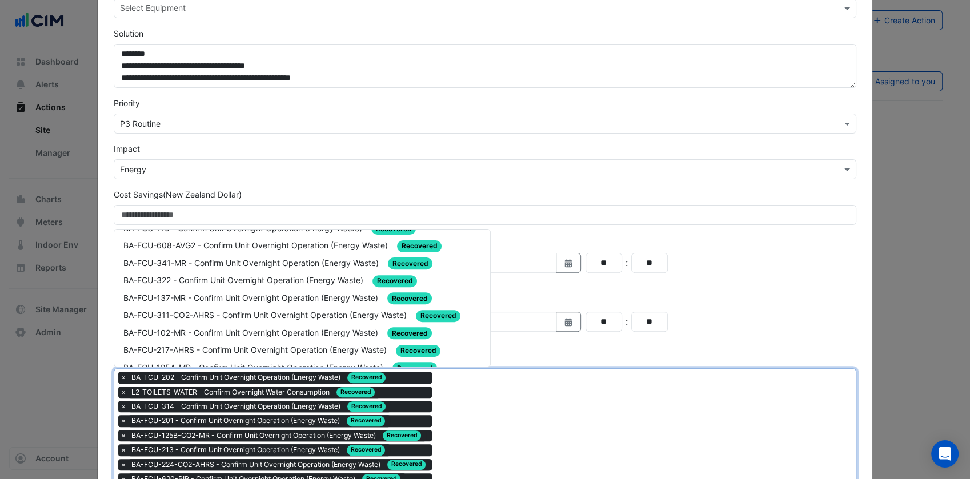
scroll to position [691, 0]
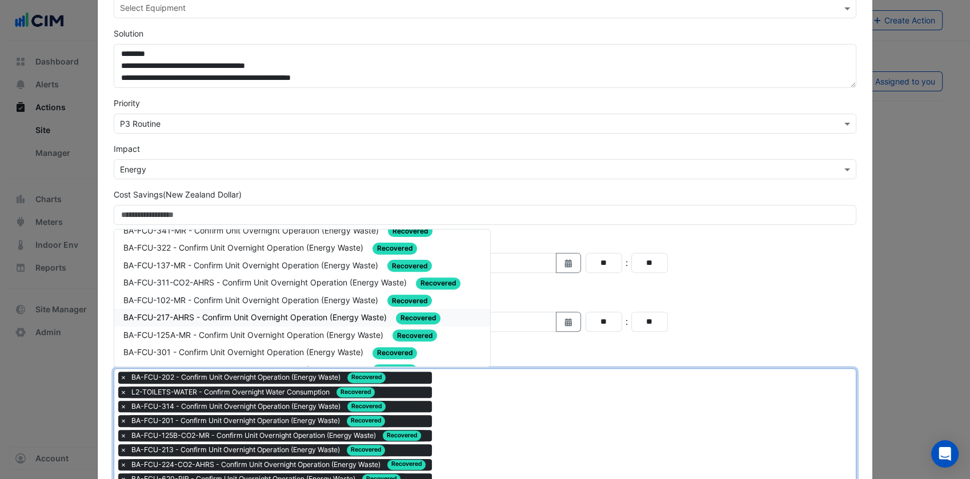
click at [292, 311] on div "BA-FCU-217-AHRS - Confirm Unit Overnight Operation (Energy Waste) Recovered" at bounding box center [302, 317] width 358 height 13
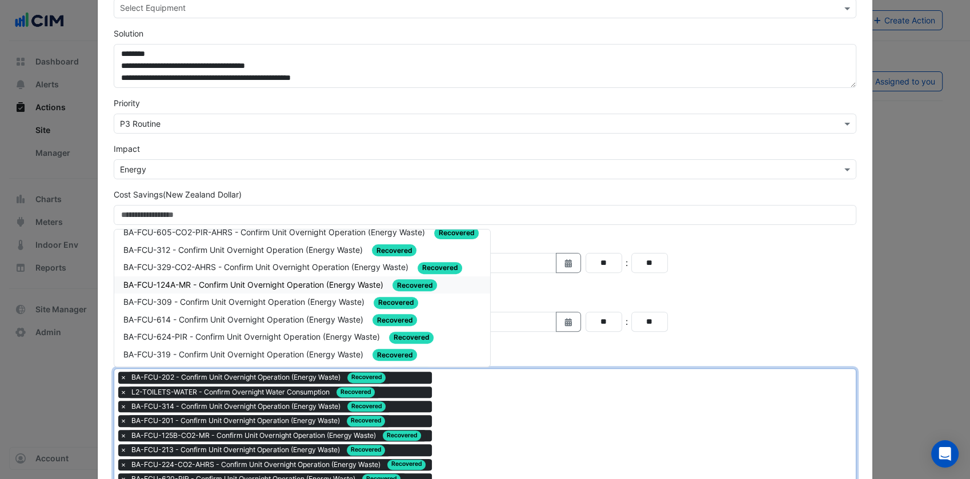
scroll to position [497, 0]
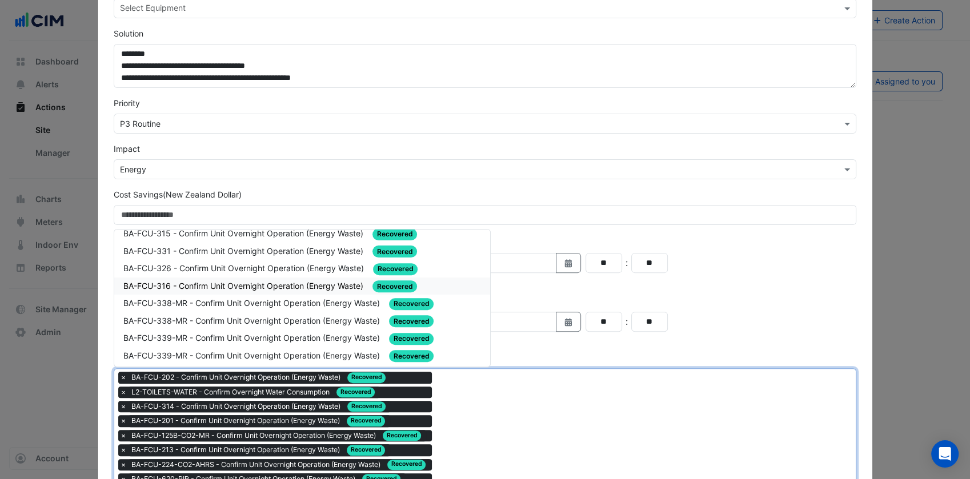
click at [247, 280] on div "BA-FCU-316 - Confirm Unit Overnight Operation (Energy Waste) Recovered" at bounding box center [302, 286] width 358 height 13
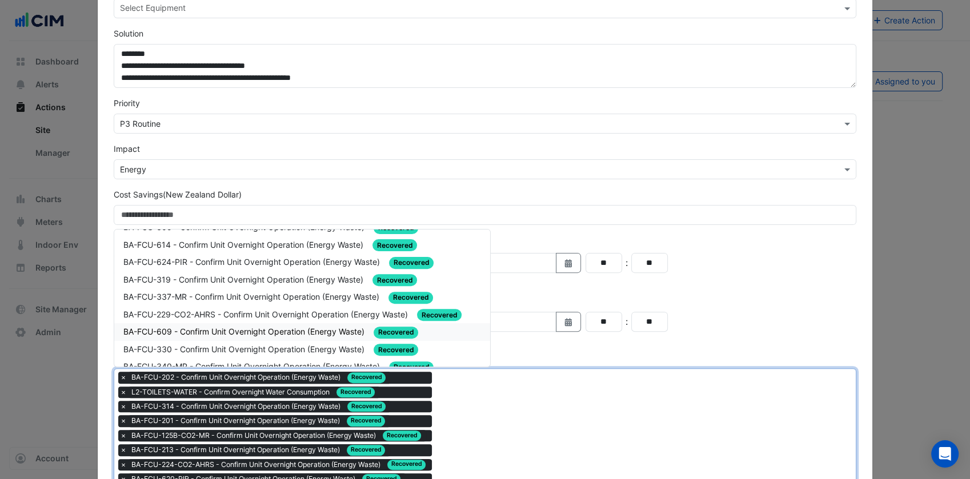
scroll to position [476, 0]
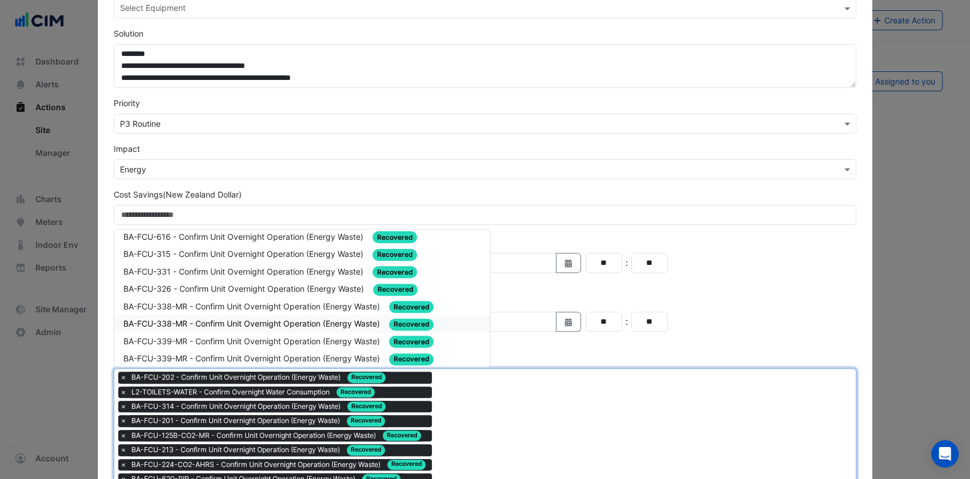
click at [276, 319] on span "BA-FCU-338-MR - Confirm Unit Overnight Operation (Energy Waste)" at bounding box center [252, 324] width 259 height 10
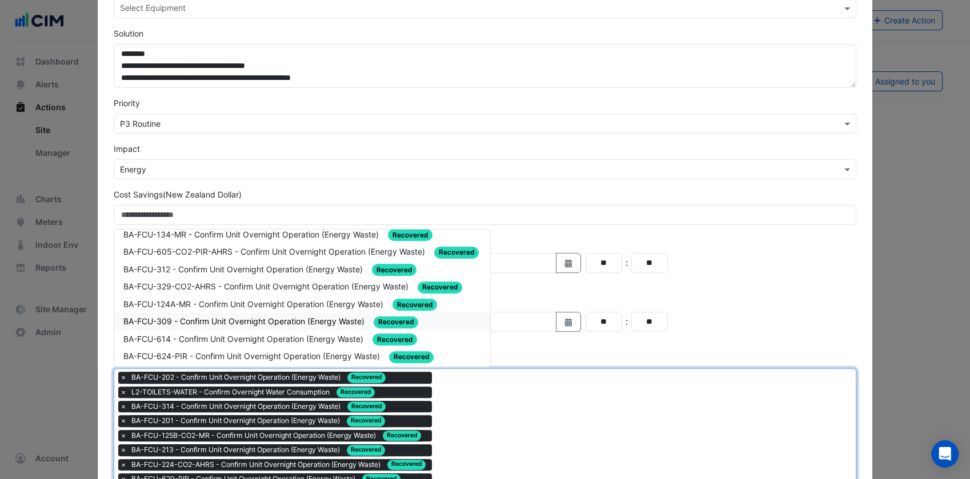
scroll to position [331, 0]
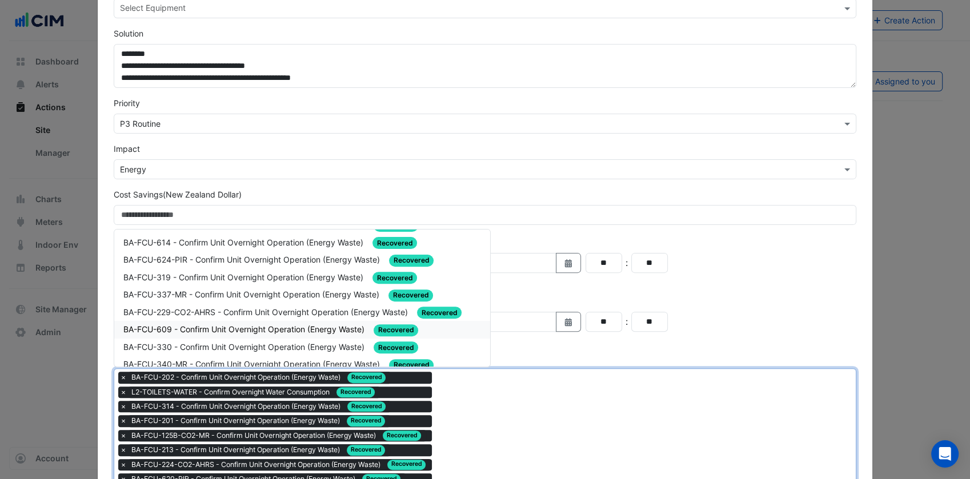
click at [260, 324] on span "BA-FCU-609 - Confirm Unit Overnight Operation (Energy Waste)" at bounding box center [244, 329] width 243 height 10
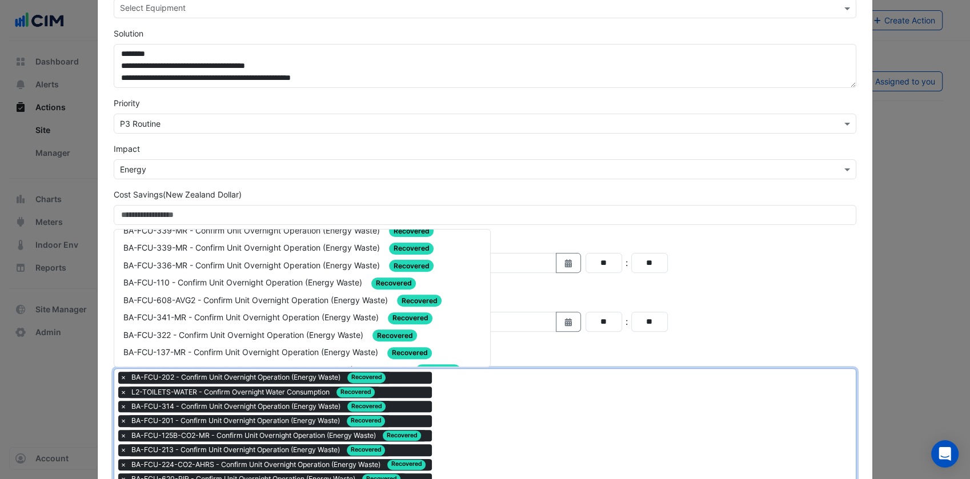
scroll to position [555, 0]
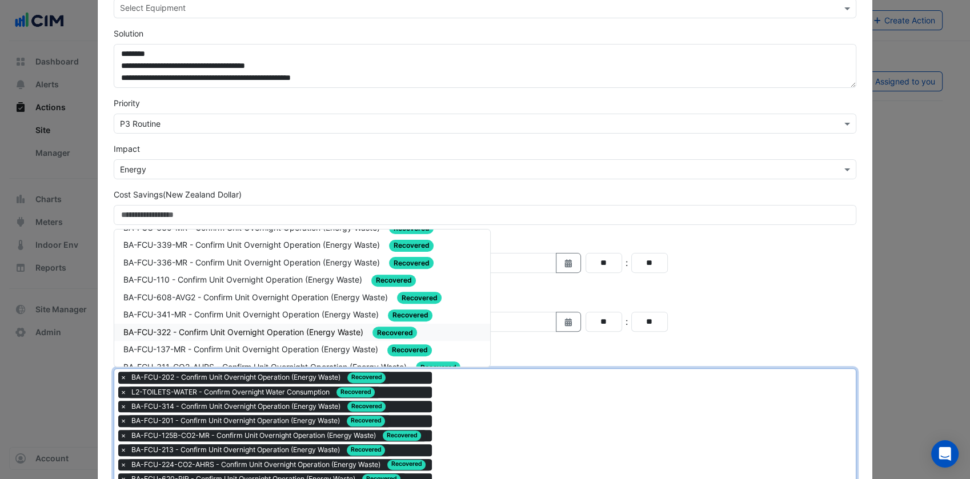
click at [279, 327] on span "BA-FCU-322 - Confirm Unit Overnight Operation (Energy Waste)" at bounding box center [244, 332] width 242 height 10
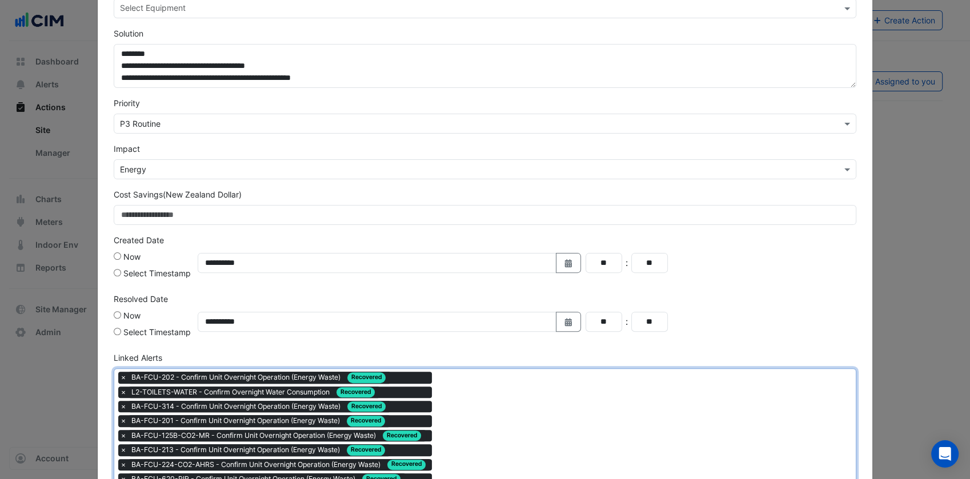
drag, startPoint x: 525, startPoint y: 456, endPoint x: 421, endPoint y: 401, distance: 117.2
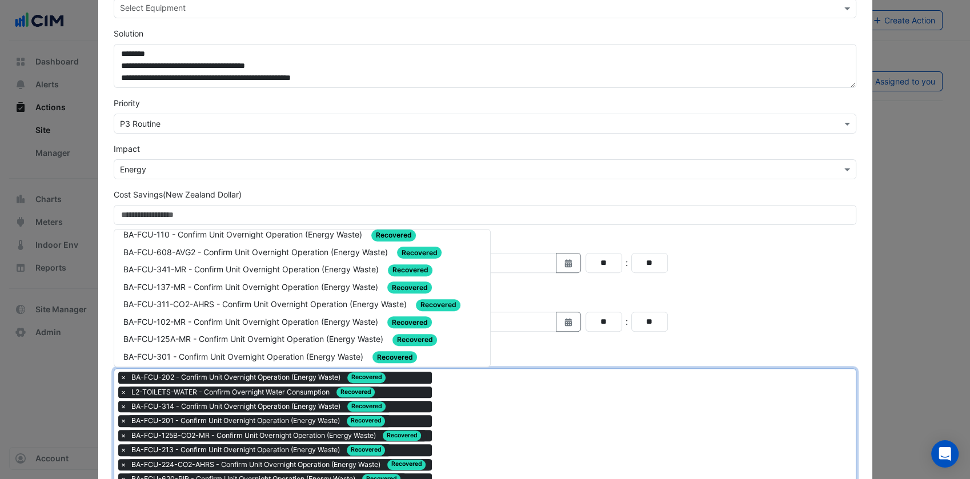
scroll to position [619, 0]
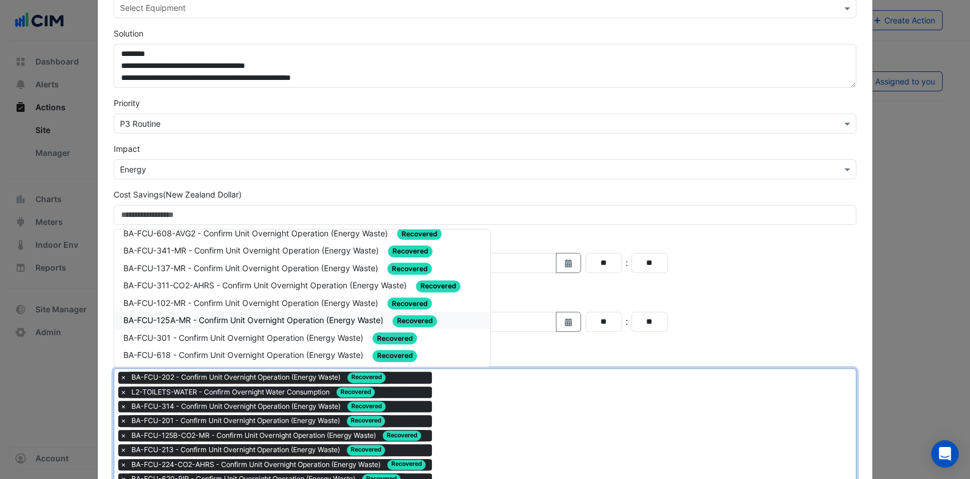
click at [279, 315] on span "BA-FCU-125A-MR - Confirm Unit Overnight Operation (Energy Waste)" at bounding box center [254, 320] width 262 height 10
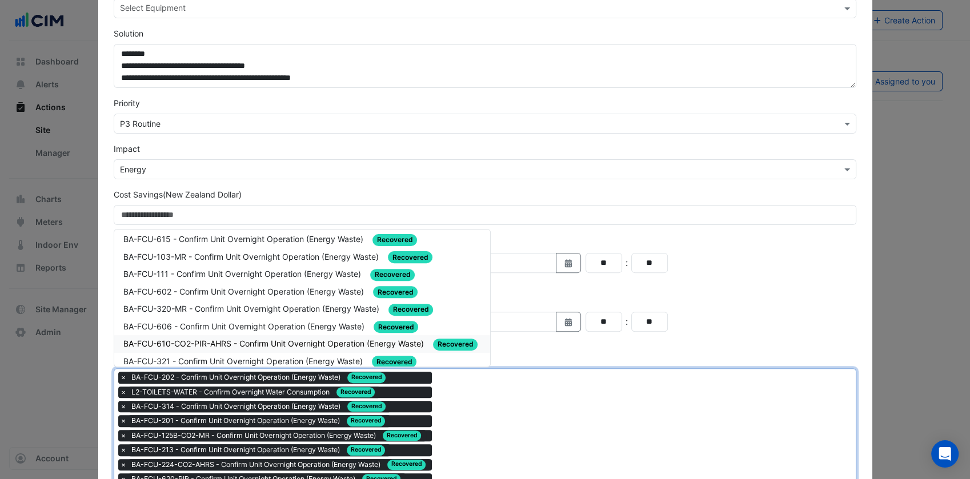
scroll to position [957, 0]
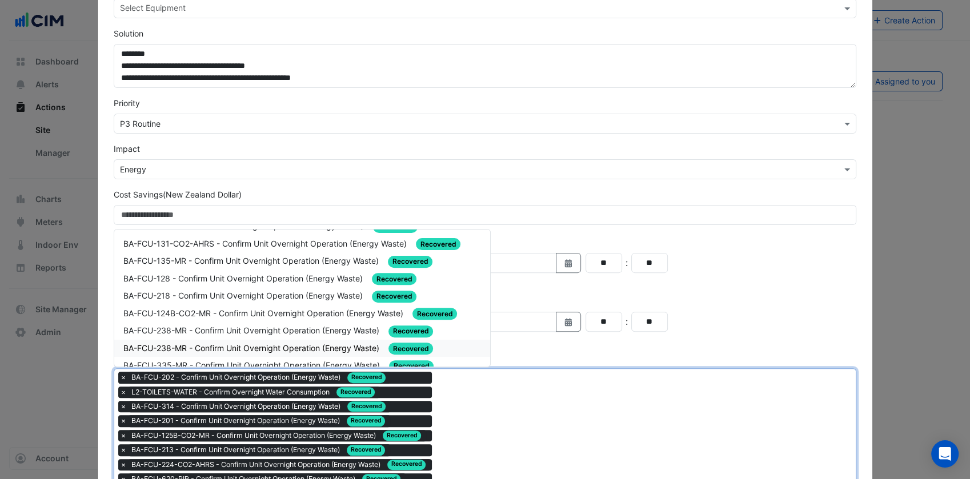
click at [283, 342] on div "BA-FCU-238-MR - Confirm Unit Overnight Operation (Energy Waste) Recovered" at bounding box center [302, 348] width 358 height 13
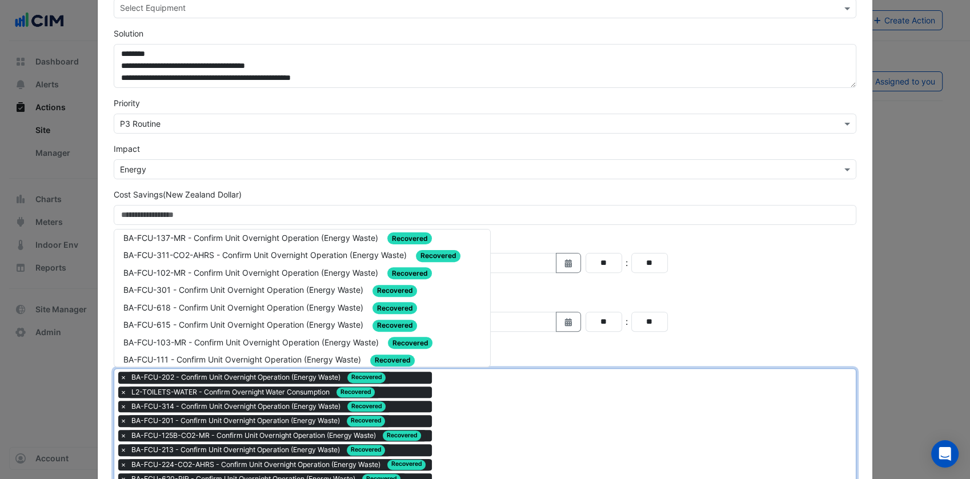
scroll to position [651, 0]
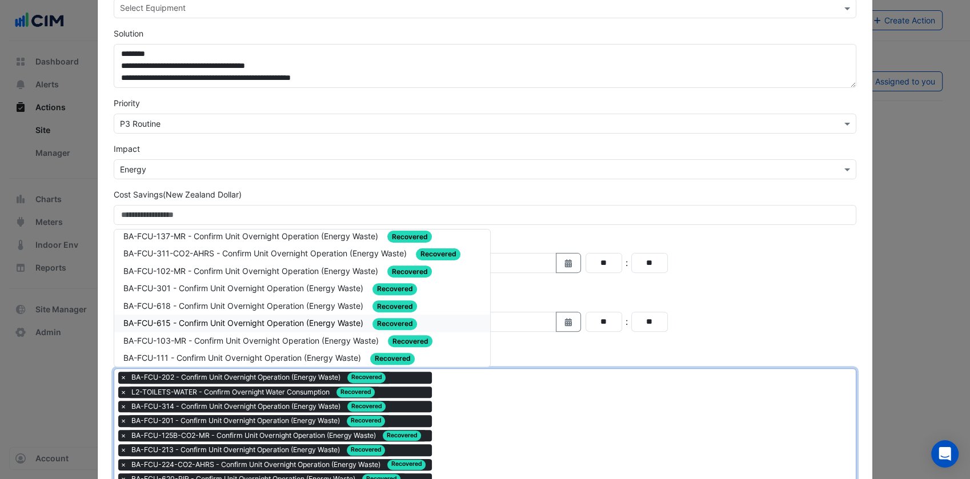
click at [254, 315] on div "BA-FCU-615 - Confirm Unit Overnight Operation (Energy Waste) Recovered" at bounding box center [302, 324] width 376 height 18
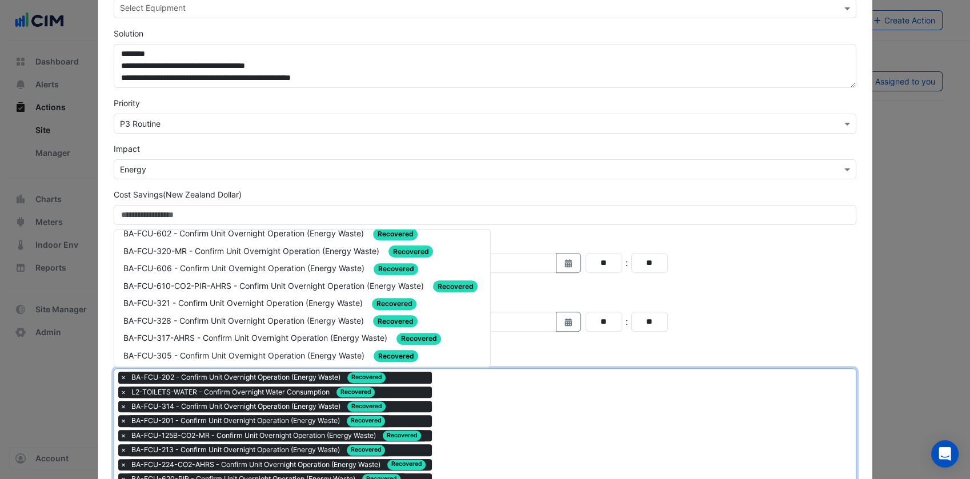
scroll to position [778, 0]
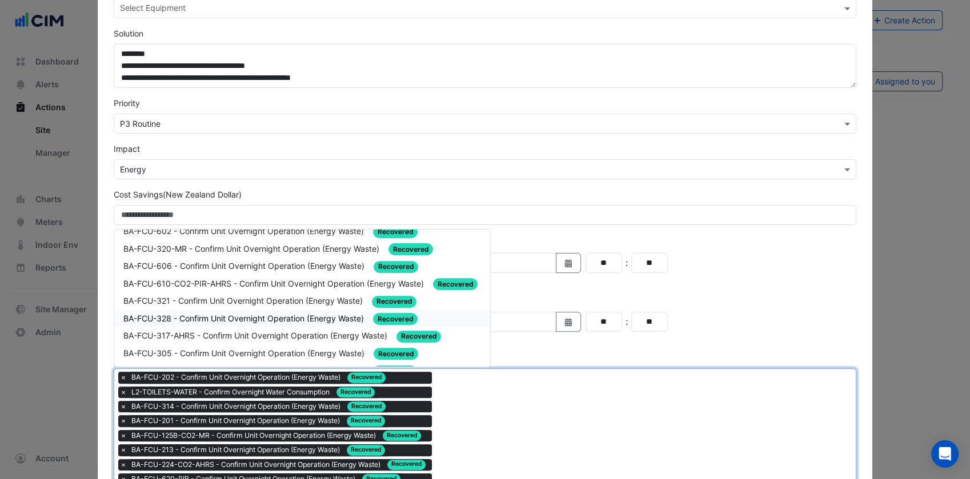
click at [238, 313] on span "BA-FCU-328 - Confirm Unit Overnight Operation (Energy Waste)" at bounding box center [244, 318] width 243 height 10
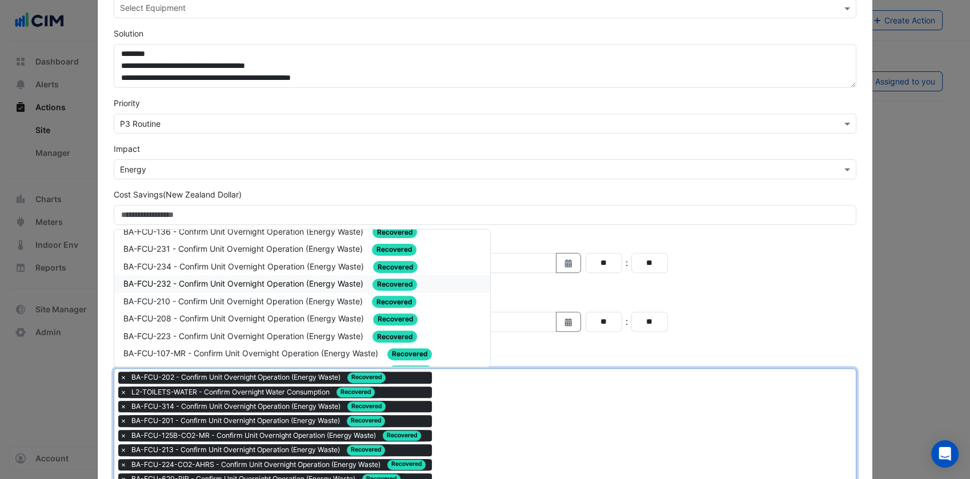
scroll to position [1092, 0]
click at [236, 329] on div "BA-FCU-107-MR - Confirm Unit Overnight Operation (Energy Waste) Recovered" at bounding box center [302, 335] width 358 height 13
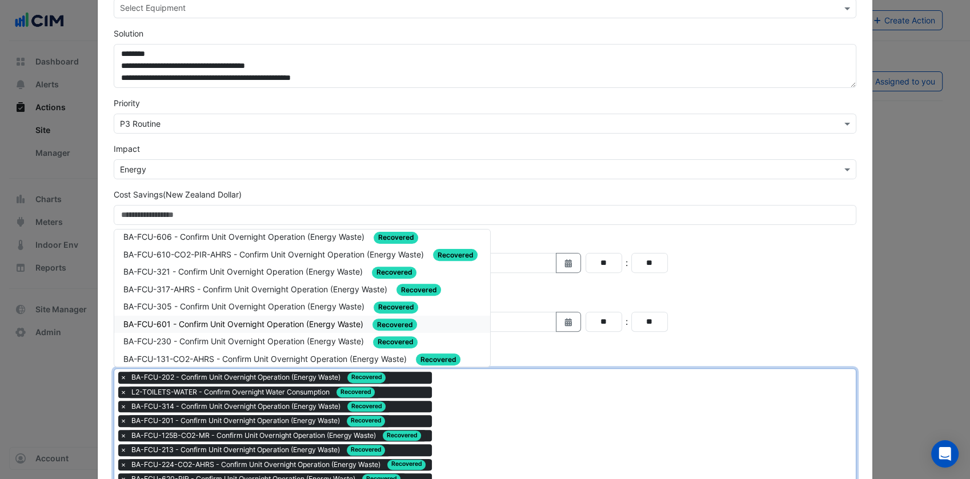
scroll to position [809, 0]
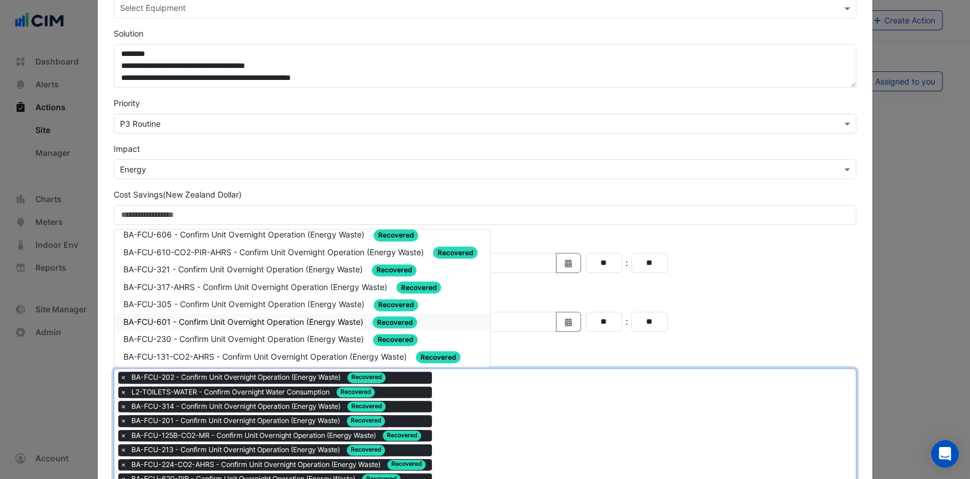
click at [239, 334] on span "BA-FCU-230 - Confirm Unit Overnight Operation (Energy Waste)" at bounding box center [244, 339] width 243 height 10
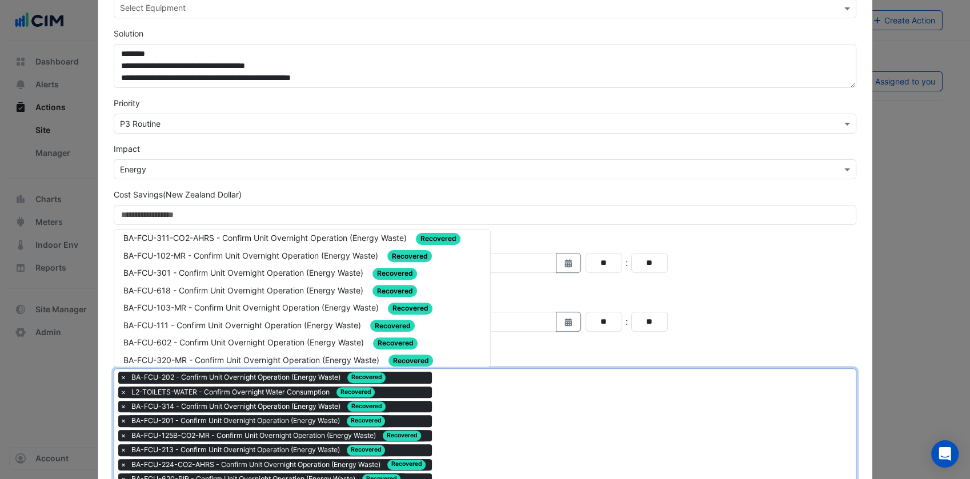
scroll to position [743, 0]
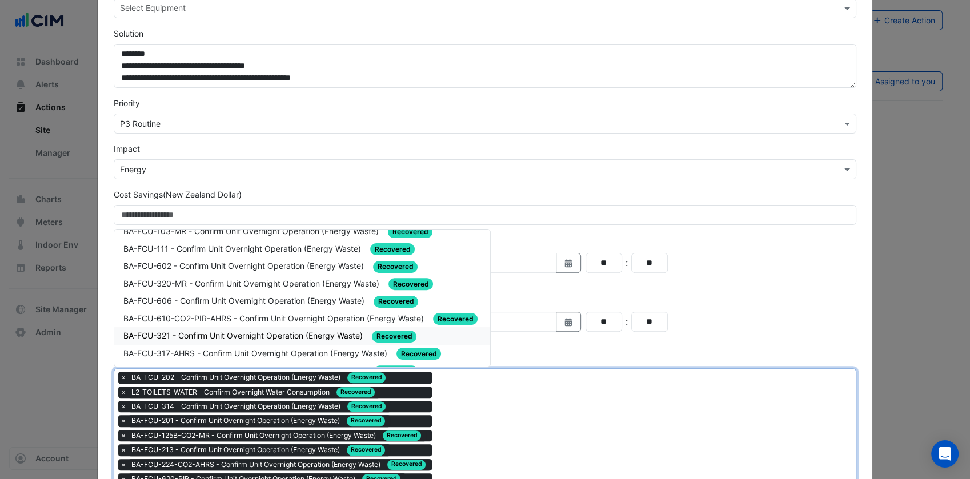
click at [239, 331] on span "BA-FCU-321 - Confirm Unit Overnight Operation (Energy Waste)" at bounding box center [244, 336] width 242 height 10
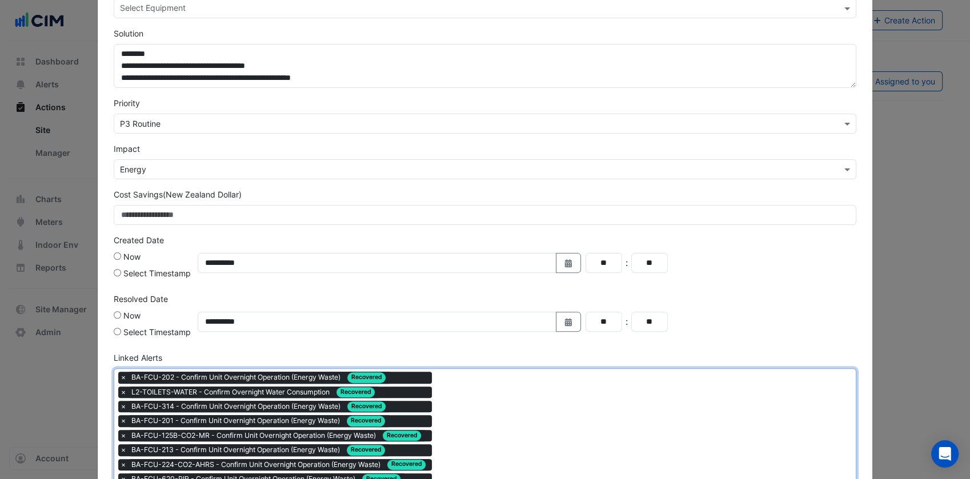
scroll to position [280, 0]
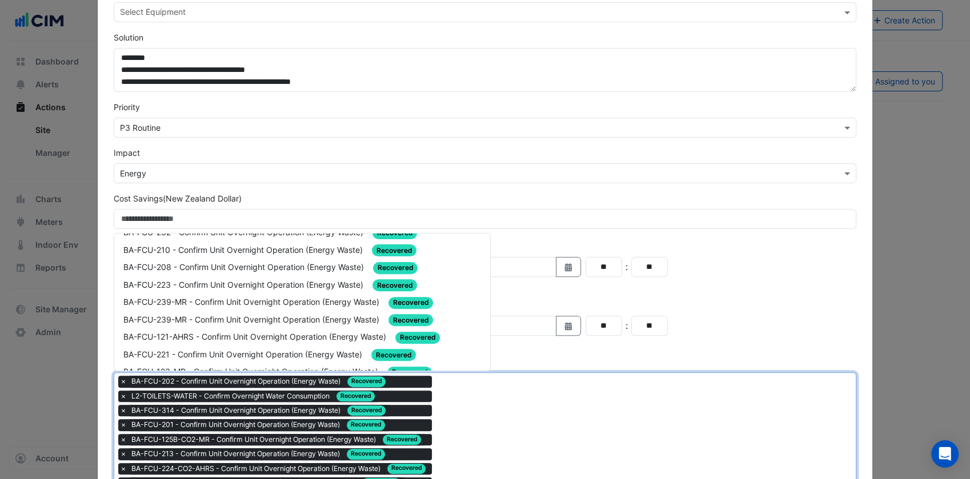
scroll to position [1105, 0]
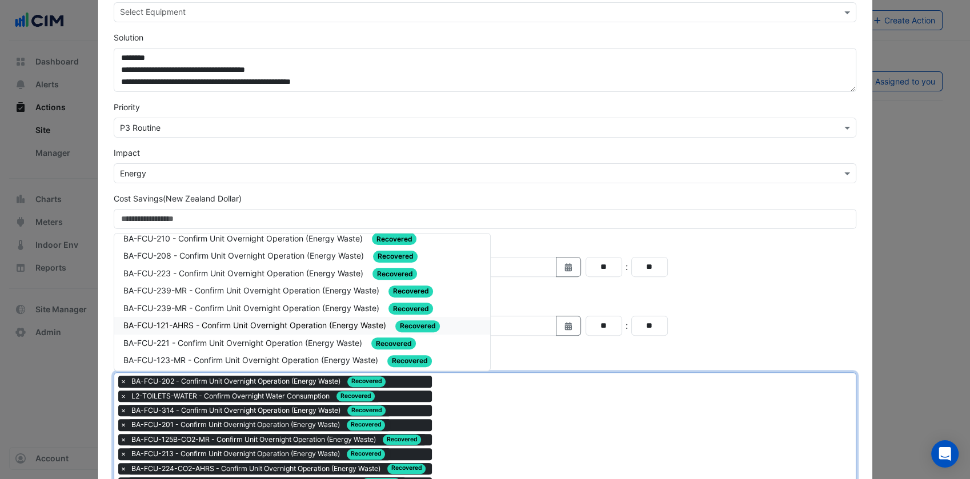
click at [236, 320] on span "BA-FCU-121-AHRS - Confirm Unit Overnight Operation (Energy Waste)" at bounding box center [255, 325] width 265 height 10
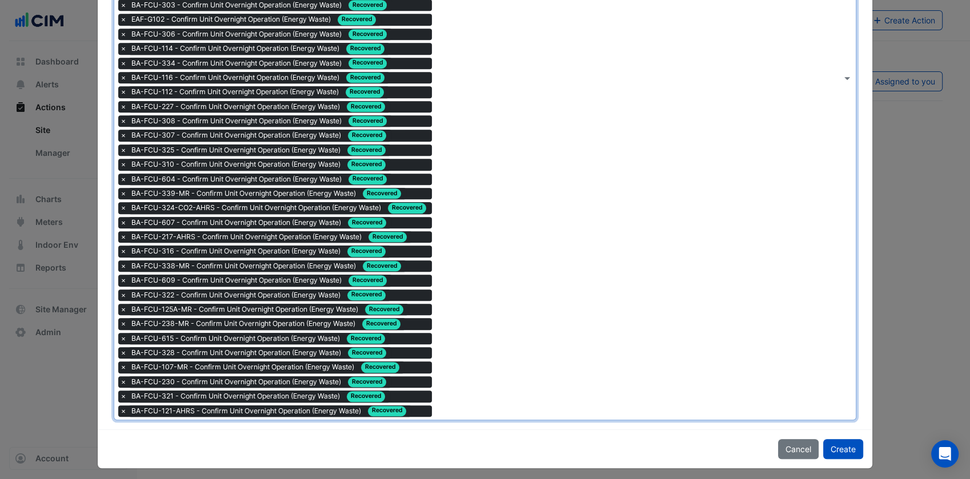
scroll to position [922, 0]
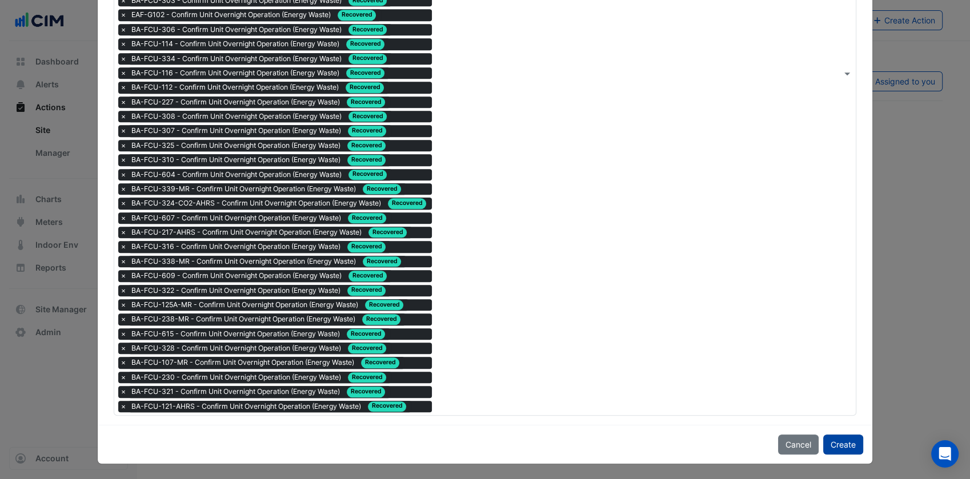
click at [826, 440] on button "Create" at bounding box center [843, 445] width 40 height 20
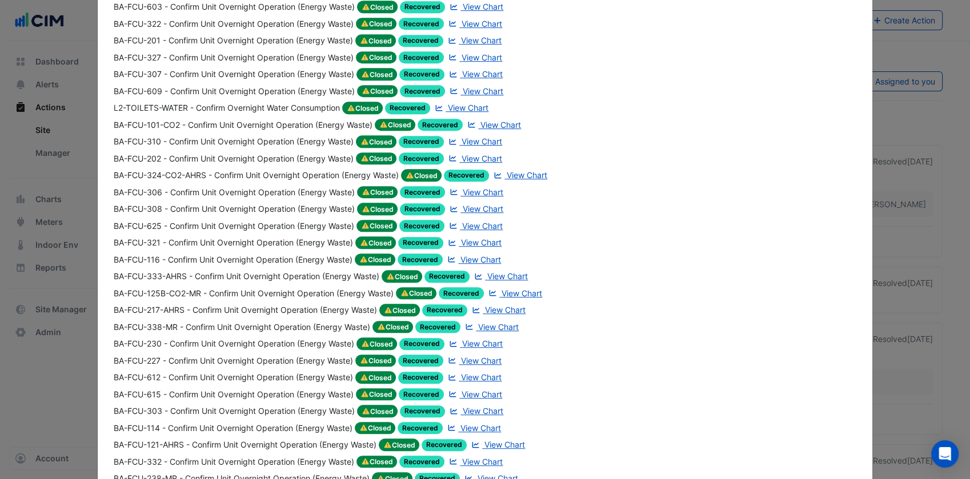
scroll to position [818, 0]
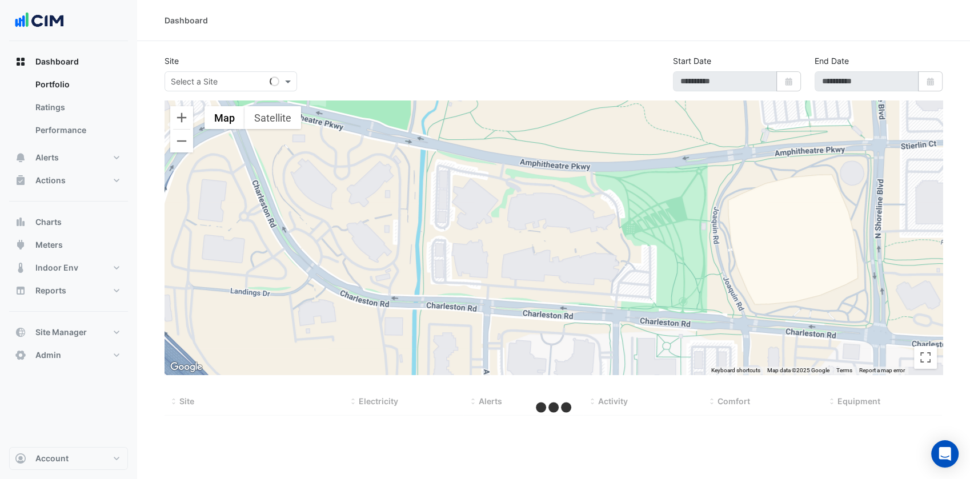
select select "***"
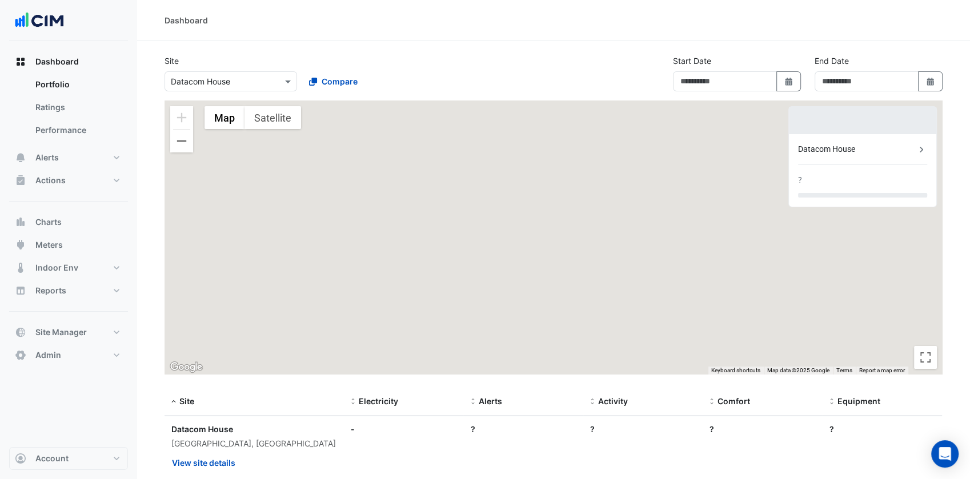
type input "**********"
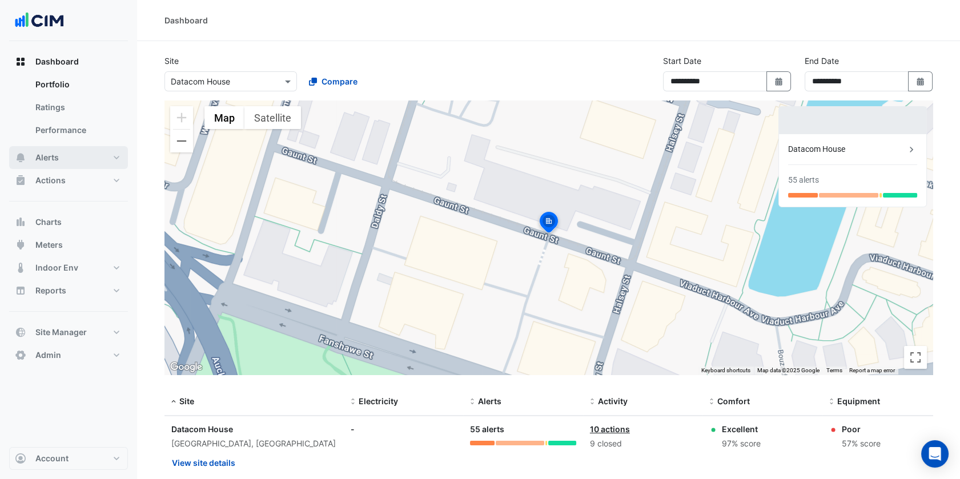
click at [98, 152] on button "Alerts" at bounding box center [68, 157] width 119 height 23
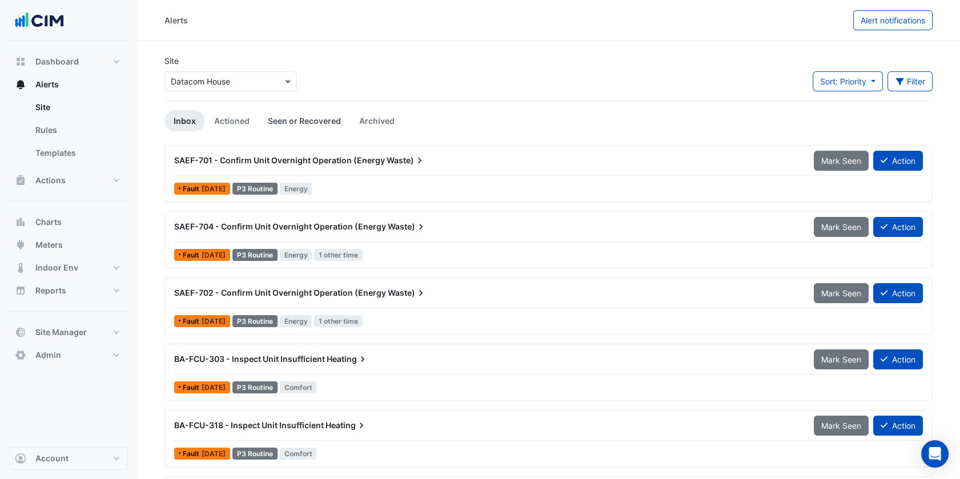
click at [308, 118] on link "Seen or Recovered" at bounding box center [304, 120] width 91 height 21
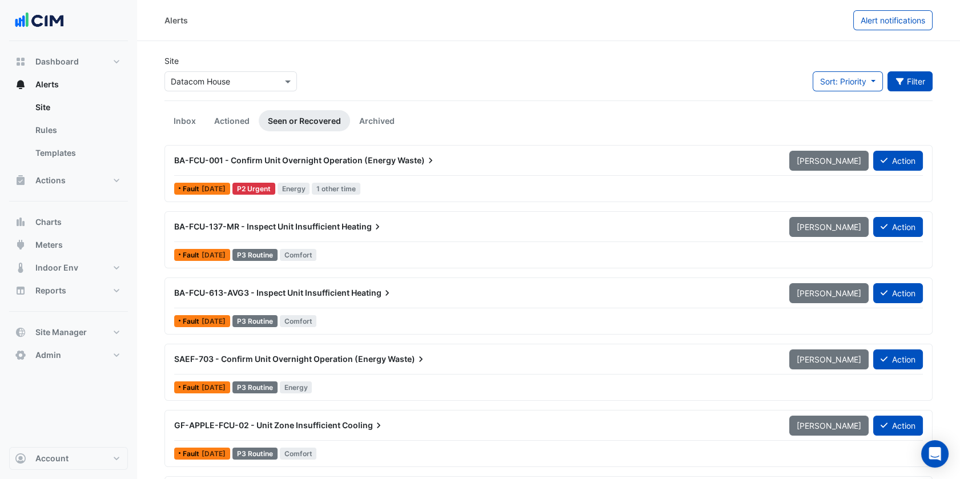
click at [903, 78] on icon "button" at bounding box center [900, 82] width 10 height 8
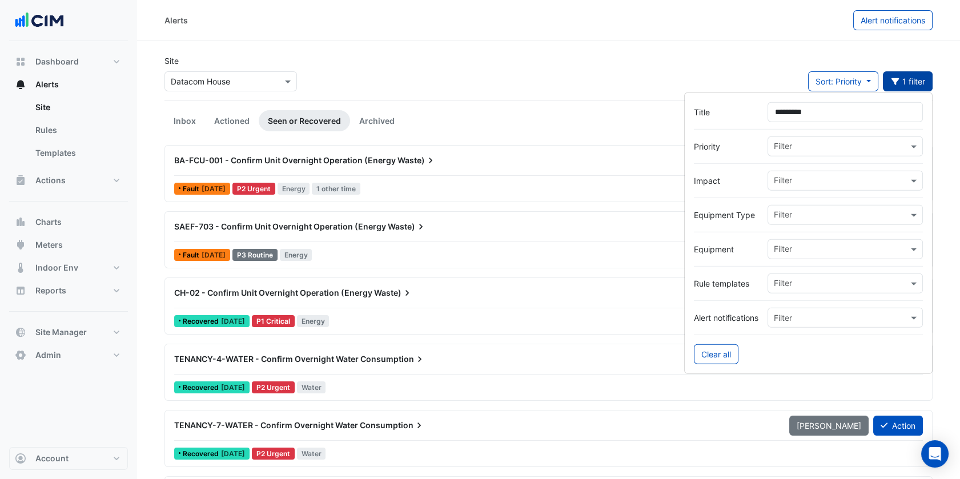
type input "*********"
click at [662, 61] on div "Site Select a Site × Datacom House Sort: Priority Priority Updated 1 filter" at bounding box center [549, 78] width 782 height 46
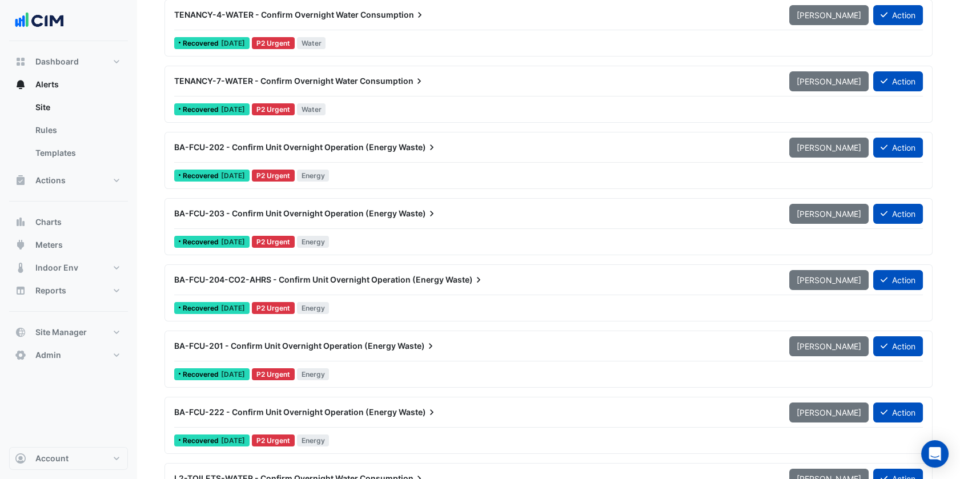
scroll to position [345, 0]
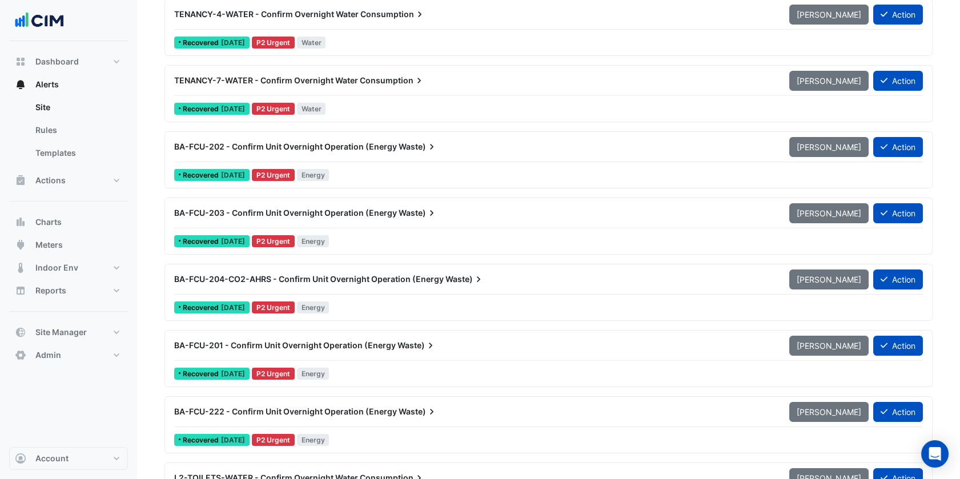
click at [484, 291] on div "BA-FCU-204-CO2-AHRS - Confirm Unit Overnight Operation (Energy Waste) [PERSON_N…" at bounding box center [548, 282] width 749 height 26
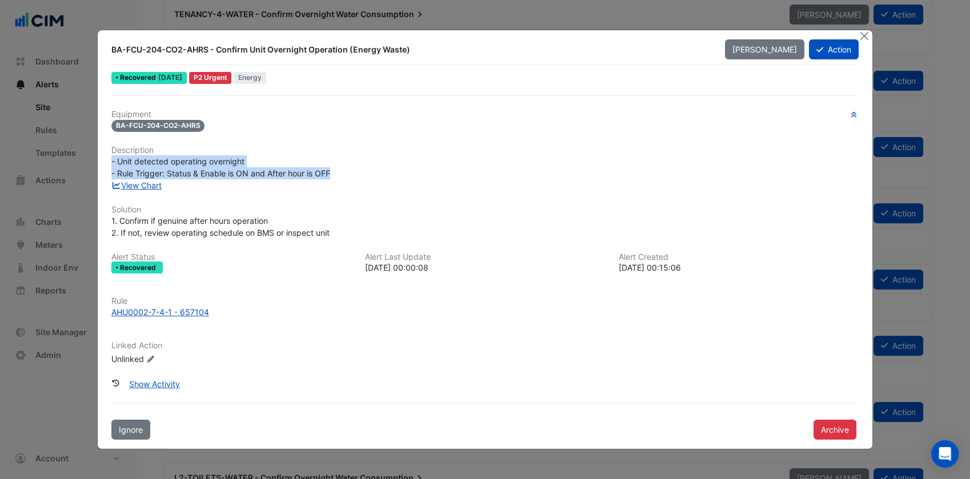
drag, startPoint x: 349, startPoint y: 170, endPoint x: 106, endPoint y: 157, distance: 243.6
click at [106, 157] on div "- Unit detected operating overnight - Rule Trigger: Status & Enable is ON and A…" at bounding box center [484, 167] width 761 height 24
drag, startPoint x: 106, startPoint y: 157, endPoint x: 159, endPoint y: 169, distance: 54.4
copy span "- Unit detected operating overnight - Rule Trigger: Status & Enable is ON and A…"
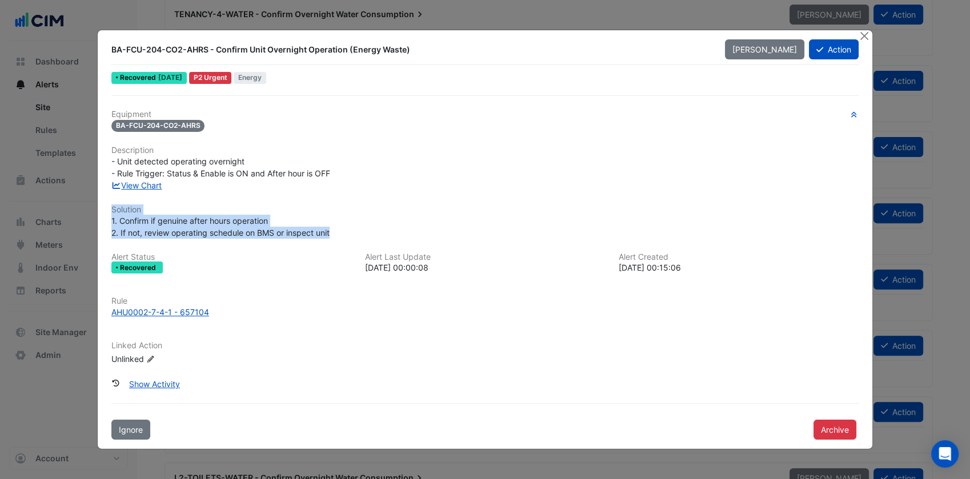
drag, startPoint x: 340, startPoint y: 235, endPoint x: 94, endPoint y: 210, distance: 247.4
click at [94, 210] on ngb-modal-window "BA-FCU-204-CO2-AHRS - Confirm Unit Overnight Operation (Energy Waste) [PERSON_N…" at bounding box center [485, 239] width 970 height 479
drag, startPoint x: 94, startPoint y: 210, endPoint x: 120, endPoint y: 214, distance: 26.6
copy div "Solution 1. Confirm if genuine after hours operation 2. If not, review operatin…"
click at [864, 34] on button "Close" at bounding box center [864, 36] width 12 height 12
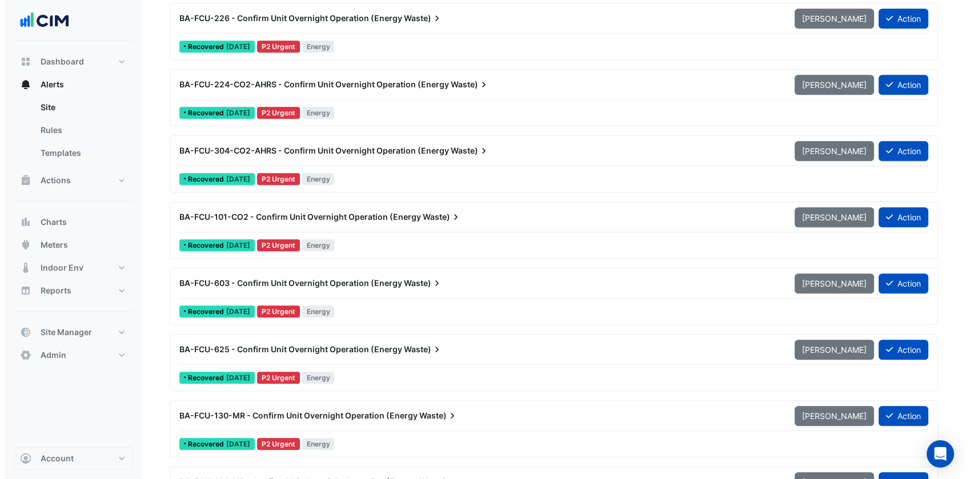
scroll to position [1269, 0]
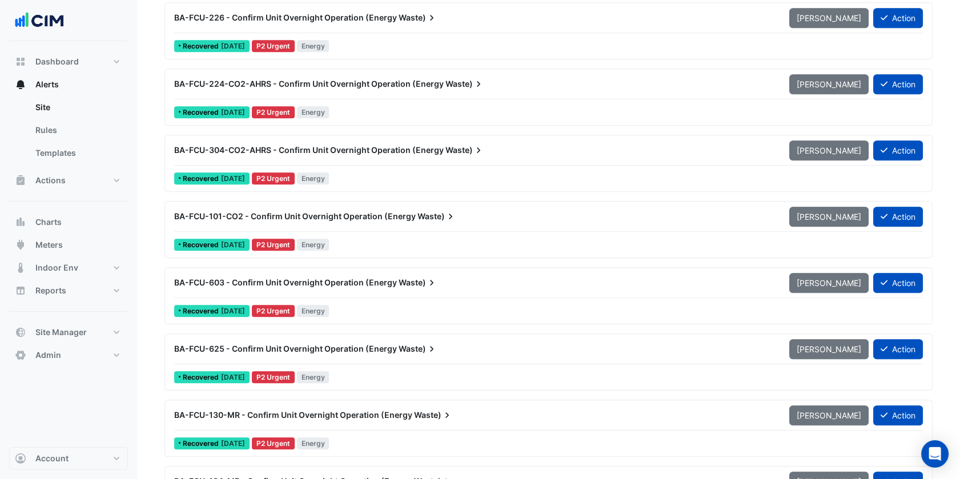
click at [465, 223] on div "BA-FCU-101-CO2 - Confirm Unit Overnight Operation (Energy Waste)" at bounding box center [474, 216] width 615 height 21
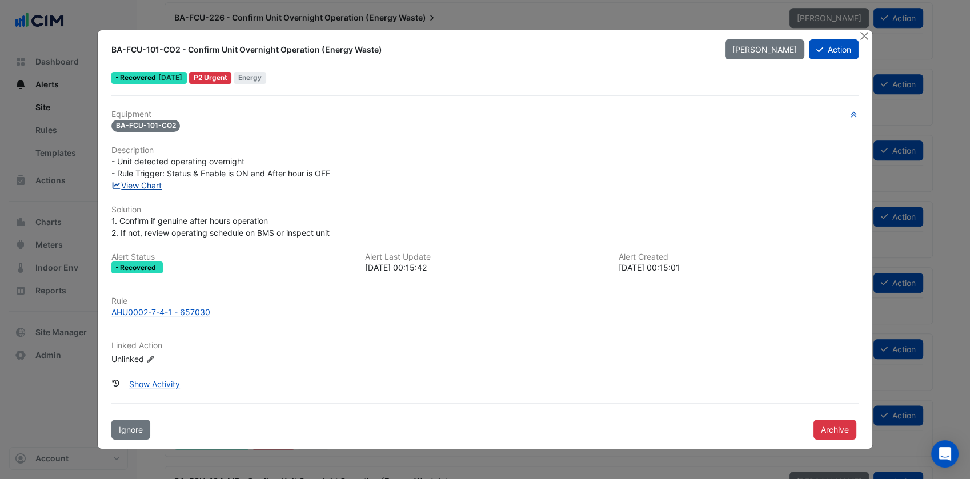
click at [152, 182] on link "View Chart" at bounding box center [136, 185] width 51 height 10
